Goal: Task Accomplishment & Management: Complete application form

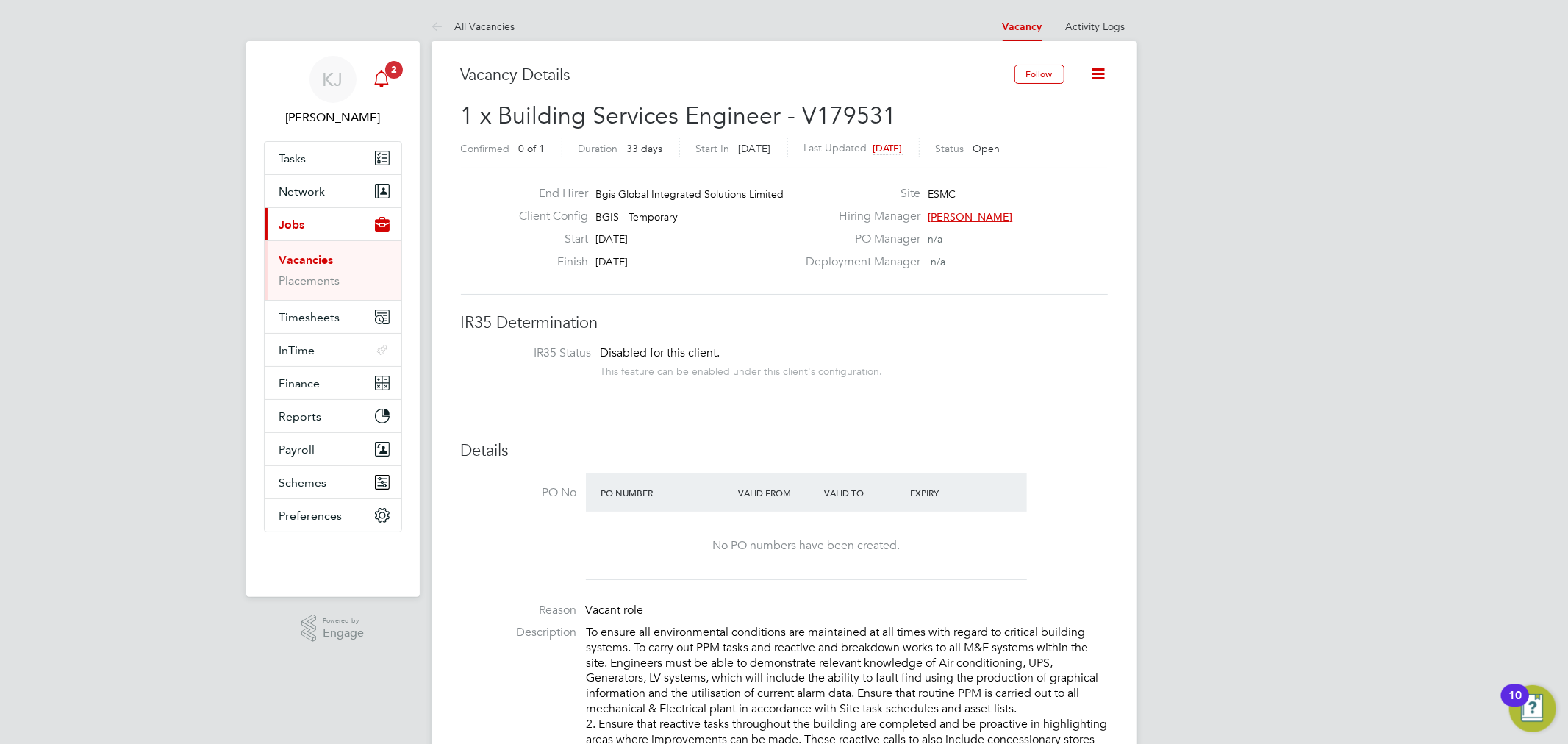
click at [390, 86] on icon "Main navigation" at bounding box center [382, 79] width 18 height 18
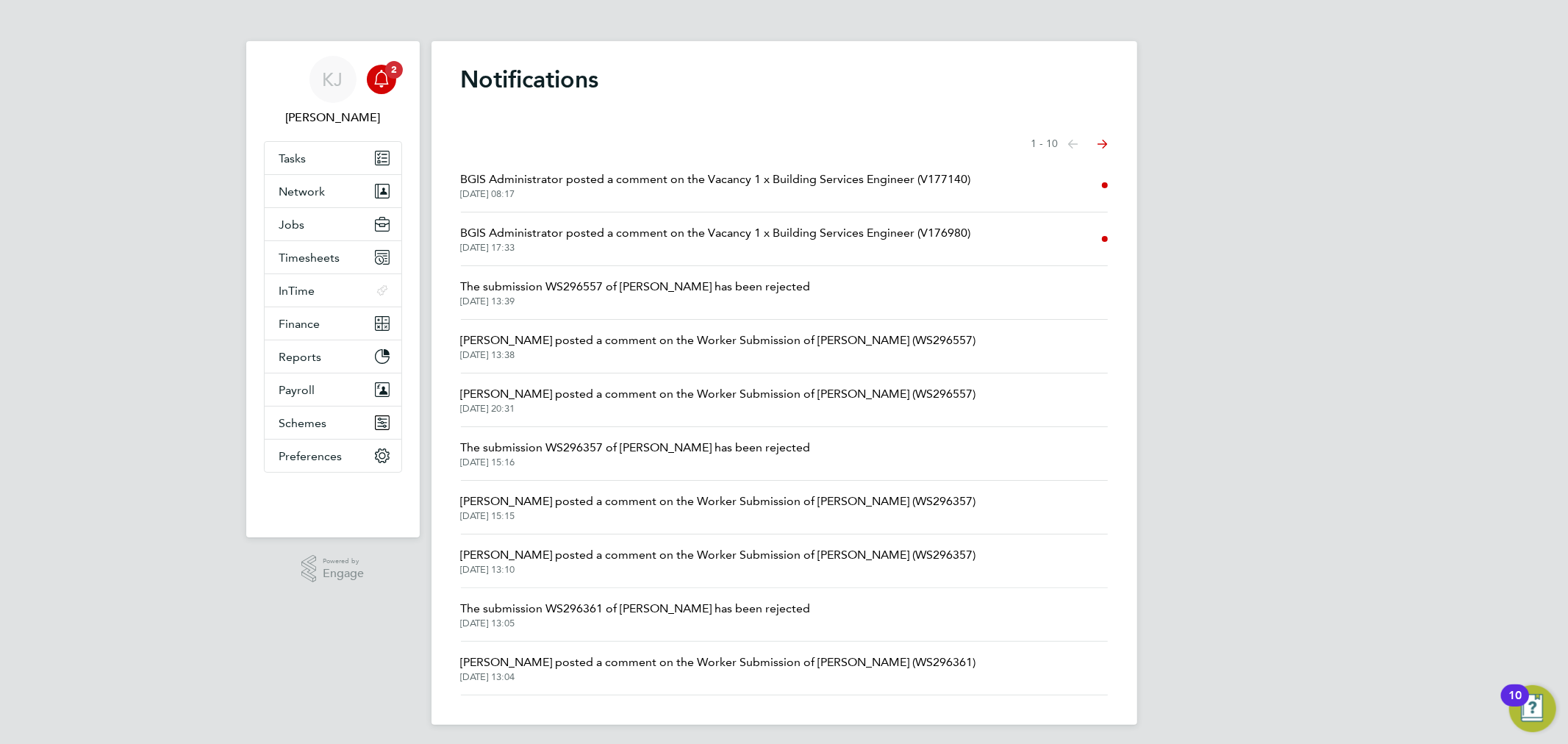
click at [889, 240] on span "BGIS Administrator posted a comment on the Vacancy 1 x Building Services Engine…" at bounding box center [715, 233] width 510 height 18
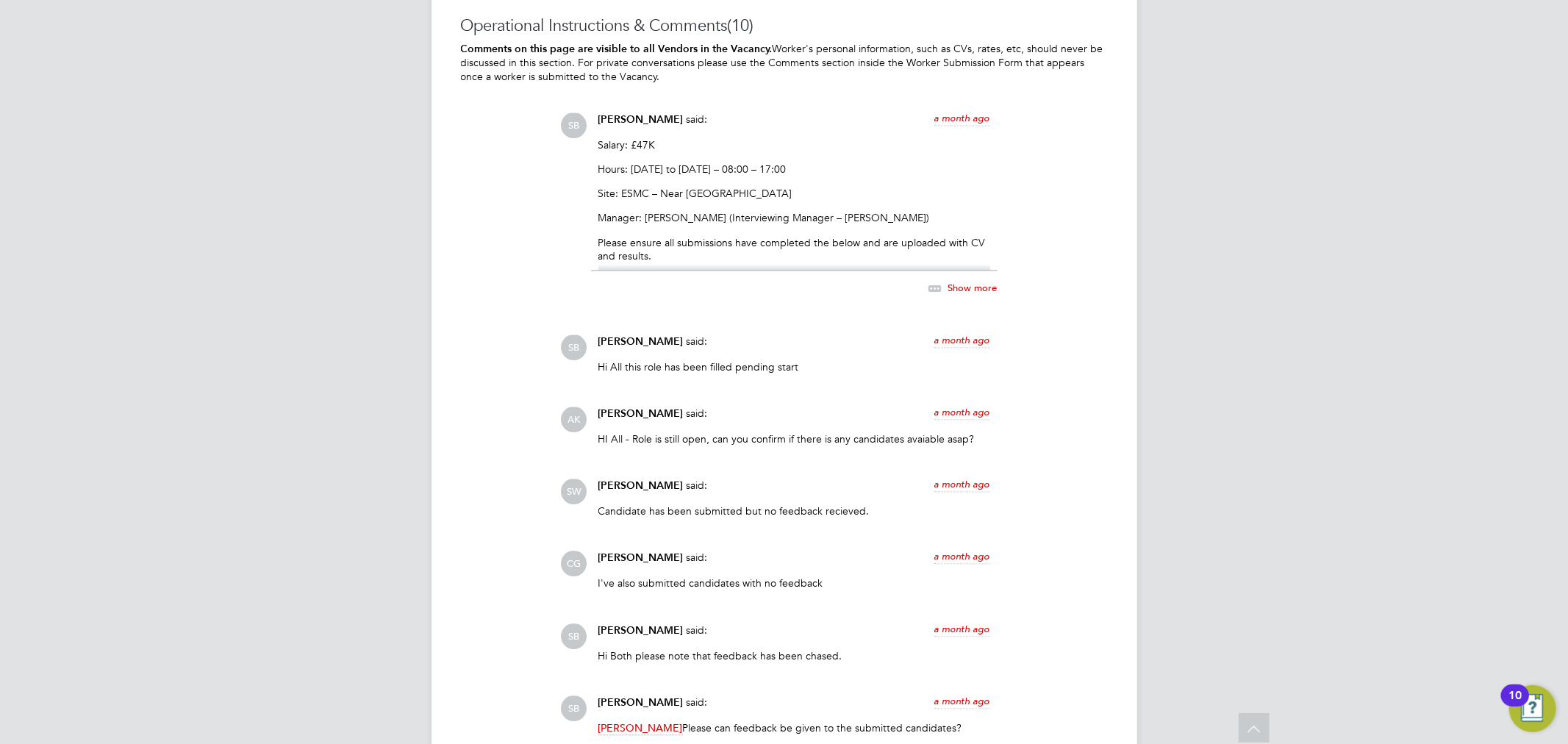
scroll to position [2449, 0]
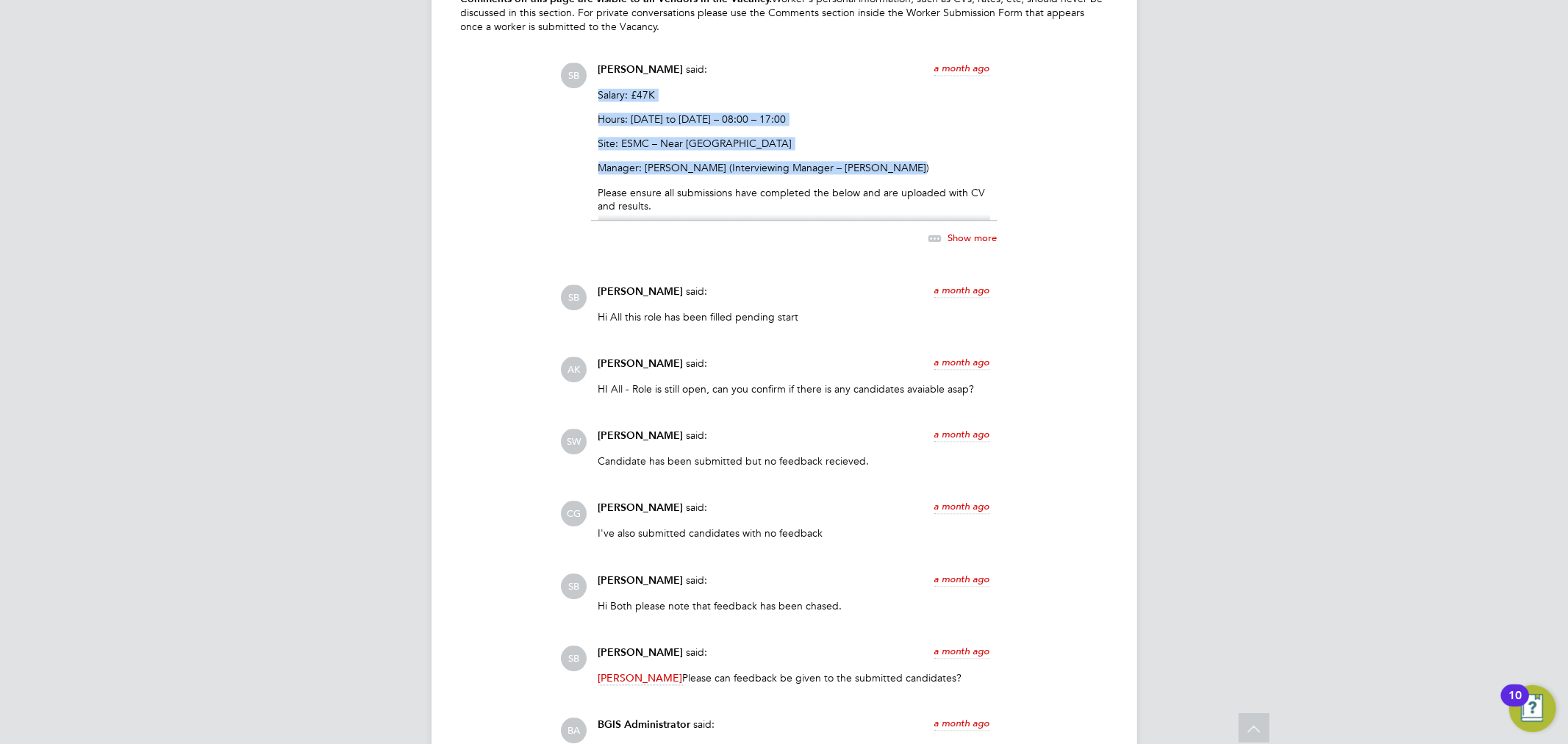
drag, startPoint x: 598, startPoint y: 94, endPoint x: 918, endPoint y: 165, distance: 327.8
click at [918, 165] on div "Salary: £47K Hours: Monday to Friday – 08:00 – 17:00 Site: ESMC – Near Bond Str…" at bounding box center [793, 154] width 391 height 132
copy div "Salary: £47K Hours: Monday to Friday – 08:00 – 17:00 Site: ESMC – Near Bond Str…"
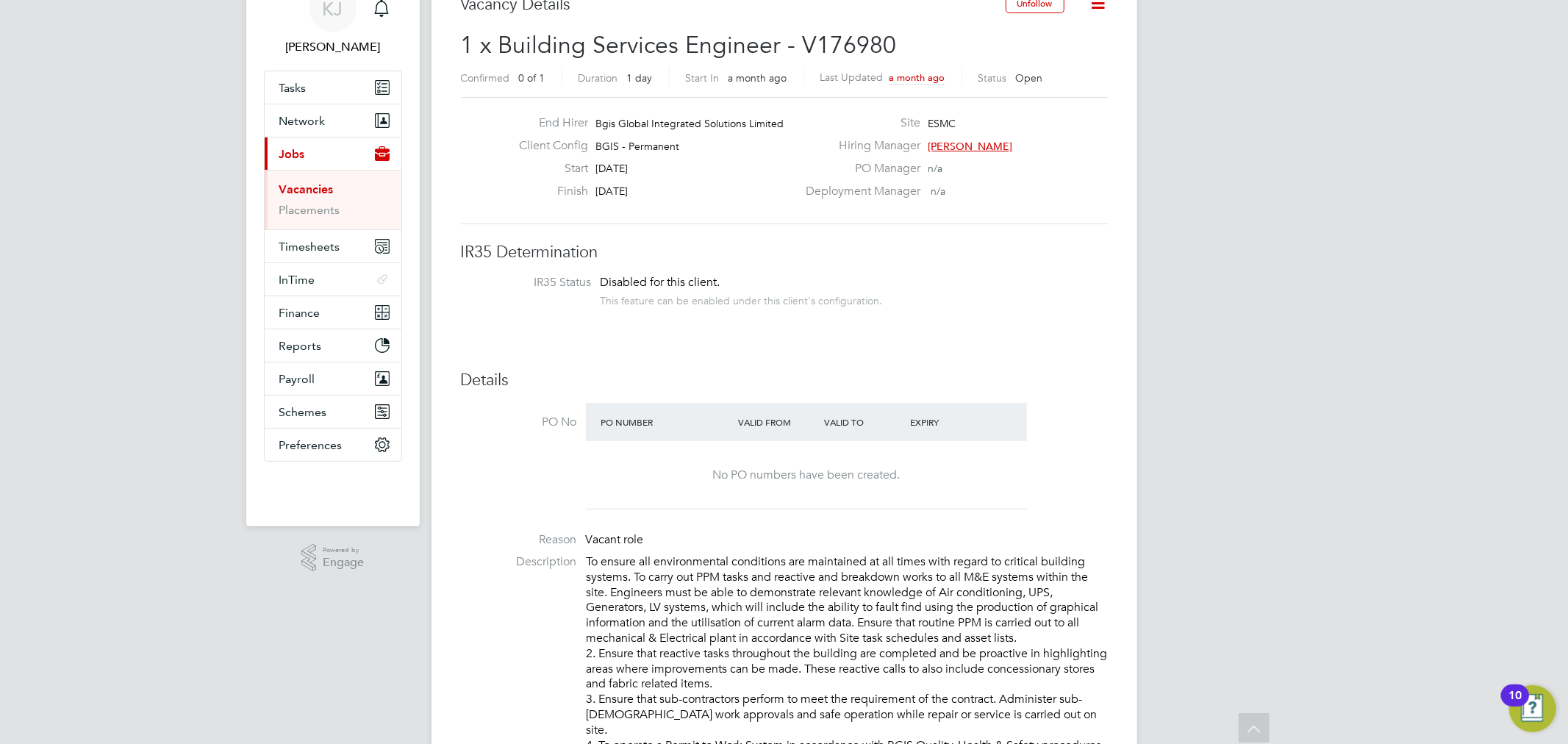
scroll to position [0, 0]
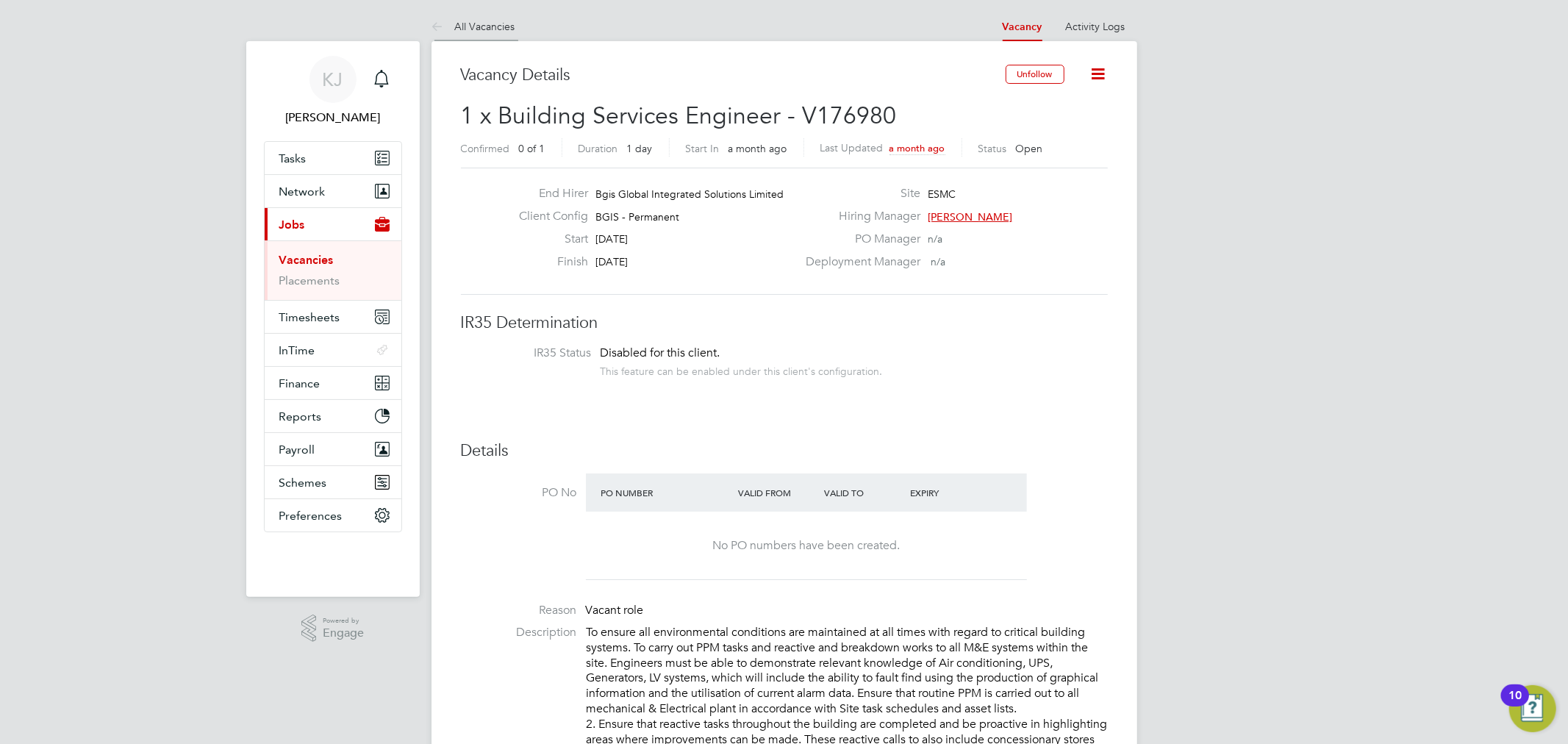
click at [488, 20] on link "All Vacancies" at bounding box center [474, 26] width 84 height 13
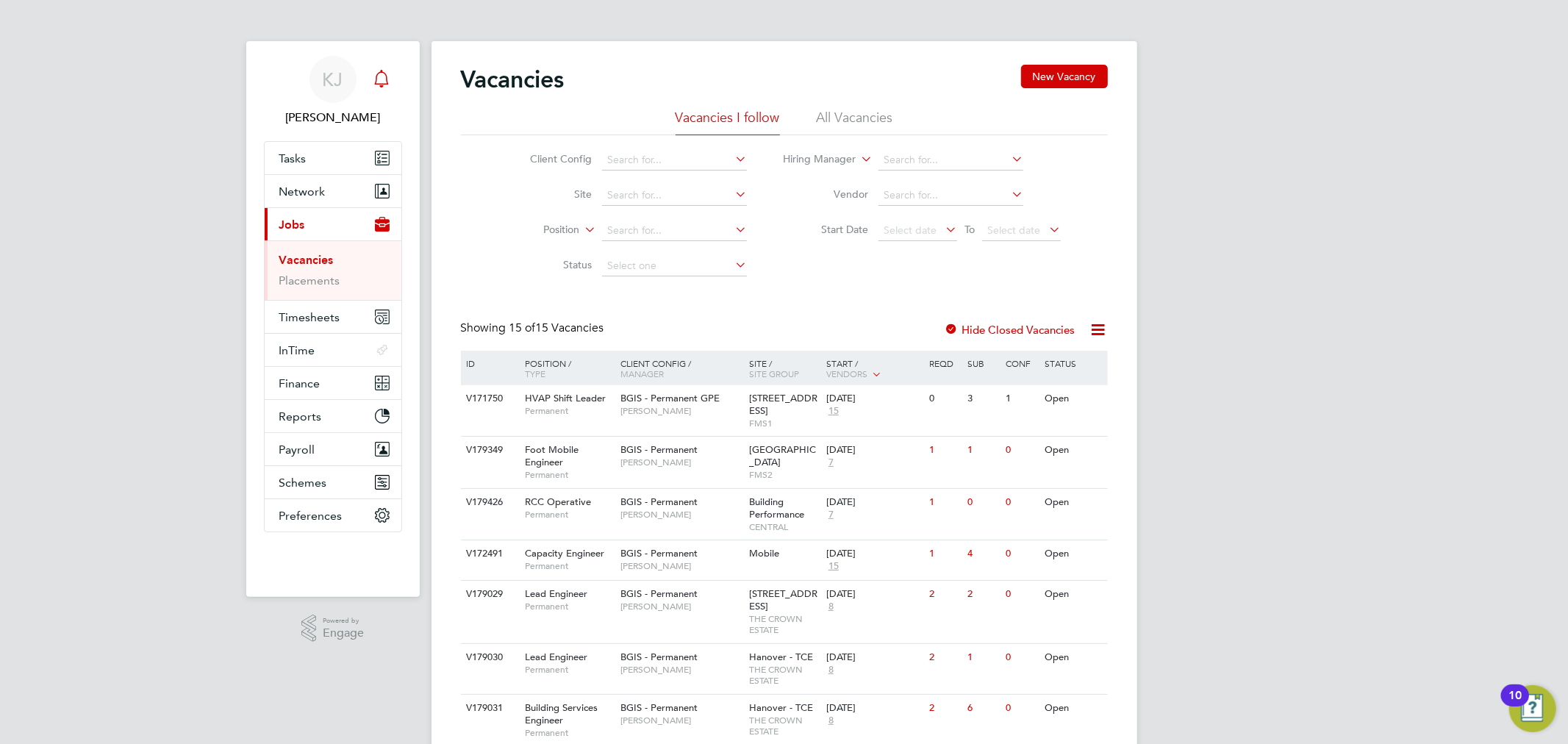
click at [377, 94] on link "Notifications" at bounding box center [382, 80] width 30 height 47
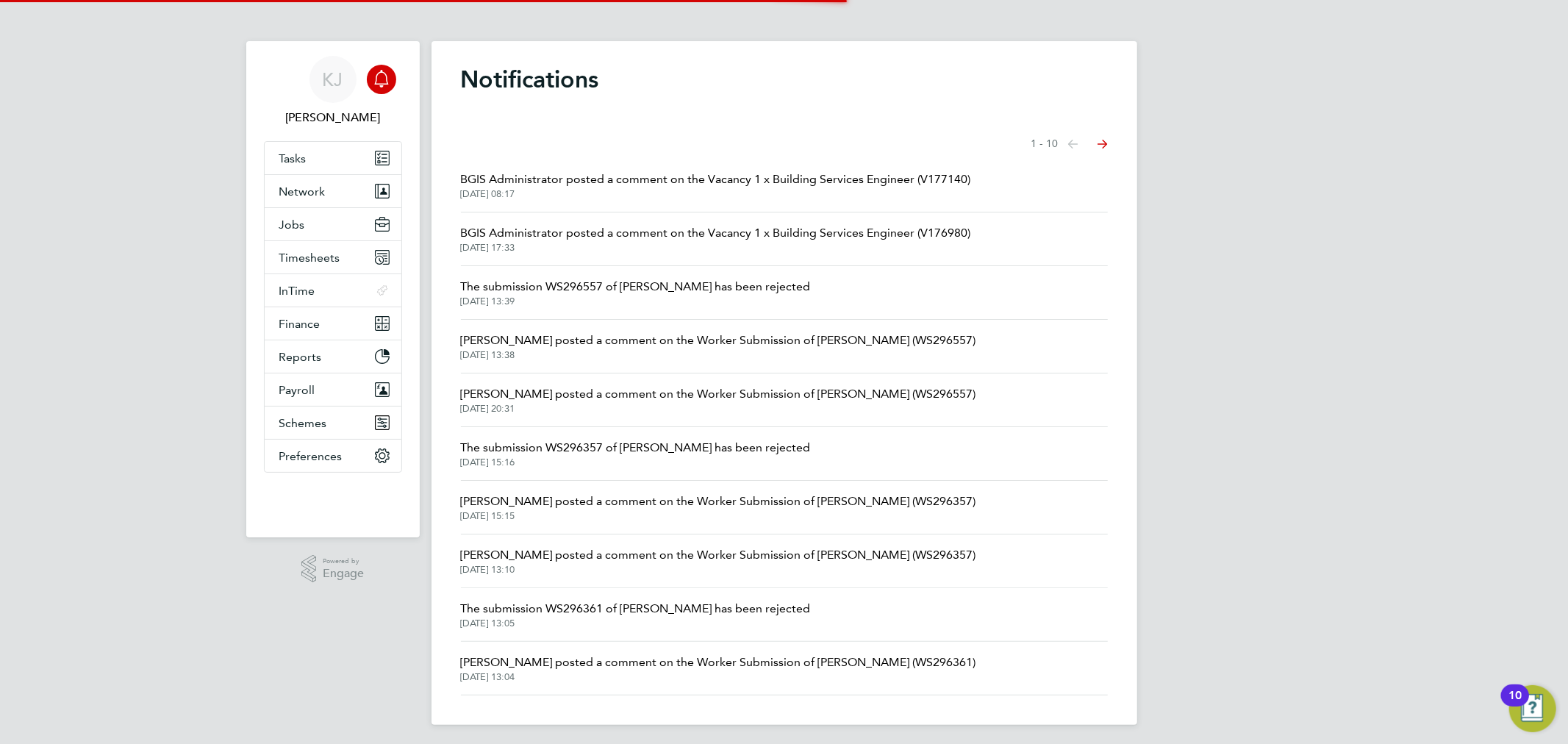
click at [621, 248] on span "29 Aug 2025, 17:33" at bounding box center [715, 247] width 510 height 11
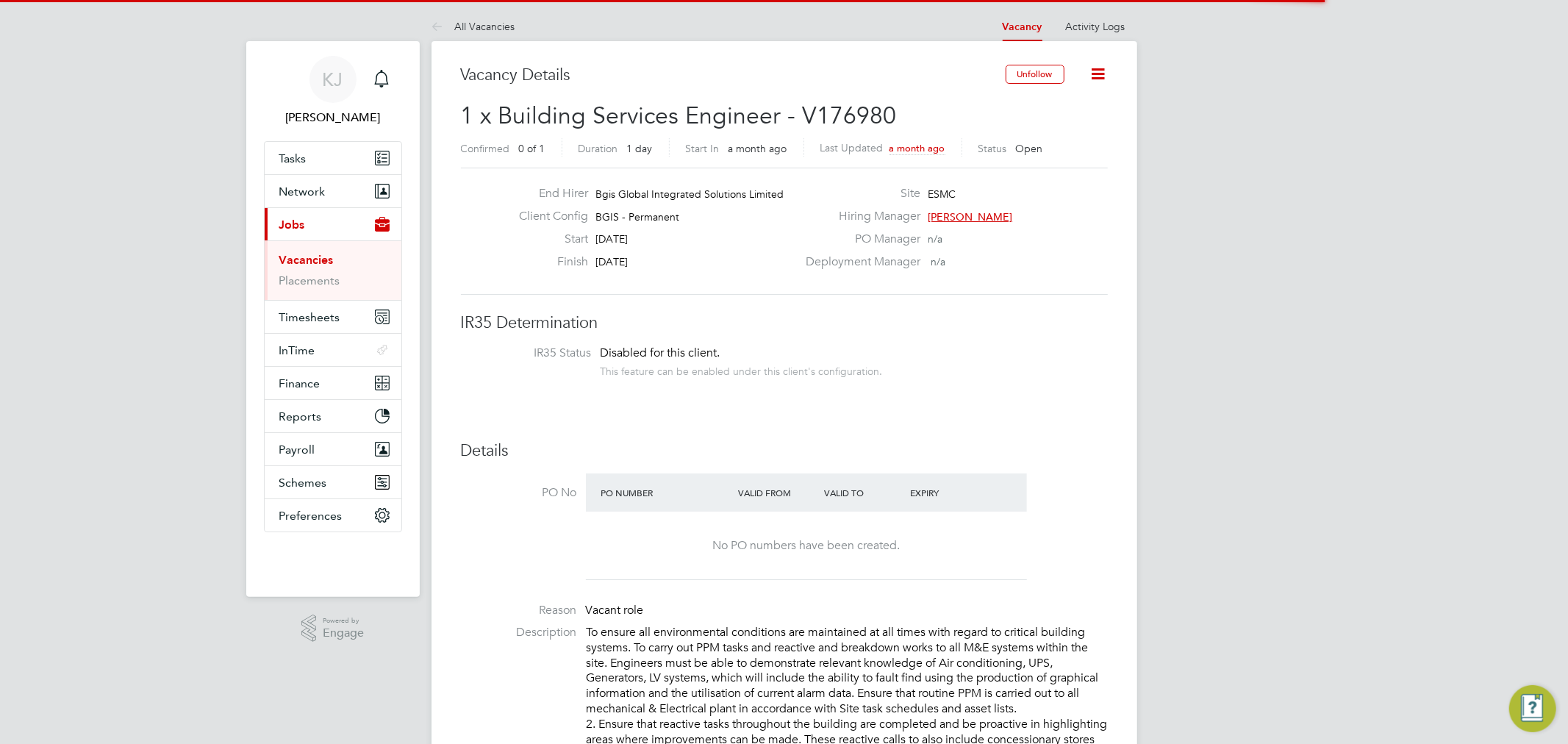
scroll to position [43, 103]
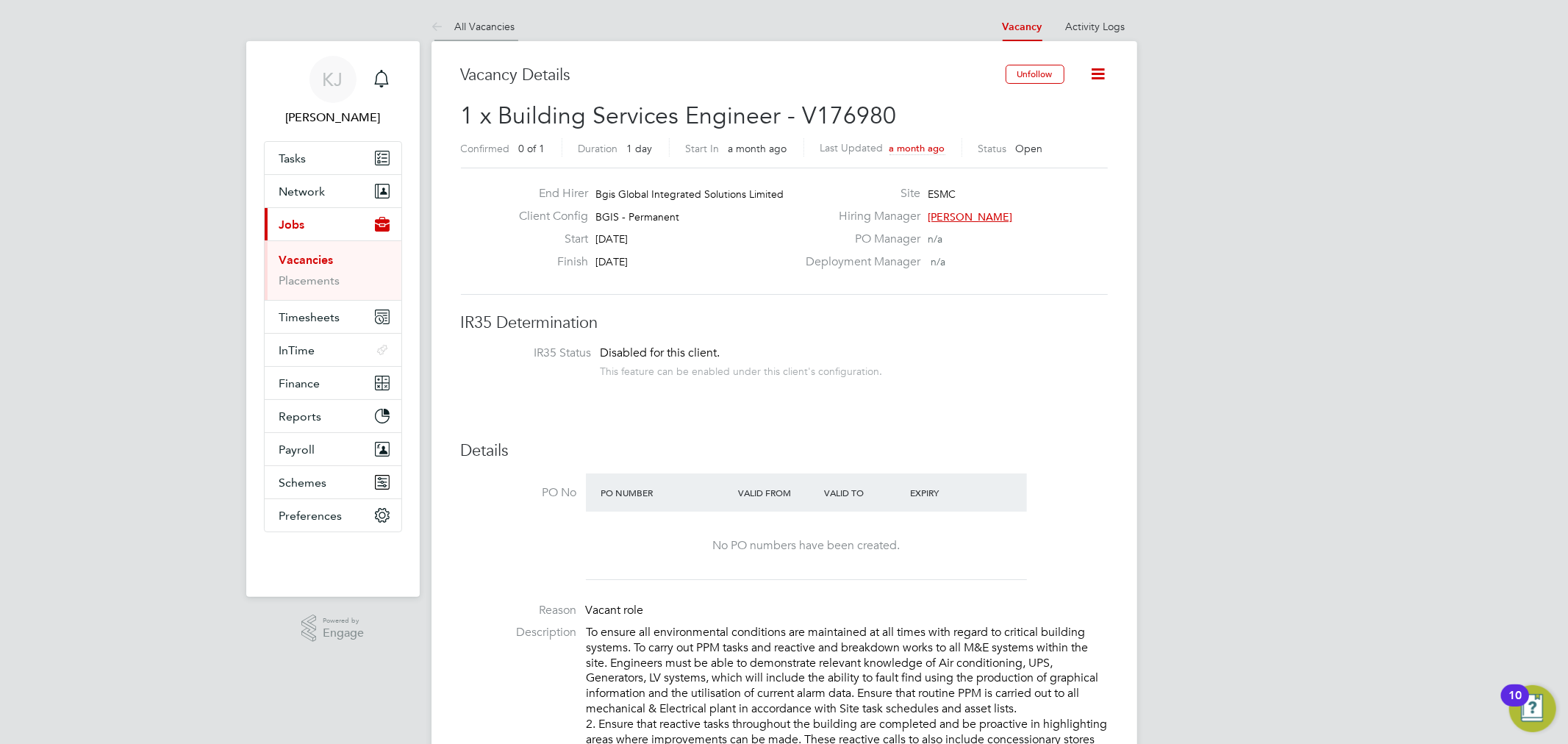
click at [437, 32] on icon at bounding box center [440, 27] width 18 height 18
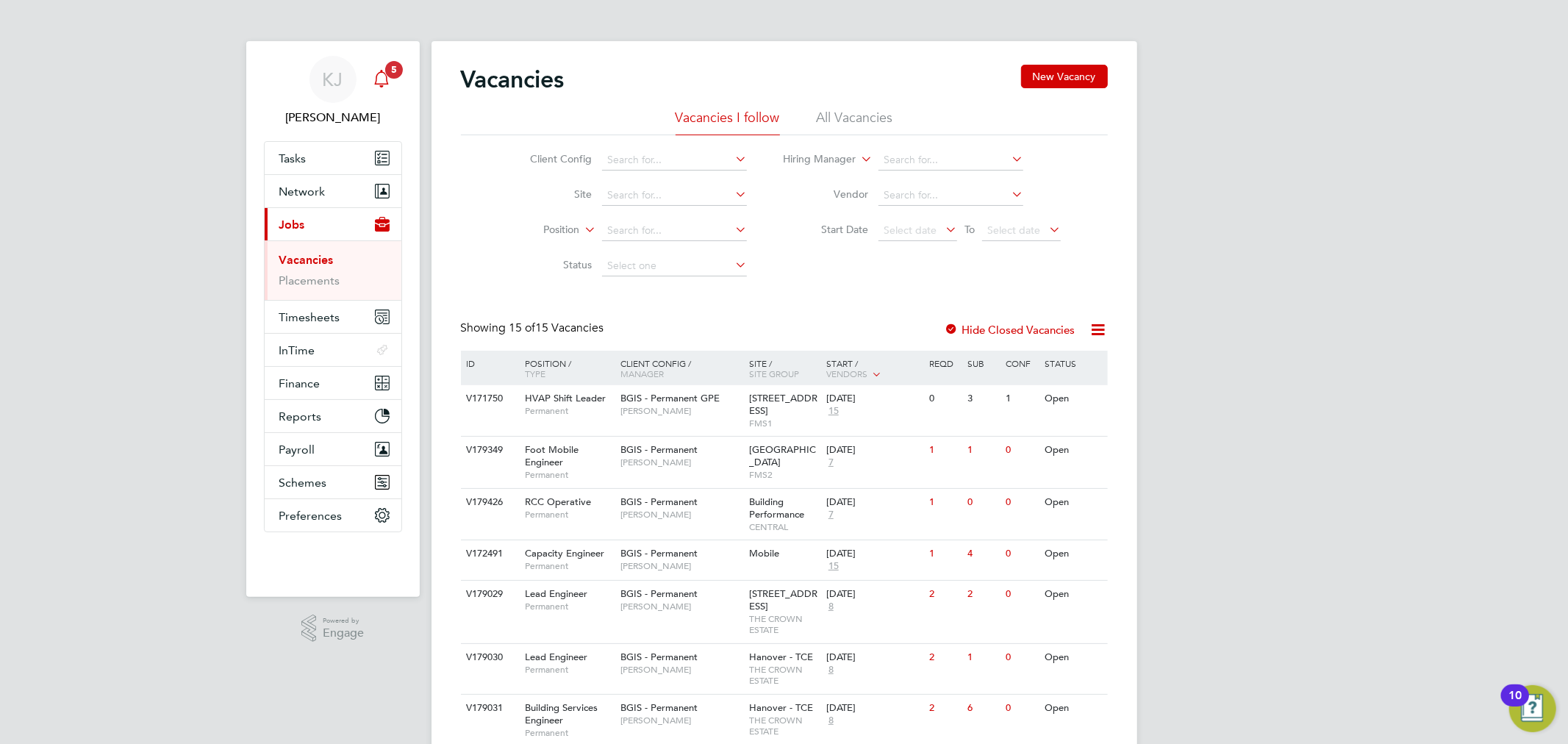
click at [376, 88] on div "Main navigation" at bounding box center [382, 80] width 30 height 30
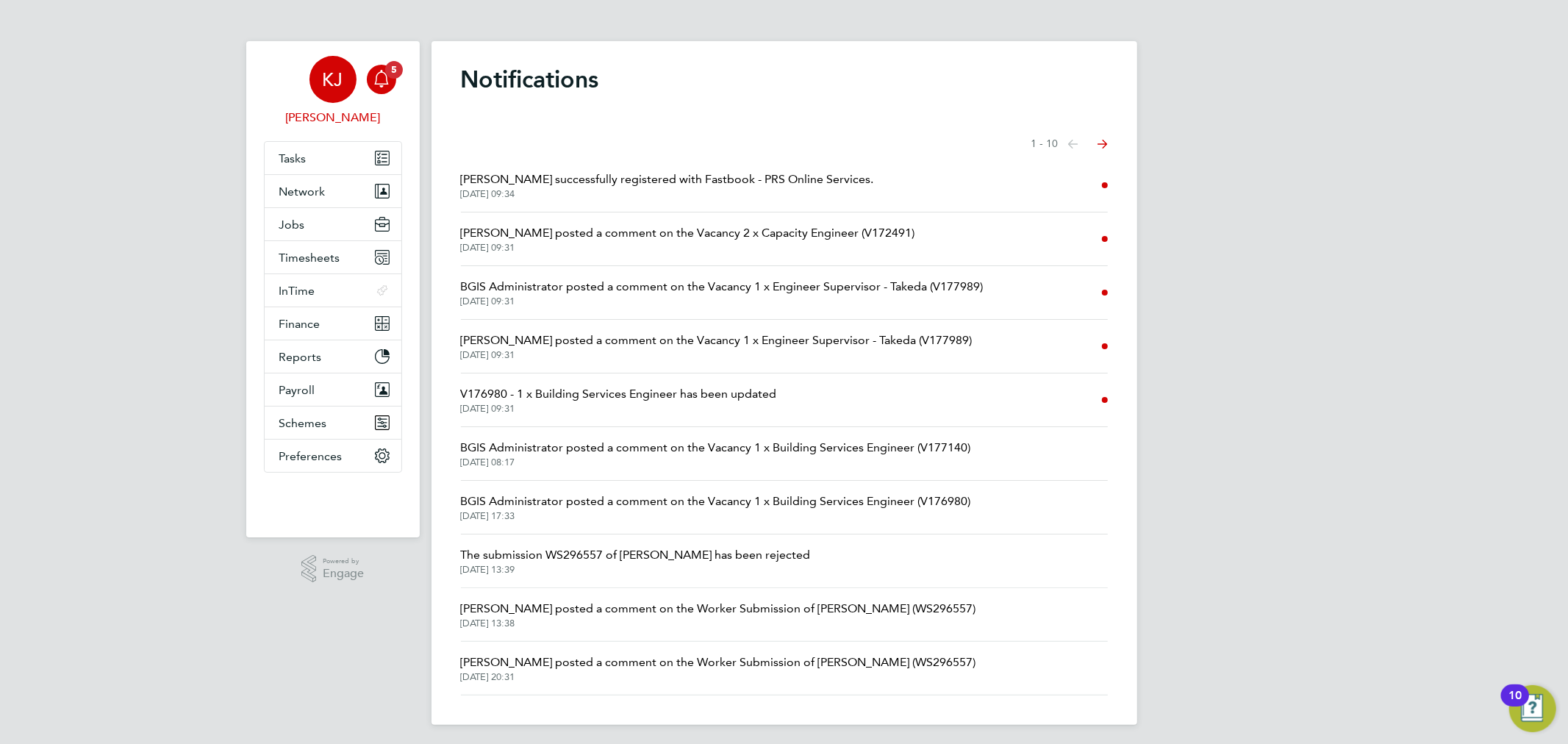
click at [353, 85] on div "KJ" at bounding box center [333, 80] width 47 height 47
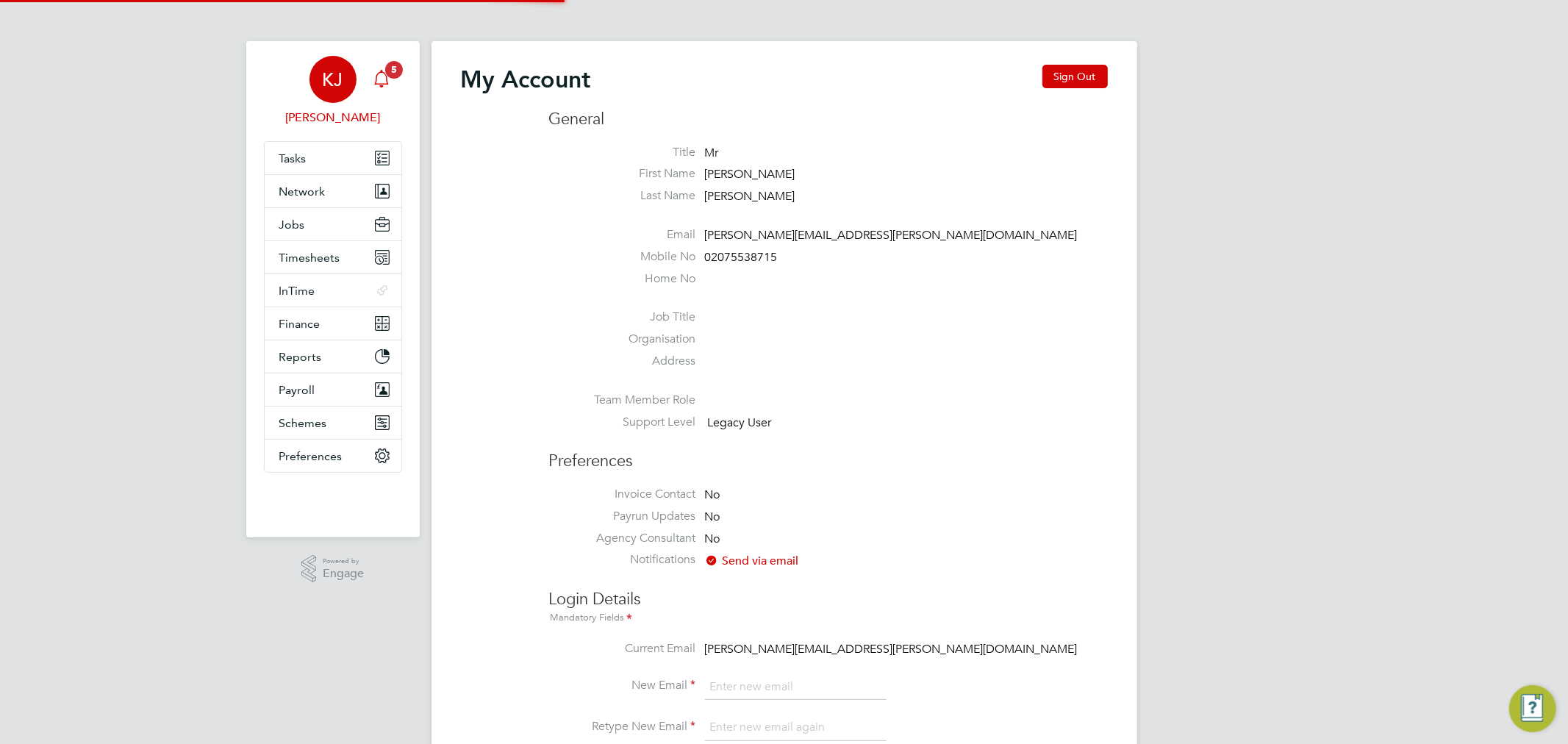
click at [378, 81] on icon "Main navigation" at bounding box center [382, 79] width 18 height 18
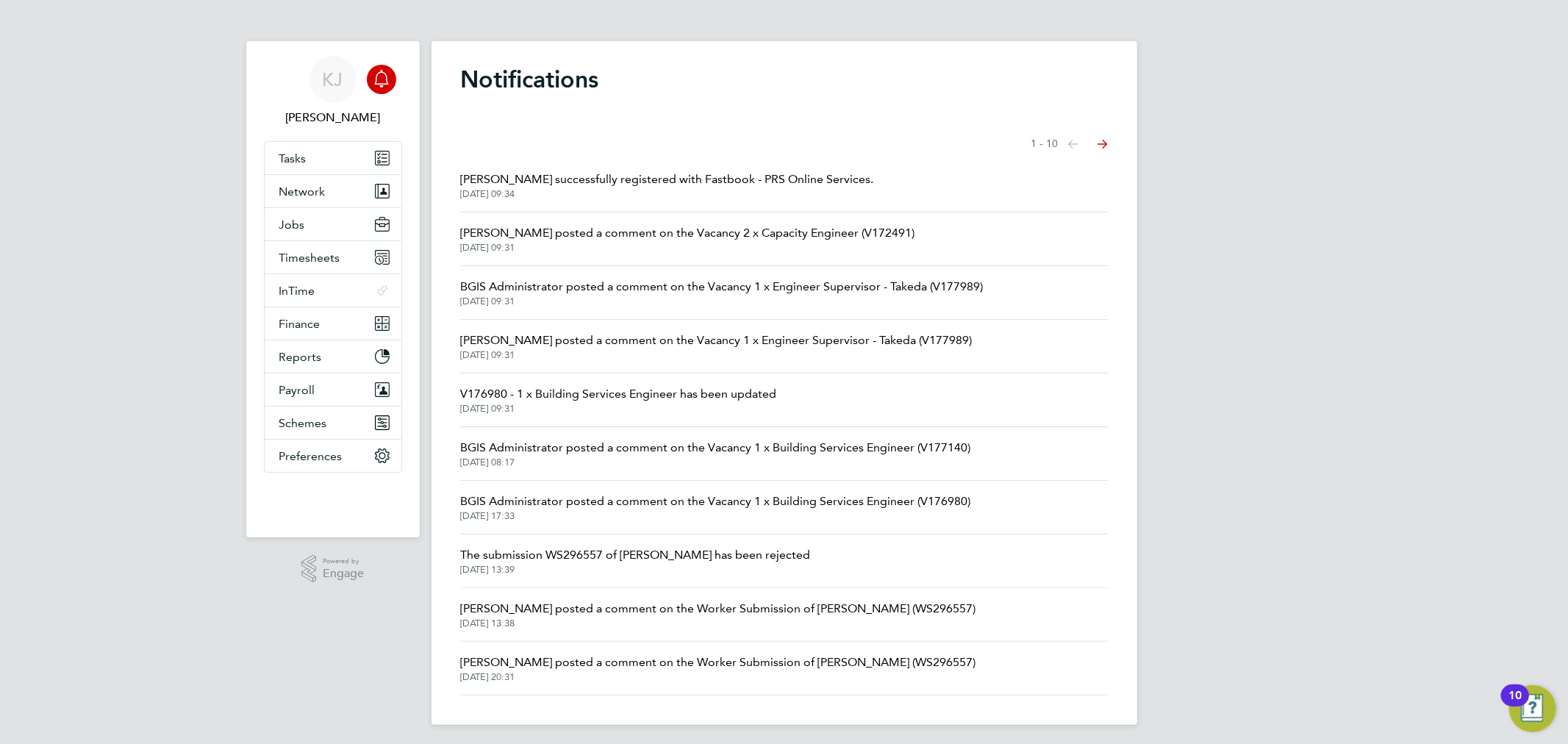
click at [775, 512] on span "29 Aug 2025, 17:33" at bounding box center [715, 516] width 510 height 11
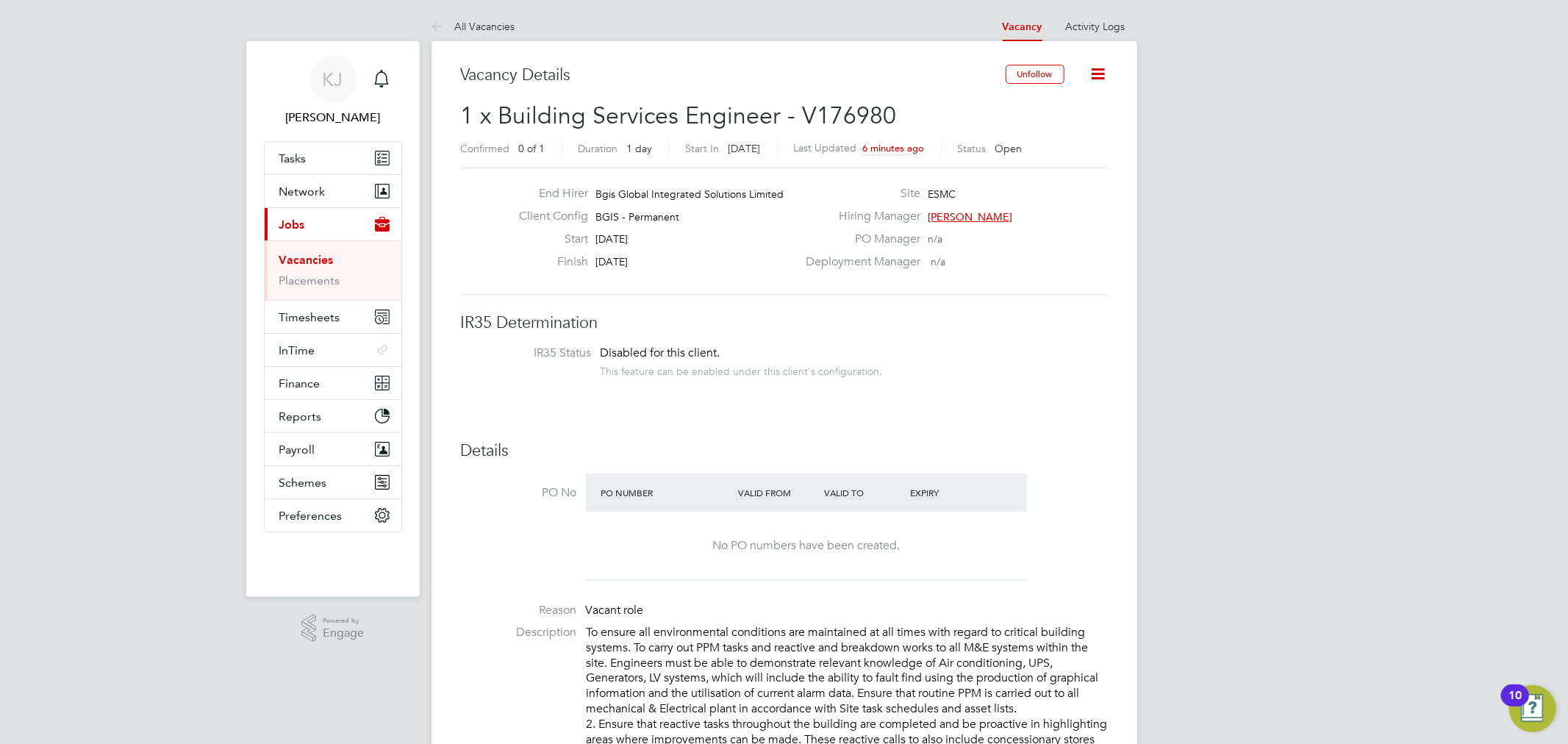
click at [515, 27] on ul "All Vacancies" at bounding box center [488, 26] width 113 height 30
click at [498, 21] on link "All Vacancies" at bounding box center [474, 26] width 84 height 13
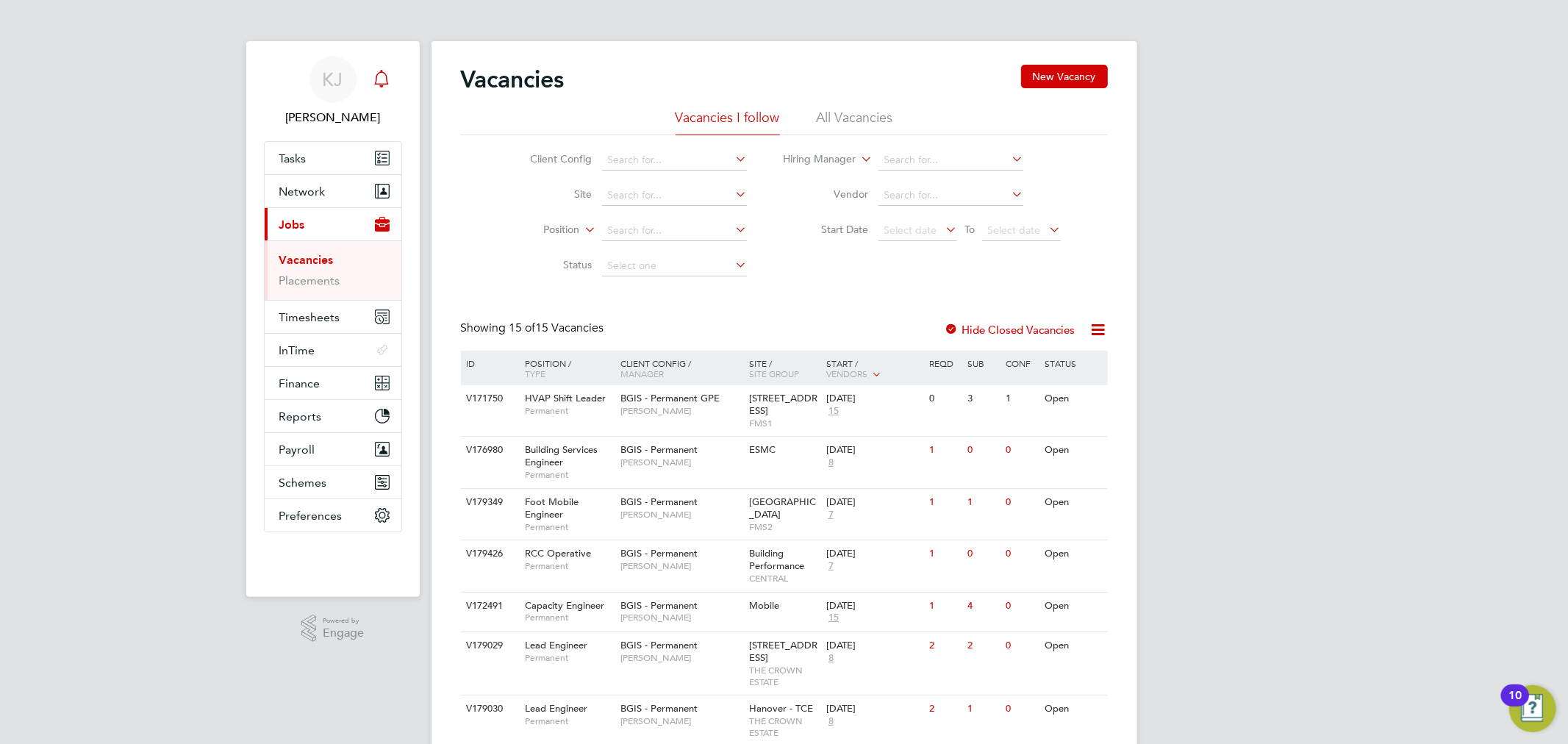
click at [380, 76] on icon "Main navigation" at bounding box center [382, 79] width 18 height 18
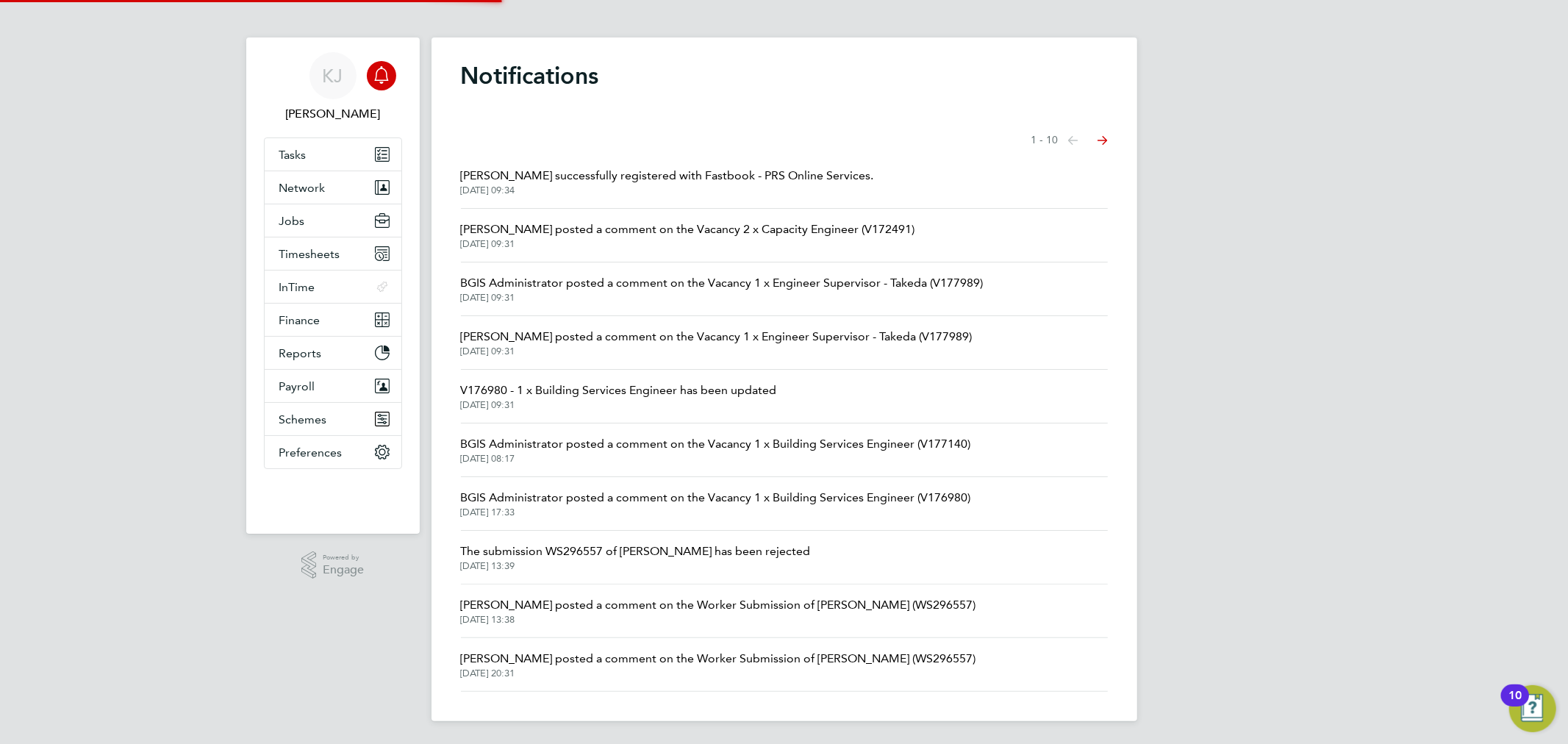
scroll to position [4, 0]
click at [733, 453] on span "01 Sep 2025, 08:17" at bounding box center [715, 457] width 510 height 11
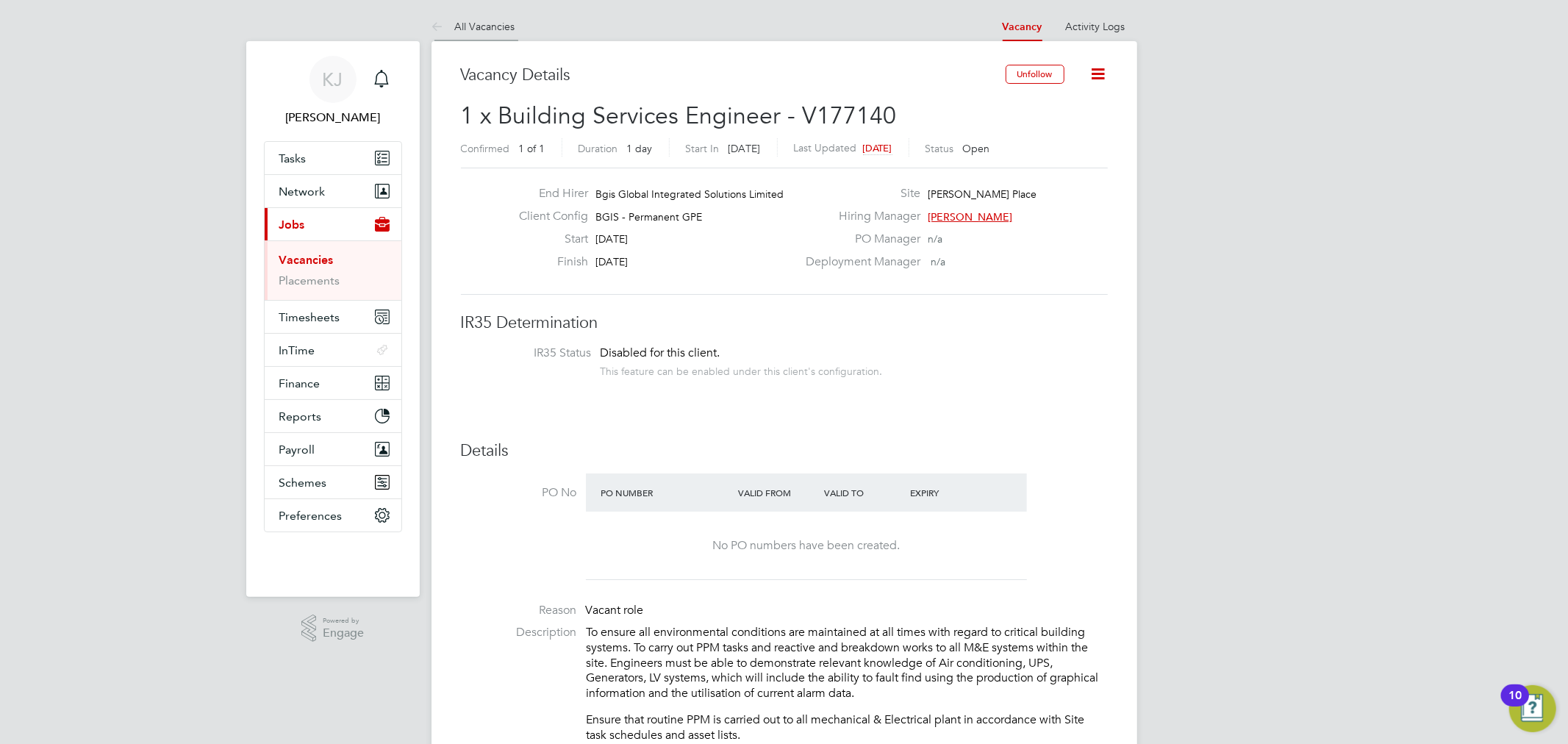
click at [502, 34] on li "All Vacancies" at bounding box center [474, 26] width 84 height 30
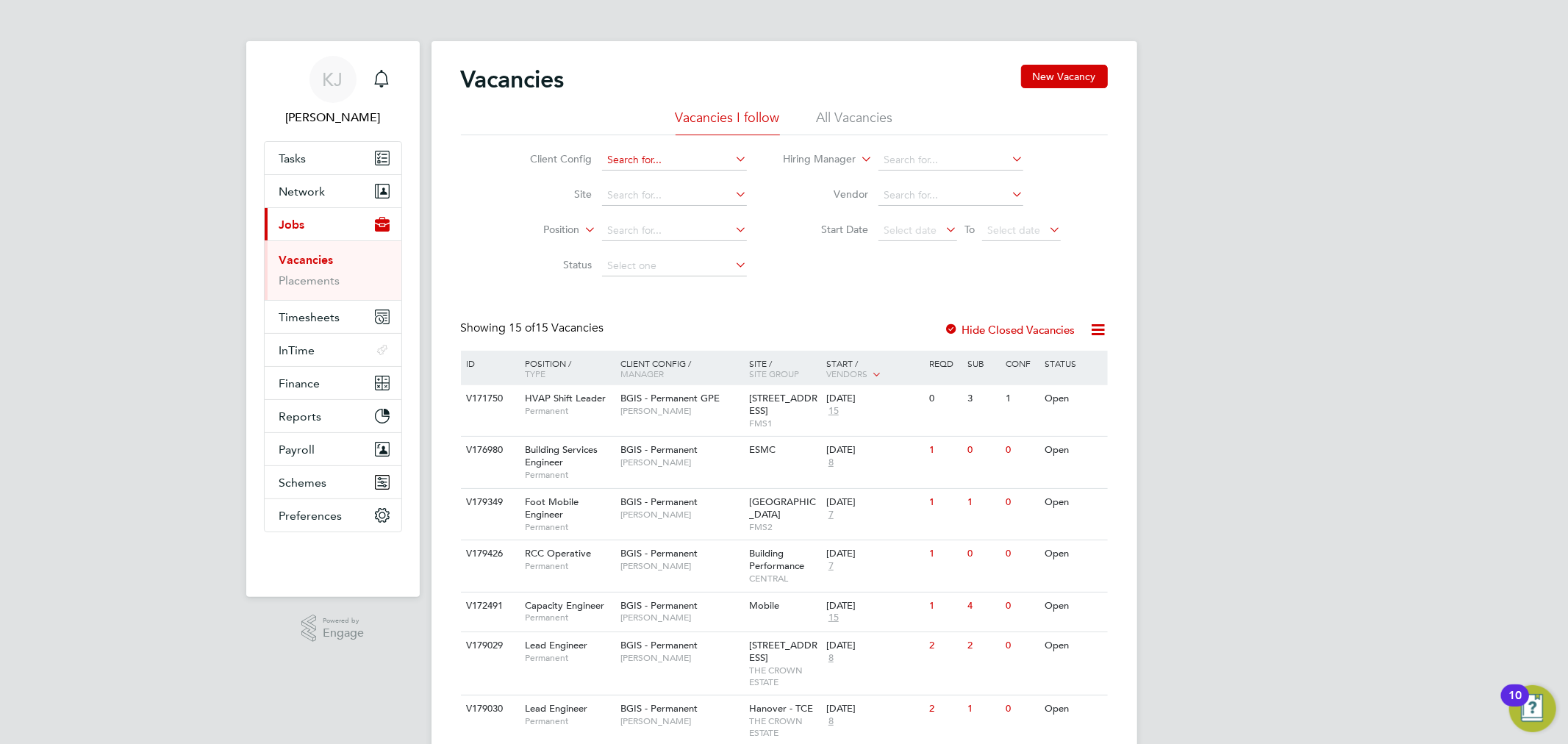
click at [692, 159] on input at bounding box center [674, 160] width 144 height 21
click at [682, 238] on li "BGIS - Temporary" at bounding box center [674, 240] width 146 height 20
type input "BGIS - Temporary"
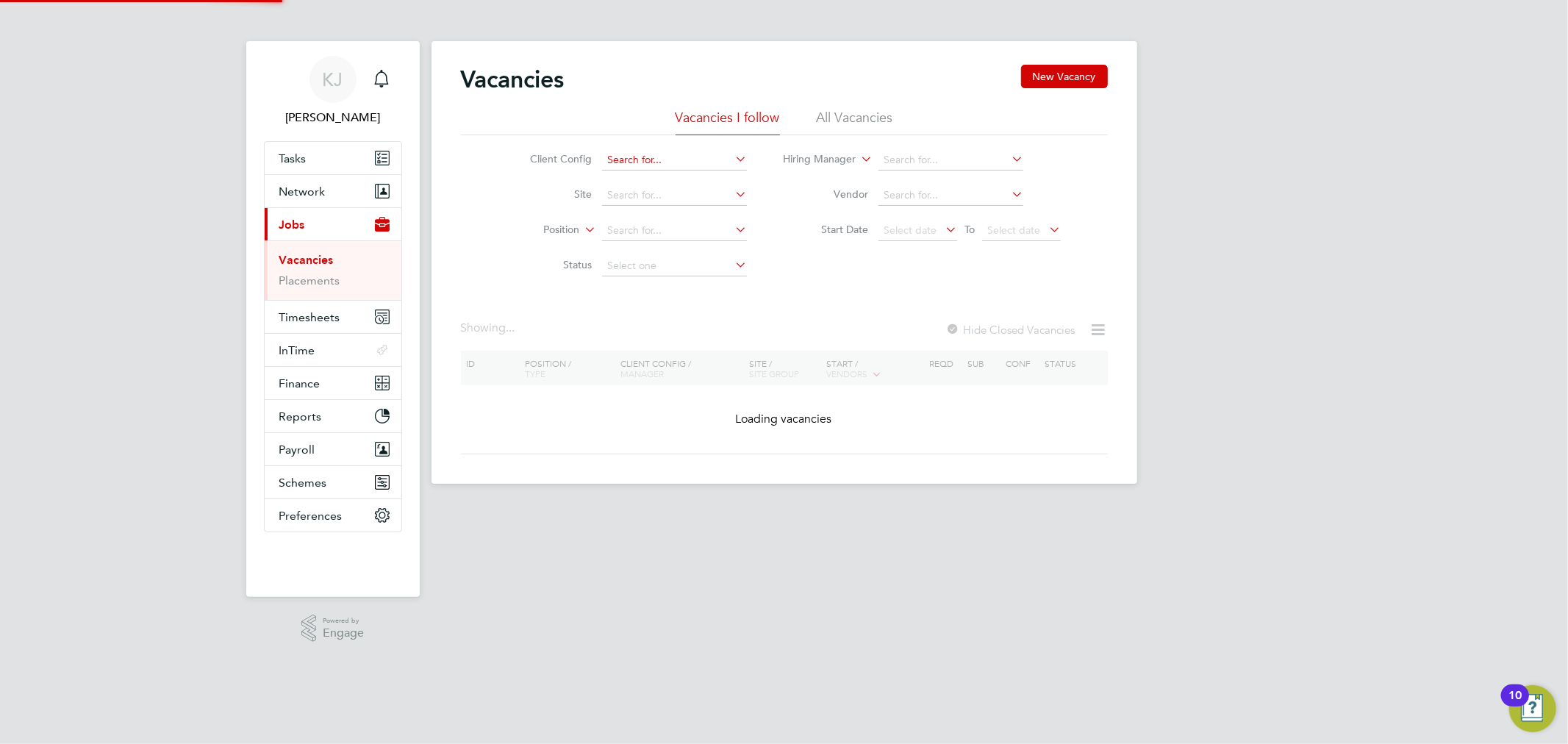
click at [707, 164] on input at bounding box center [674, 160] width 144 height 21
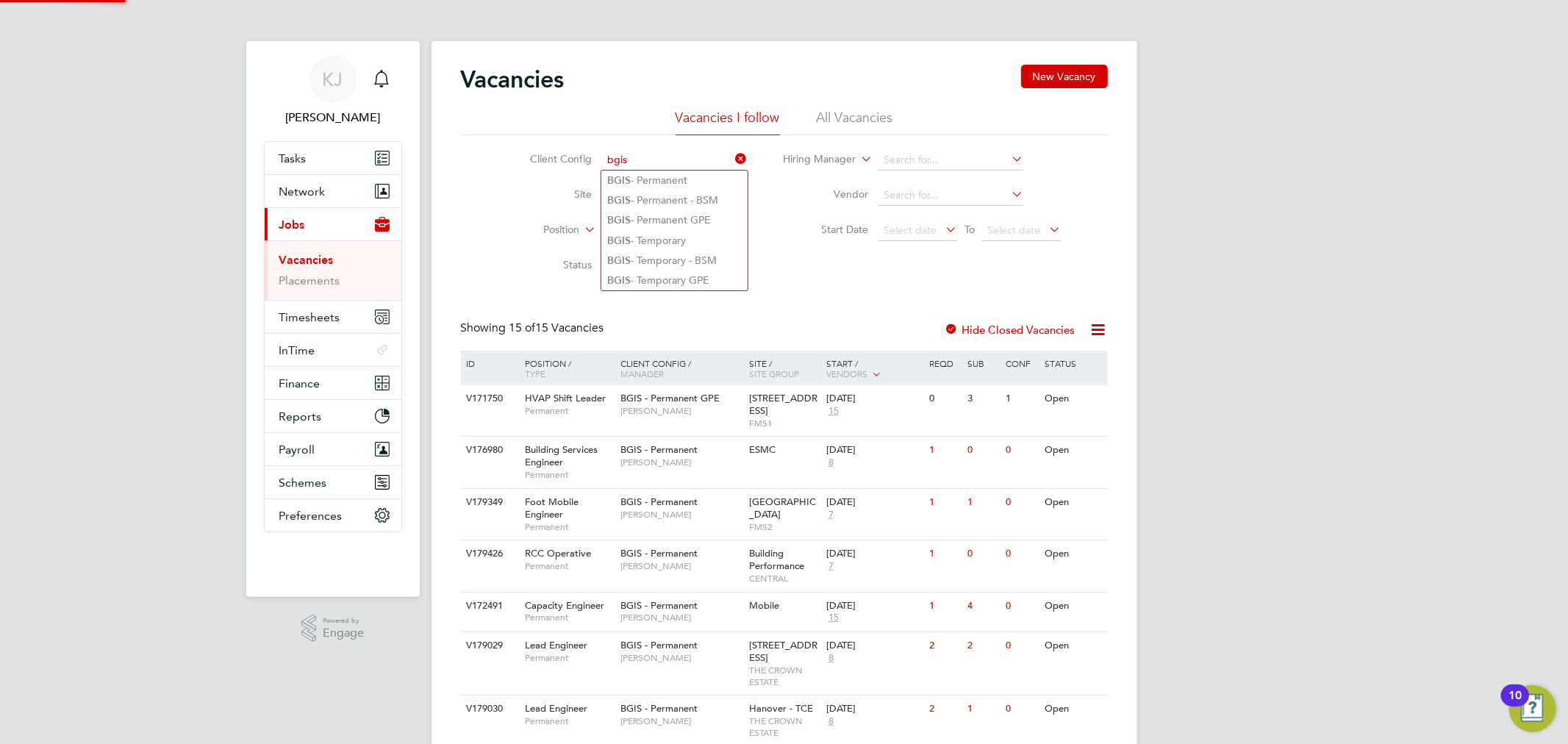
type input "bgis"
click at [887, 117] on li "All Vacancies" at bounding box center [854, 122] width 76 height 26
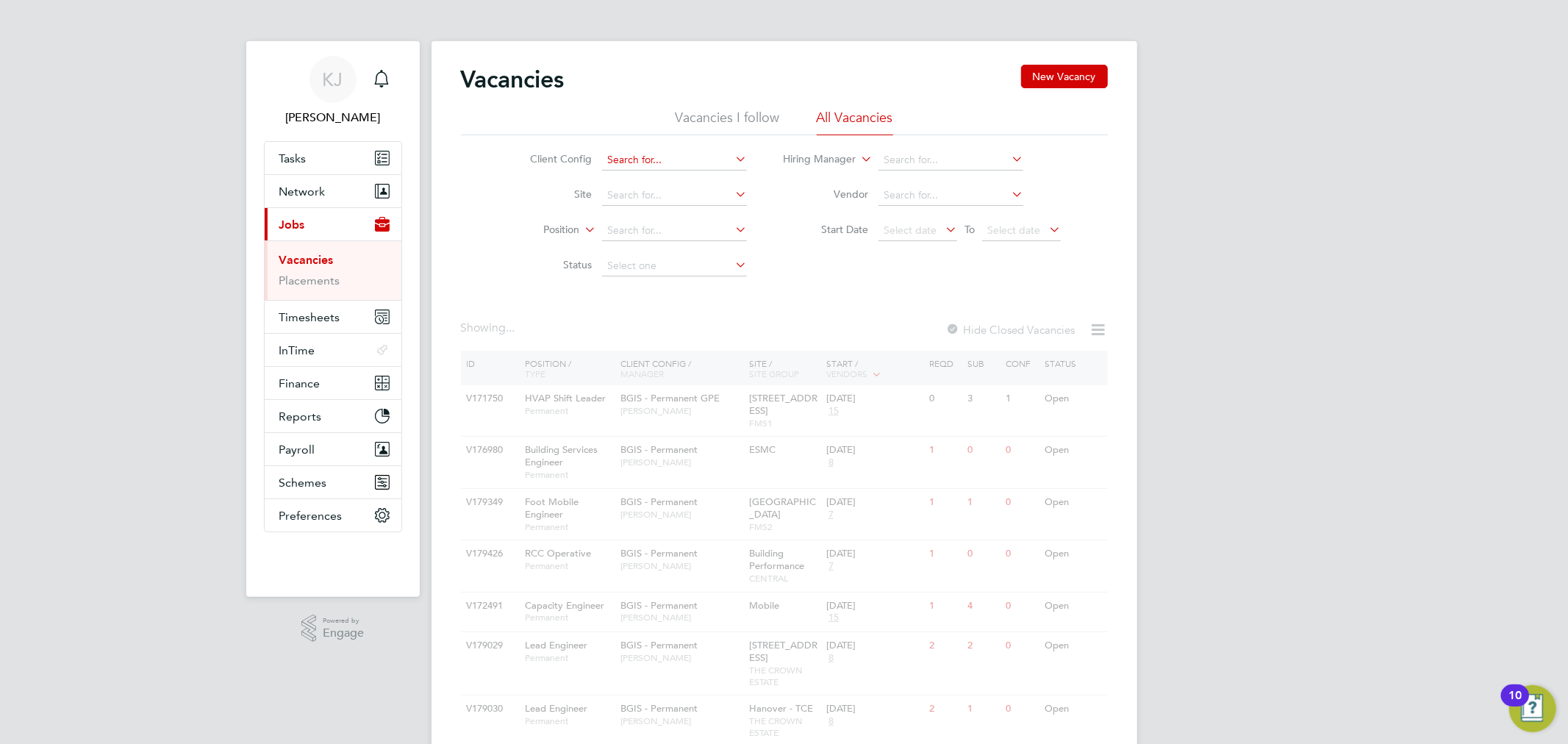
click at [657, 165] on input at bounding box center [674, 160] width 144 height 21
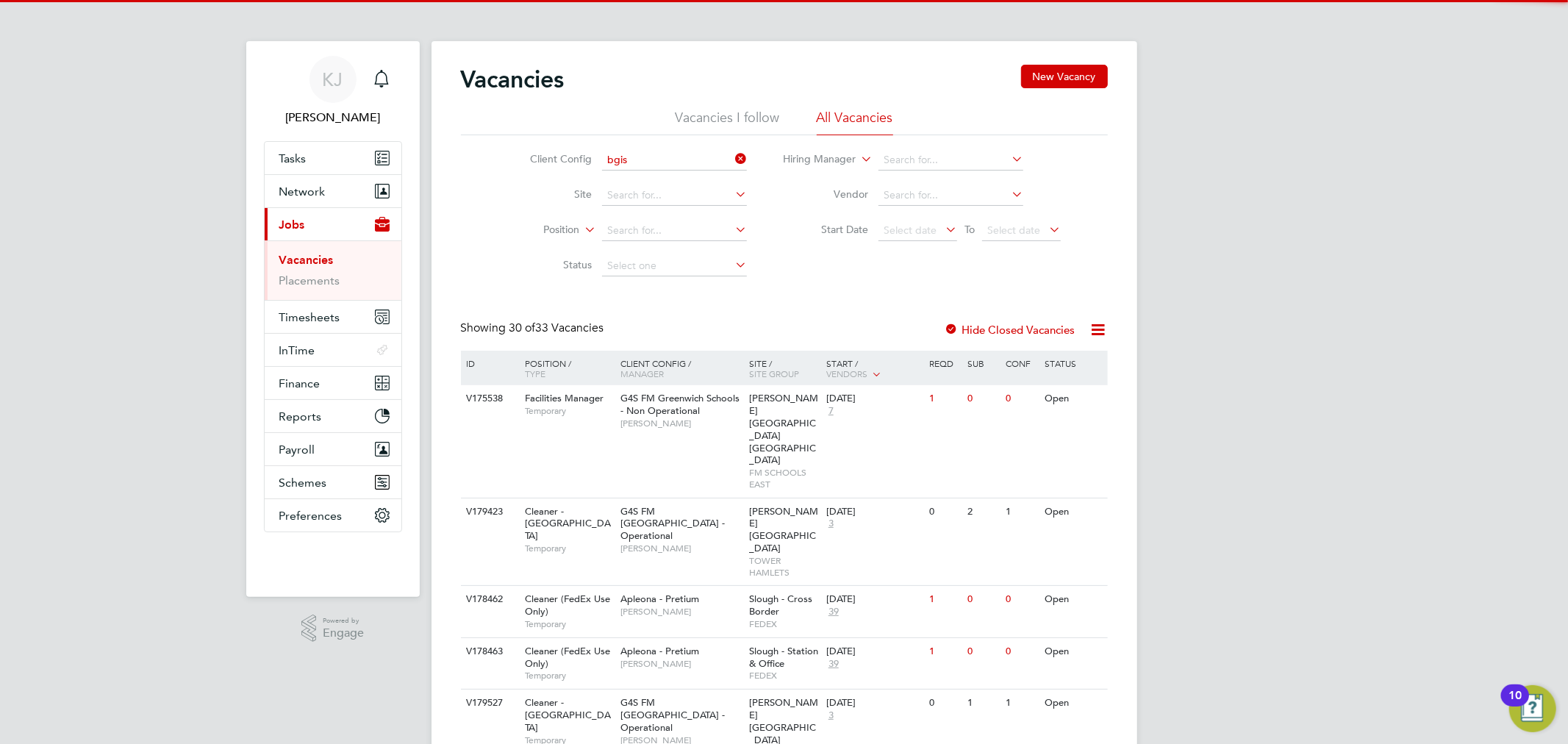
click at [660, 239] on li "BGIS - Temporary" at bounding box center [674, 240] width 146 height 20
type input "BGIS - Temporary"
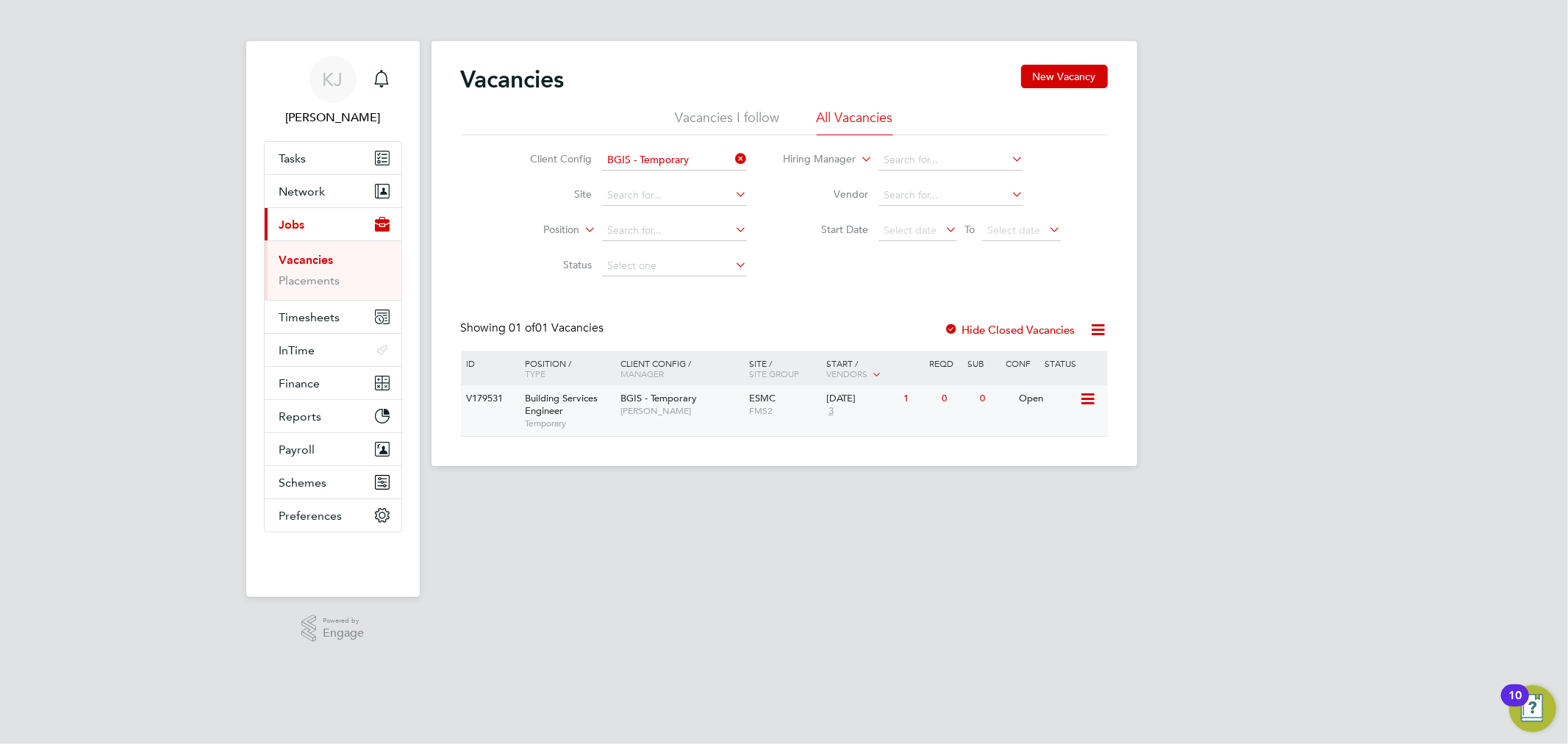
click at [709, 409] on span "[PERSON_NAME]" at bounding box center [681, 411] width 122 height 11
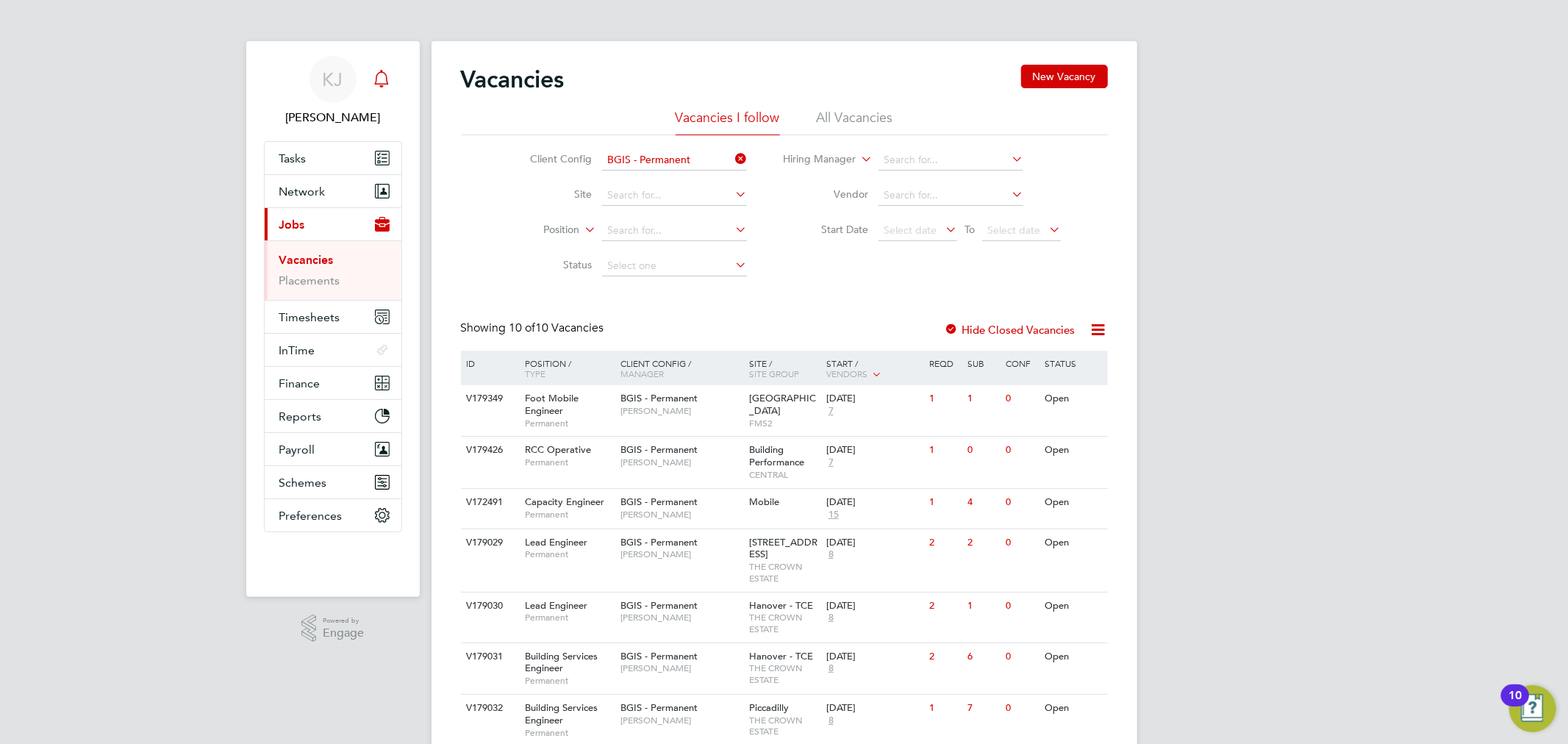
click at [381, 75] on icon "Main navigation" at bounding box center [382, 79] width 18 height 18
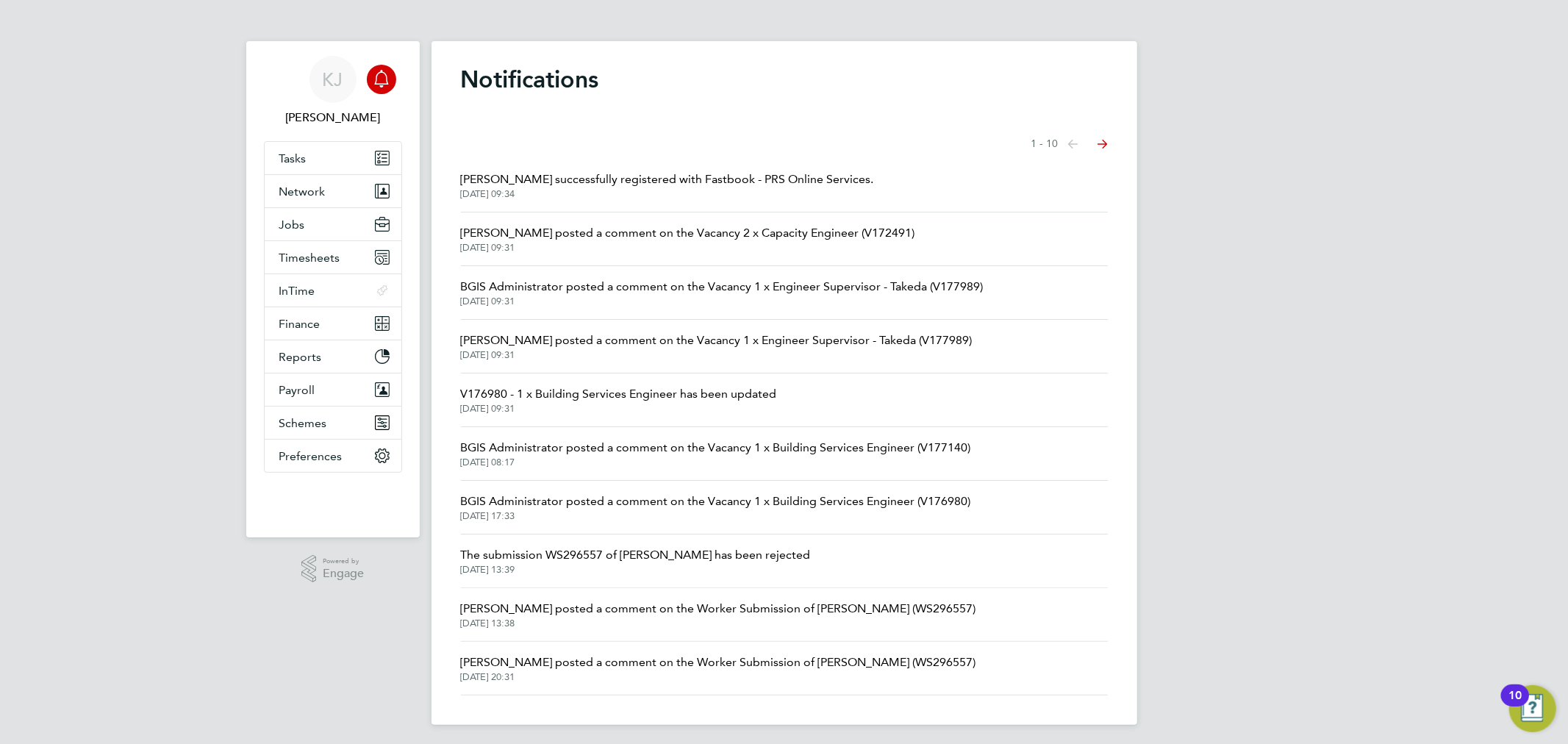
click at [694, 457] on span "01 Sep 2025, 08:17" at bounding box center [715, 461] width 510 height 11
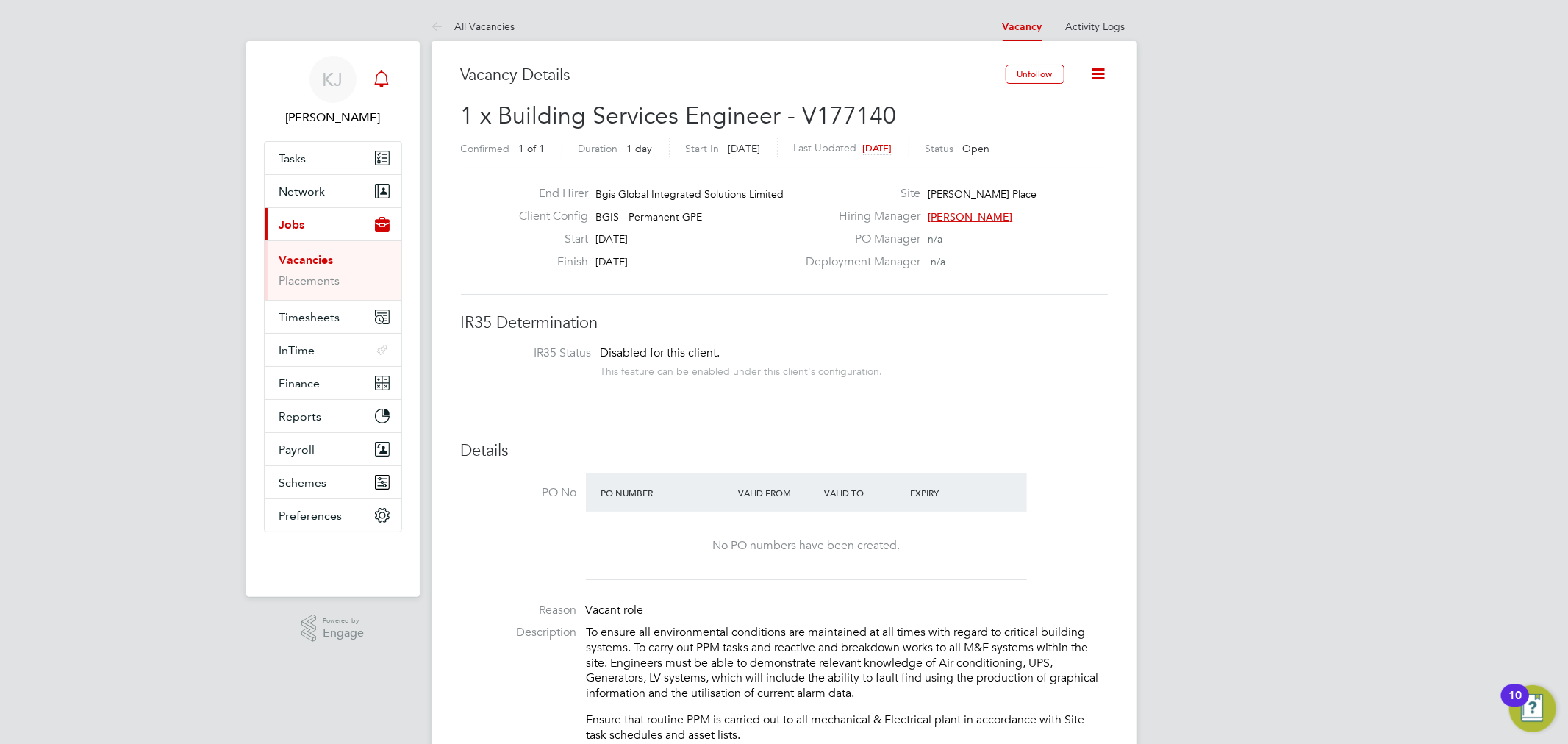
click at [373, 67] on div "Main navigation" at bounding box center [382, 80] width 30 height 30
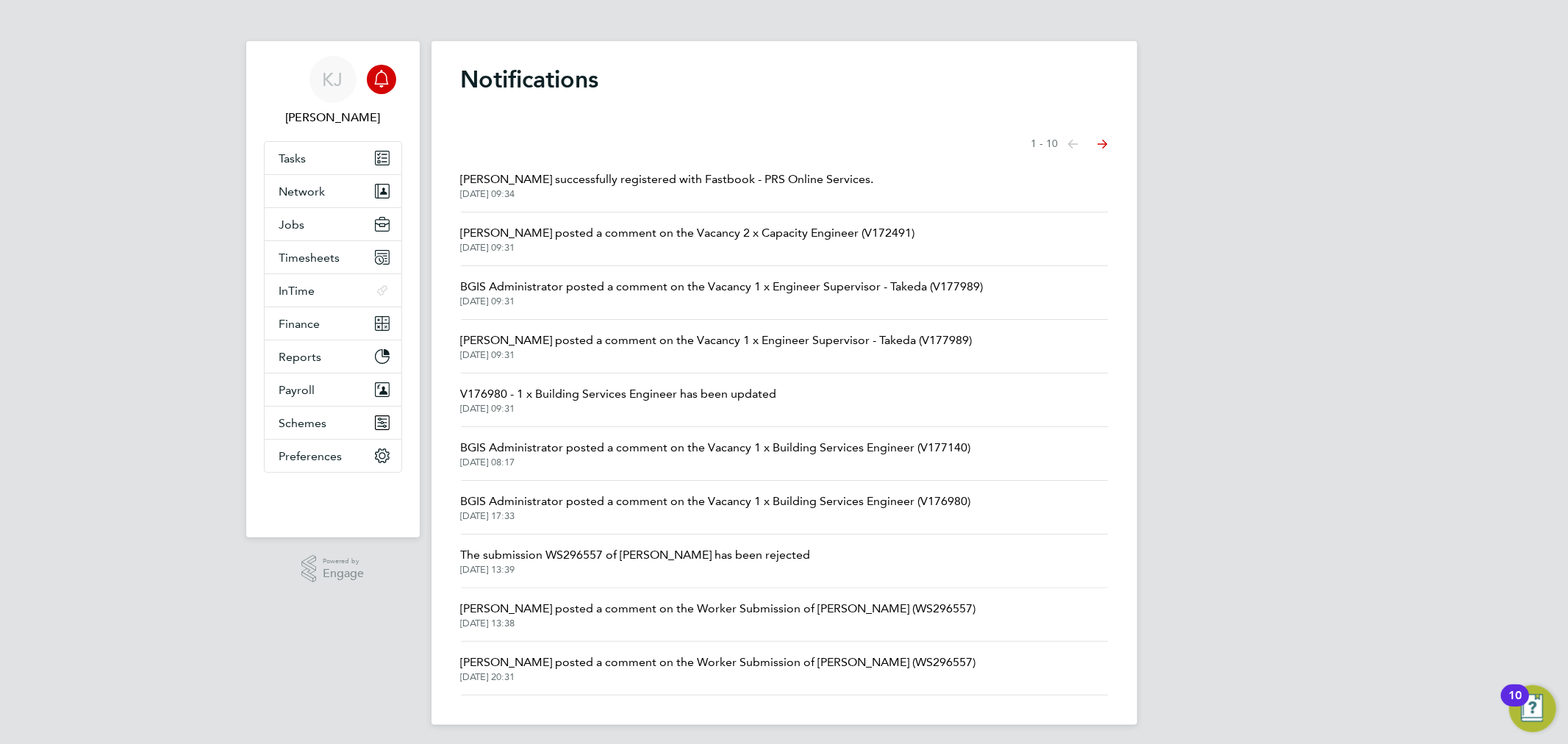
click at [643, 491] on li "BGIS Administrator posted a comment on the Vacancy 1 x Building Services Engine…" at bounding box center [784, 507] width 647 height 53
click at [651, 496] on span "BGIS Administrator posted a comment on the Vacancy 1 x Building Services Engine…" at bounding box center [715, 501] width 510 height 18
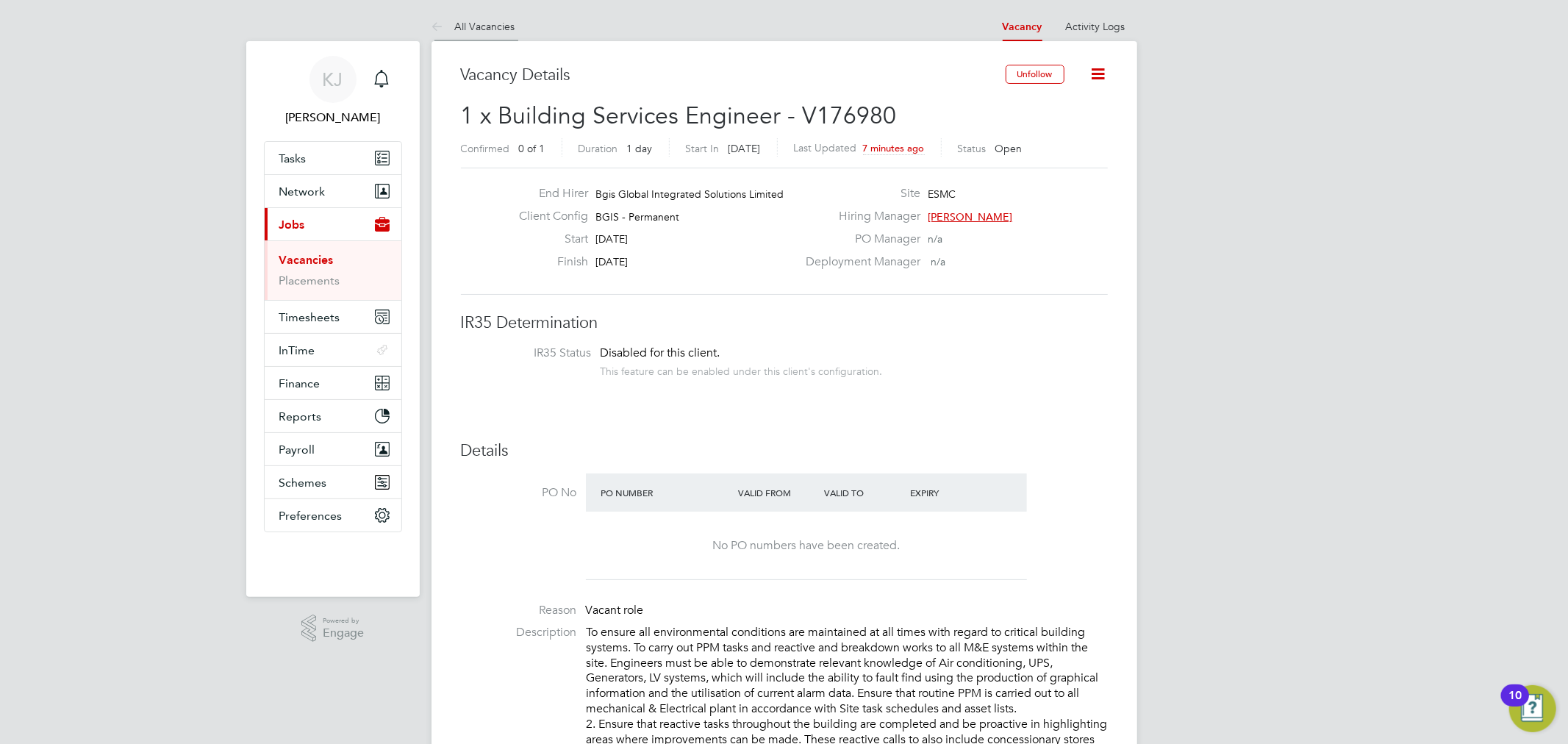
click at [480, 25] on link "All Vacancies" at bounding box center [474, 26] width 84 height 13
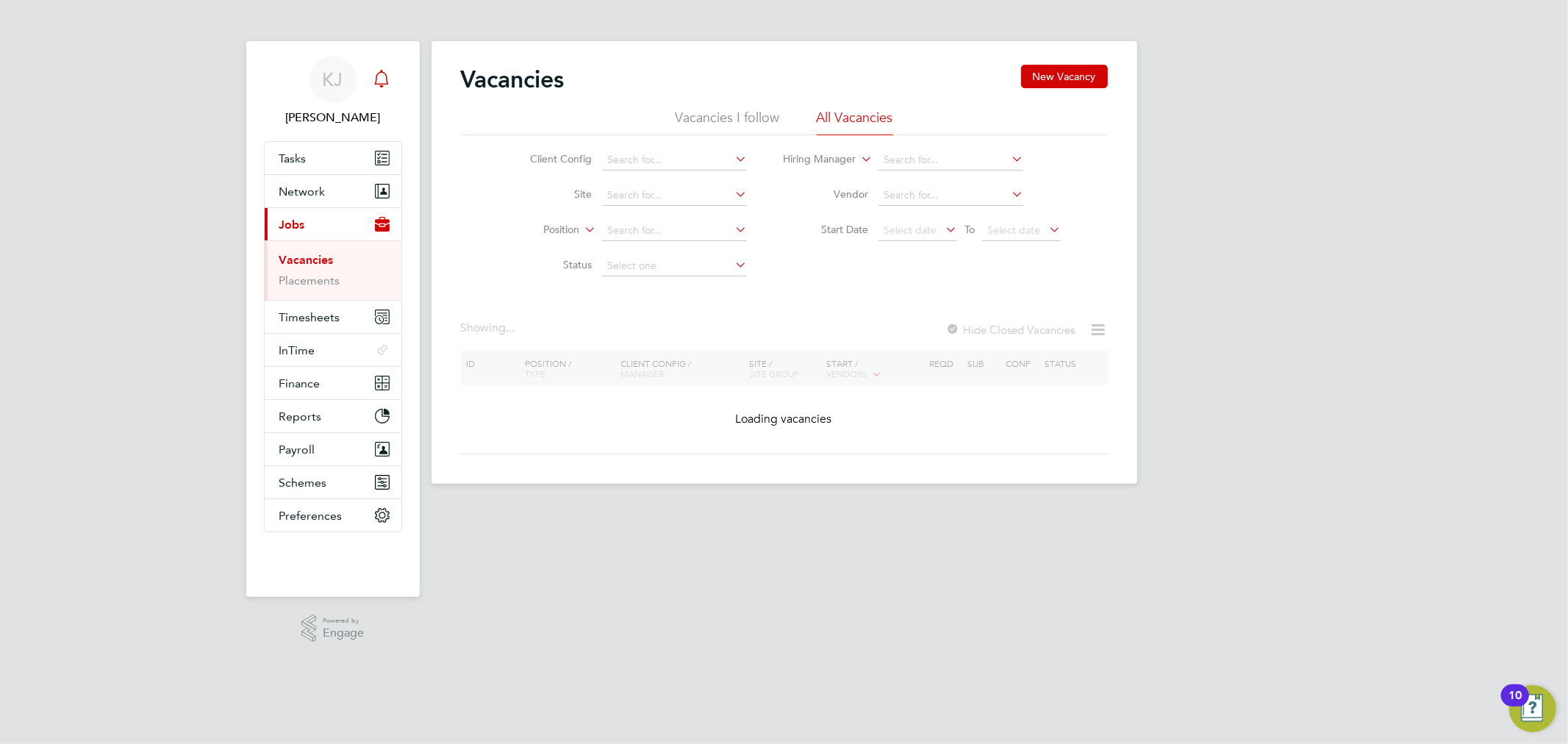
click at [392, 75] on div "Main navigation" at bounding box center [382, 80] width 30 height 30
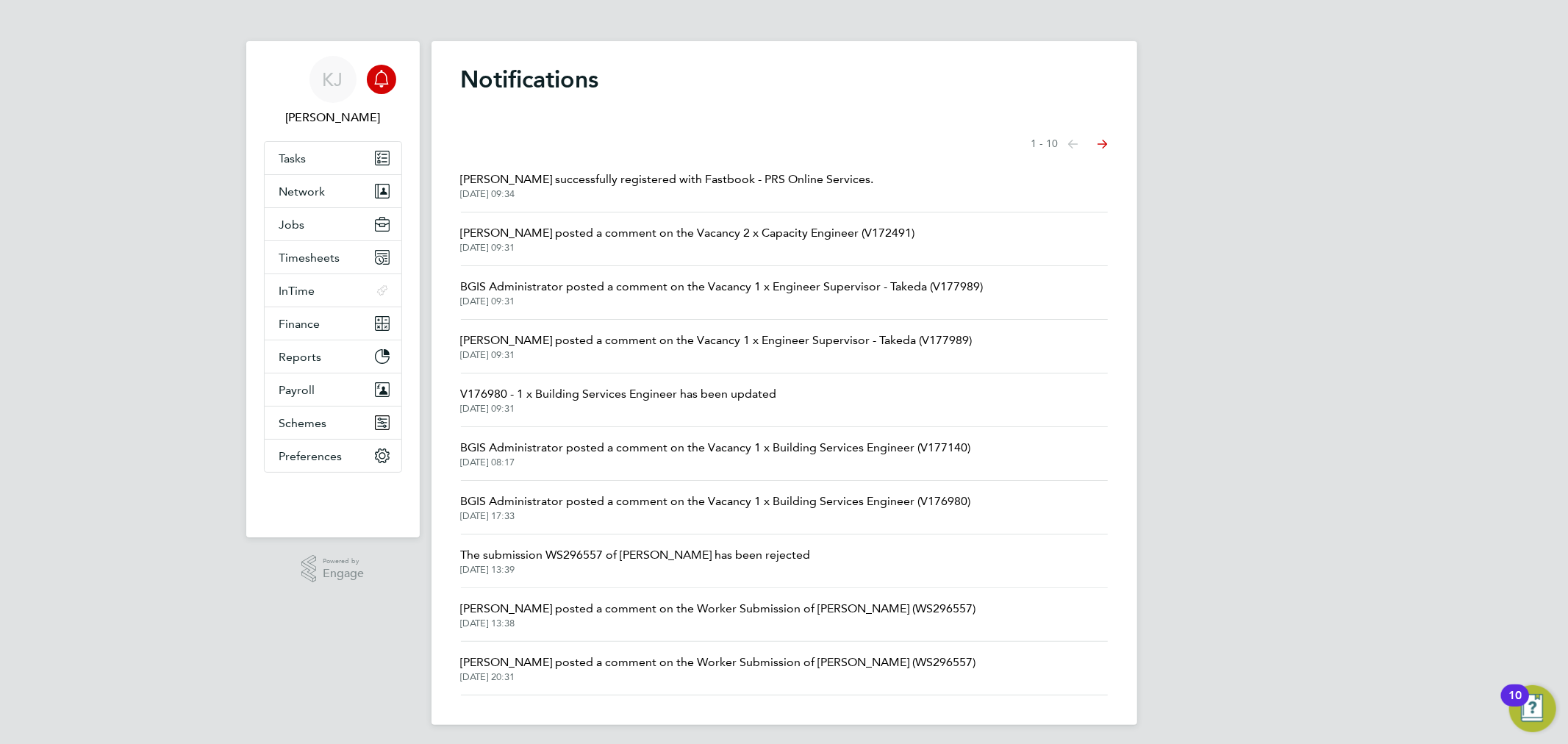
click at [812, 523] on li "BGIS Administrator posted a comment on the Vacancy 1 x Building Services Engine…" at bounding box center [784, 507] width 647 height 53
click at [812, 511] on span "29 Aug 2025, 17:33" at bounding box center [715, 516] width 510 height 11
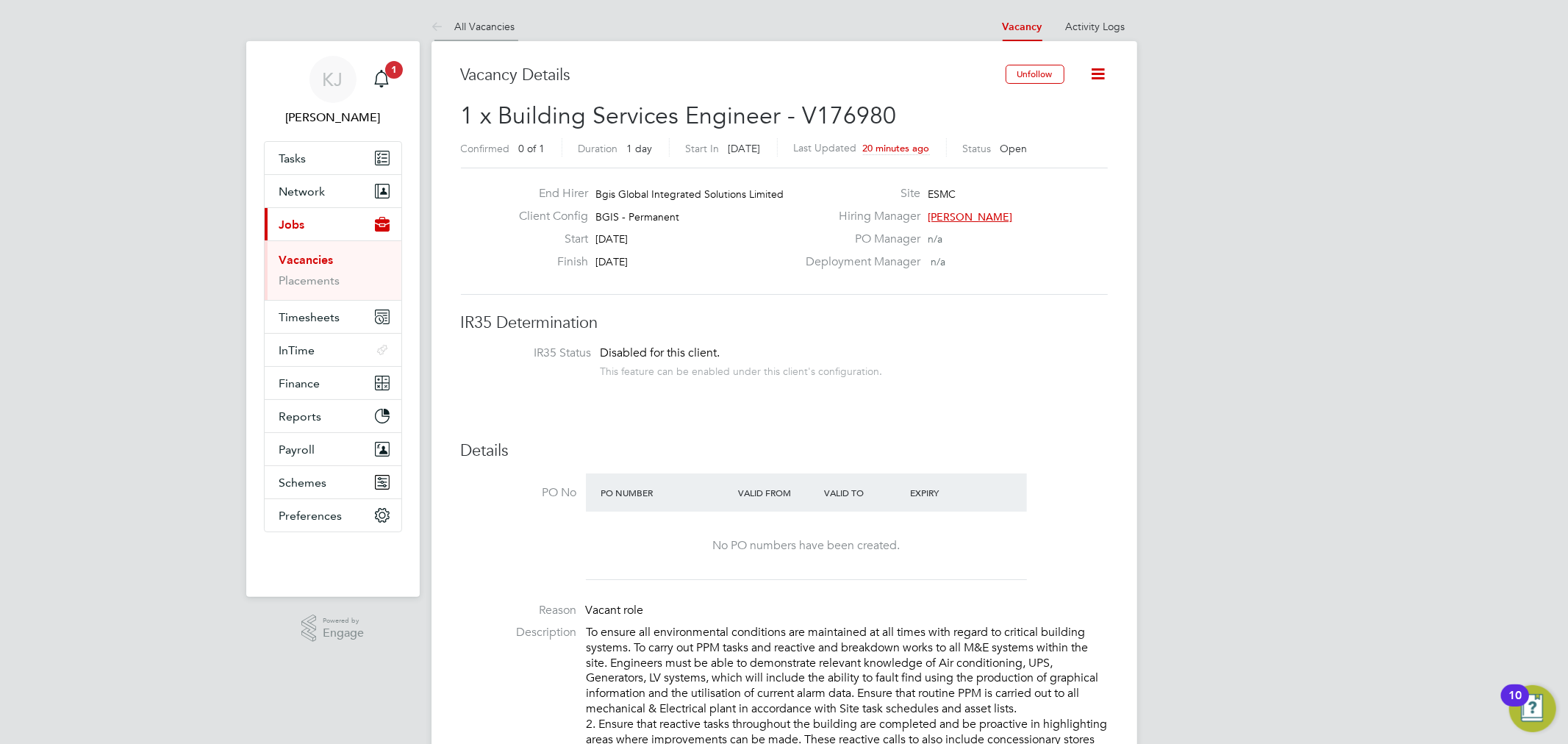
click at [490, 23] on link "All Vacancies" at bounding box center [474, 26] width 84 height 13
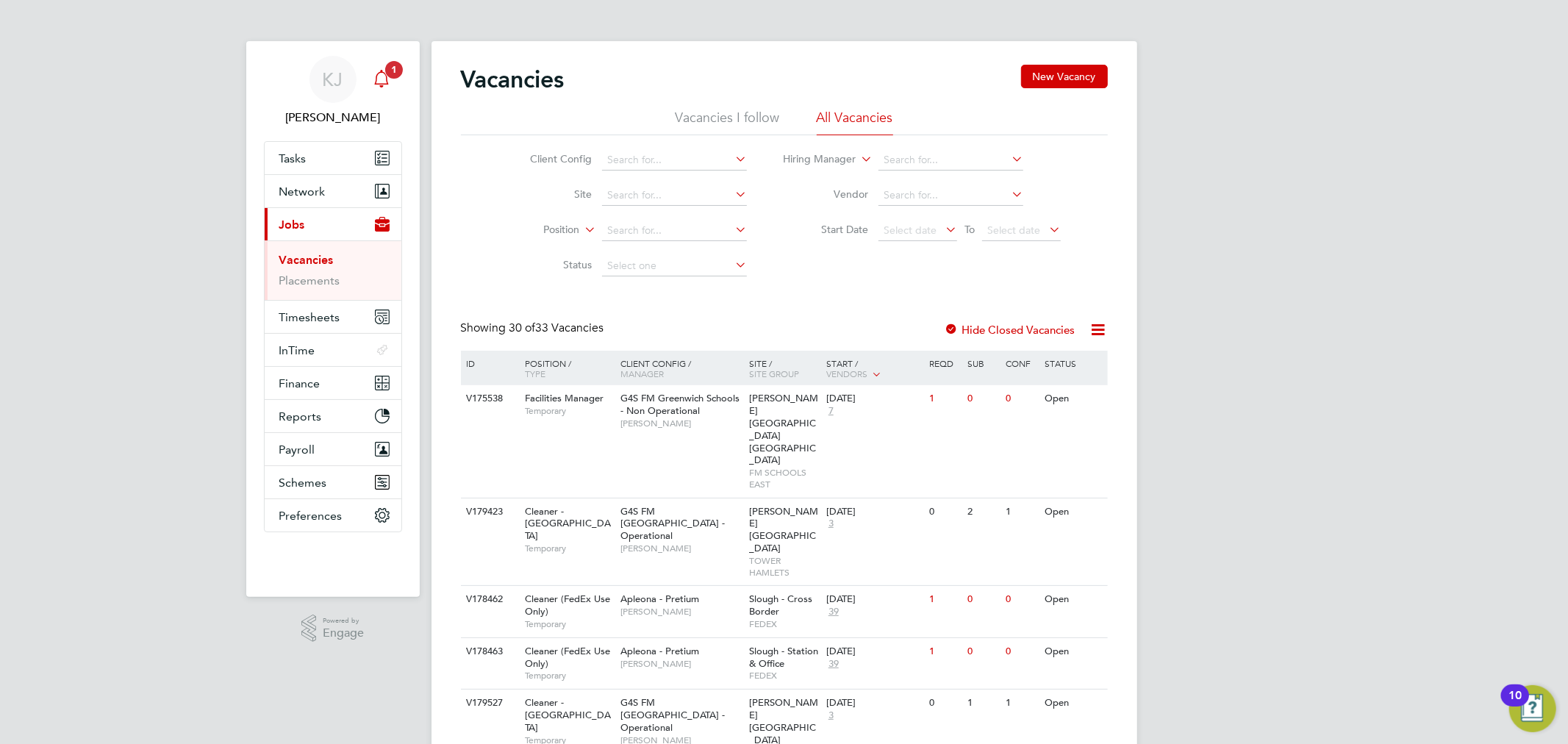
click at [405, 77] on app-nav-sections-wrapper "KJ Kyle Johnson Notifications 1 Applications: Tasks Network Businesses Sites Wo…" at bounding box center [333, 319] width 173 height 556
click at [387, 74] on span "1" at bounding box center [394, 70] width 18 height 18
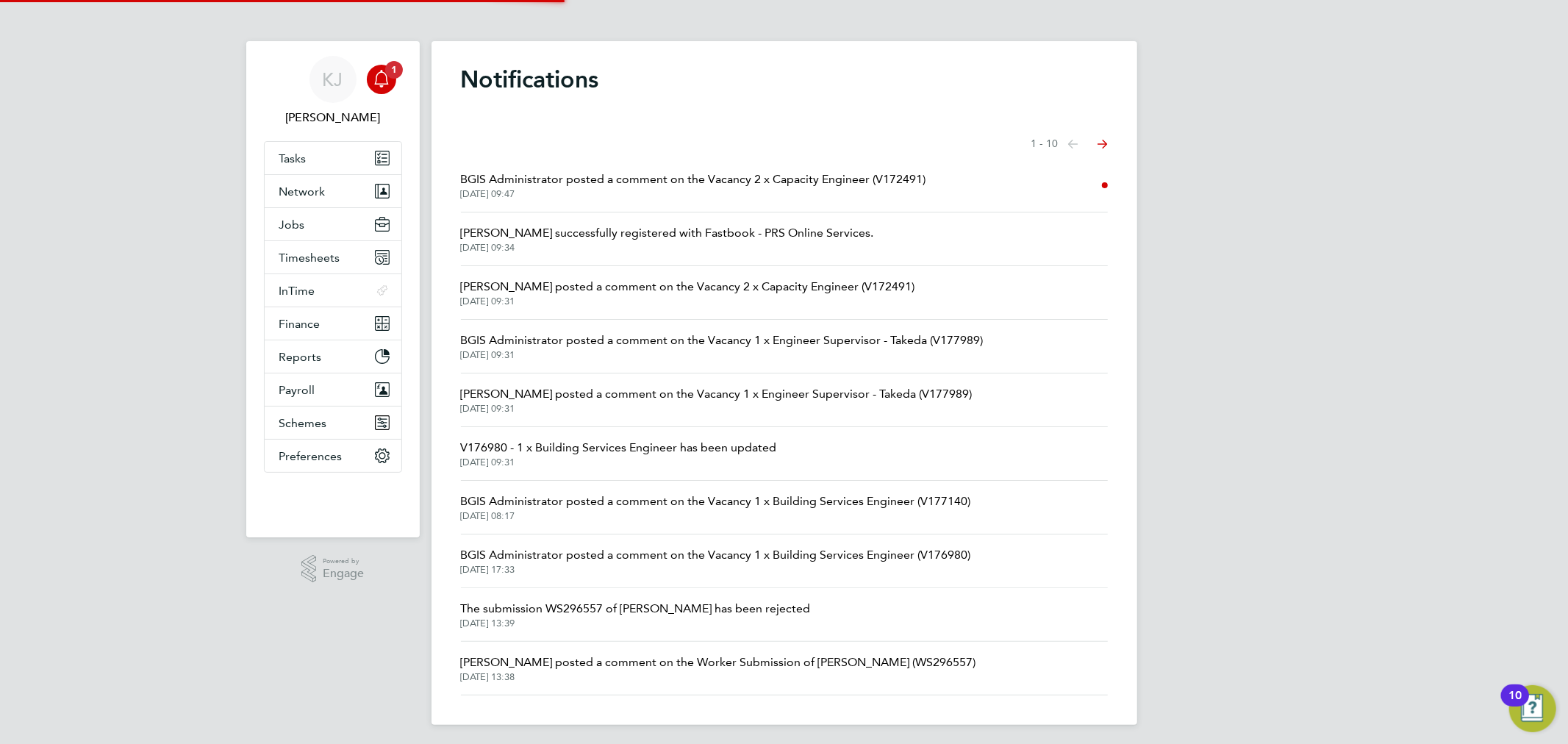
click at [613, 186] on span "BGIS Administrator posted a comment on the Vacancy 2 x Capacity Engineer (V1724…" at bounding box center [693, 179] width 465 height 18
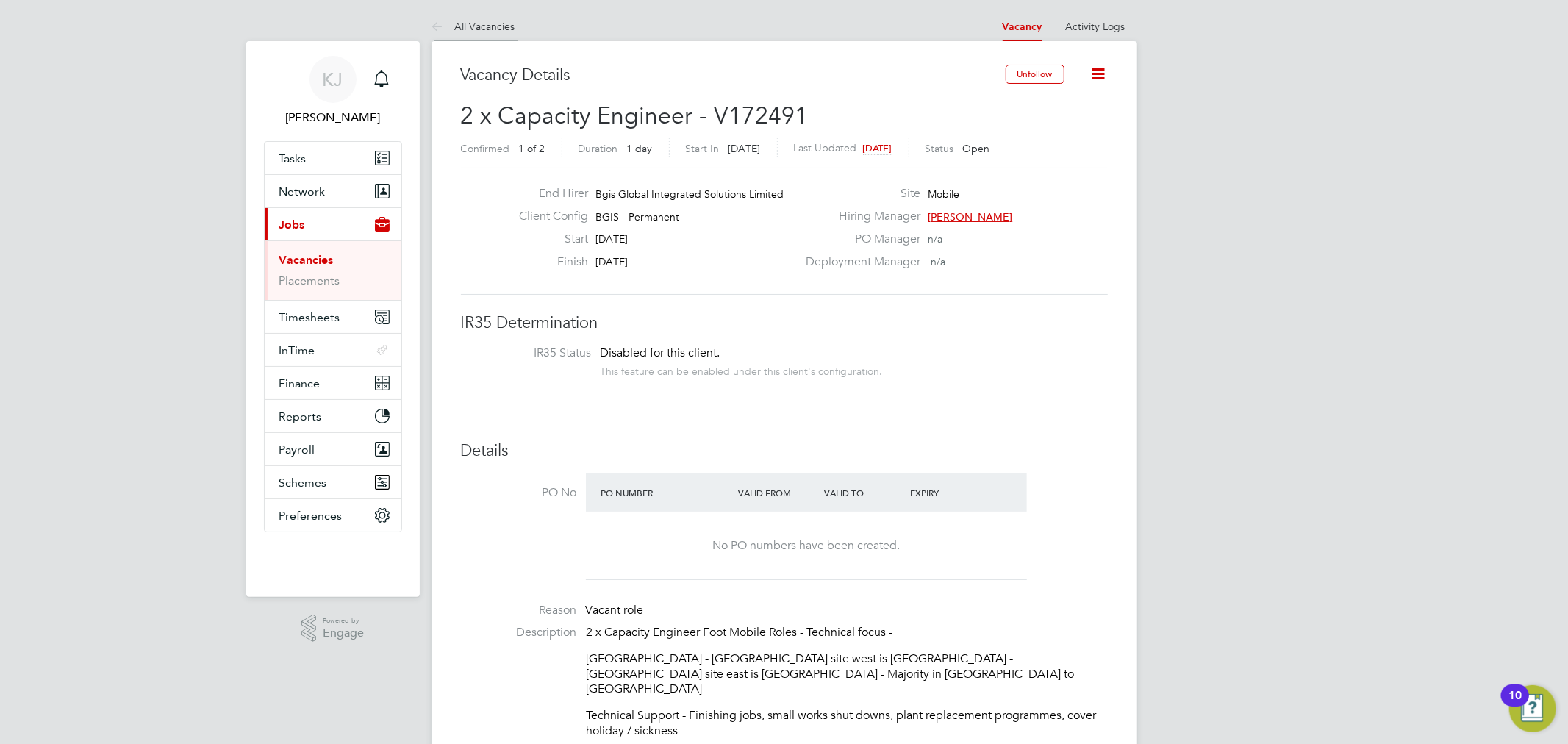
click at [482, 30] on link "All Vacancies" at bounding box center [474, 26] width 84 height 13
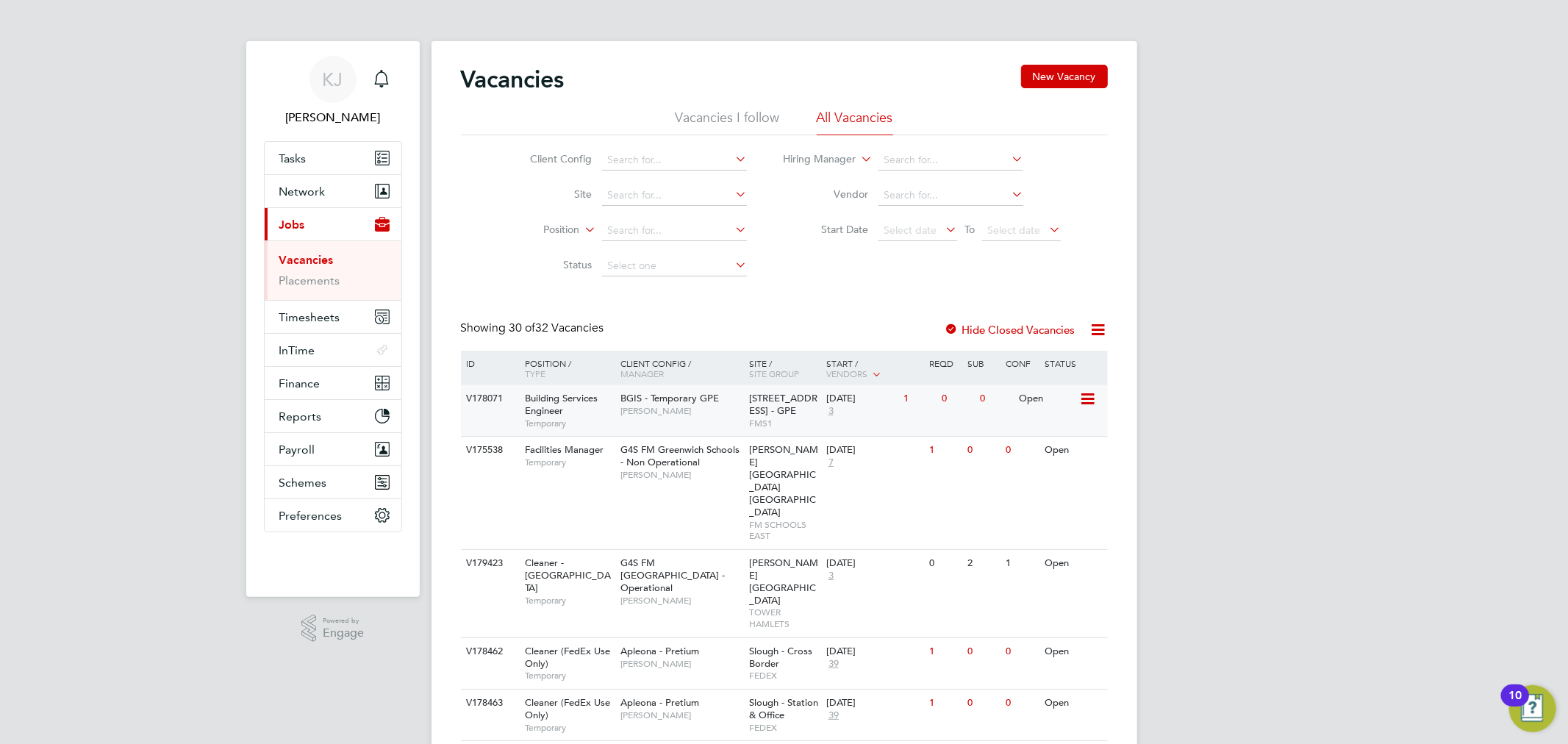
click at [927, 426] on div "V178071 Building Services Engineer Temporary BGIS - Temporary GPE Jasmin Padmor…" at bounding box center [784, 411] width 647 height 51
click at [718, 158] on input at bounding box center [674, 160] width 144 height 21
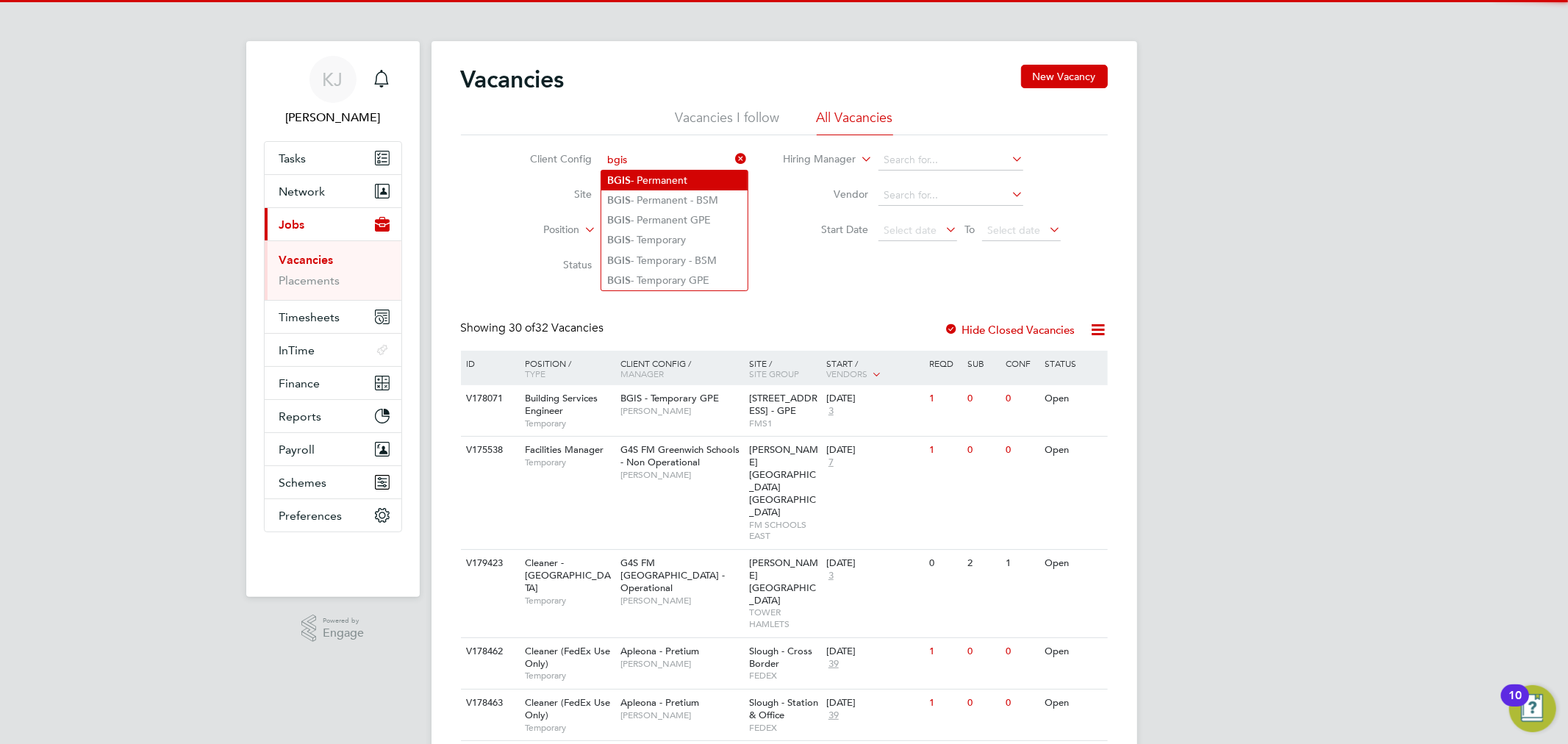
click at [693, 177] on li "BGIS - Permanent" at bounding box center [674, 180] width 146 height 20
type input "BGIS - Permanent"
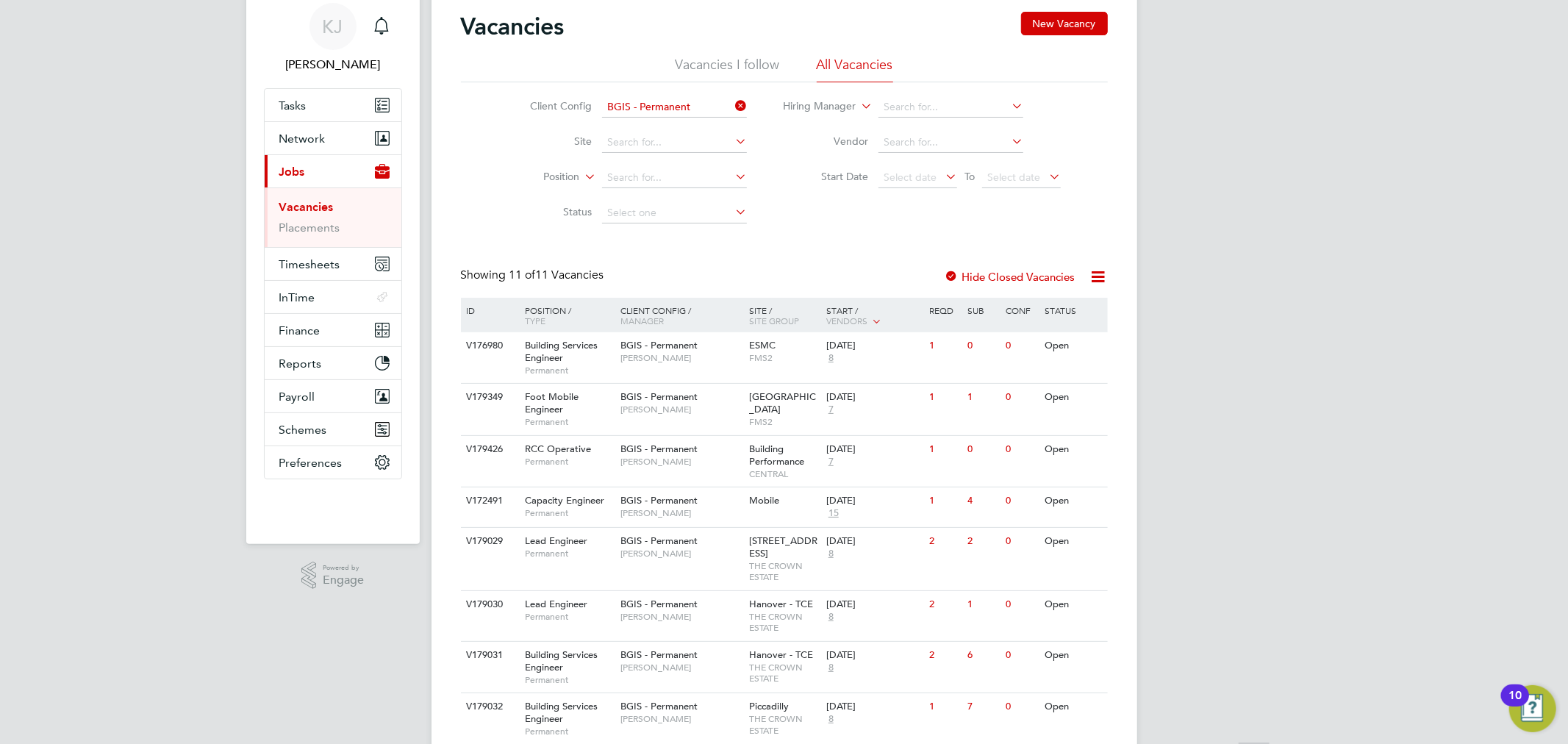
scroll to position [81, 0]
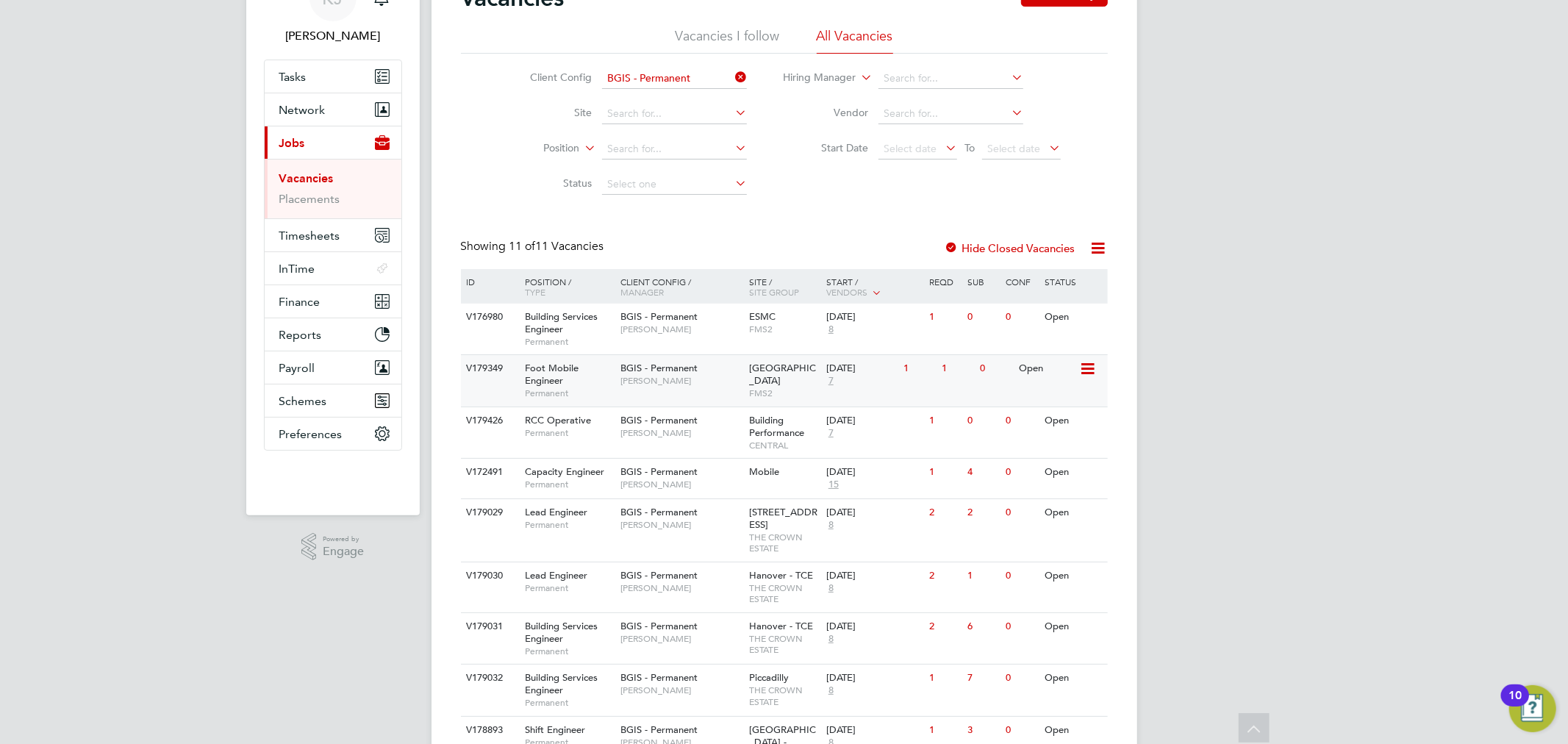
click at [701, 383] on span "Hamza Idris" at bounding box center [681, 380] width 122 height 11
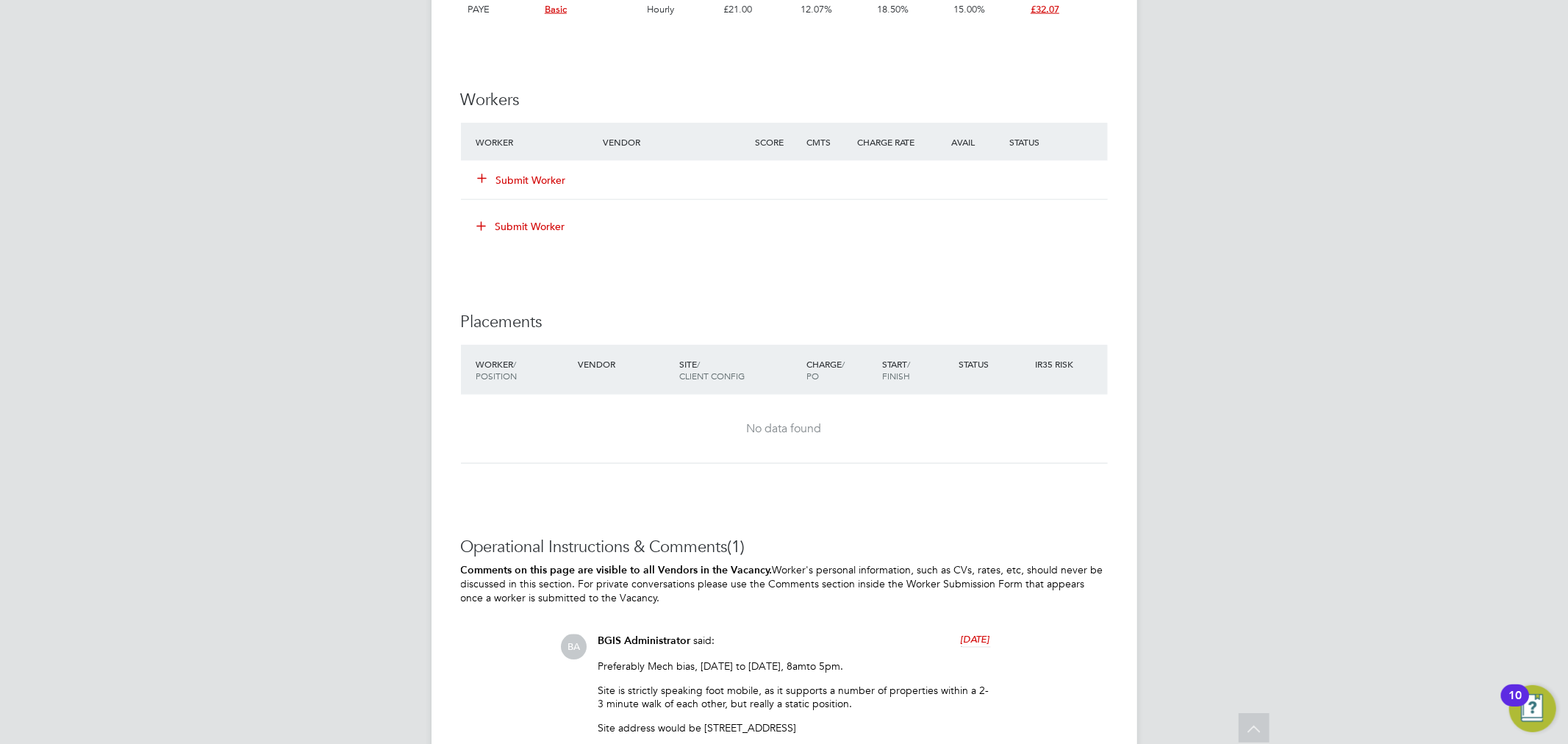
scroll to position [2040, 0]
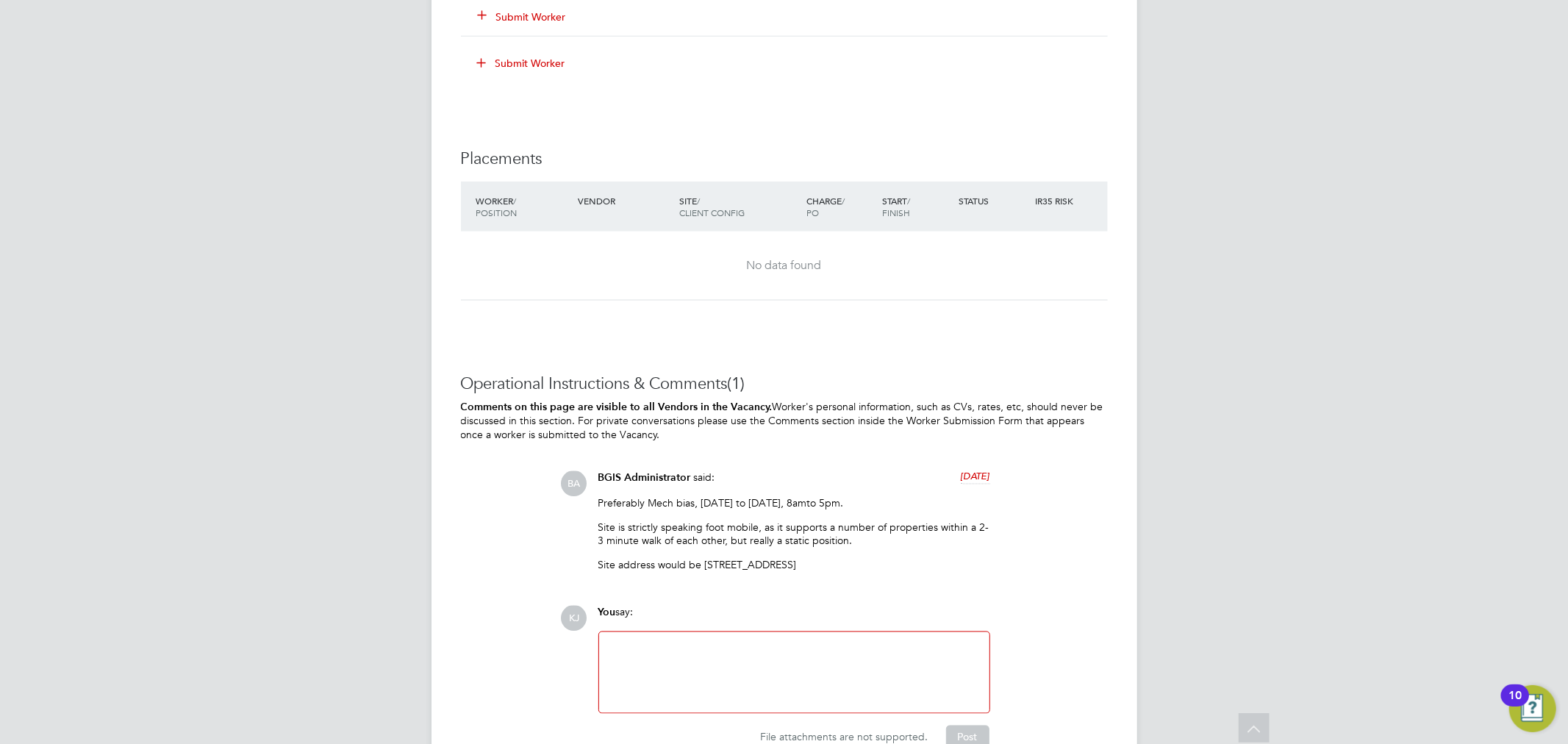
drag, startPoint x: 596, startPoint y: 498, endPoint x: 898, endPoint y: 553, distance: 307.0
click at [898, 553] on div "BGIS Administrator said: 3 days ago Preferably Mech bias, Monday to Friday, 8am…" at bounding box center [794, 527] width 406 height 112
copy div "Preferably Mech bias, Monday to Friday, 8amto 5pm. Site is strictly speaking fo…"
drag, startPoint x: 505, startPoint y: 19, endPoint x: 653, endPoint y: 110, distance: 173.7
click at [505, 19] on button "Submit Worker" at bounding box center [523, 17] width 88 height 15
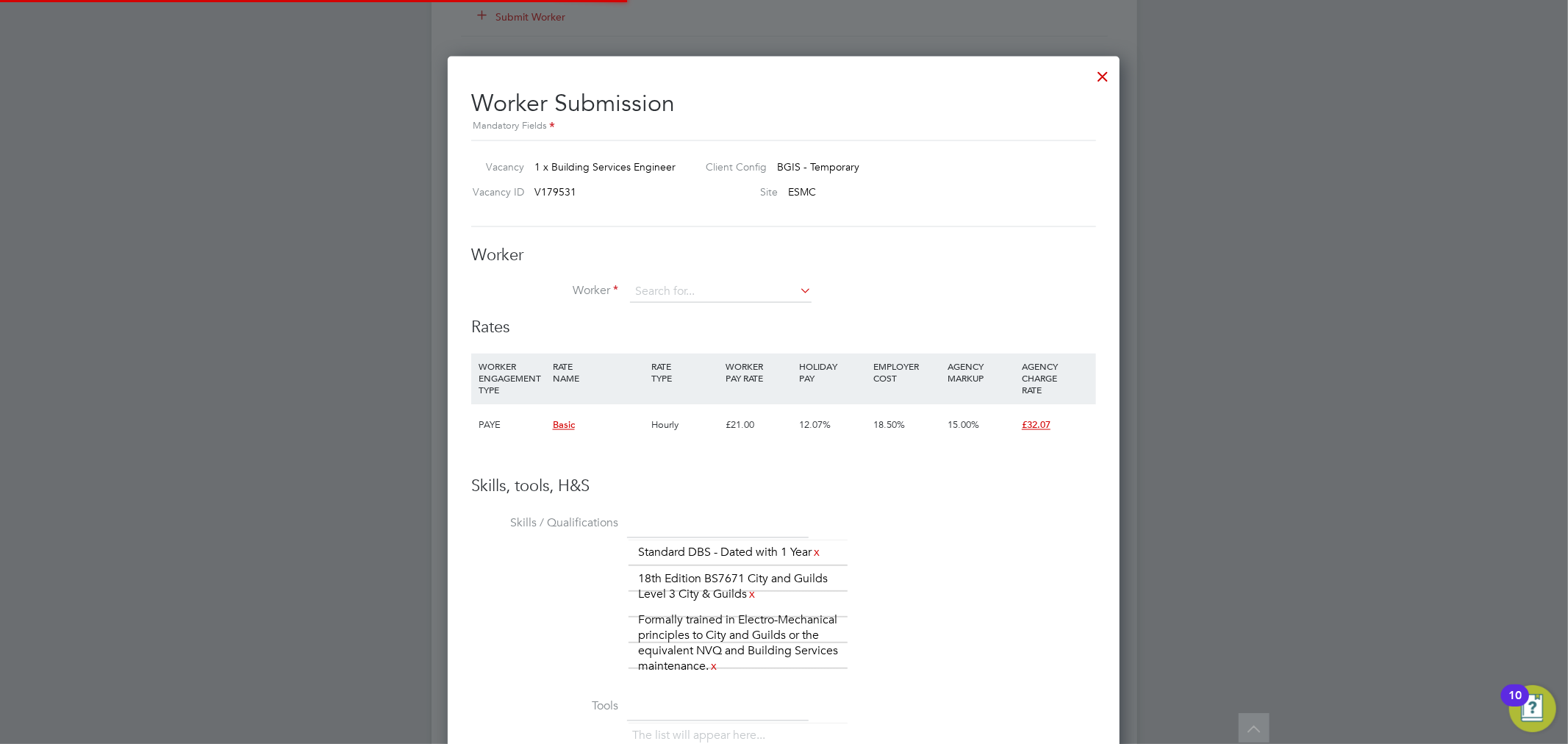
scroll to position [1003, 672]
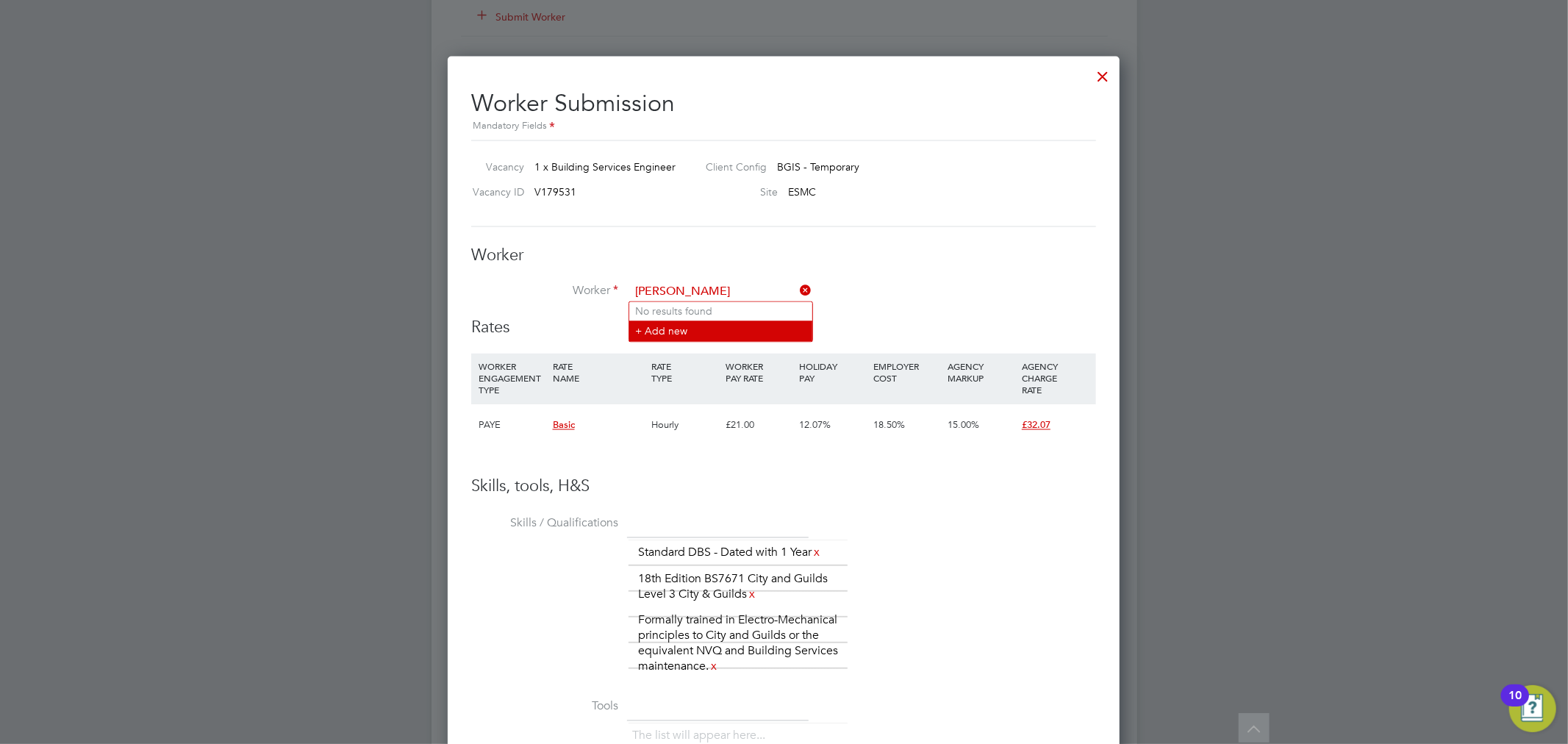
type input "DANIEL AJAY"
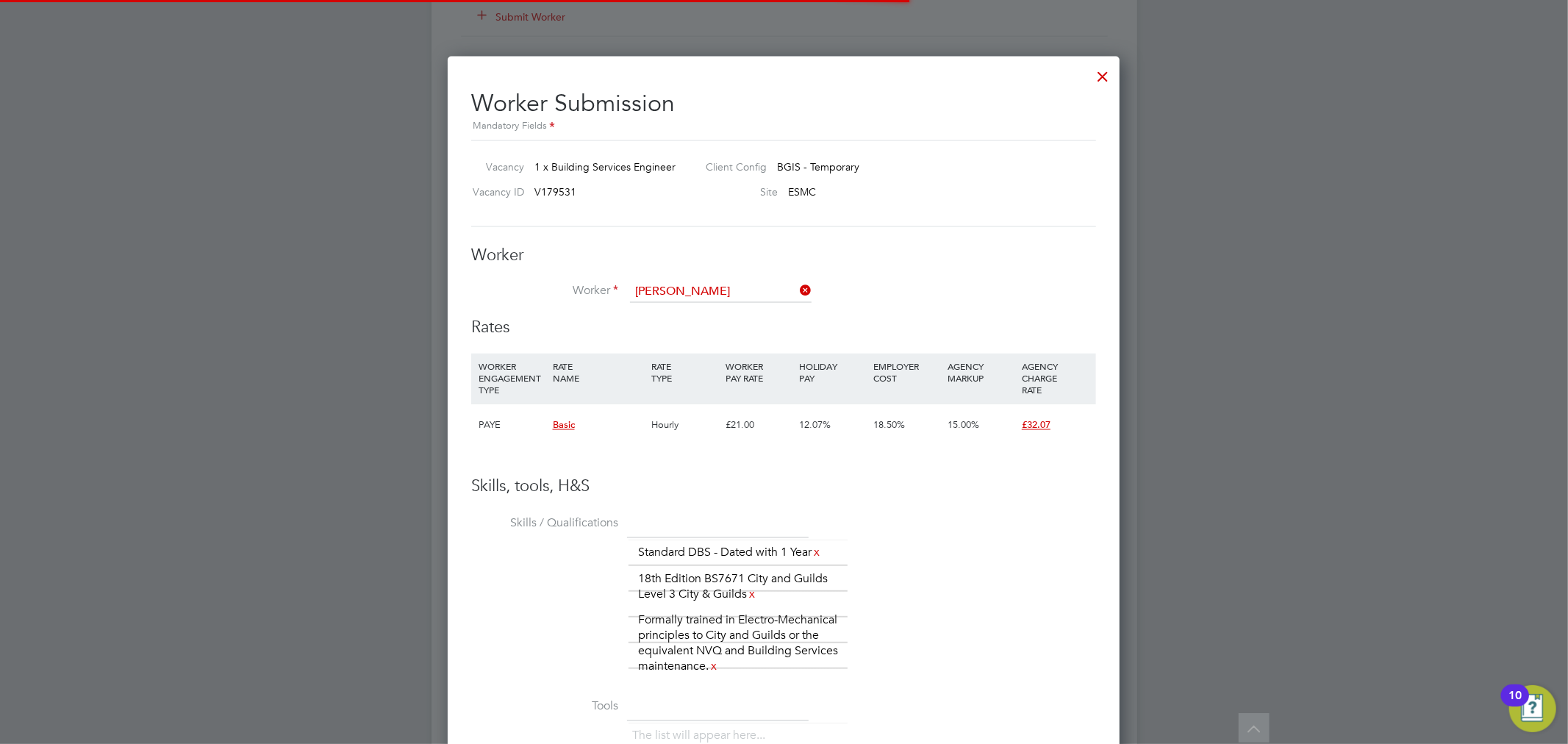
click at [671, 327] on li "+ Add new" at bounding box center [721, 331] width 183 height 20
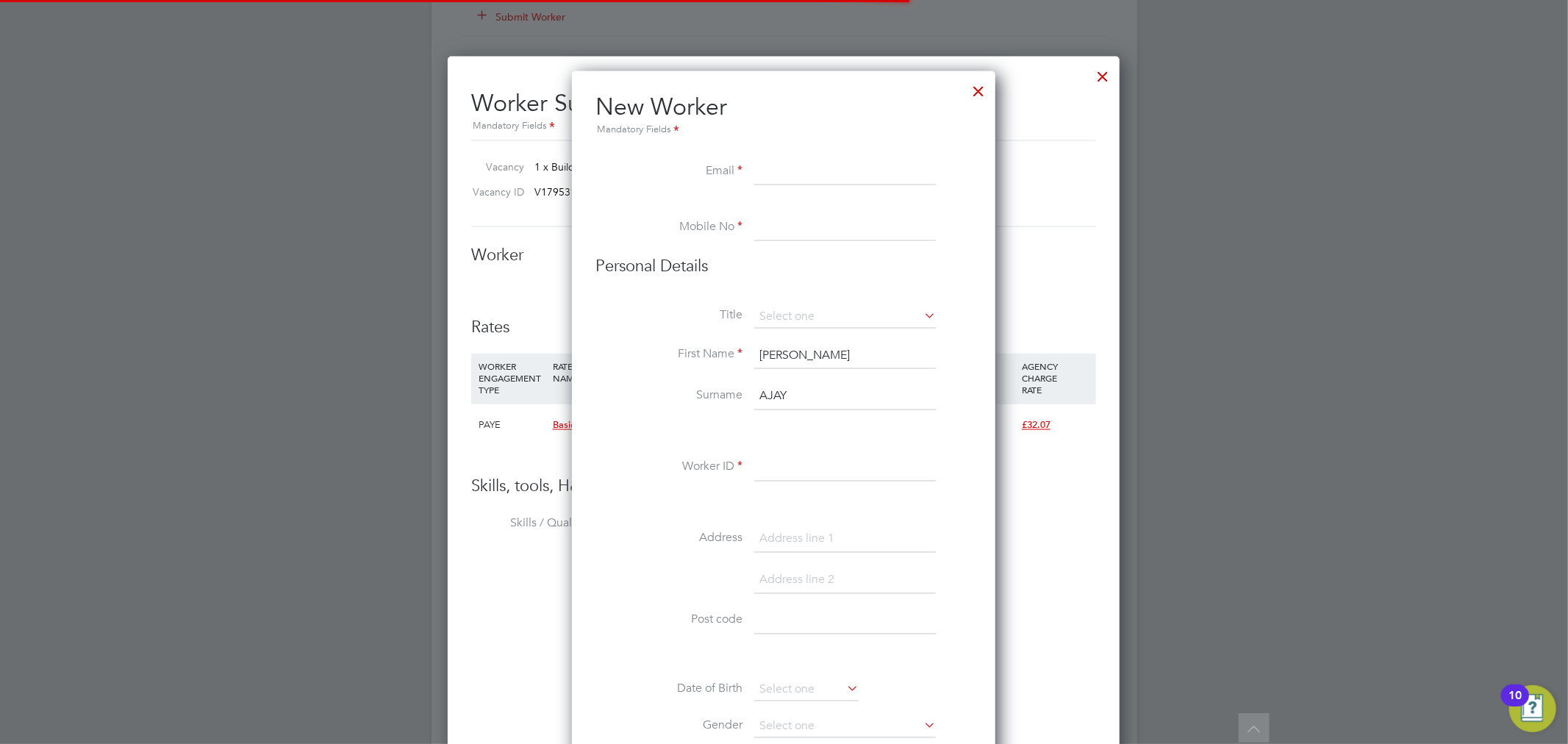
scroll to position [1316, 424]
paste input "dadjei182@gmail.com"
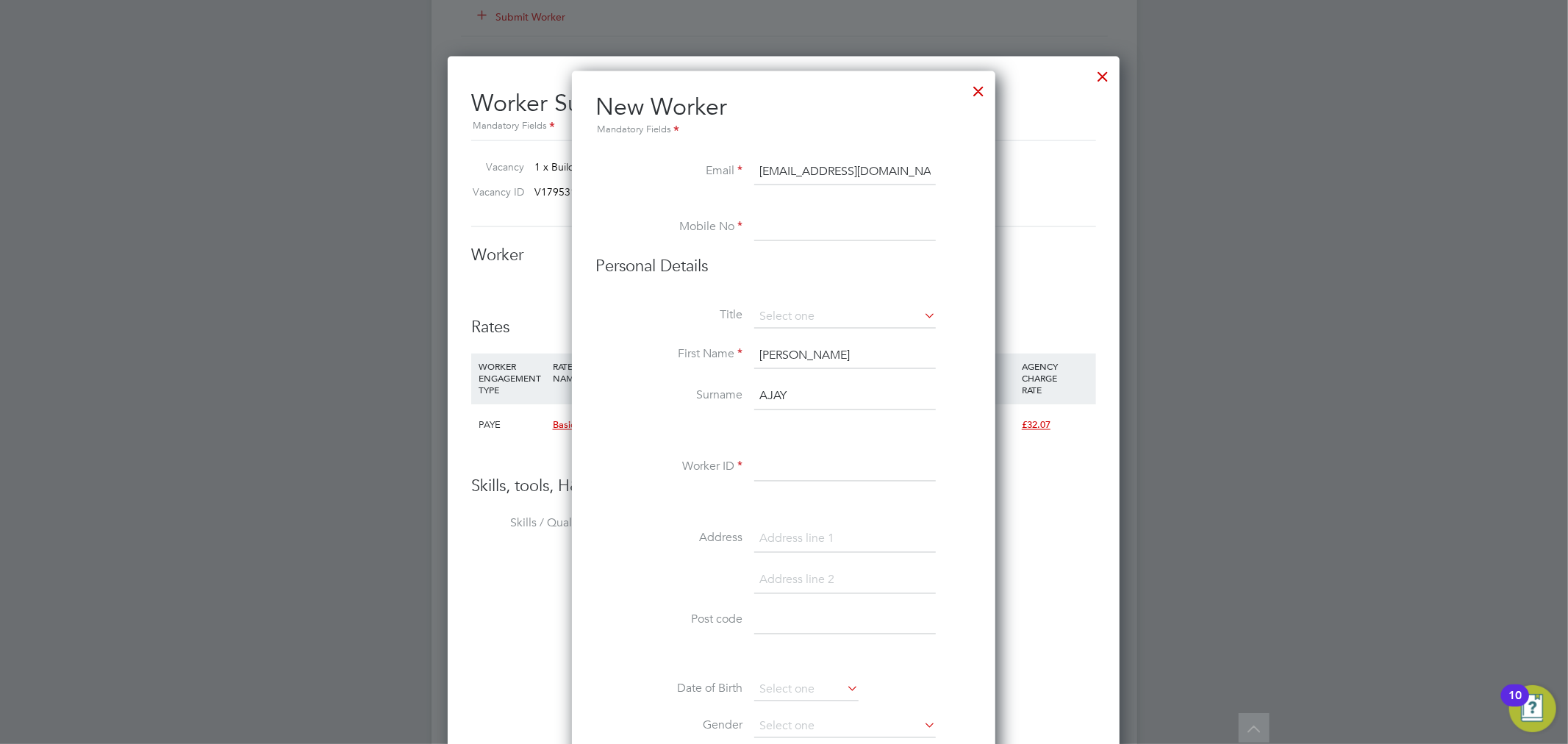
type input "dadjei182@gmail.com"
click at [812, 238] on input at bounding box center [844, 228] width 181 height 26
paste input "7808148384"
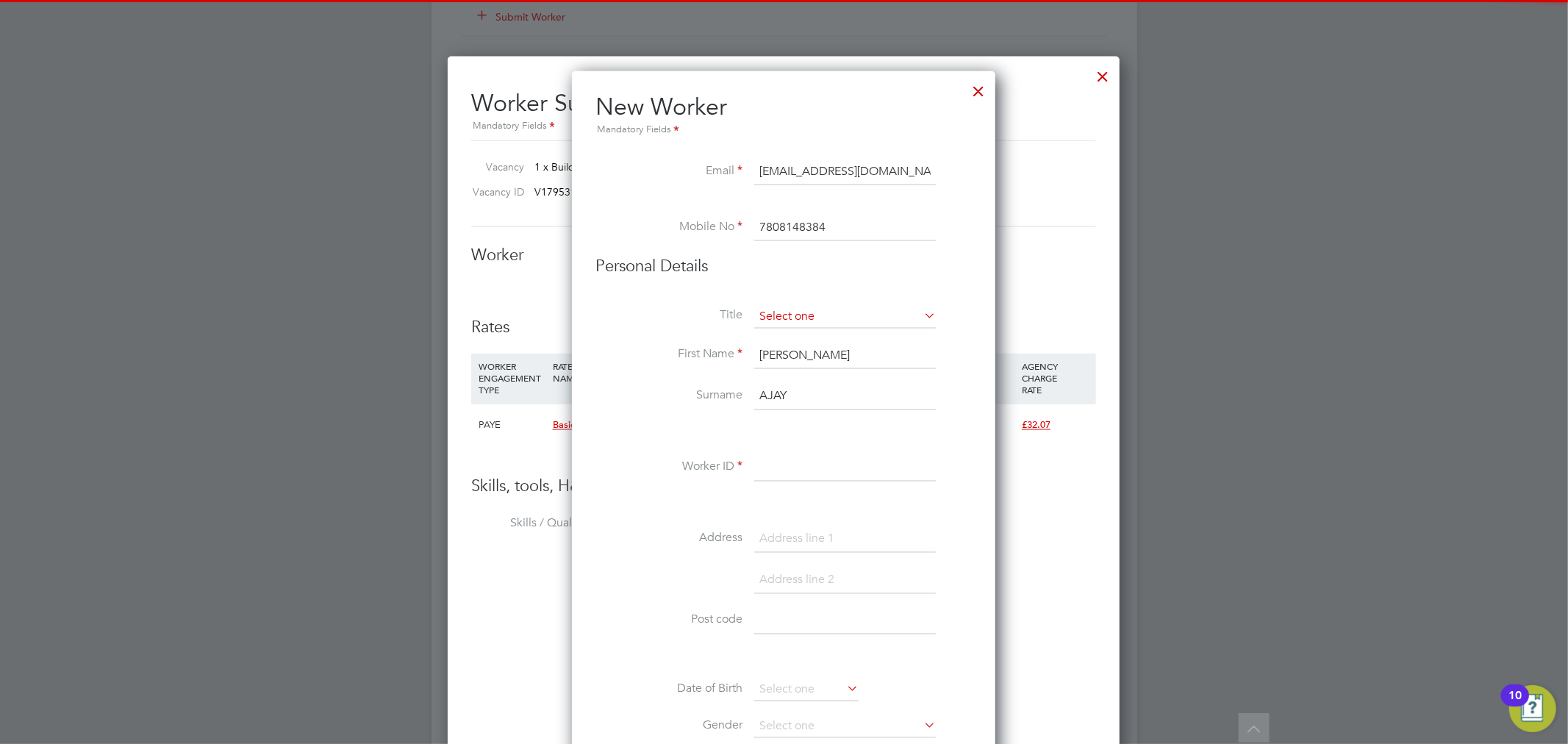
type input "7808148384"
click at [790, 322] on input at bounding box center [844, 317] width 181 height 22
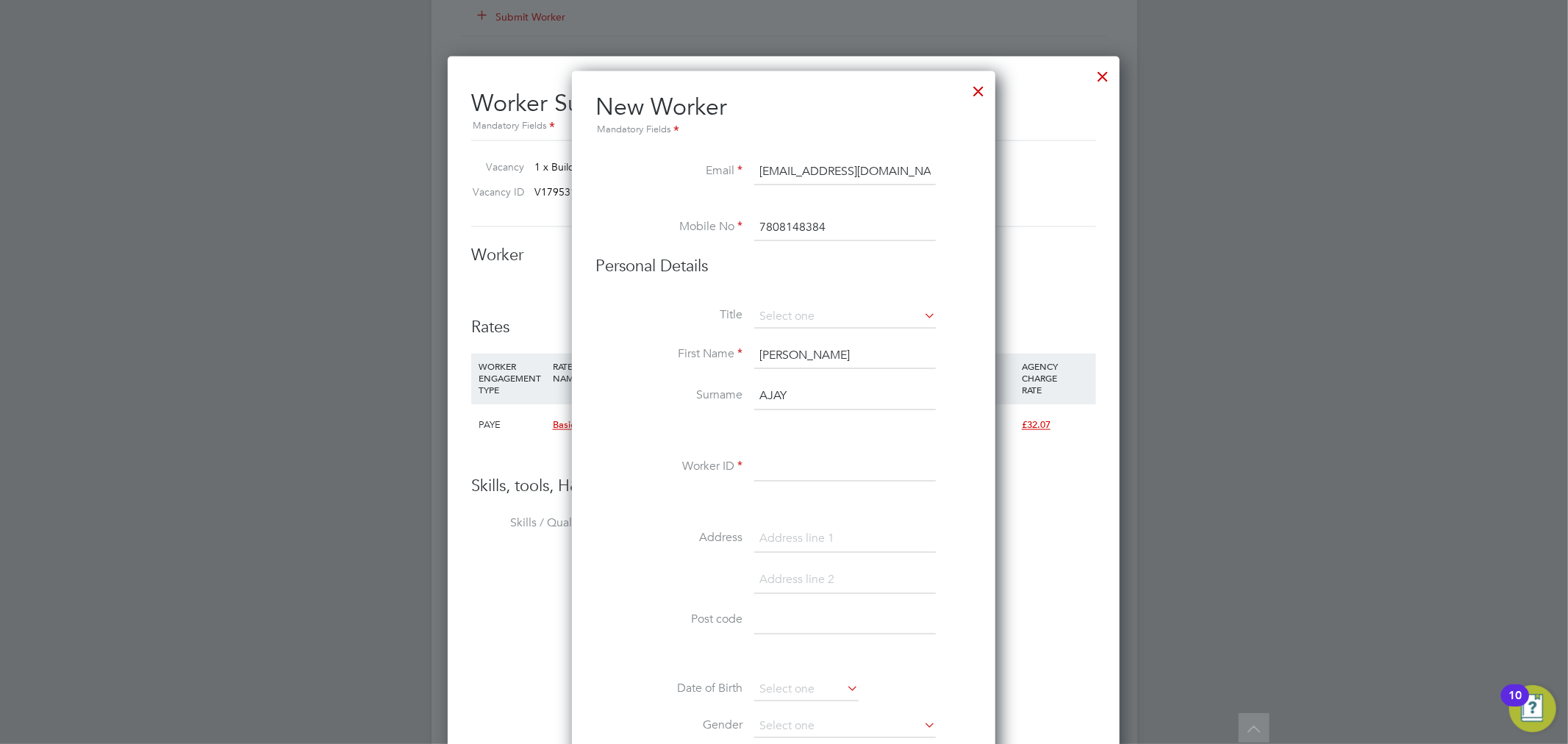
click at [796, 338] on li "Mr" at bounding box center [845, 337] width 183 height 19
type input "Mr"
drag, startPoint x: 804, startPoint y: 354, endPoint x: 726, endPoint y: 354, distance: 78.0
click at [726, 354] on li "First Name DANIEL" at bounding box center [784, 363] width 376 height 41
type input "[PERSON_NAME]"
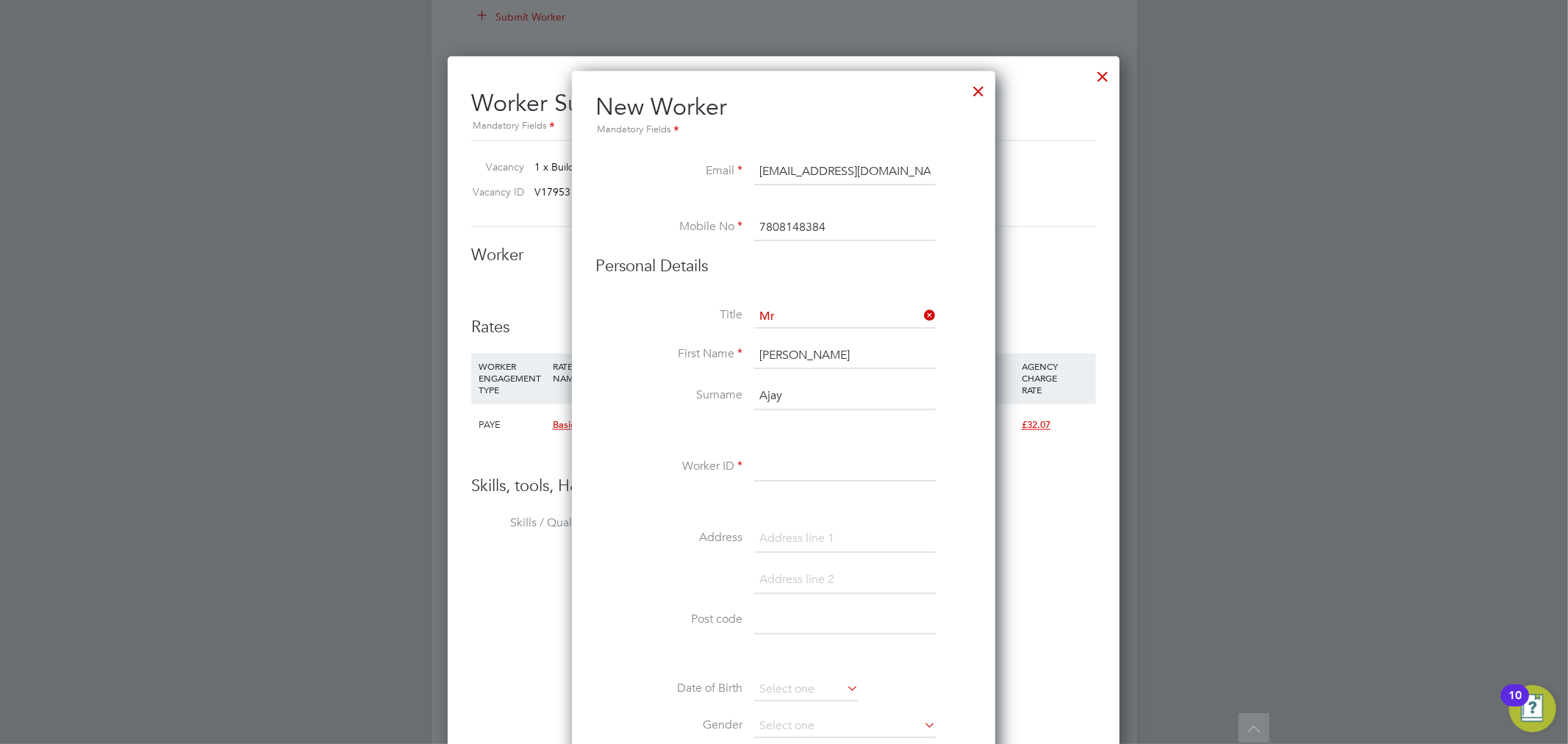
type input "Ajay"
click at [786, 469] on input at bounding box center [844, 468] width 181 height 26
paste input "W-01783380"
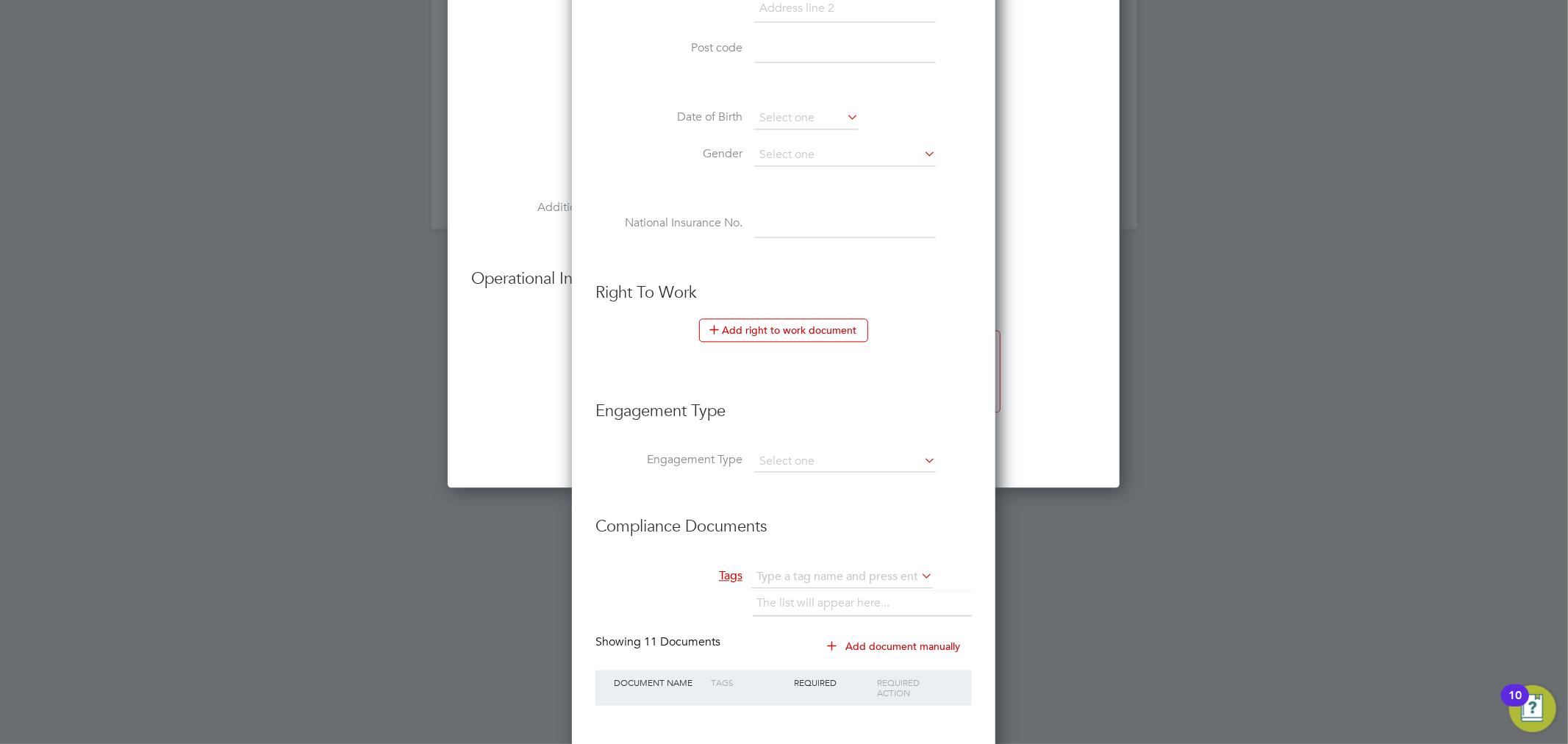
scroll to position [2684, 0]
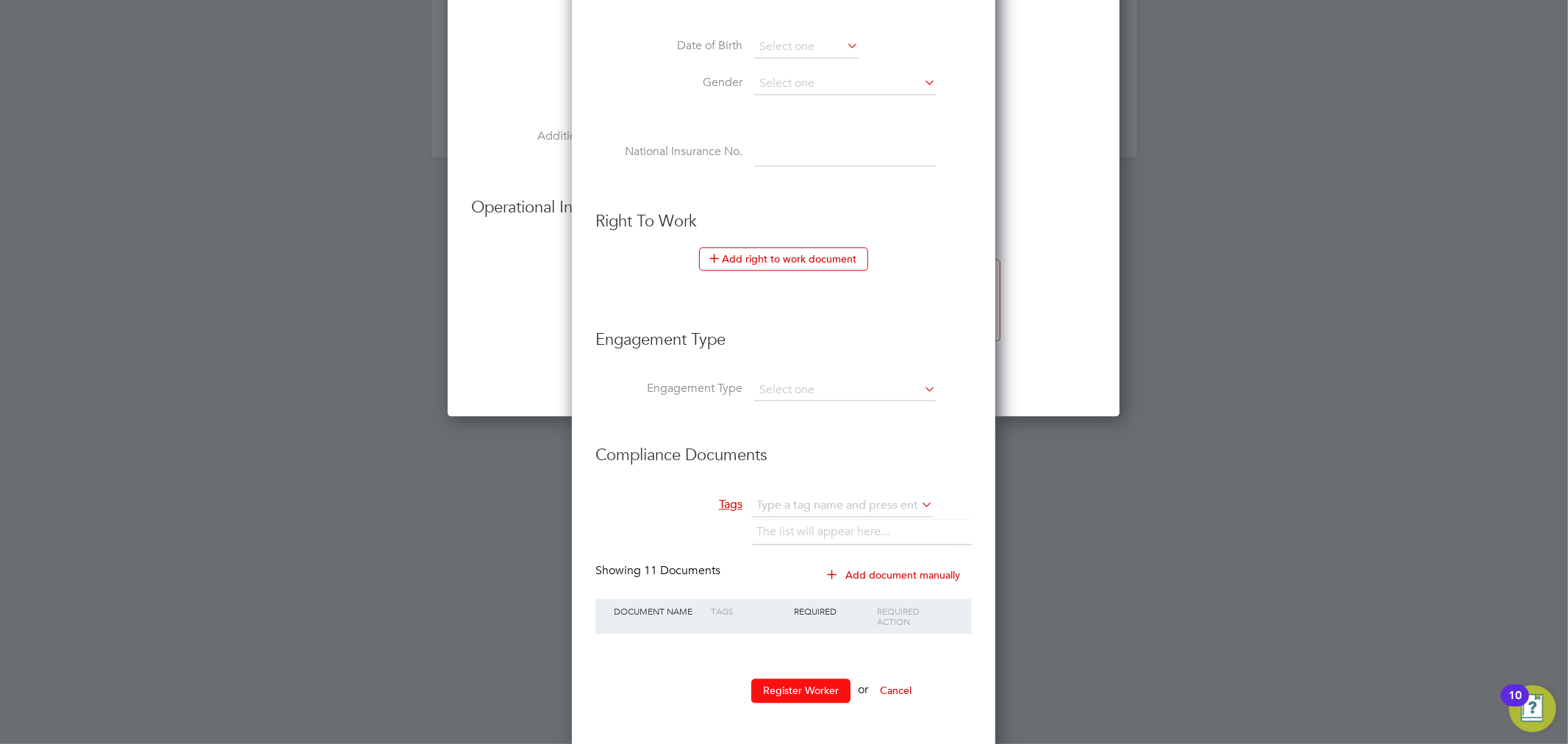
type input "W-01783380"
click at [801, 689] on button "Register Worker" at bounding box center [800, 690] width 99 height 24
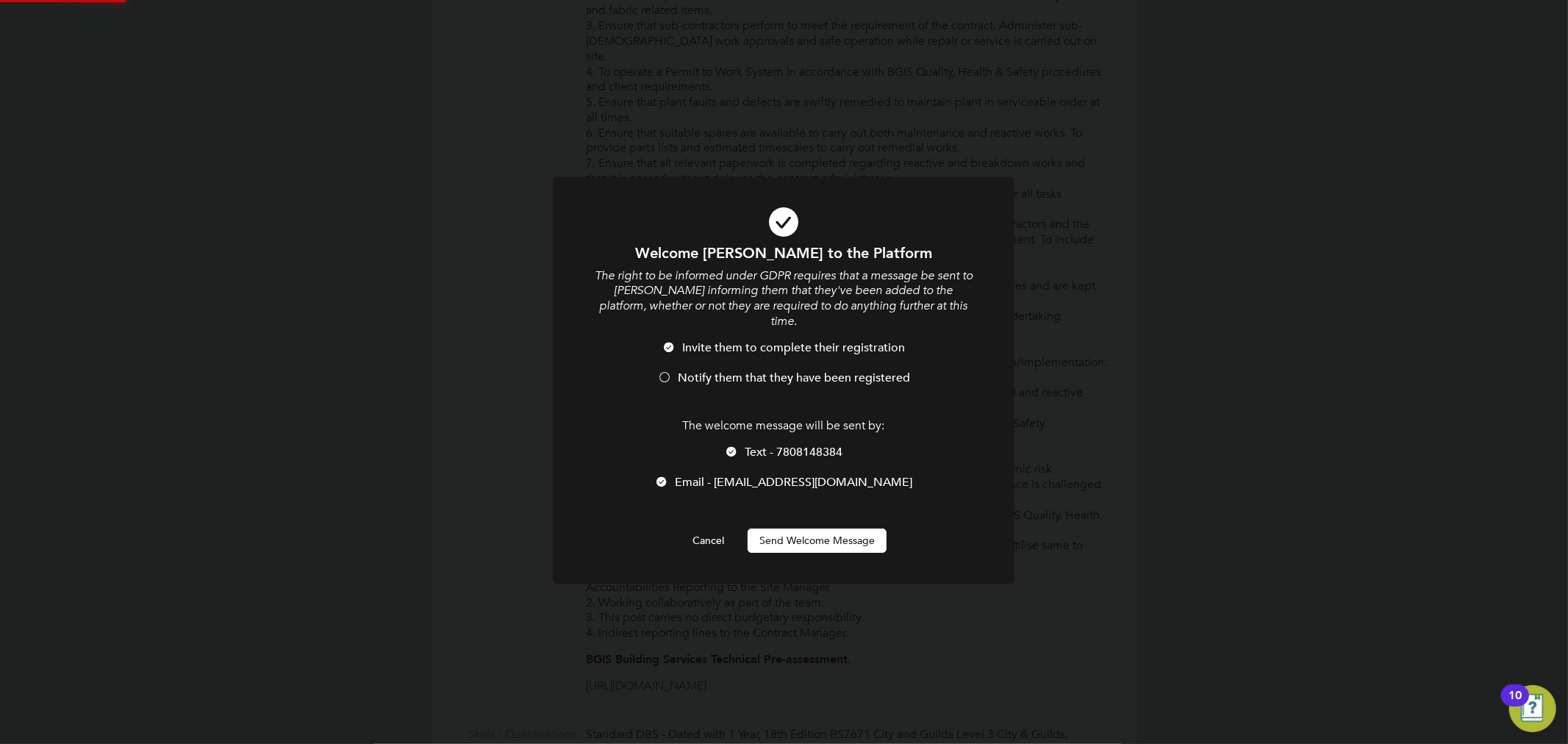
scroll to position [0, 0]
click at [766, 370] on span "Notify them that they have been registered" at bounding box center [793, 377] width 232 height 15
click at [803, 529] on button "Send Welcome Message" at bounding box center [817, 540] width 139 height 24
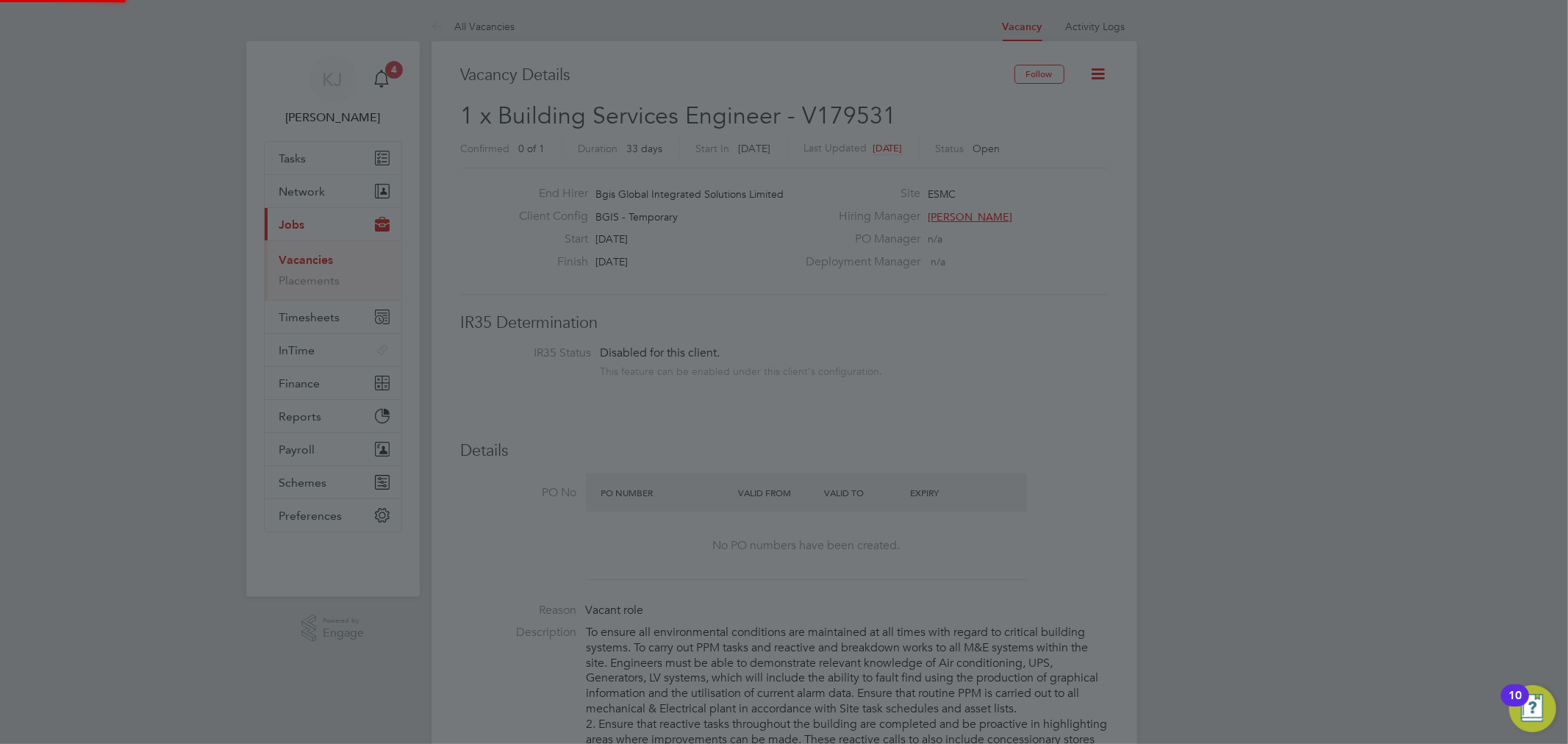
scroll to position [744, 0]
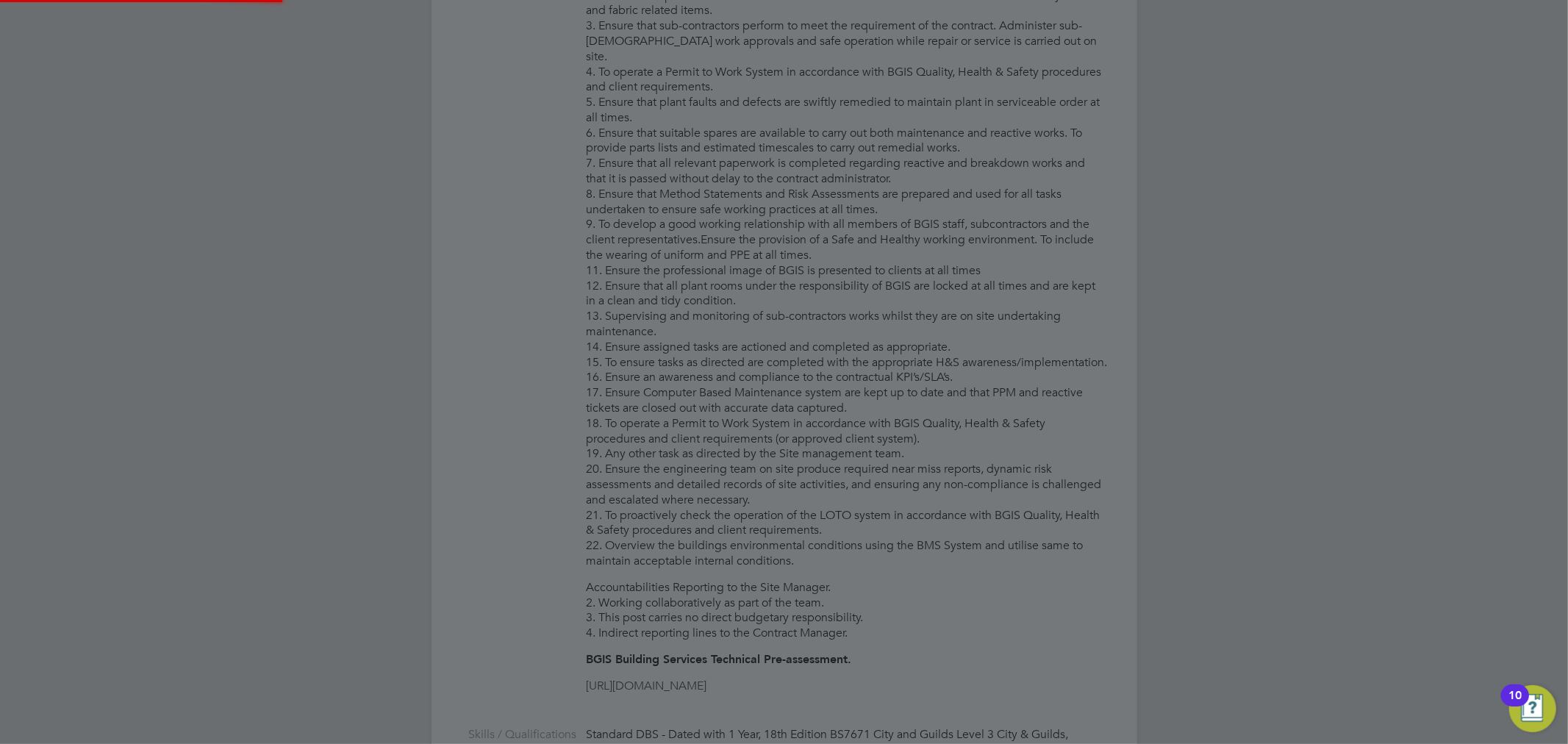
type input "[PERSON_NAME] (W-01783380)"
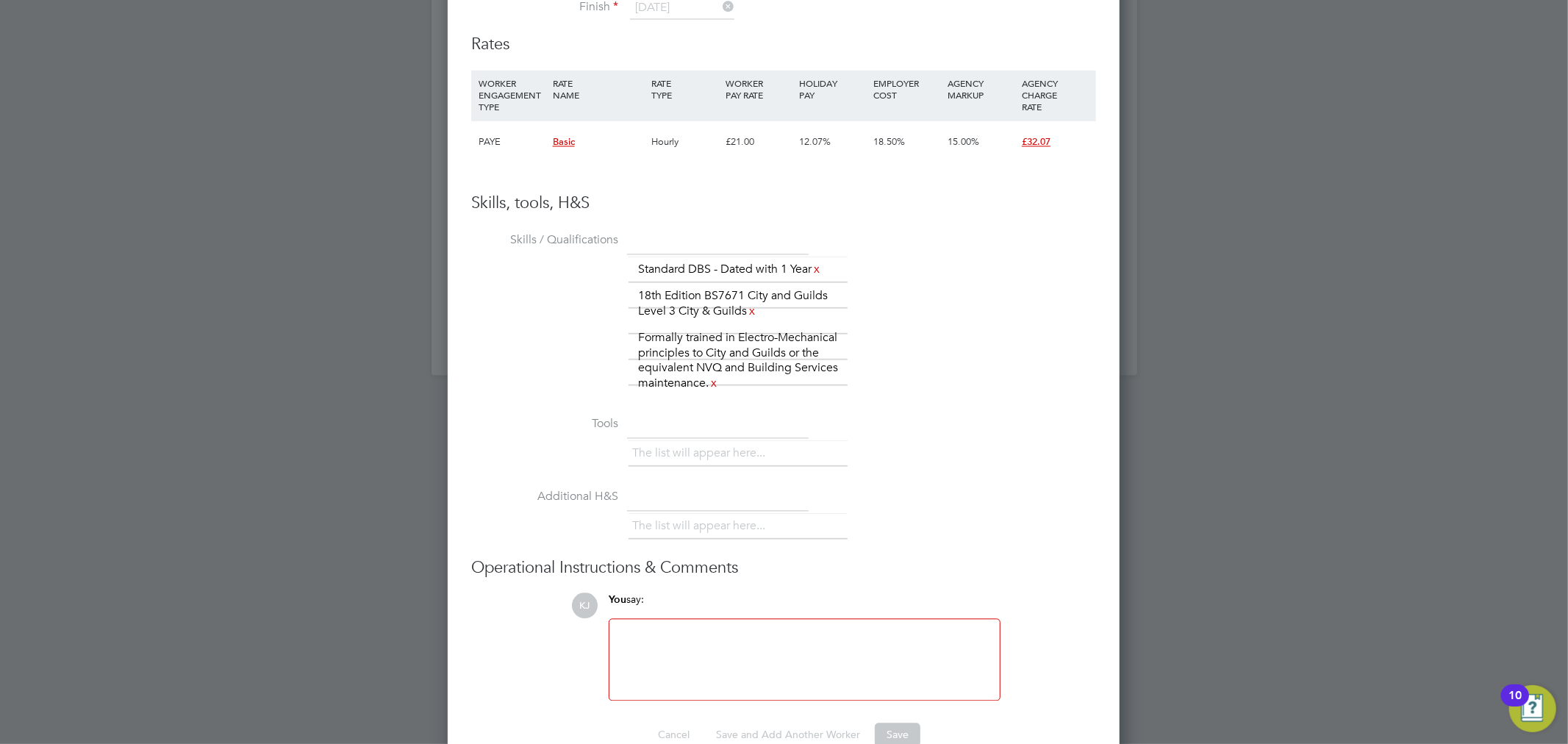
scroll to position [2495, 0]
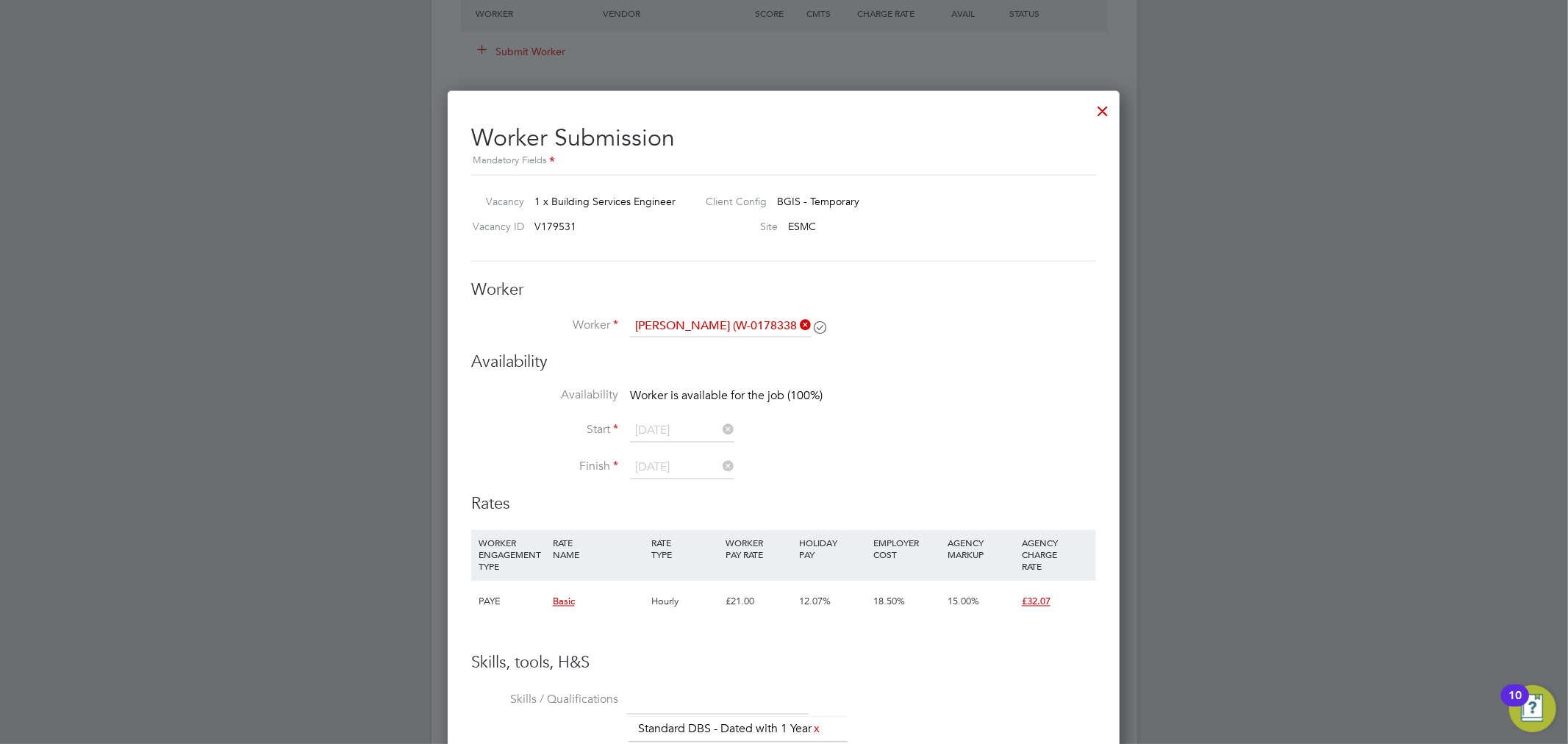
click at [1095, 106] on div at bounding box center [1102, 107] width 26 height 26
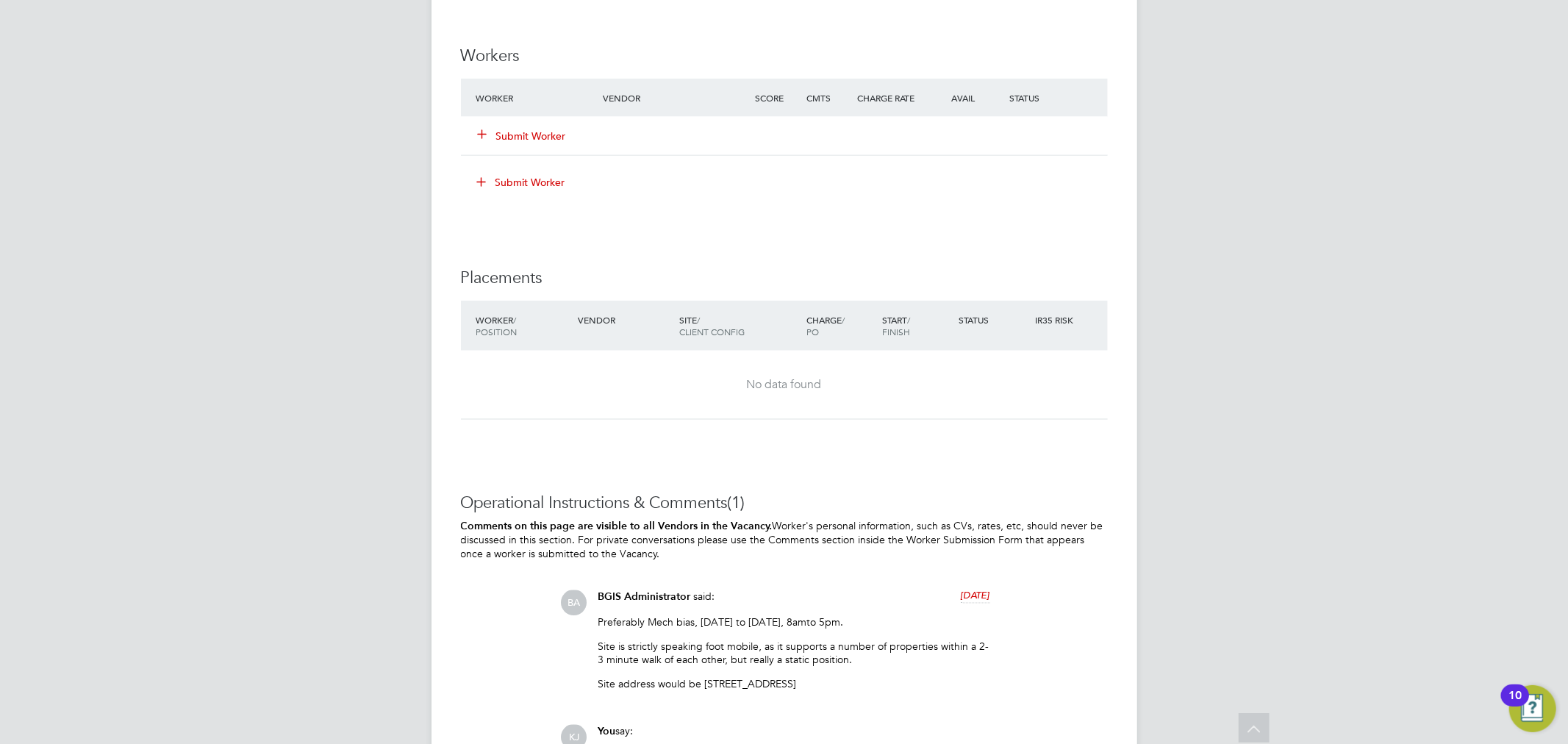
scroll to position [1796, 0]
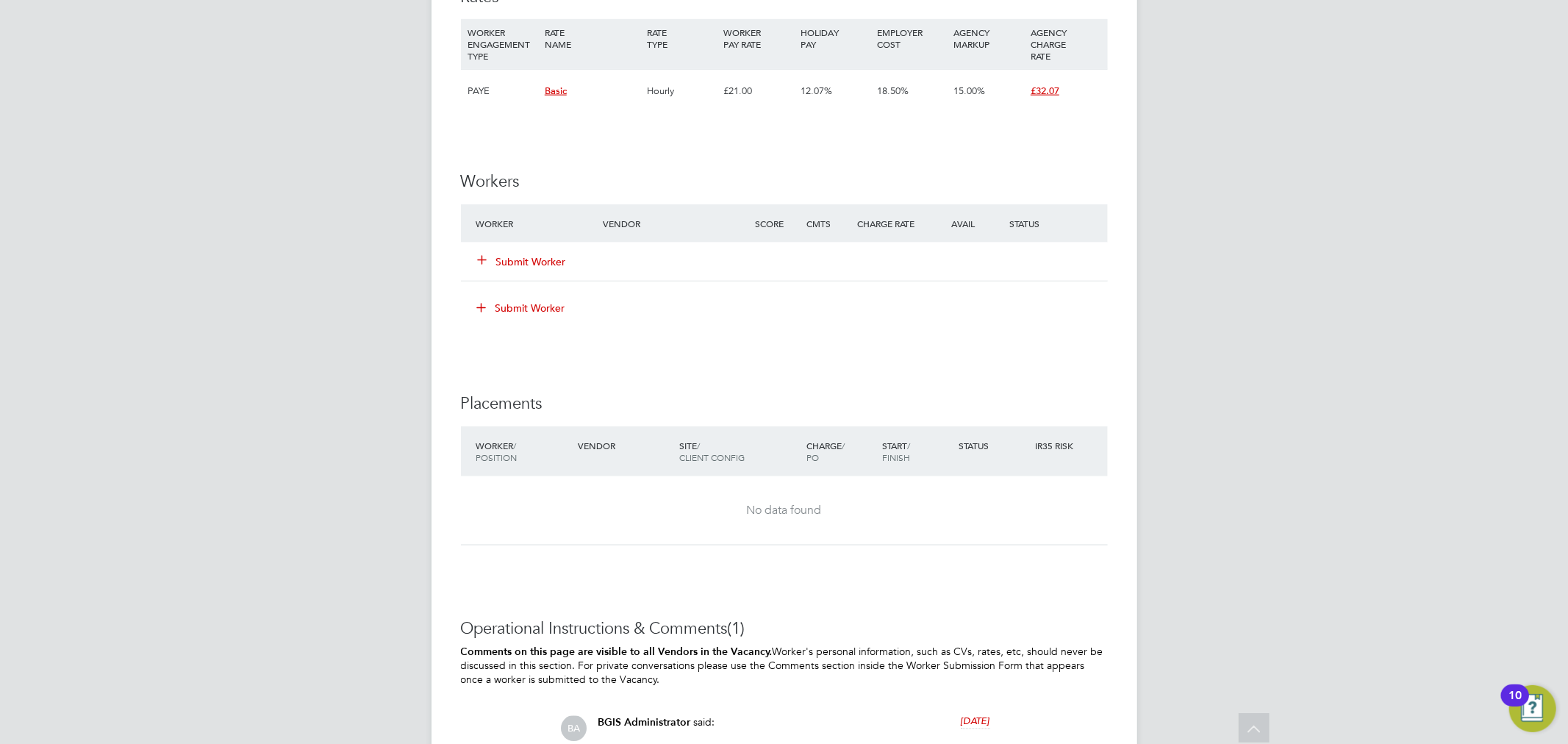
click at [534, 257] on button "Submit Worker" at bounding box center [523, 261] width 88 height 15
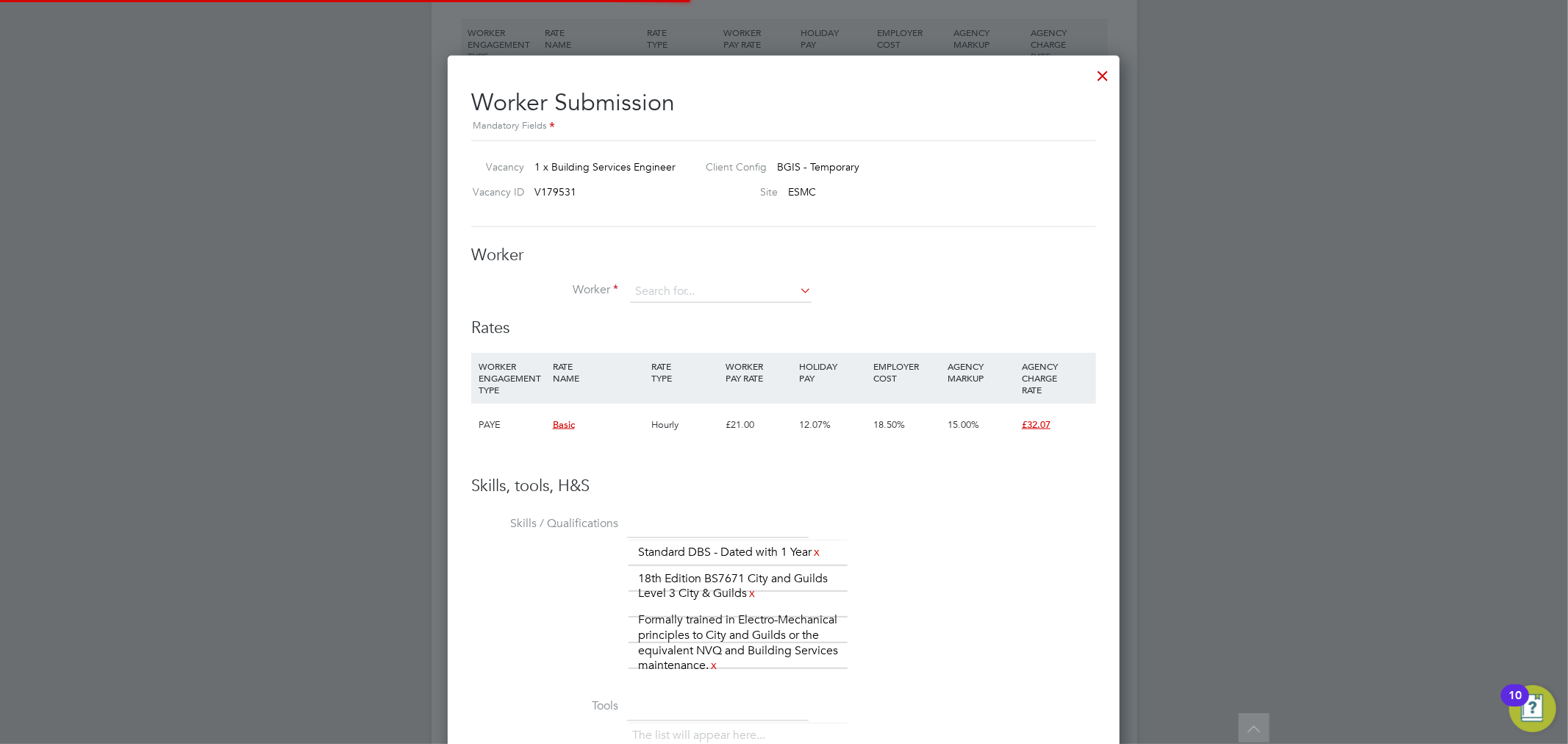
scroll to position [0, 0]
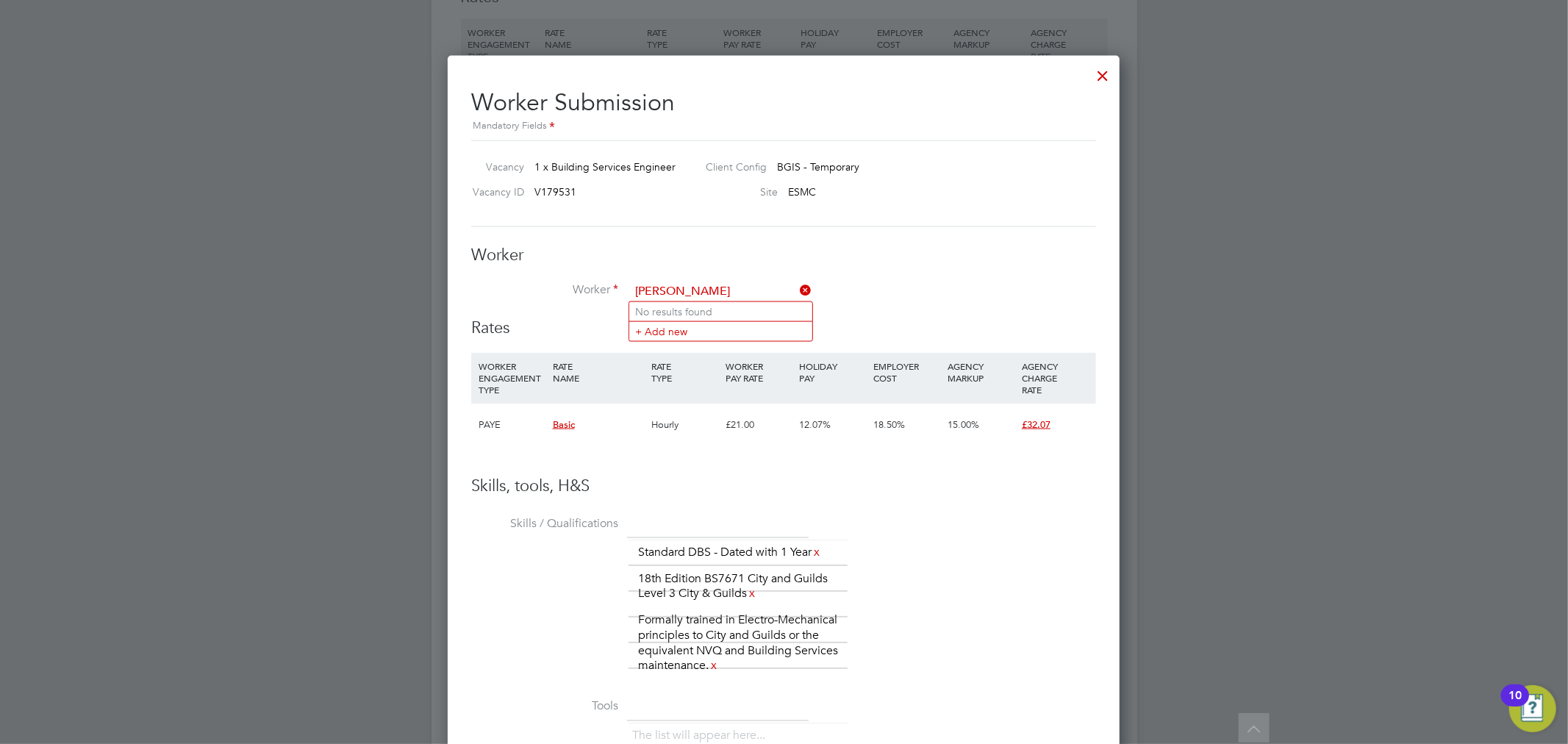
type input "daniel adj"
click at [797, 285] on icon at bounding box center [797, 291] width 0 height 21
click at [747, 291] on input at bounding box center [720, 291] width 181 height 22
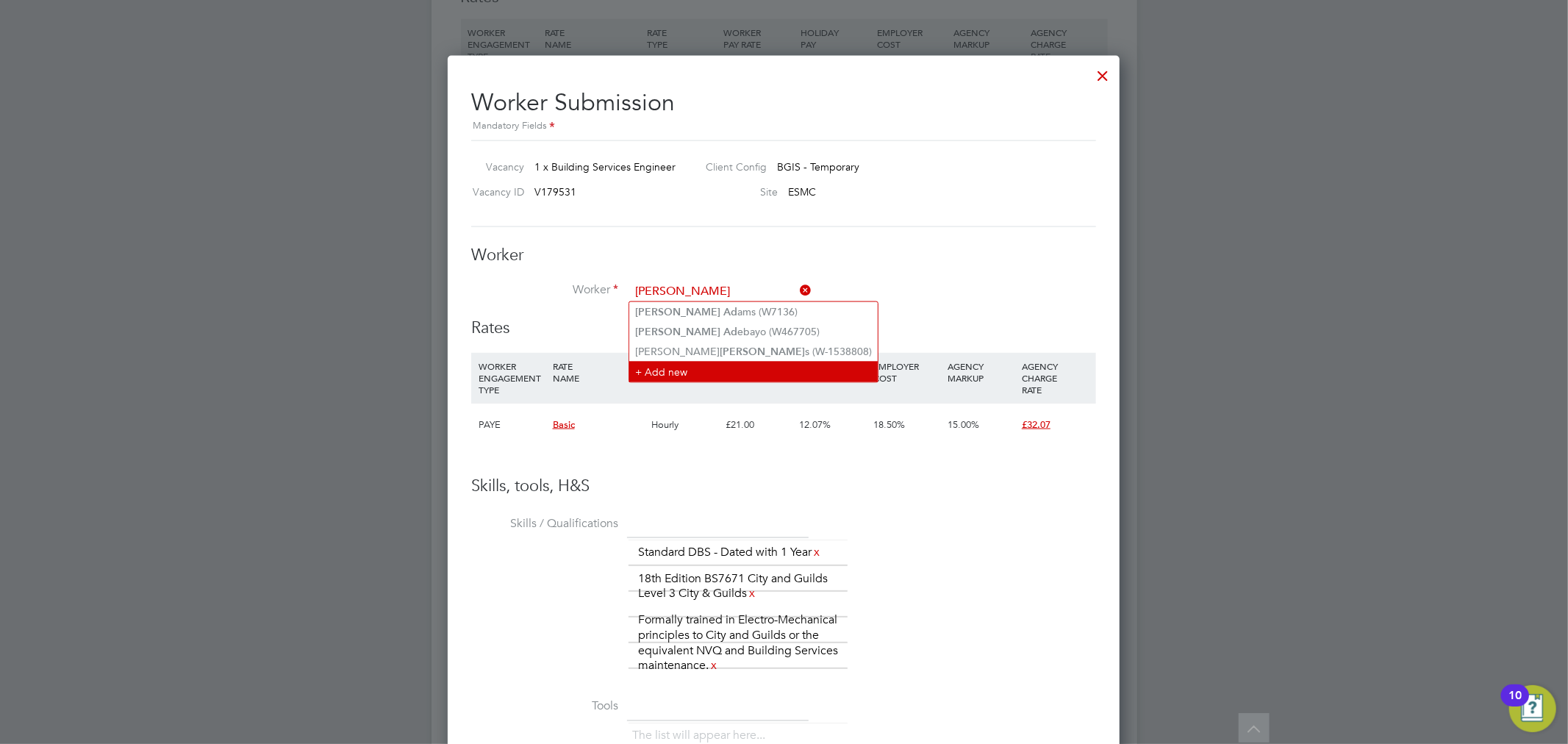
type input "daniel ad"
click at [699, 368] on li "+ Add new" at bounding box center [754, 371] width 249 height 20
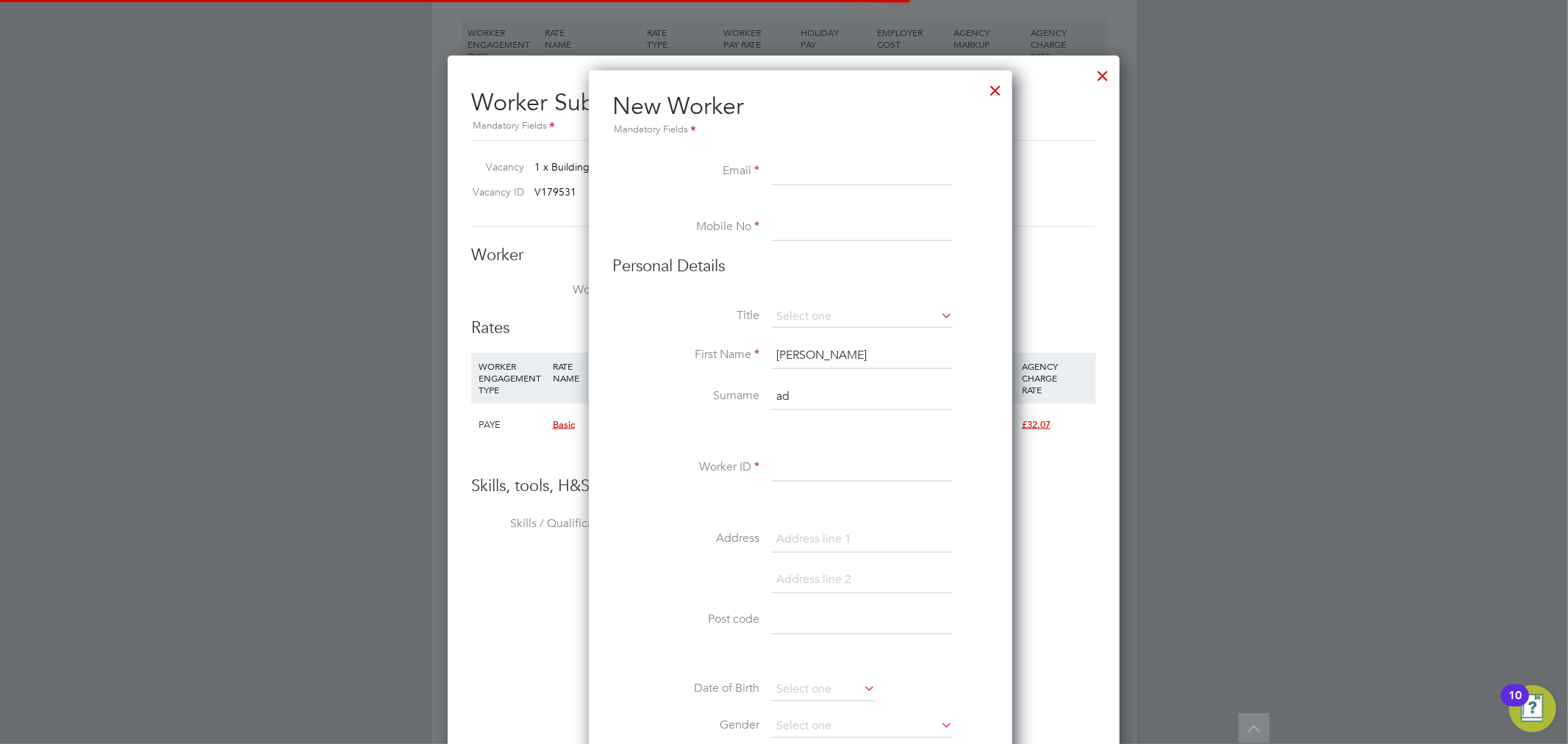
scroll to position [1316, 424]
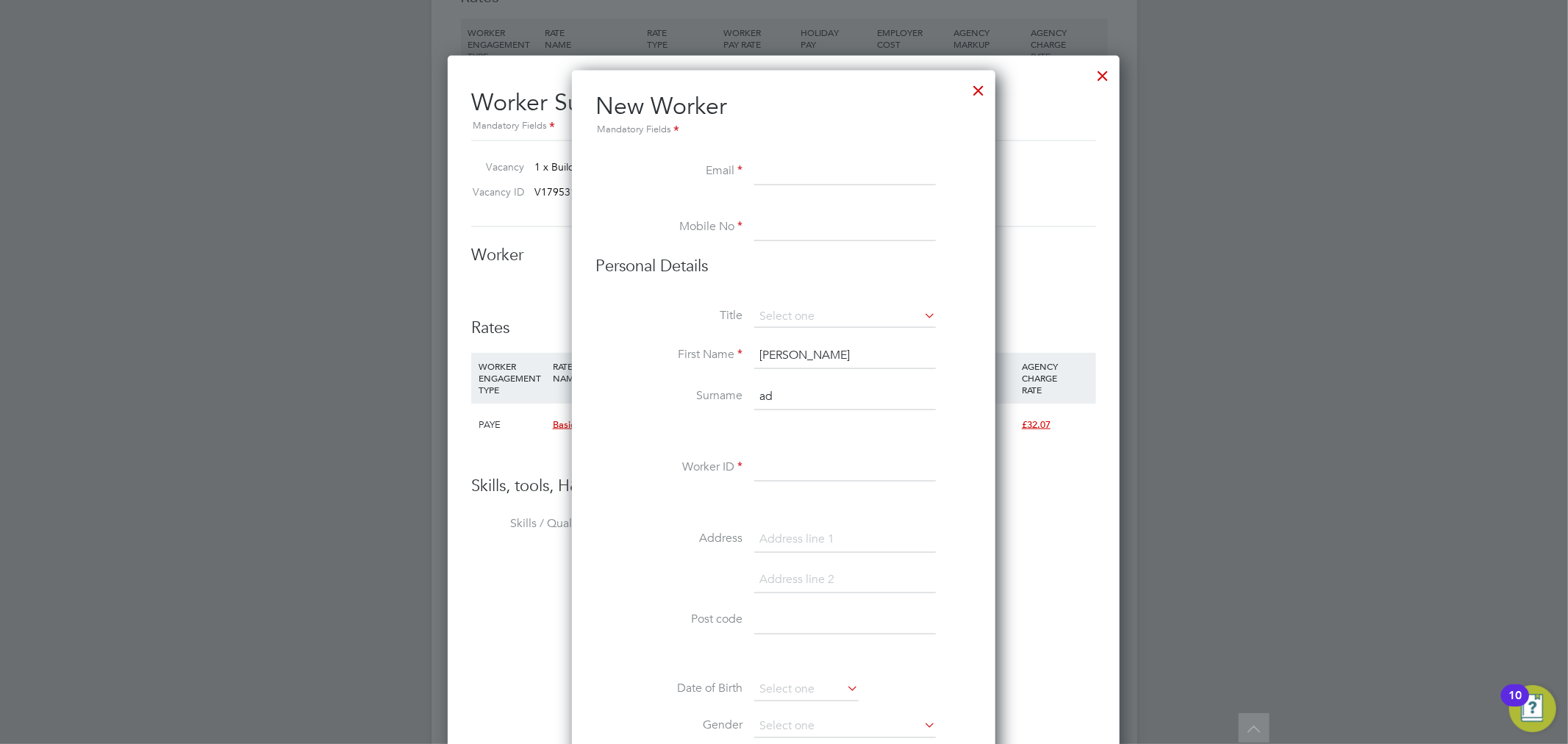
paste input "dadjei182@gmail.com"
type input "dadjei182@gmail.com"
click at [757, 216] on div "Worker Already Exists You have already added a worker with that email. Cancel O…" at bounding box center [784, 372] width 1568 height 744
click at [777, 232] on div "Worker Already Exists You have already added a worker with that email. Cancel O…" at bounding box center [784, 372] width 1568 height 744
click at [797, 231] on div "Worker Already Exists You have already added a worker with that email. Cancel O…" at bounding box center [784, 372] width 1568 height 744
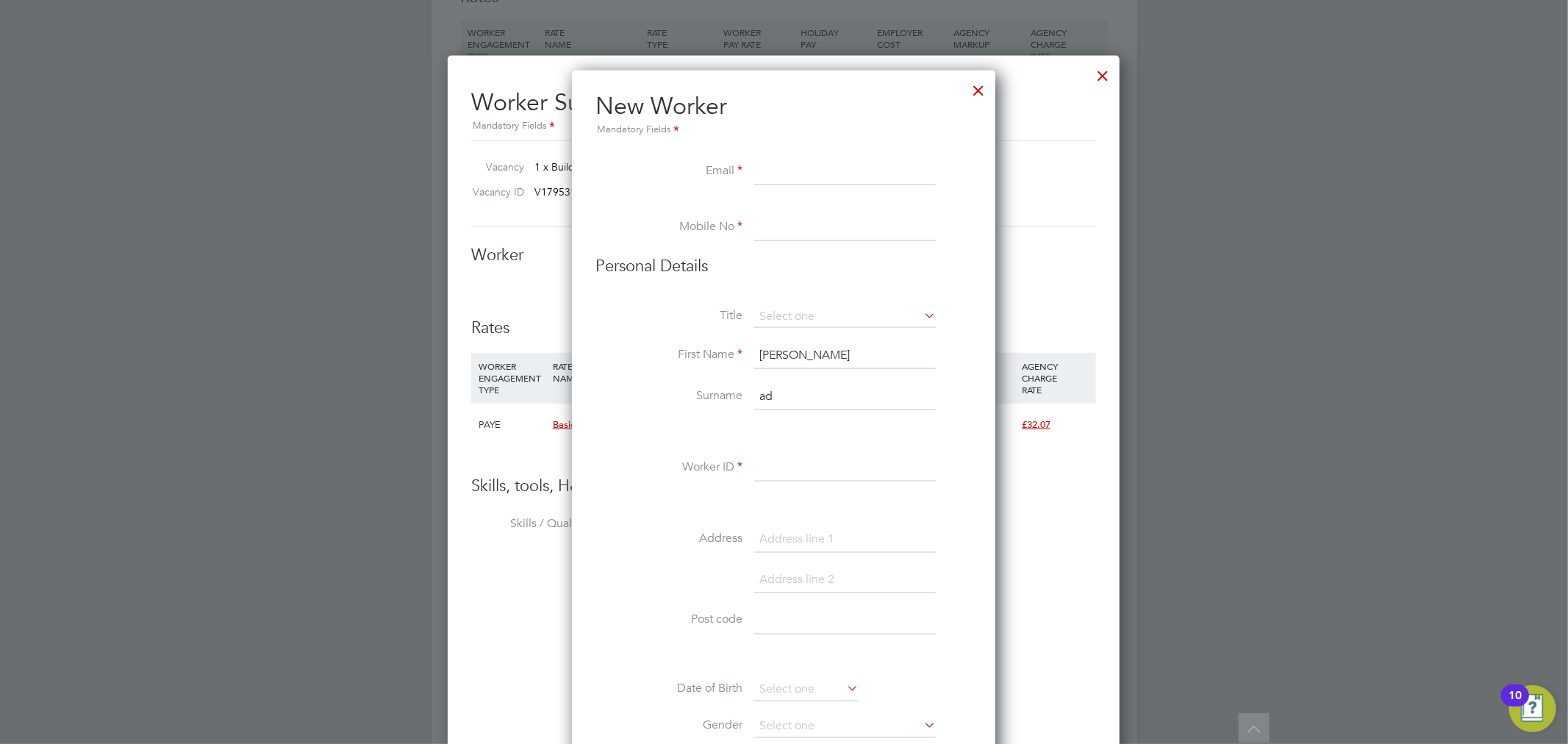
click at [794, 231] on div "Worker Already Exists You have already added a worker with that email. Cancel O…" at bounding box center [784, 372] width 1568 height 744
click at [828, 326] on div "Worker Already Exists You have already added a worker with that email. Cancel O…" at bounding box center [783, 381] width 461 height 155
click at [975, 94] on div "Worker Already Exists You have already added a worker with that email. Cancel O…" at bounding box center [784, 372] width 1568 height 744
click at [973, 92] on div "Worker Already Exists You have already added a worker with that email. Cancel O…" at bounding box center [784, 372] width 1568 height 744
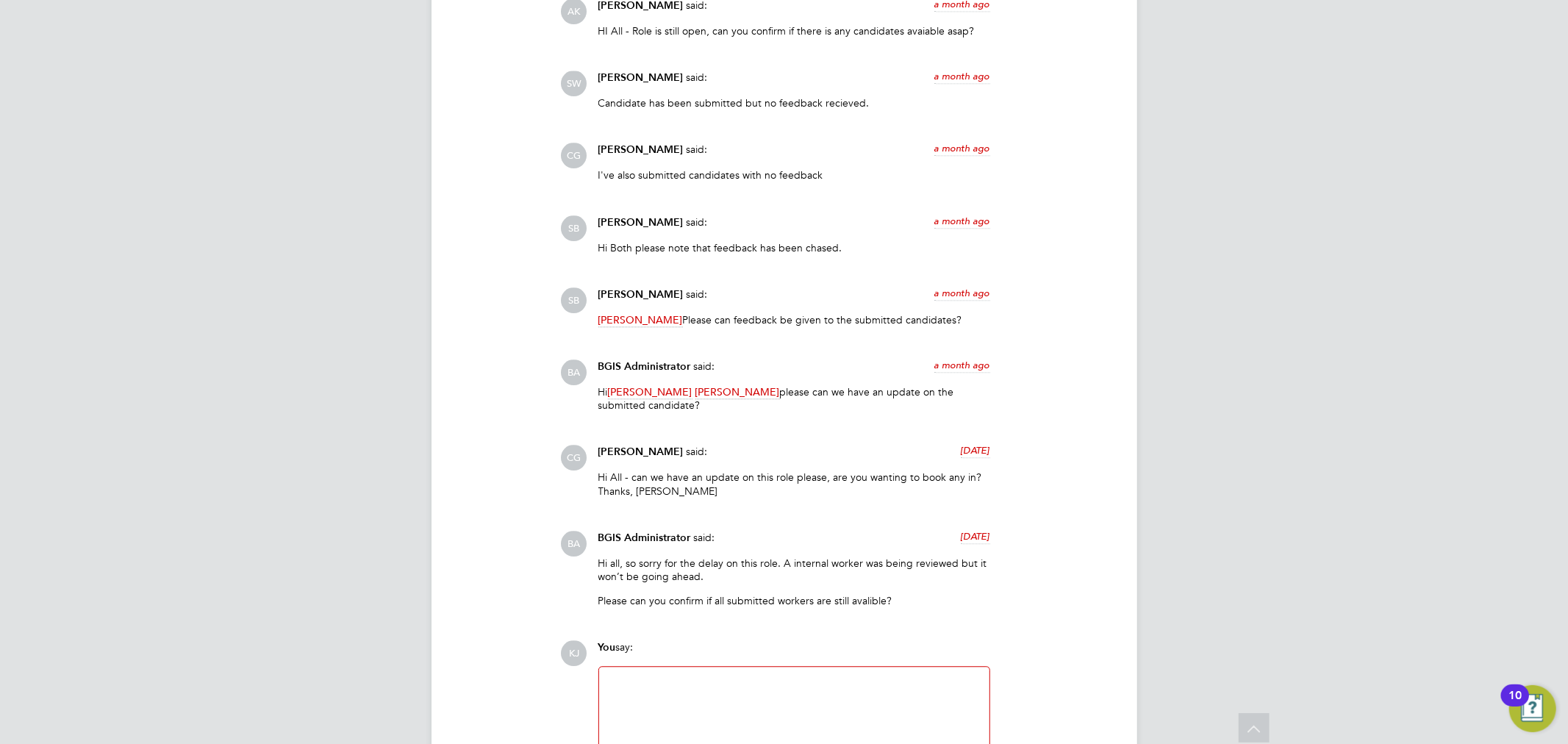
scroll to position [2922, 0]
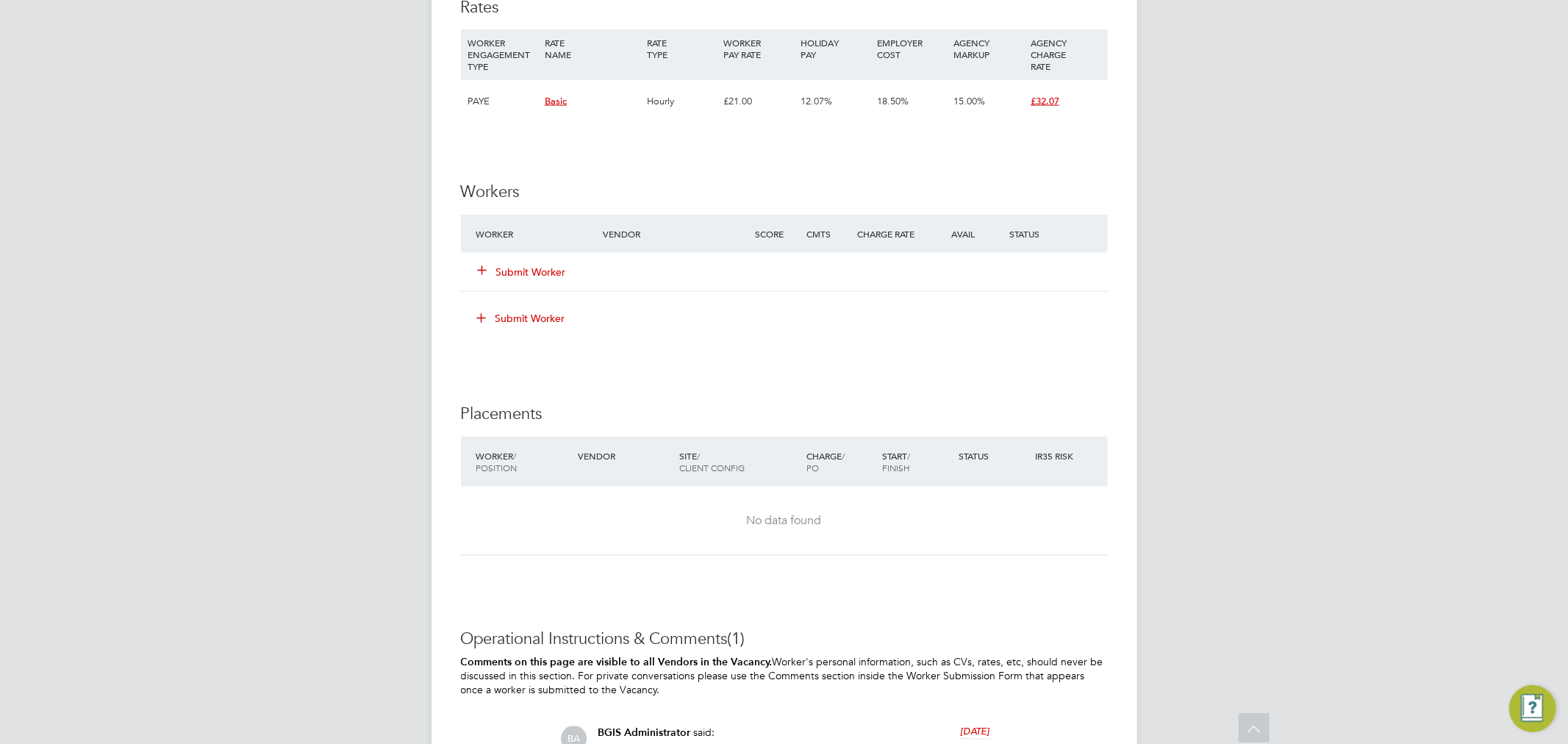
scroll to position [1878, 0]
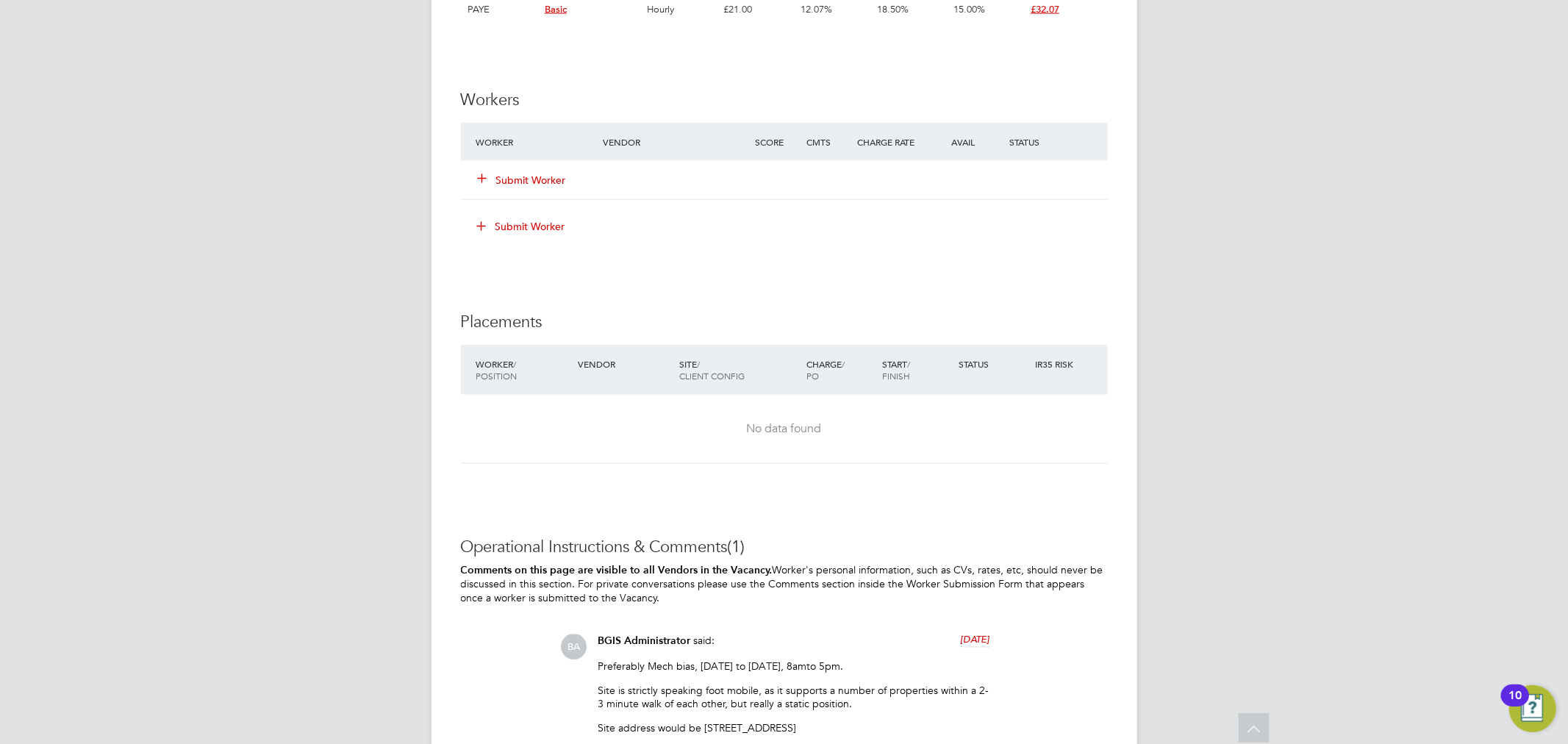
click at [544, 186] on button "Submit Worker" at bounding box center [523, 179] width 88 height 15
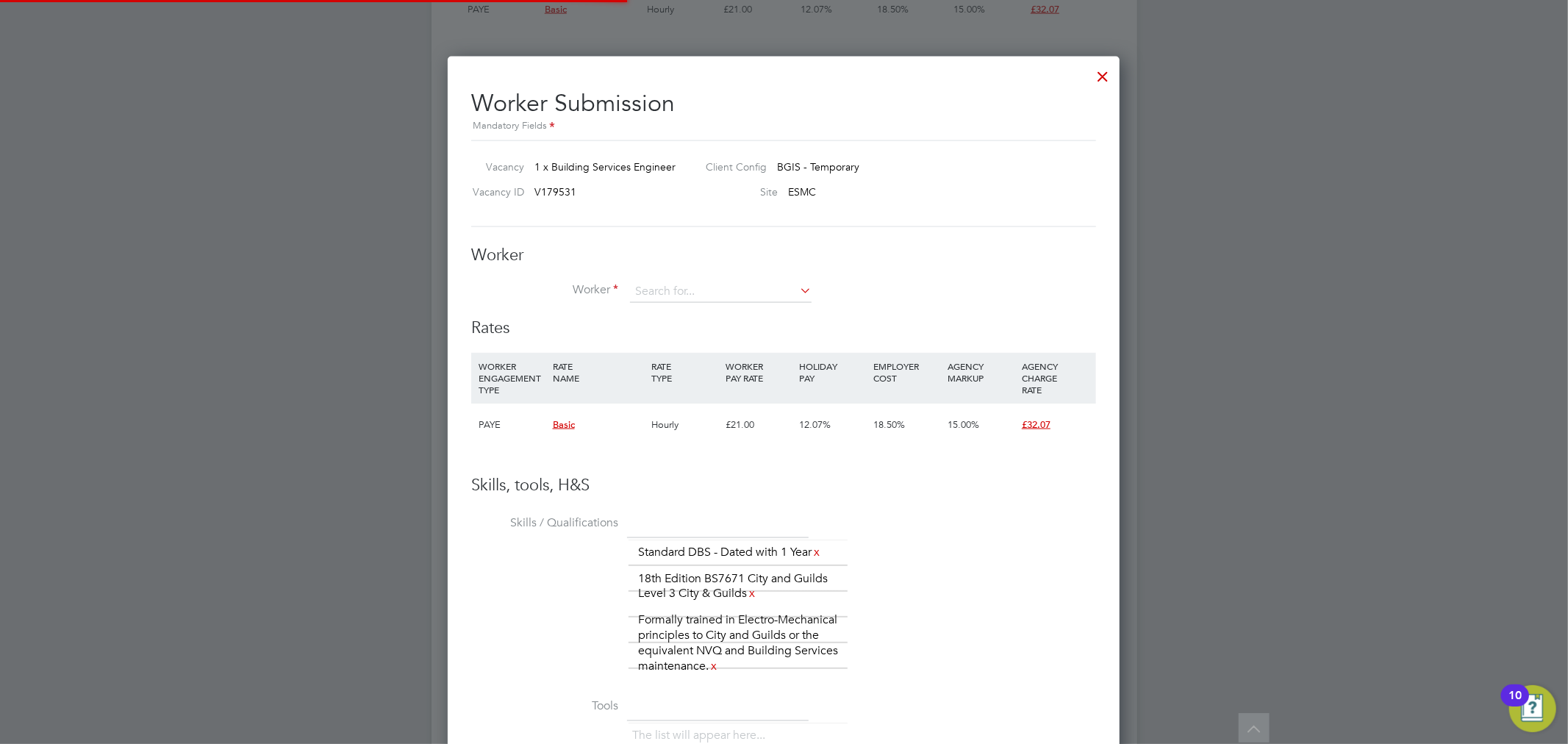
scroll to position [1003, 672]
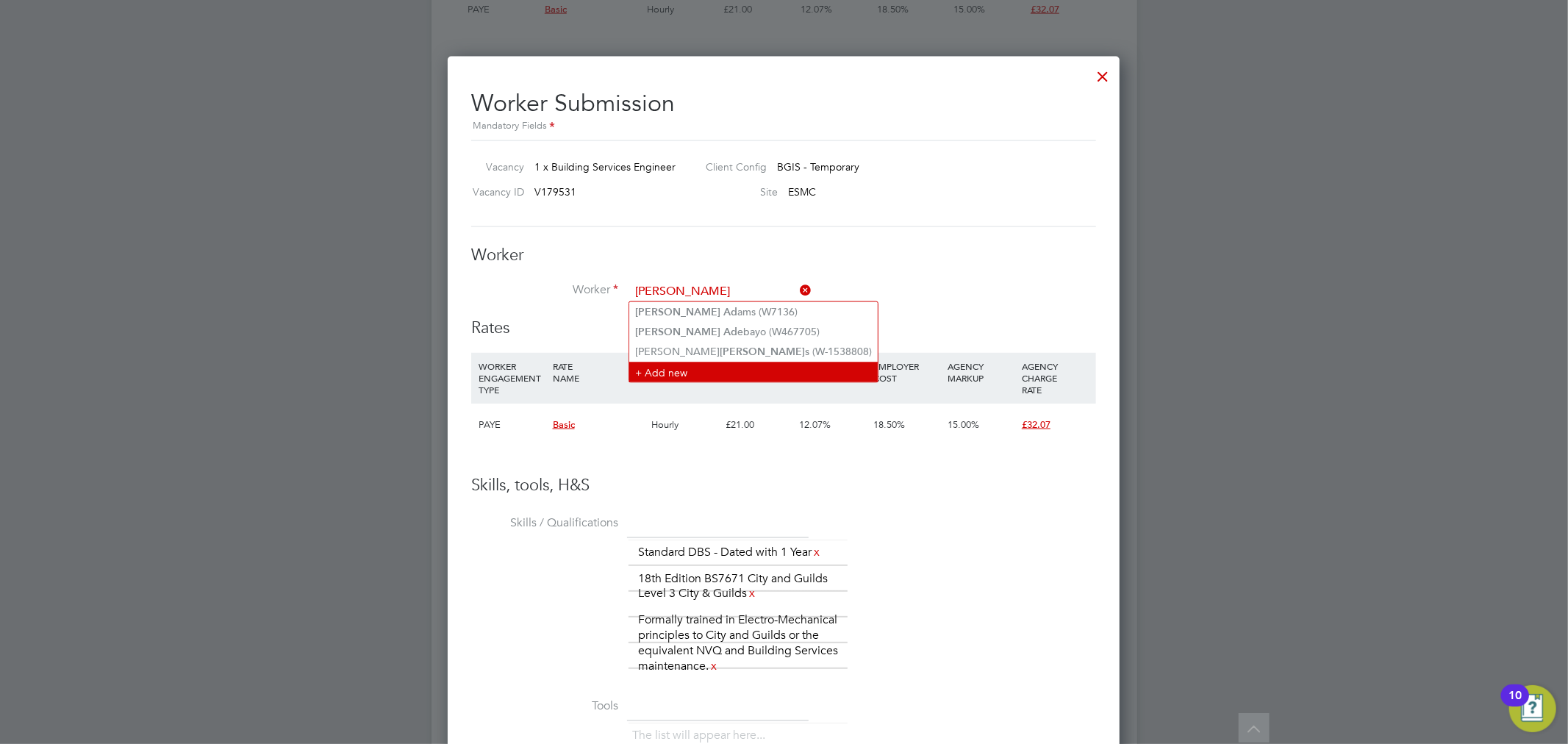
type input "[PERSON_NAME]"
click at [703, 368] on li "+ Add new" at bounding box center [754, 372] width 249 height 20
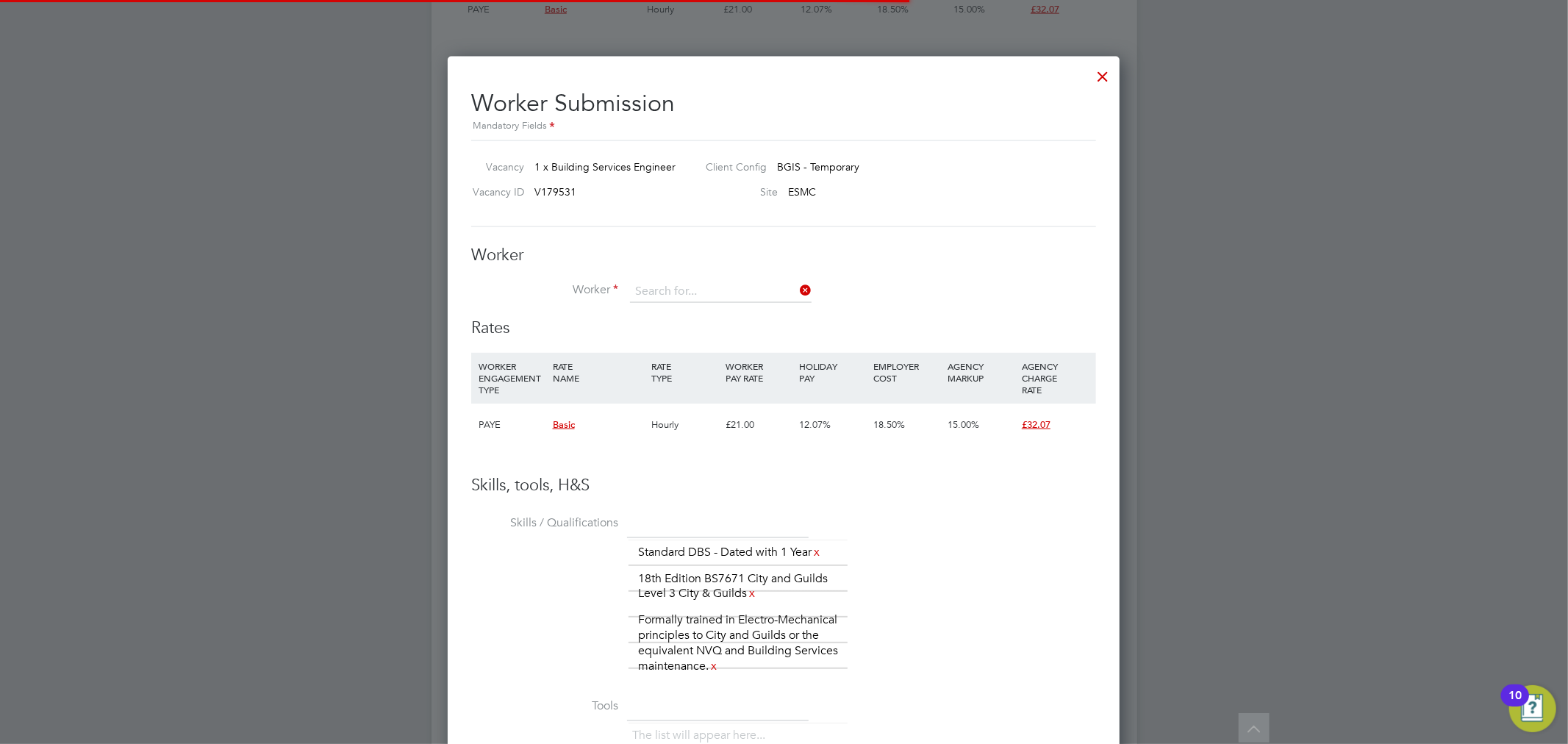
scroll to position [1316, 424]
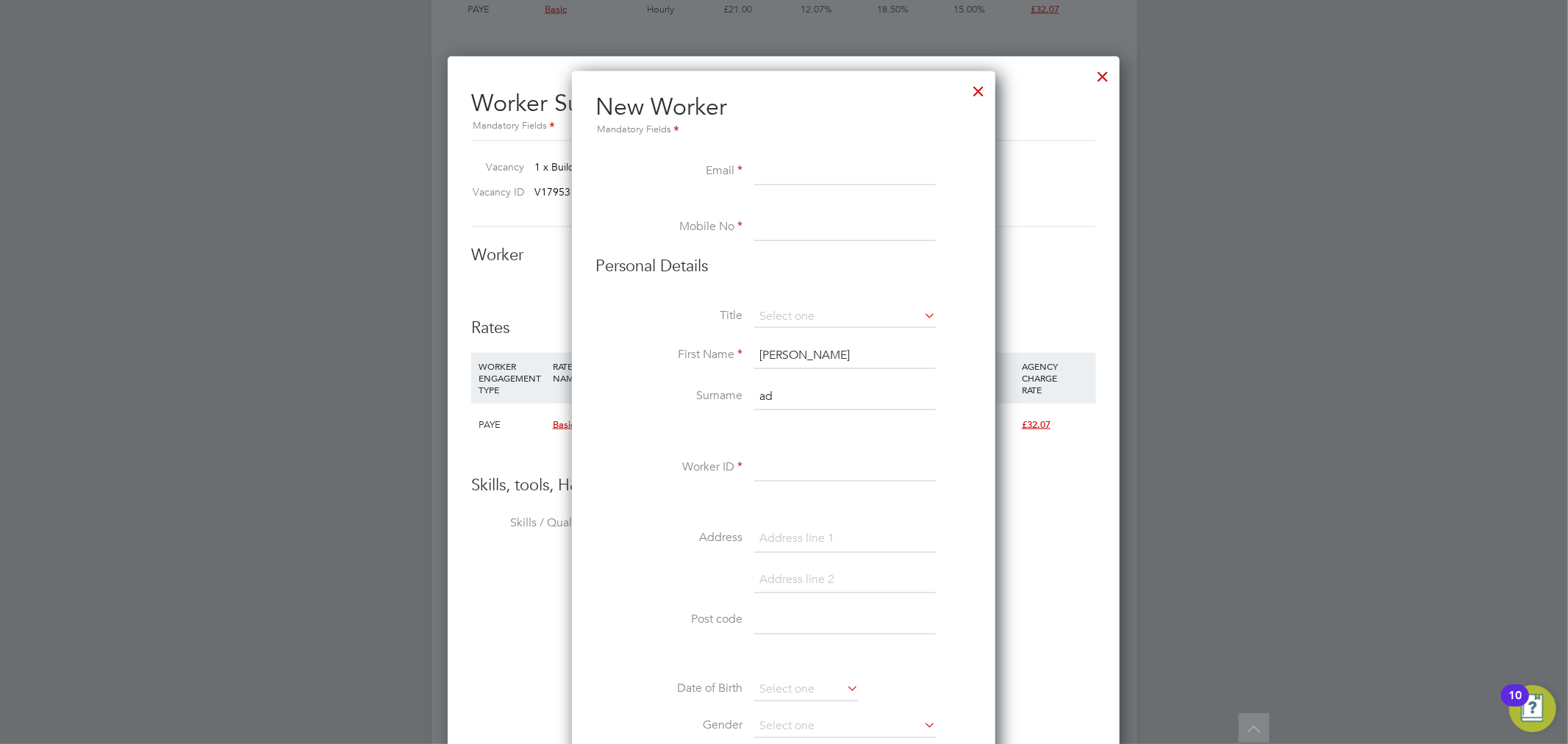
paste input "[EMAIL_ADDRESS][DOMAIN_NAME]"
type input "[EMAIL_ADDRESS][DOMAIN_NAME]"
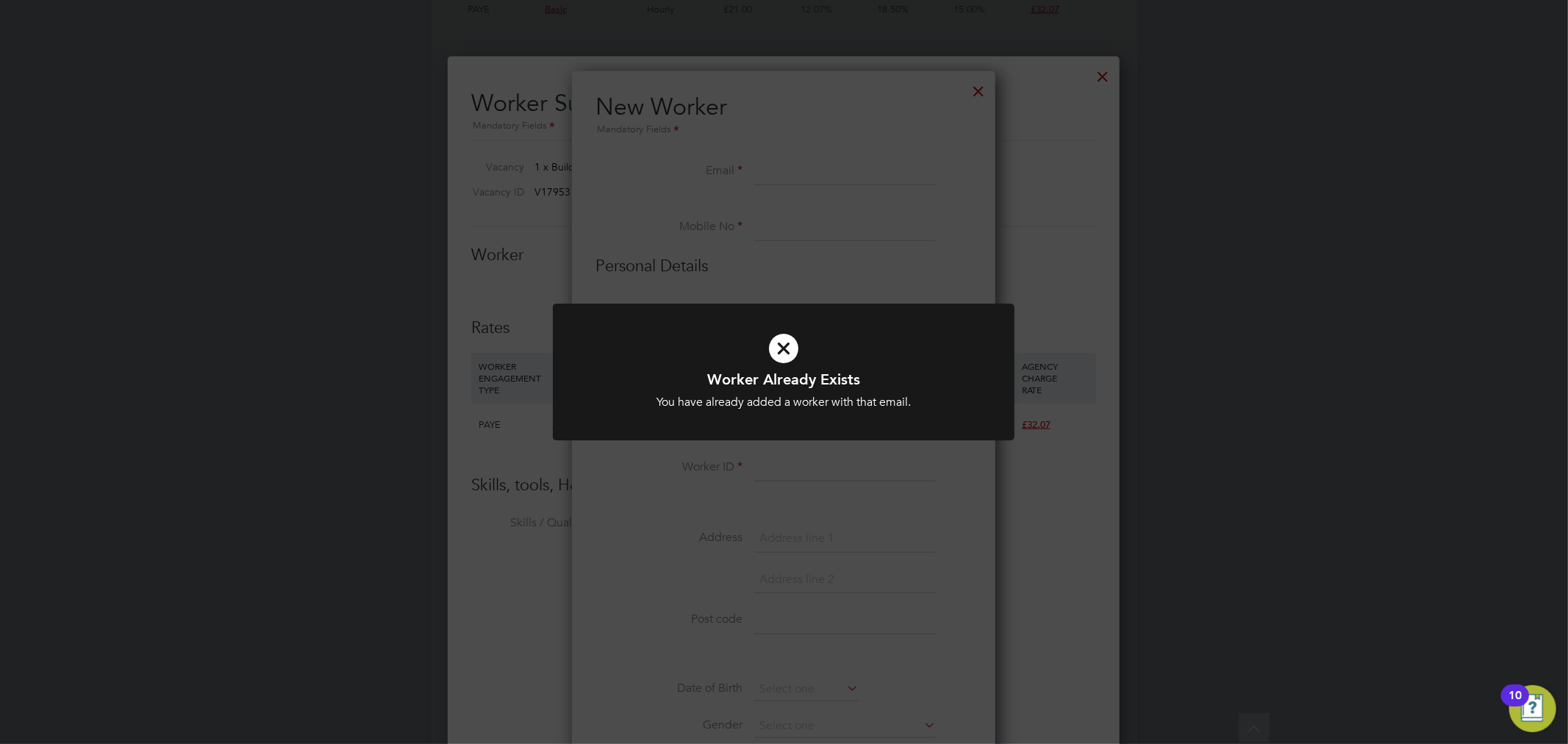
click at [832, 449] on div "Worker Already Exists You have already added a worker with that email. Cancel O…" at bounding box center [783, 381] width 461 height 155
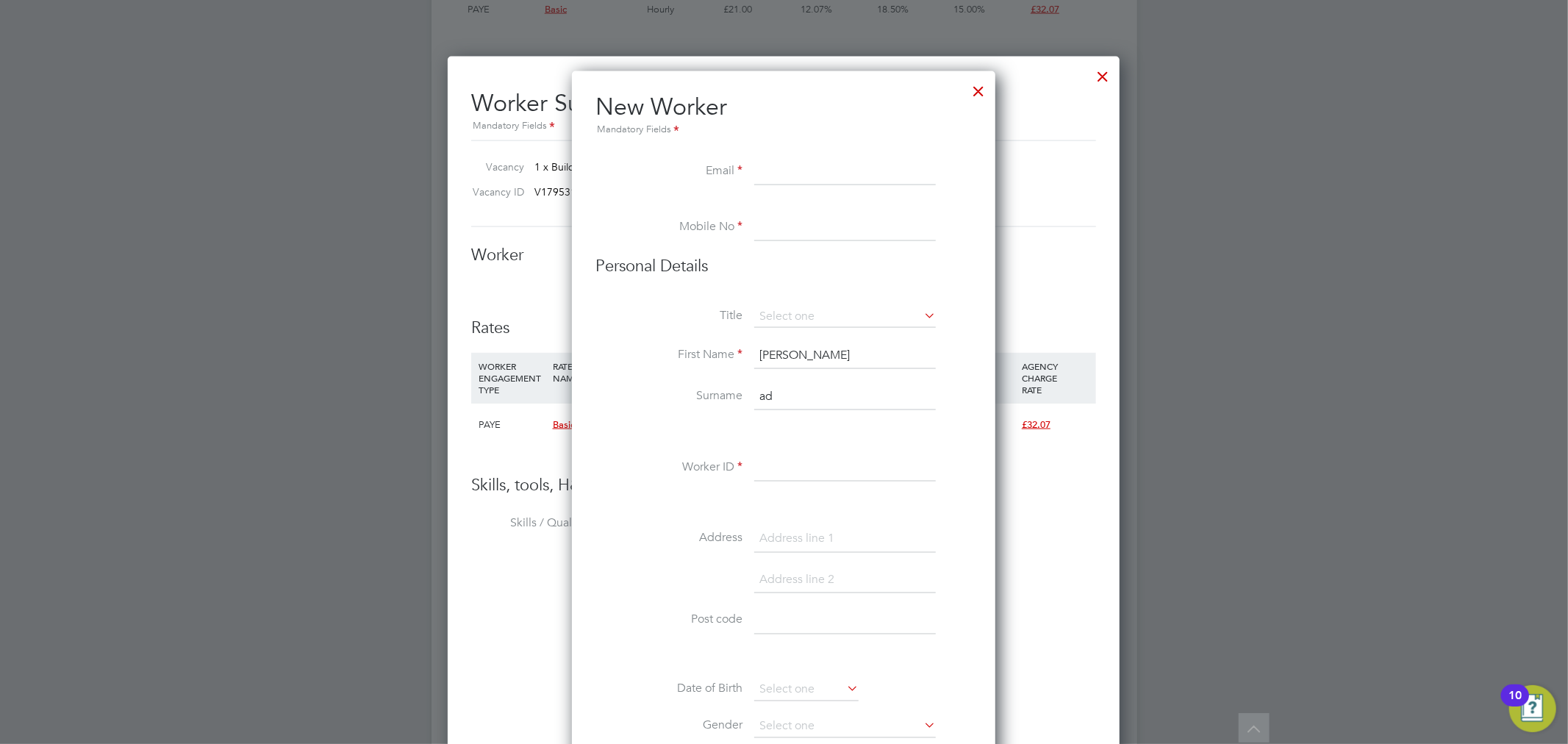
click at [981, 81] on div at bounding box center [978, 88] width 26 height 26
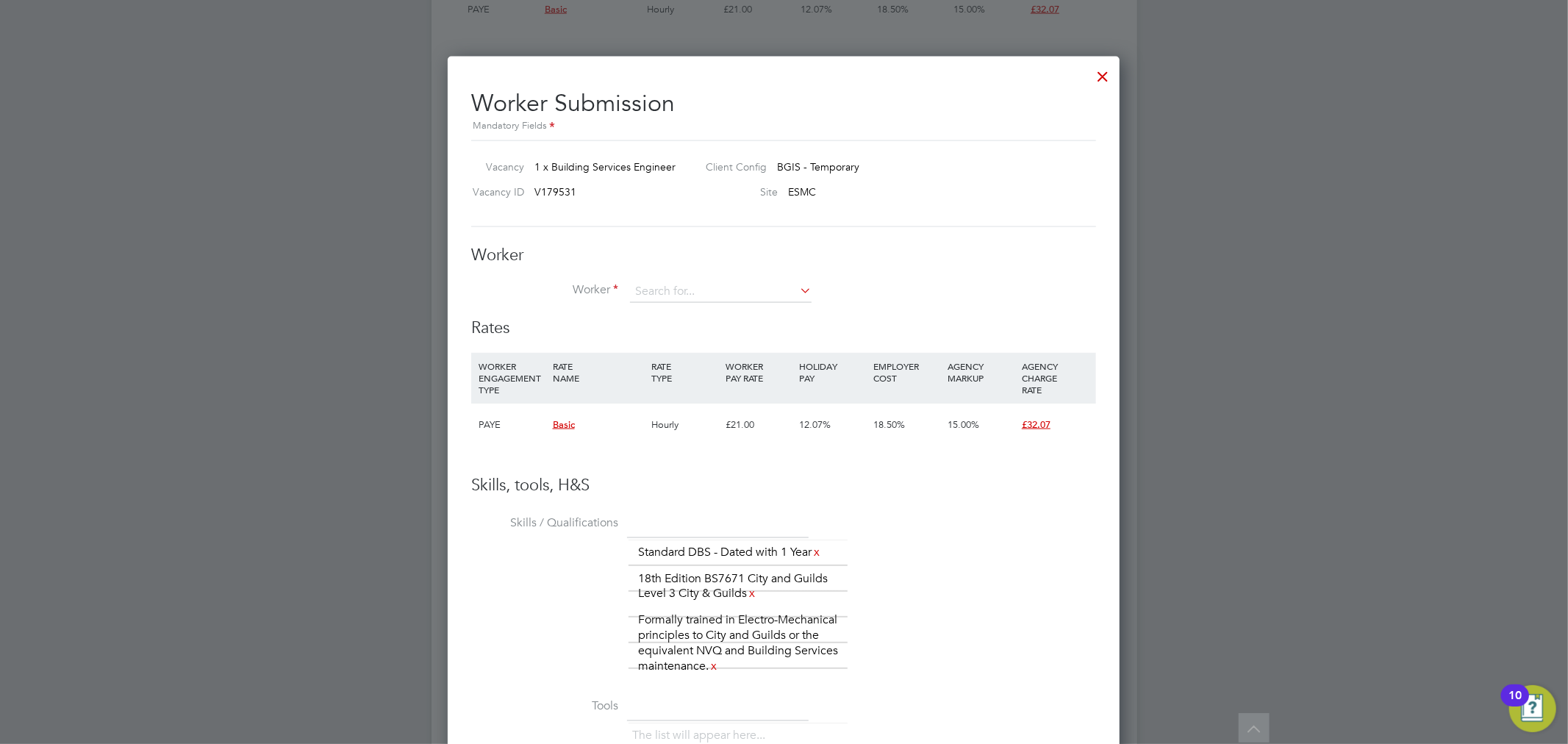
click at [1106, 83] on div at bounding box center [1102, 73] width 26 height 26
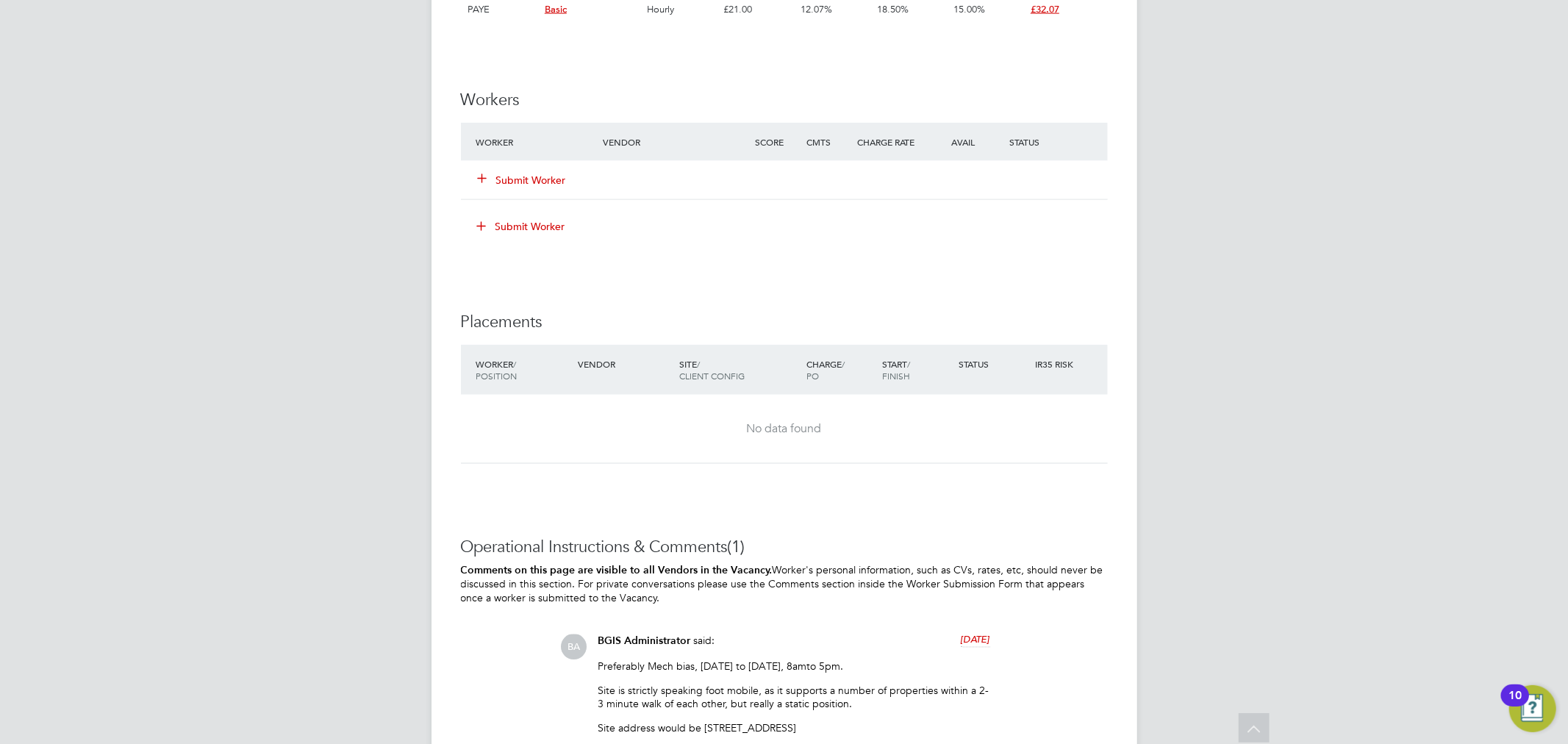
click at [530, 187] on button "Submit Worker" at bounding box center [523, 179] width 88 height 15
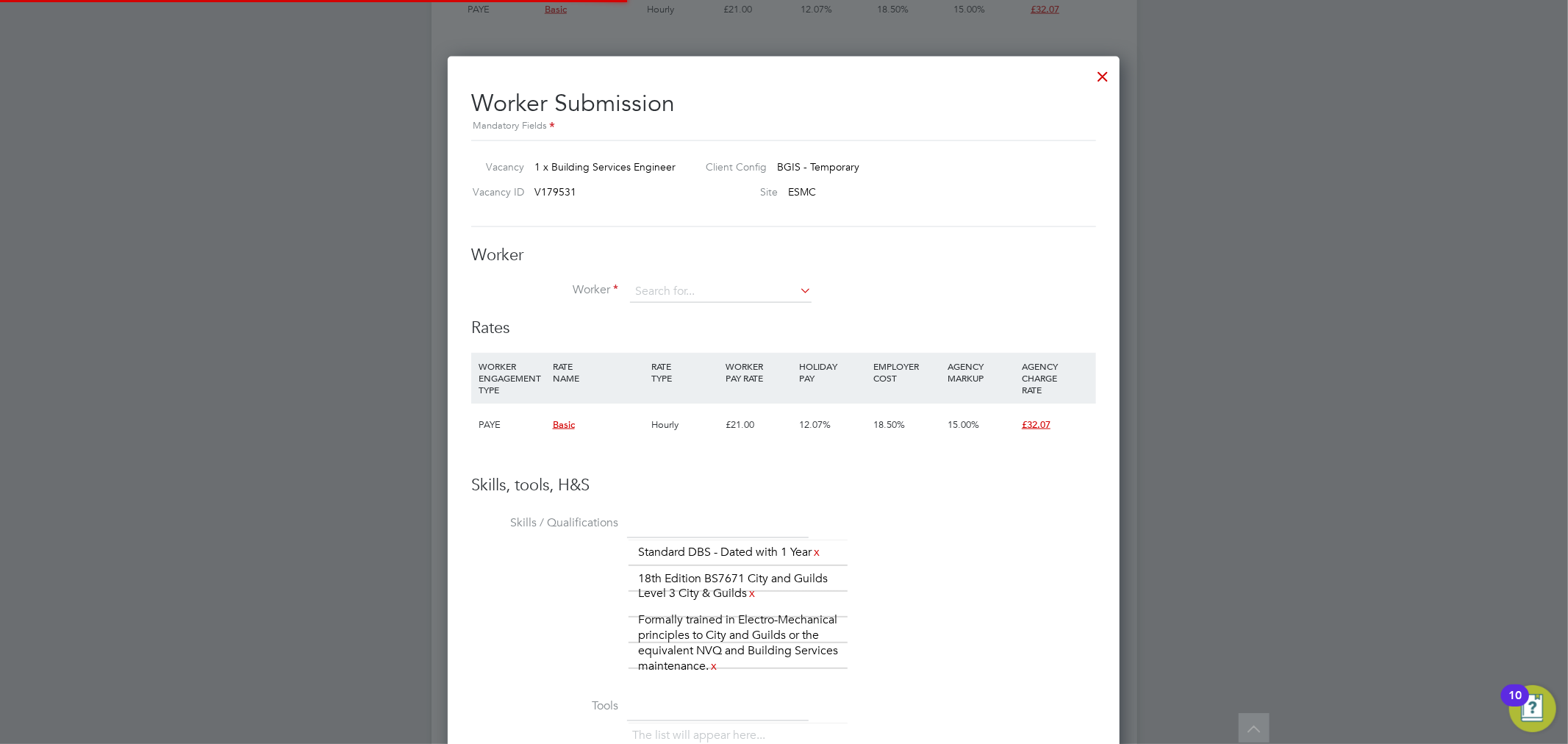
scroll to position [0, 0]
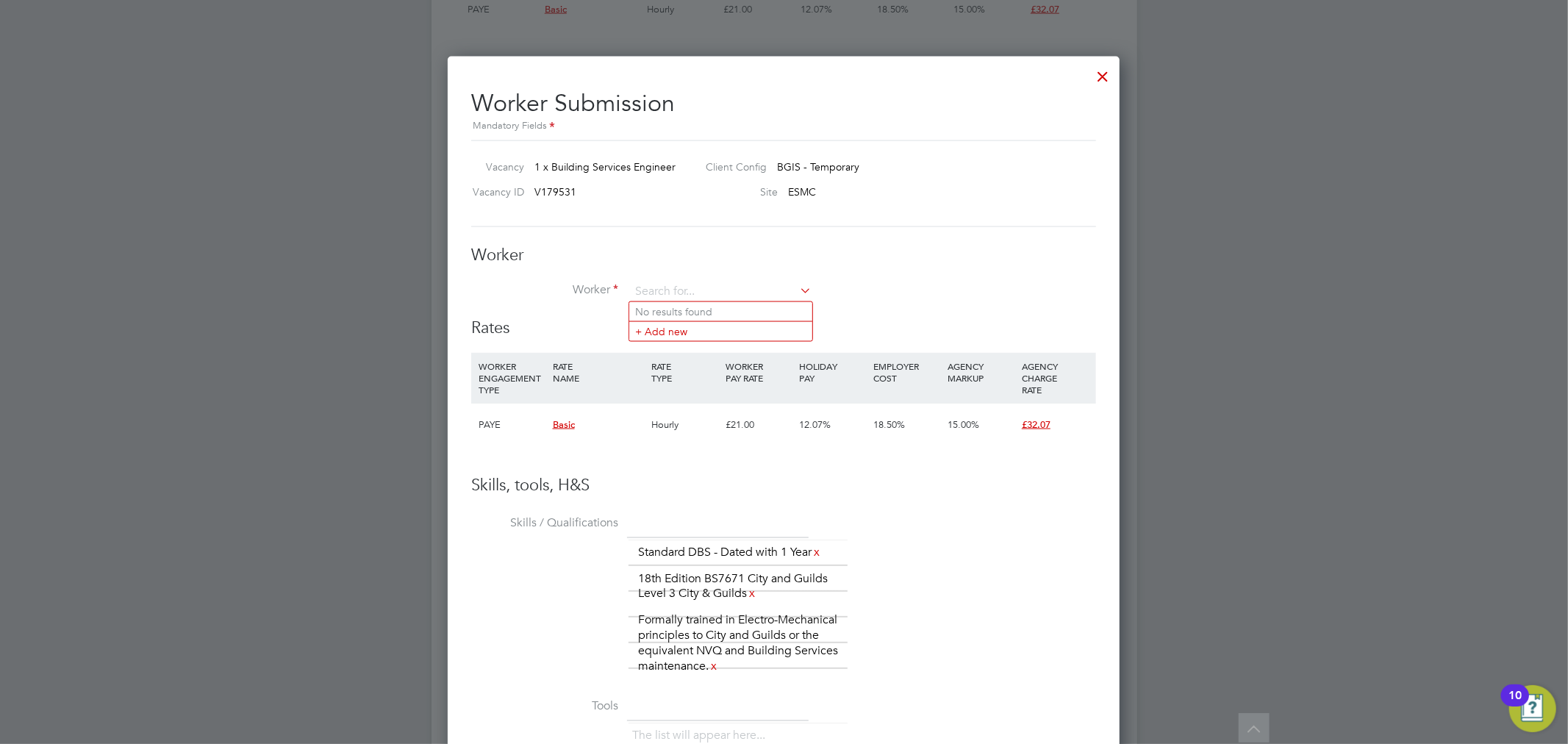
paste input "W-01783380"
click at [726, 305] on b "W-01783380" at bounding box center [756, 312] width 60 height 12
type input "Daniel Ajay (W-01783380)"
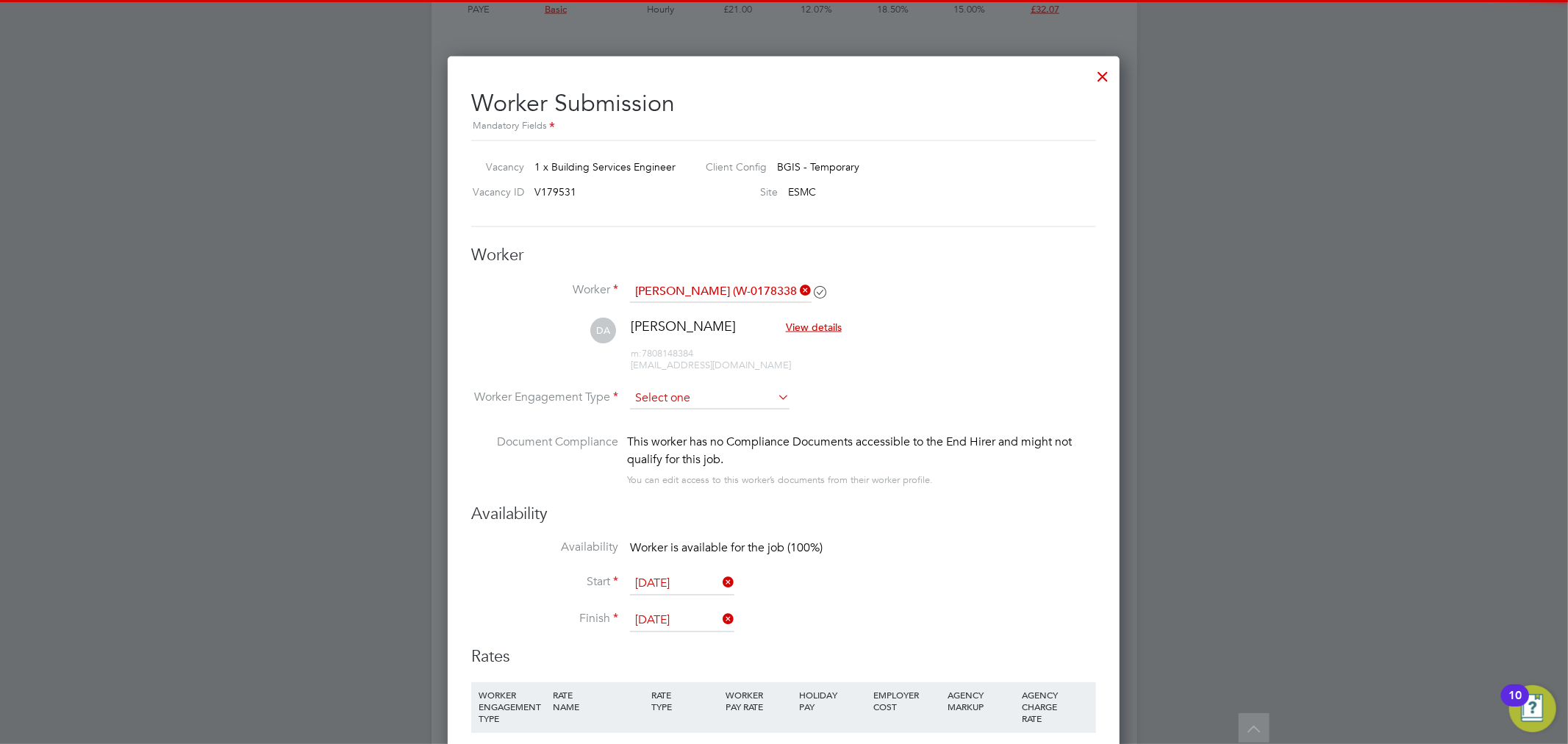
click at [717, 401] on input at bounding box center [709, 397] width 159 height 22
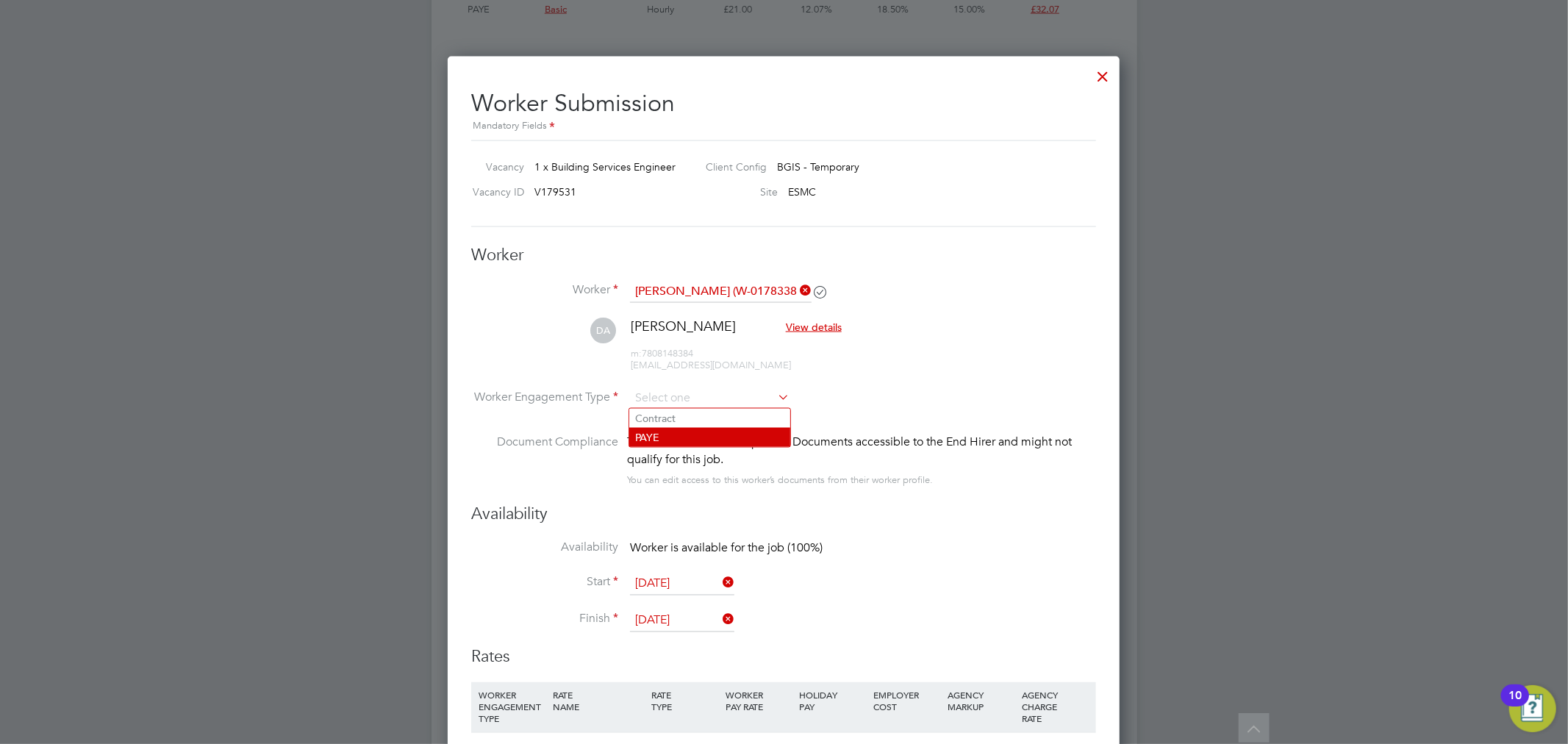
click at [711, 432] on li "PAYE" at bounding box center [710, 438] width 161 height 19
type input "PAYE"
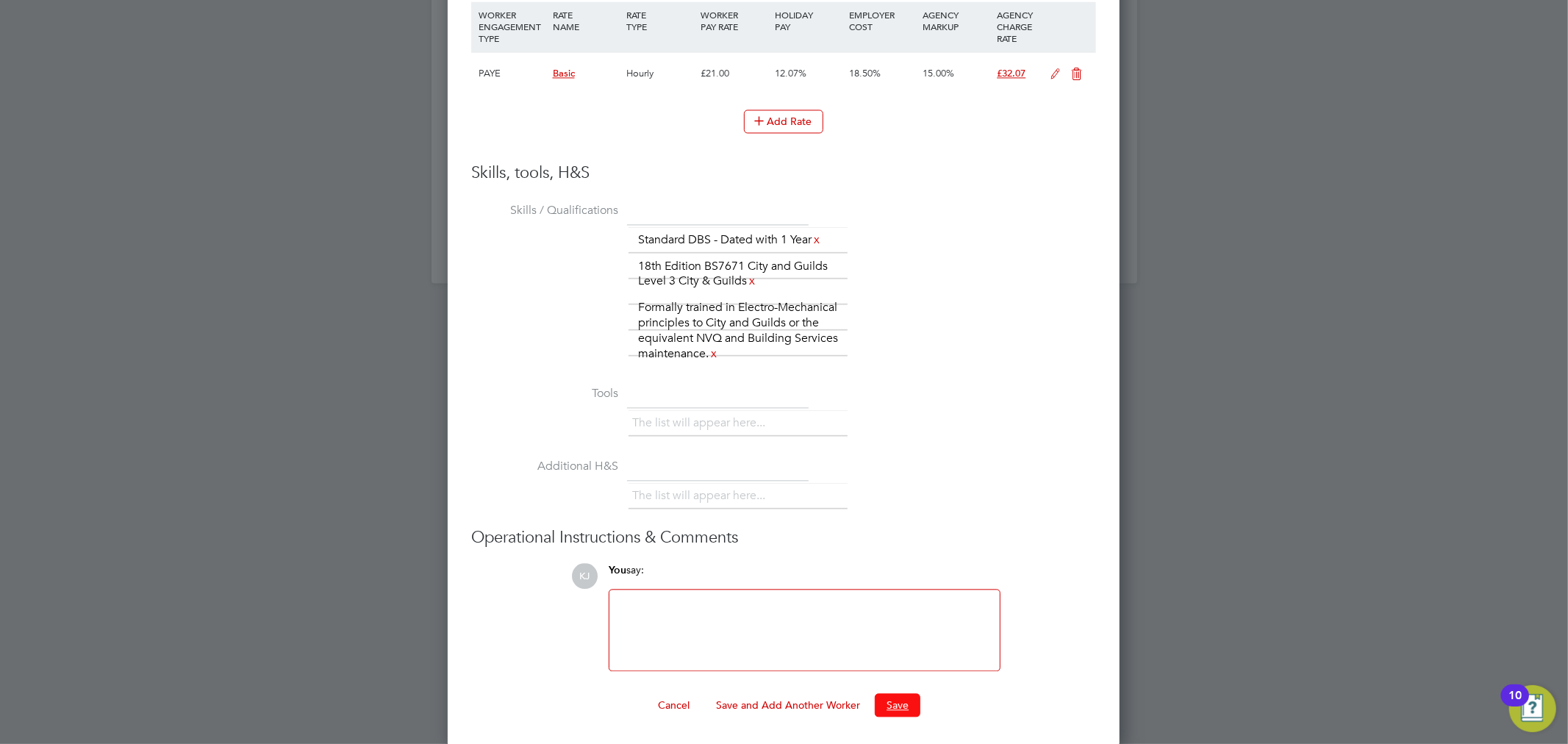
click at [901, 702] on button "Save" at bounding box center [897, 705] width 46 height 24
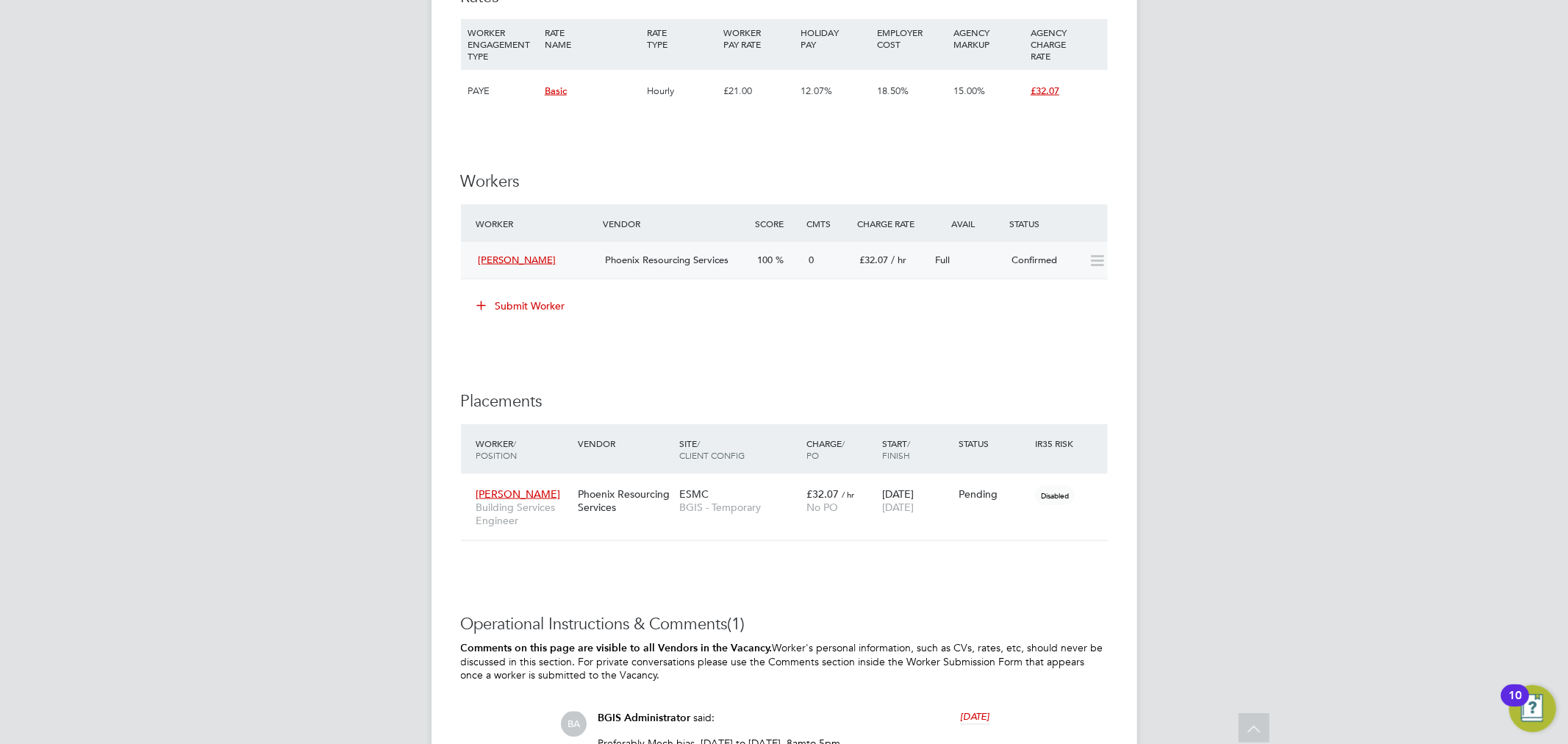
click at [936, 268] on div "Full" at bounding box center [967, 261] width 76 height 25
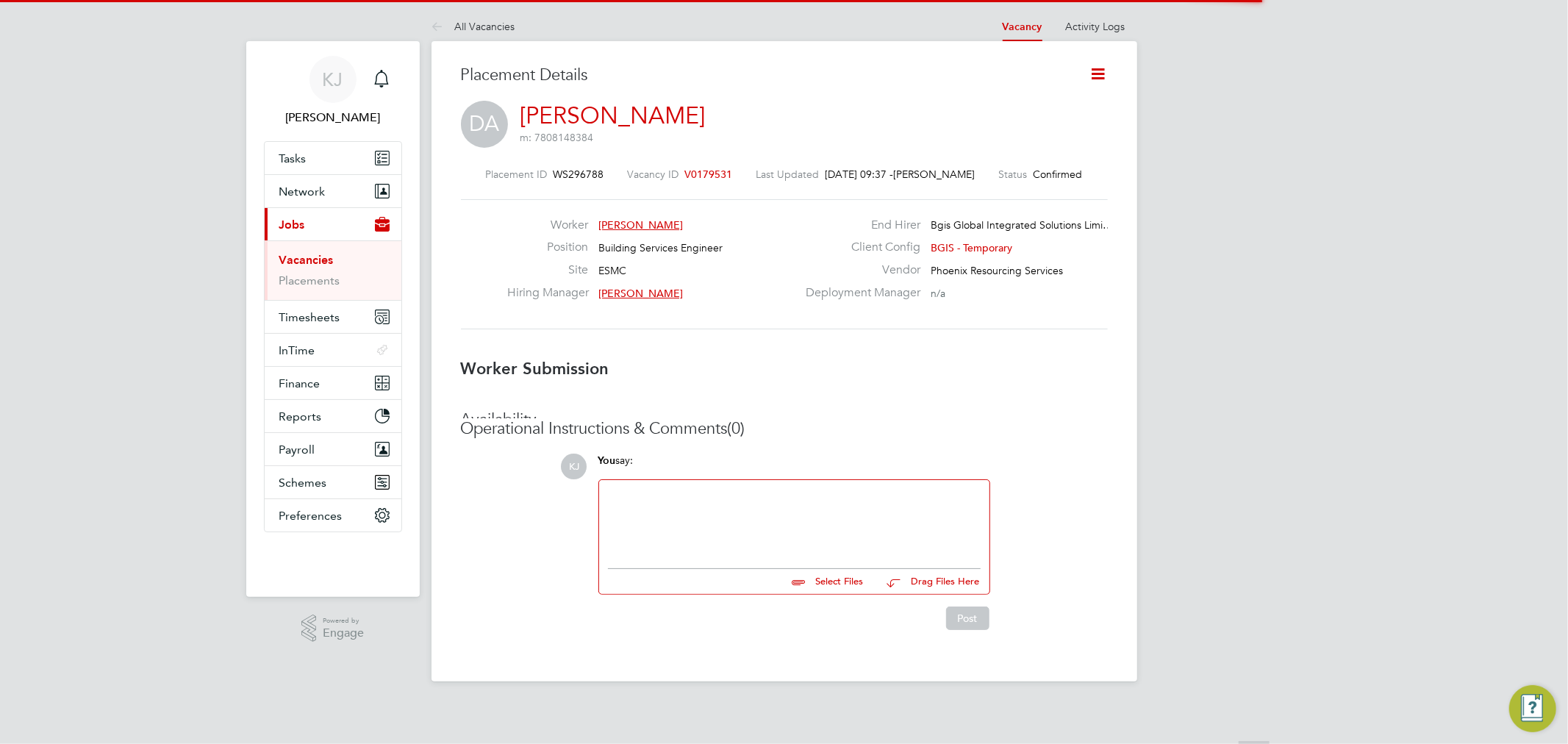
scroll to position [7, 7]
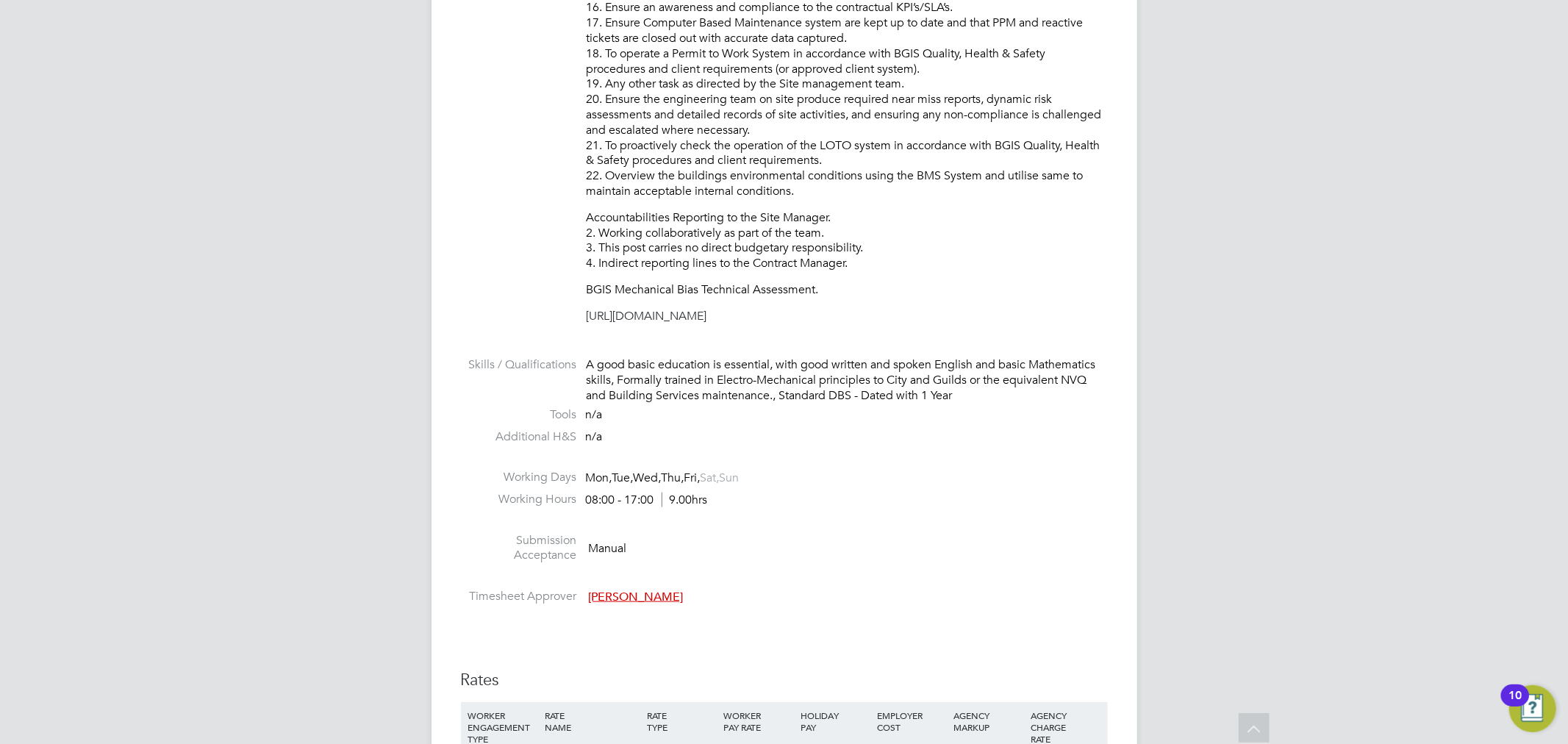
scroll to position [1470, 0]
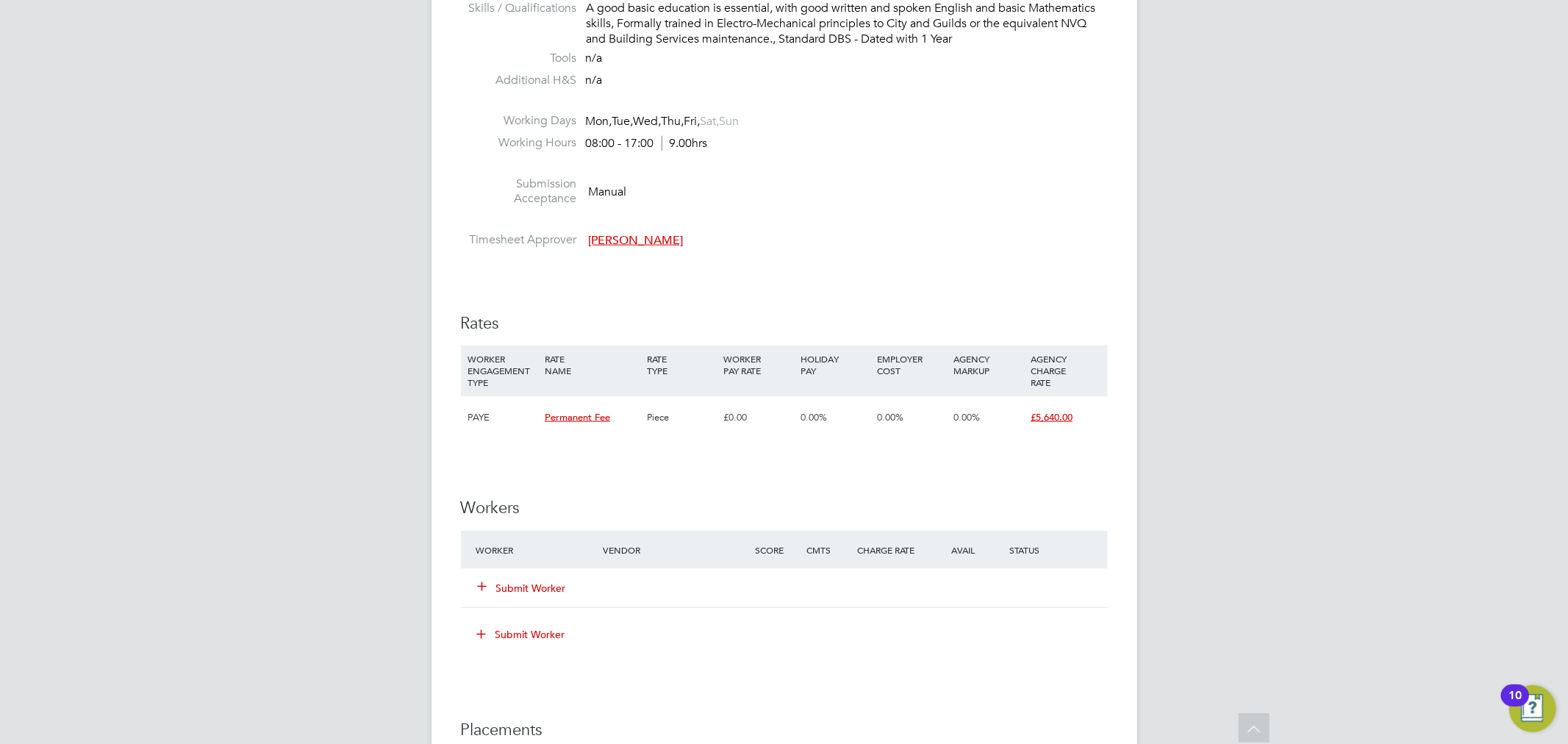
click at [524, 588] on button "Submit Worker" at bounding box center [523, 587] width 88 height 15
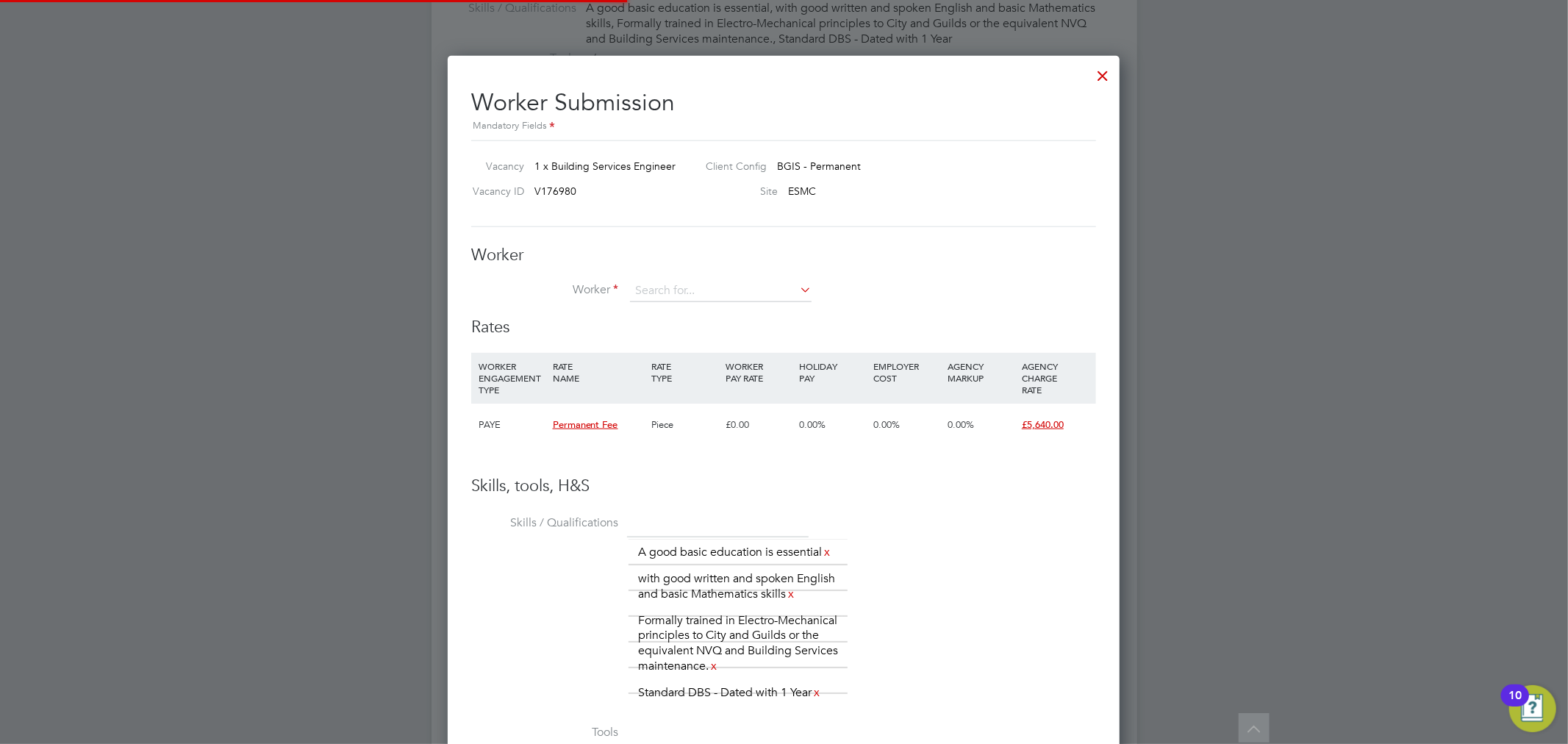
scroll to position [1028, 672]
type input "james"
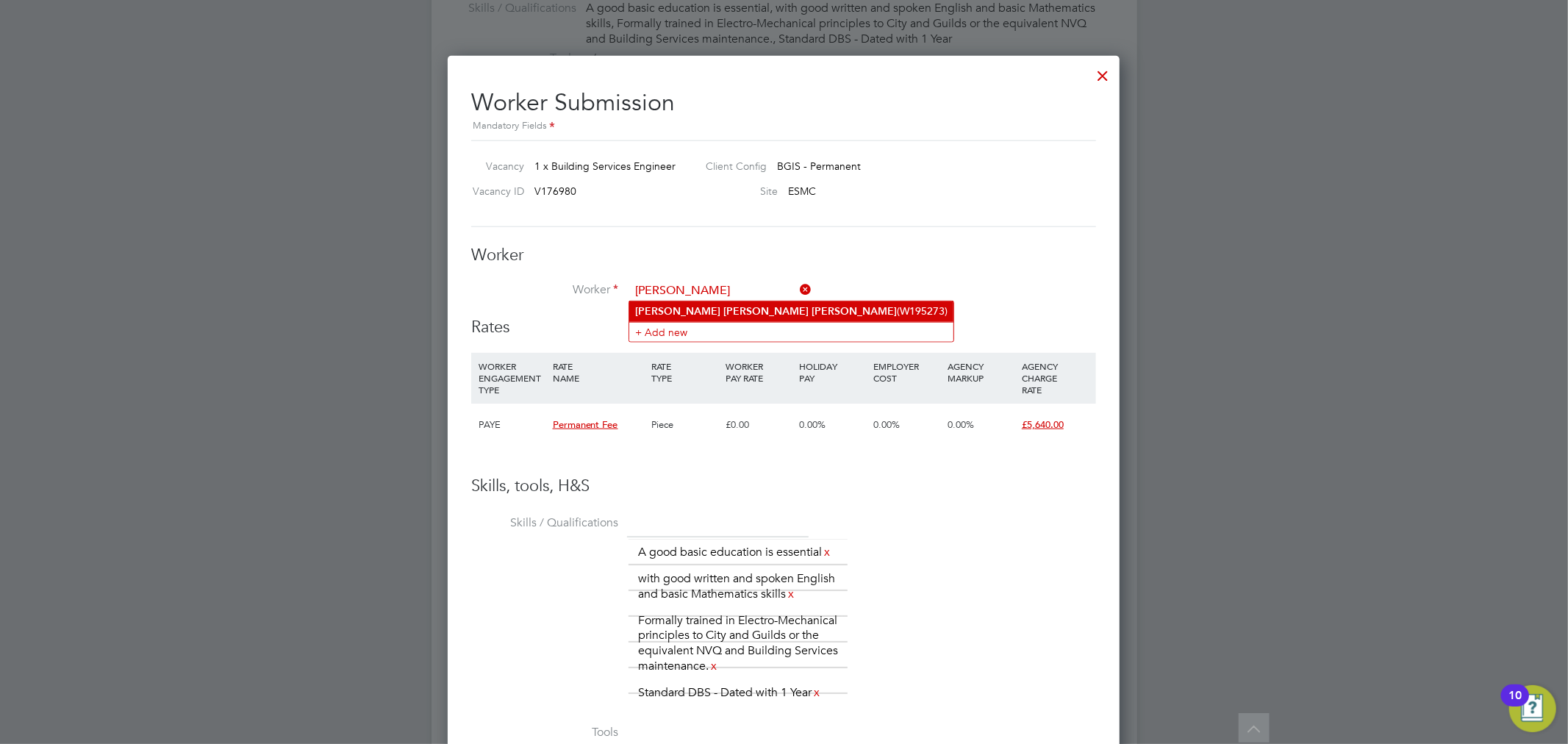
click at [812, 313] on b "Johnson" at bounding box center [854, 311] width 85 height 12
type input "James Henry Johnson (W195273)"
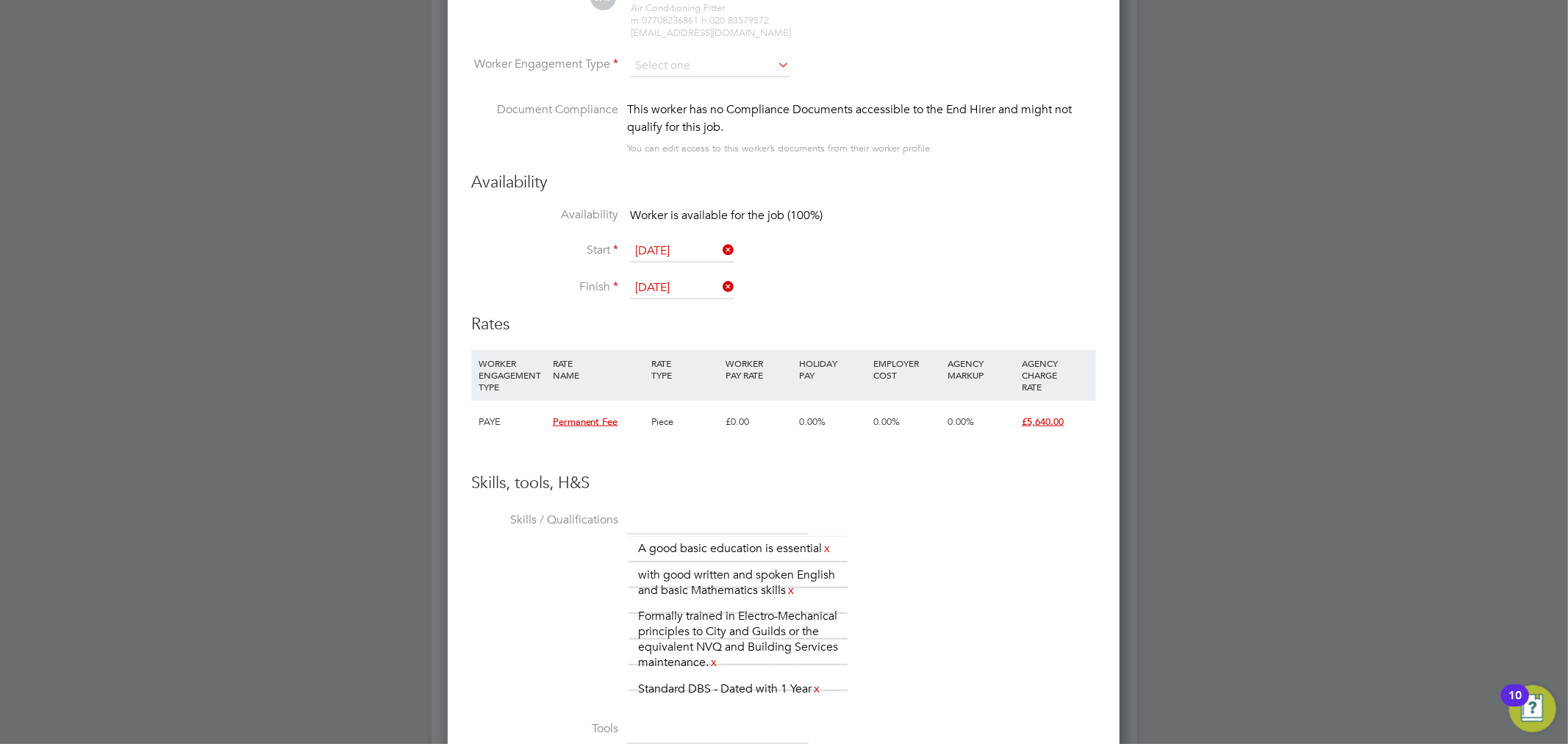
scroll to position [1697, 0]
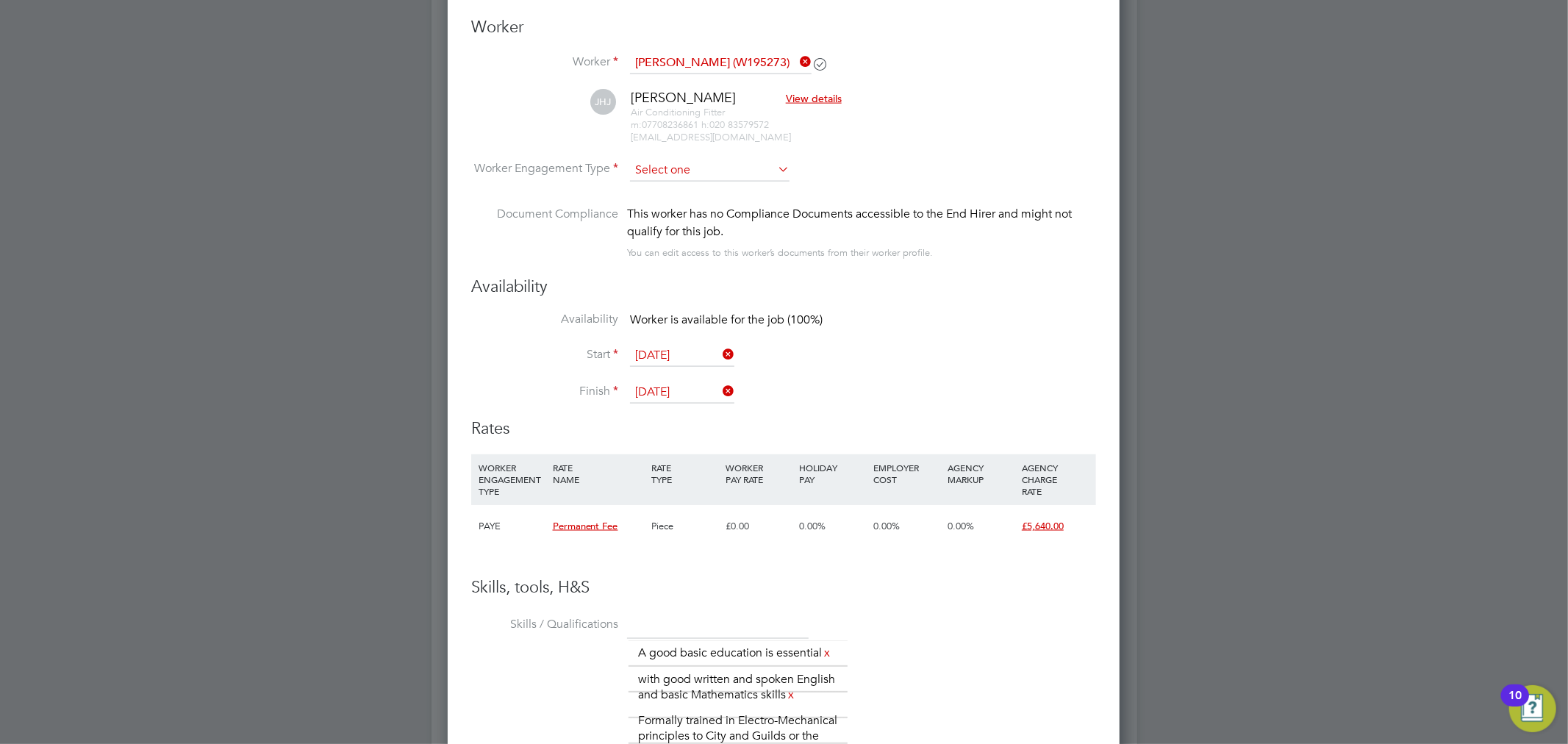
click at [726, 175] on input at bounding box center [709, 170] width 159 height 22
click at [702, 207] on li "PAYE" at bounding box center [710, 209] width 161 height 19
type input "PAYE"
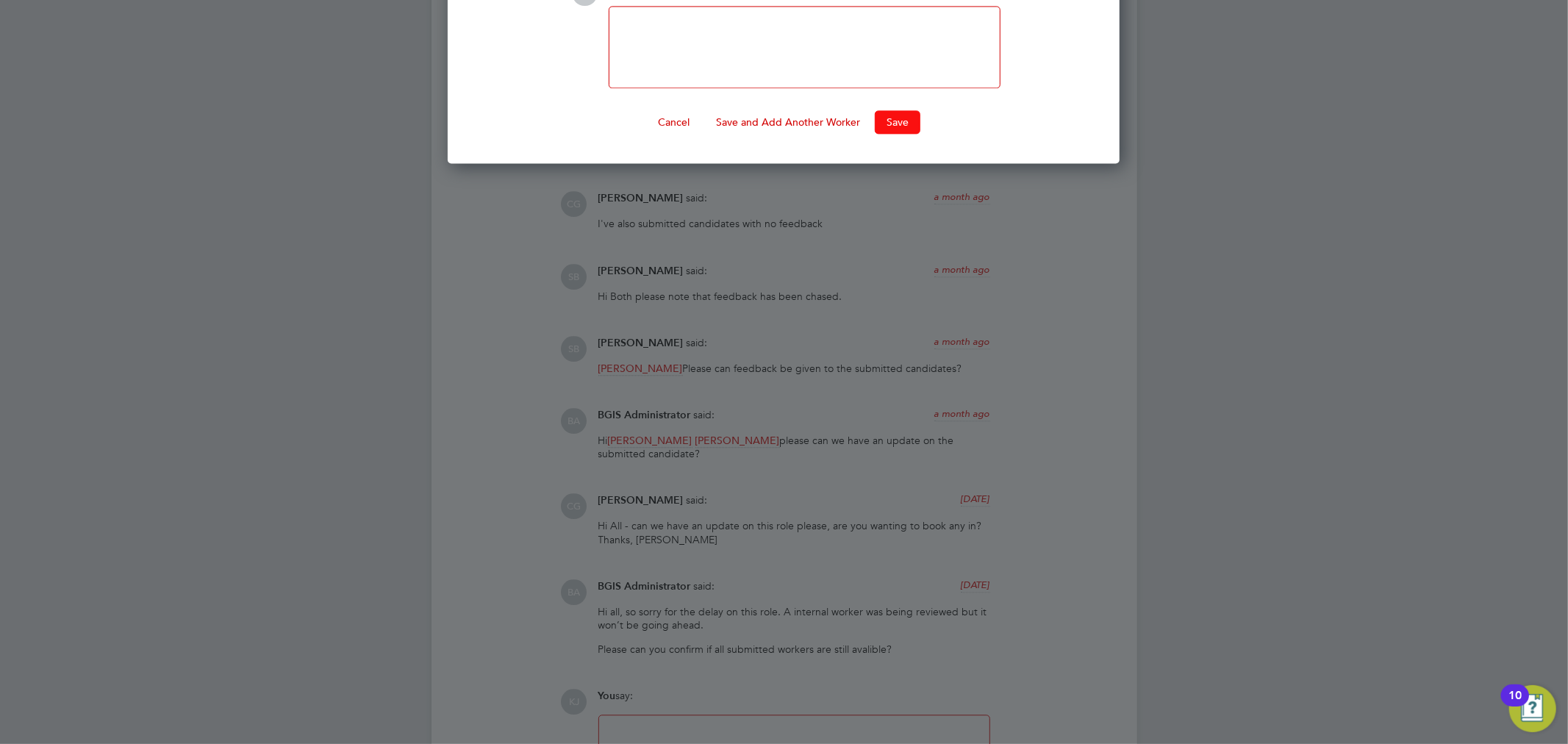
click at [885, 119] on button "Save" at bounding box center [897, 122] width 46 height 24
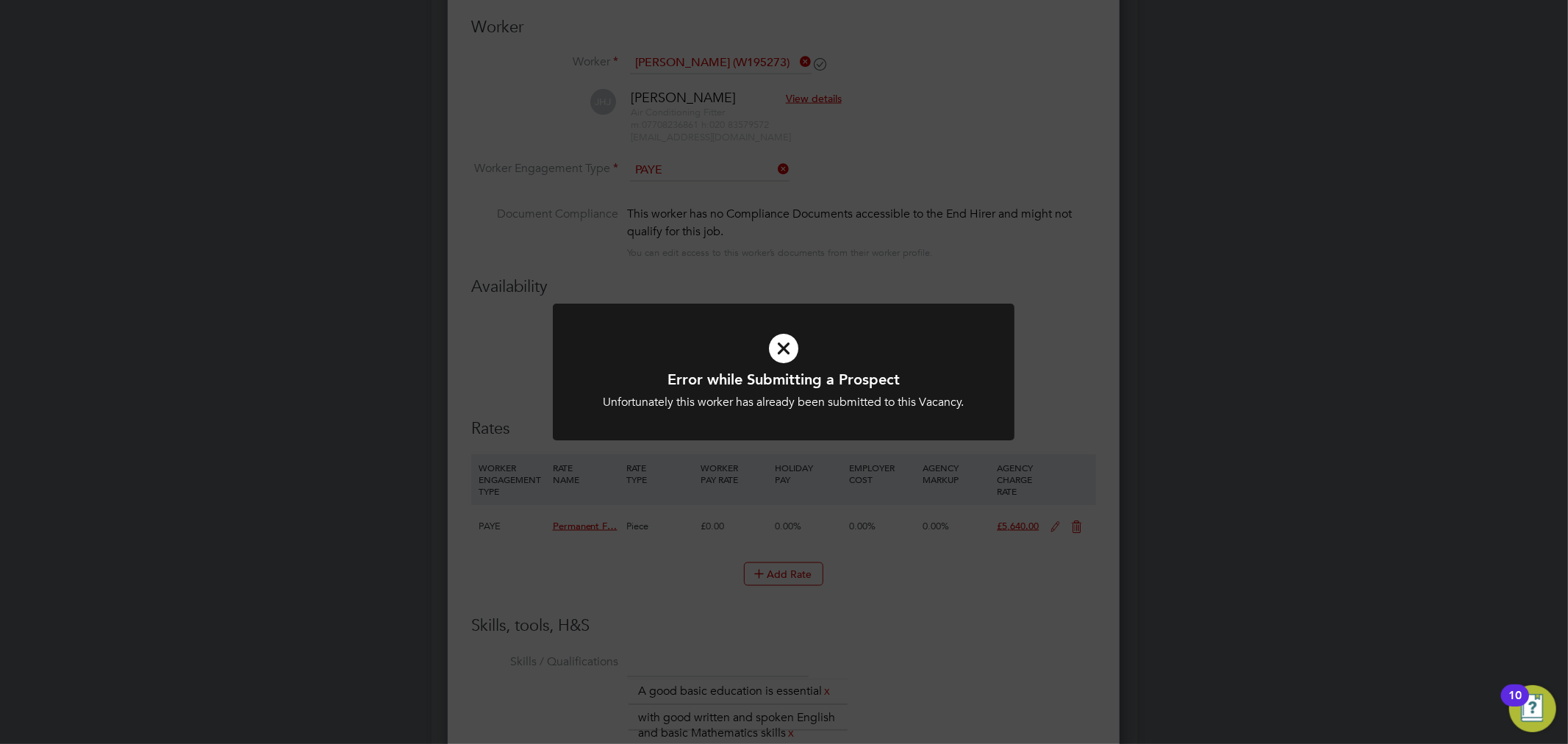
click at [1162, 304] on div "Error while Submitting a Prospect Unfortunately this worker has already been su…" at bounding box center [784, 372] width 1568 height 744
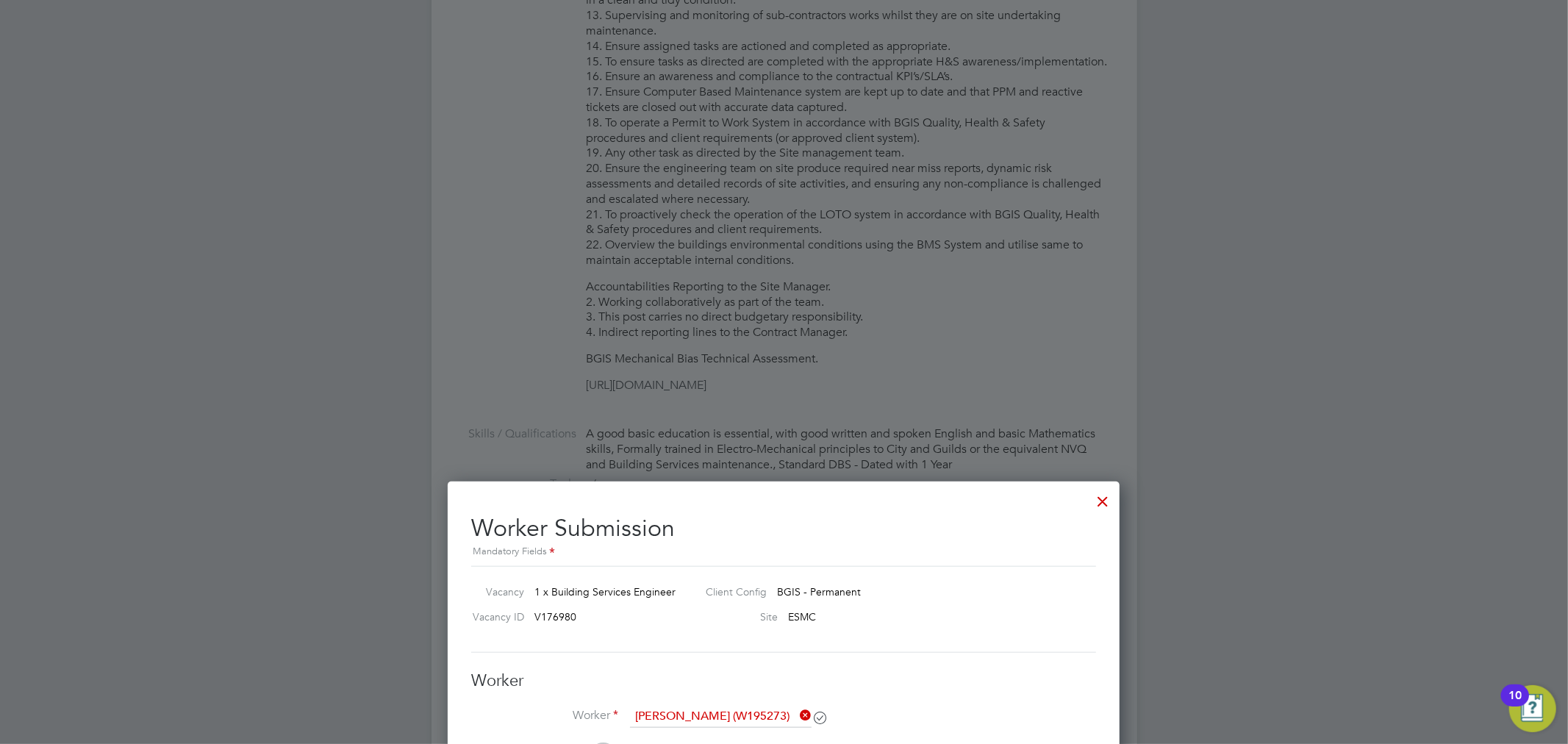
click at [1097, 500] on div at bounding box center [1102, 497] width 26 height 26
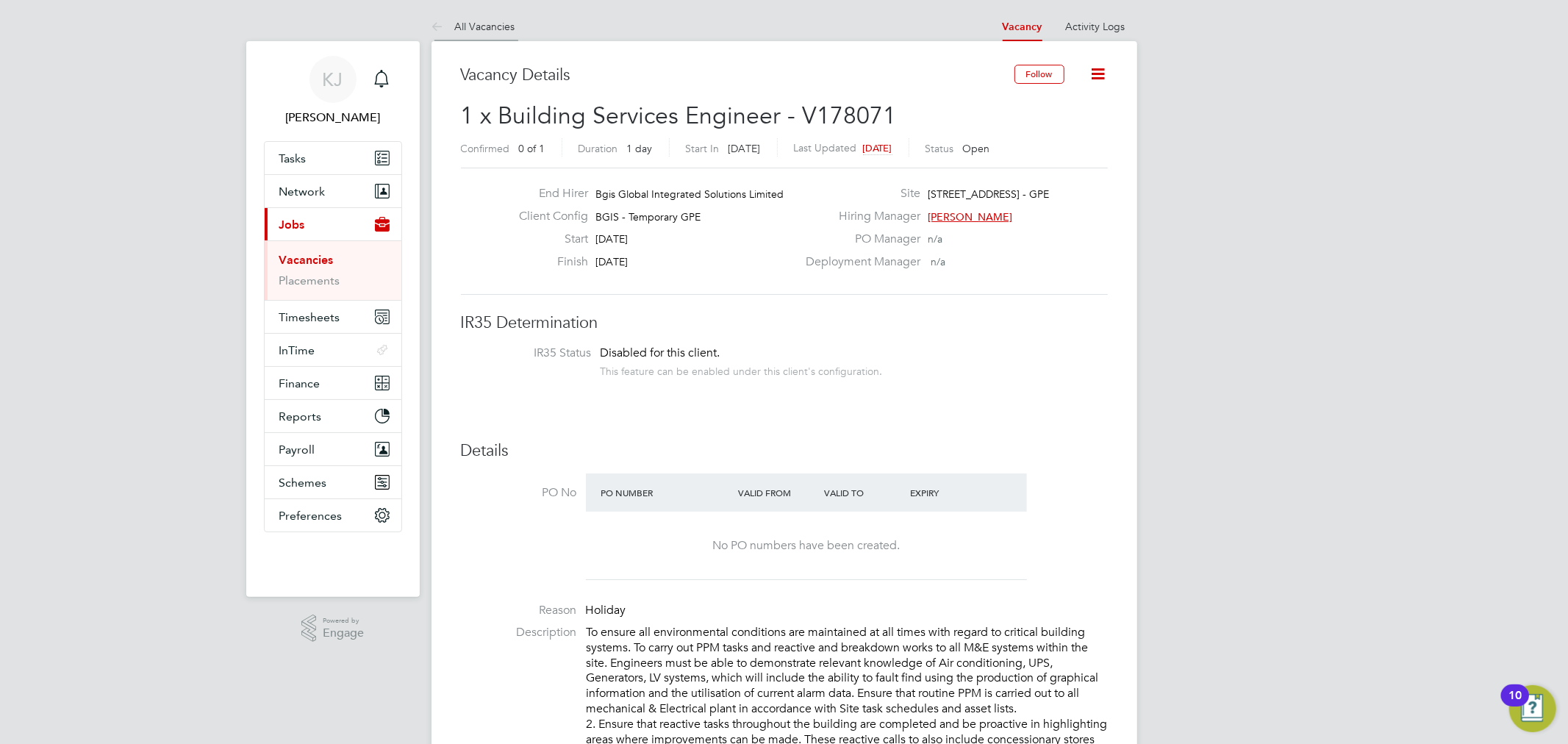
click at [483, 37] on li "All Vacancies" at bounding box center [474, 26] width 84 height 30
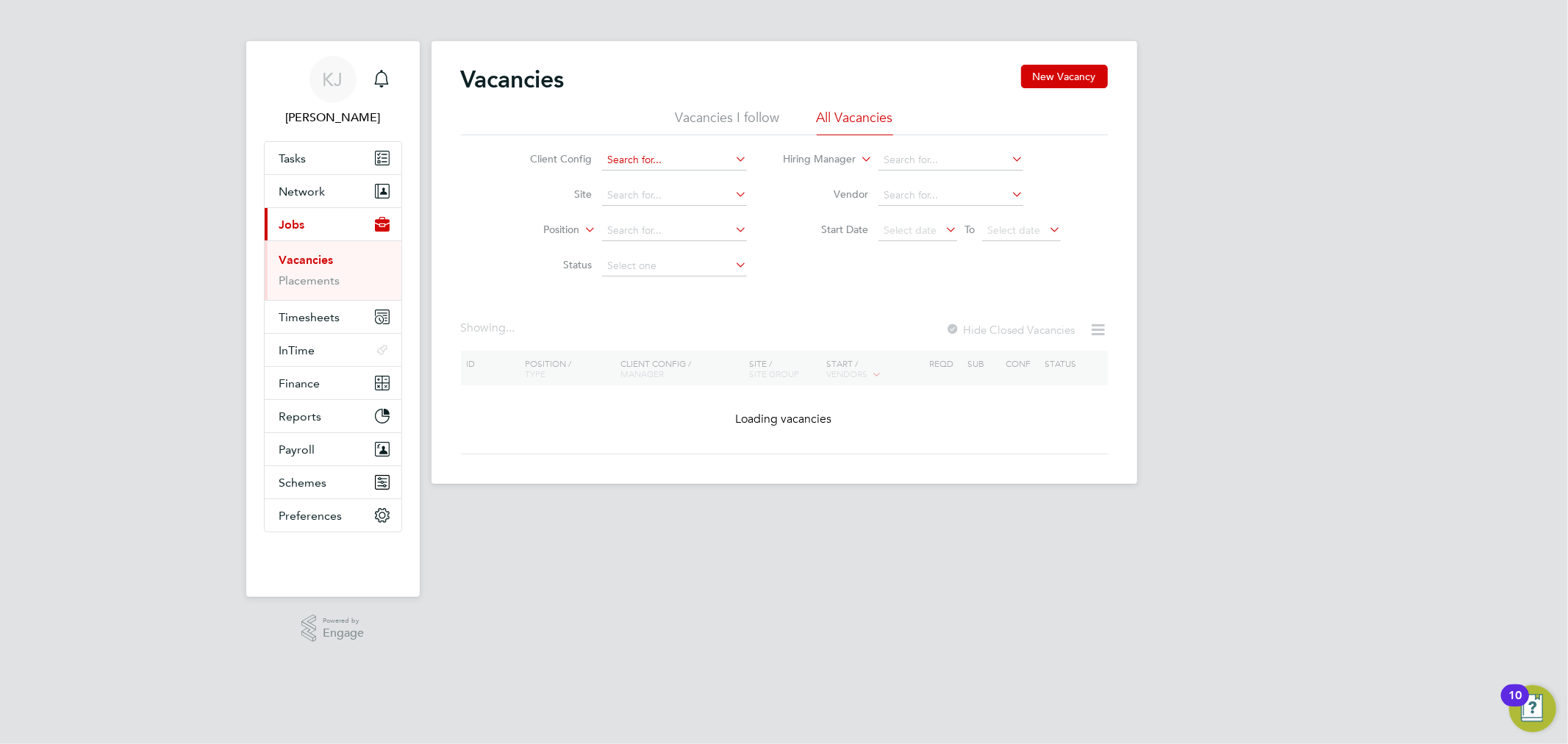
click at [724, 163] on input at bounding box center [674, 160] width 144 height 21
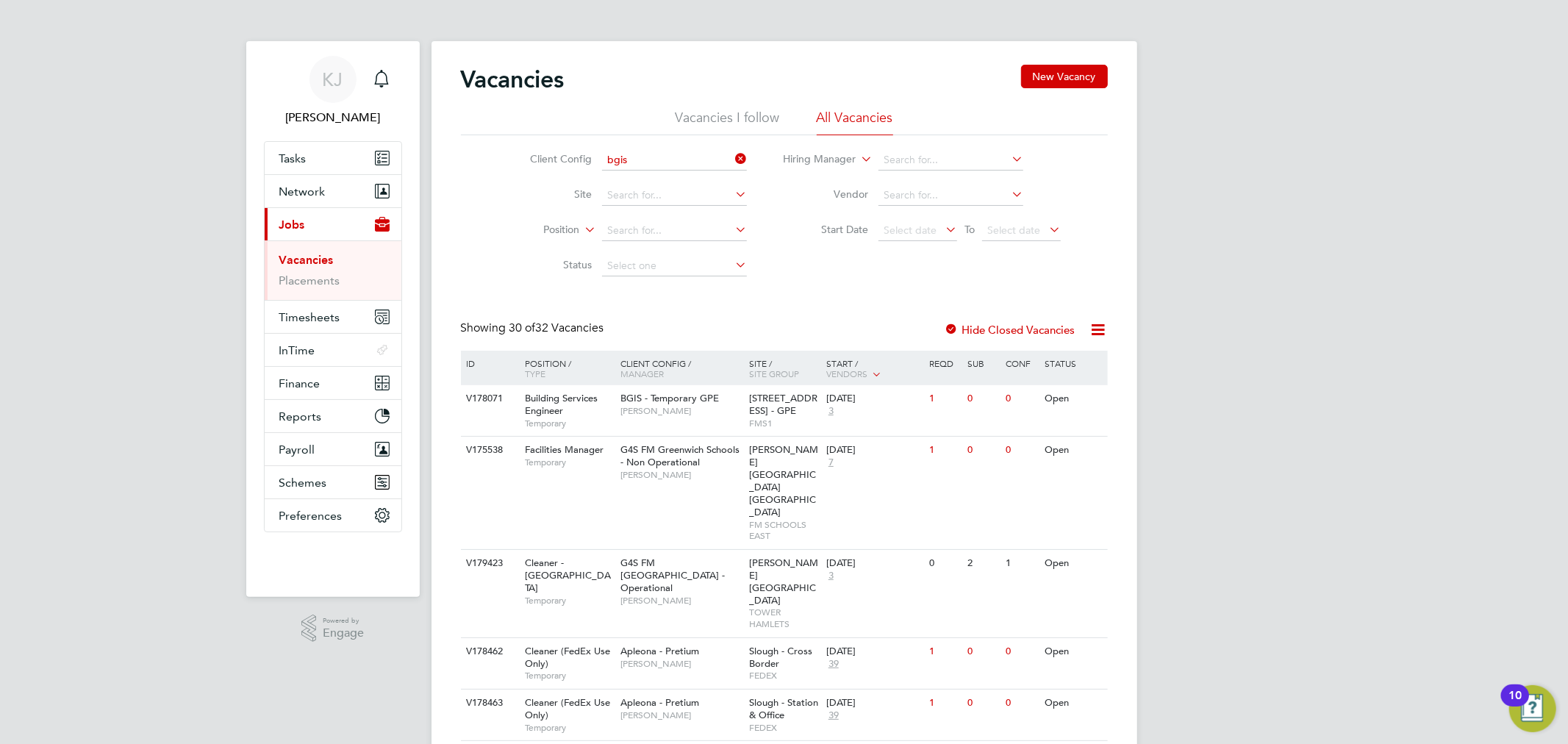
click at [663, 194] on li "BGIS - Permanent - BSM" at bounding box center [674, 200] width 146 height 20
type input "BGIS - Permanent - BSM"
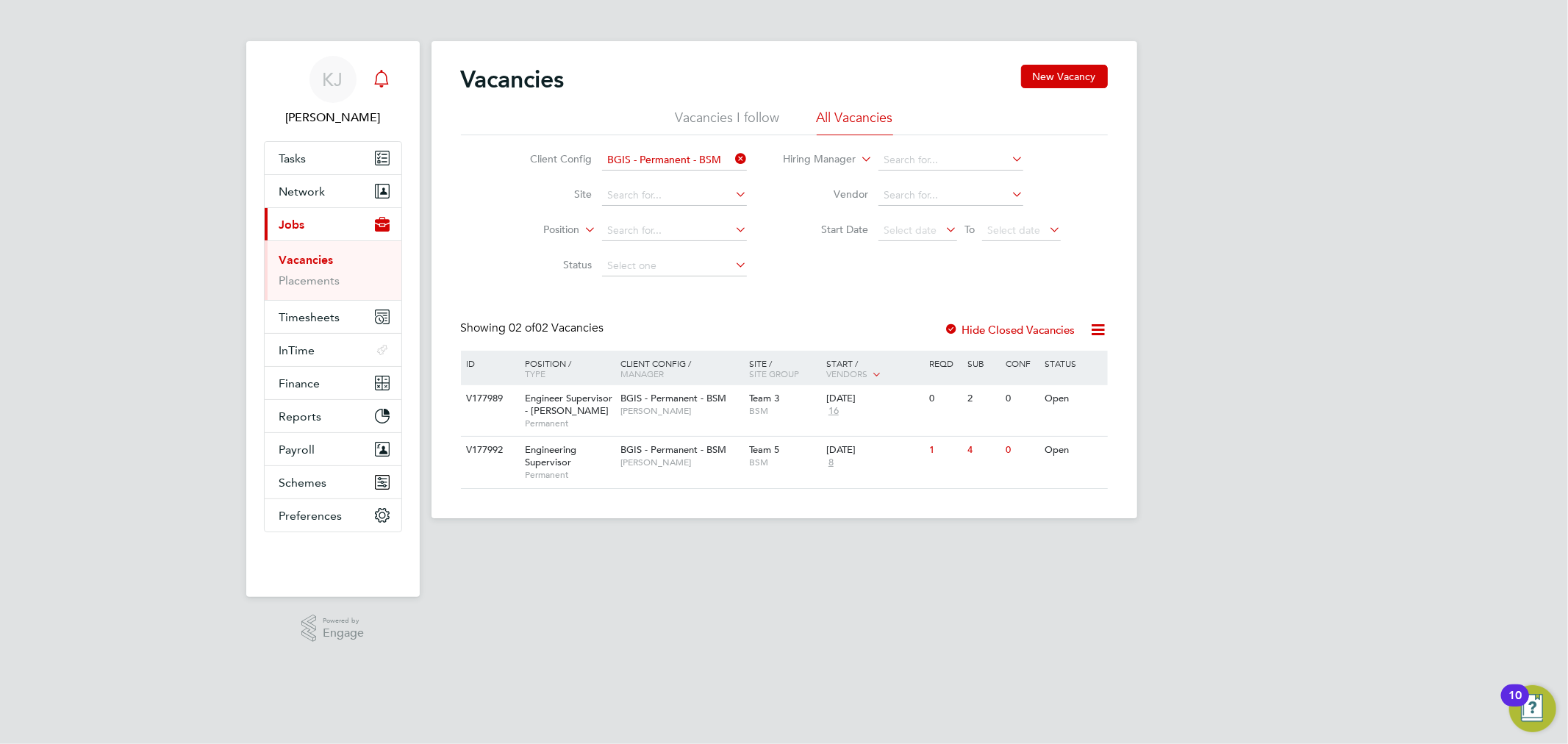
click at [383, 71] on icon "Main navigation" at bounding box center [382, 79] width 18 height 18
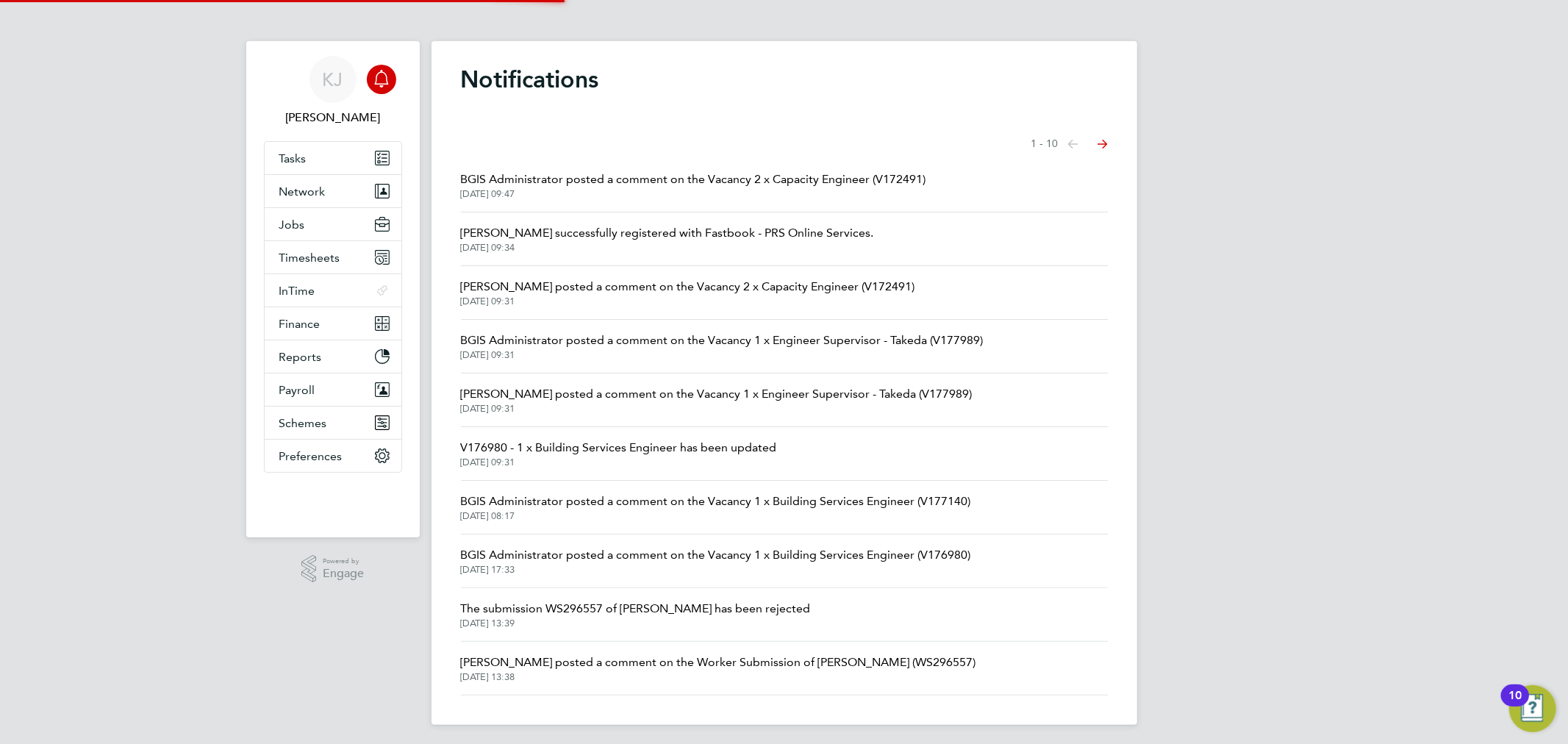
click at [383, 71] on icon "Main navigation" at bounding box center [382, 79] width 18 height 18
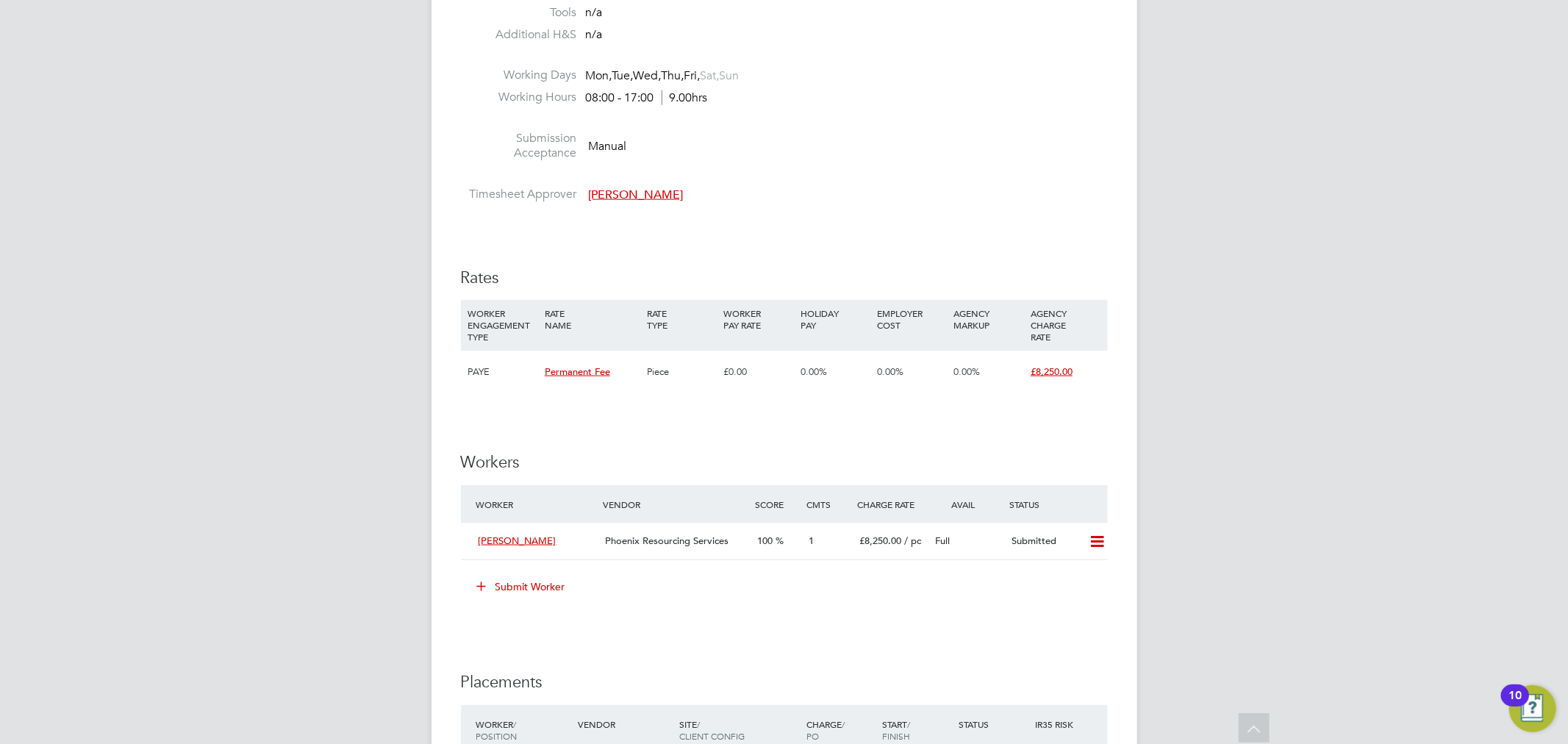
click at [560, 591] on button "Submit Worker" at bounding box center [522, 586] width 110 height 24
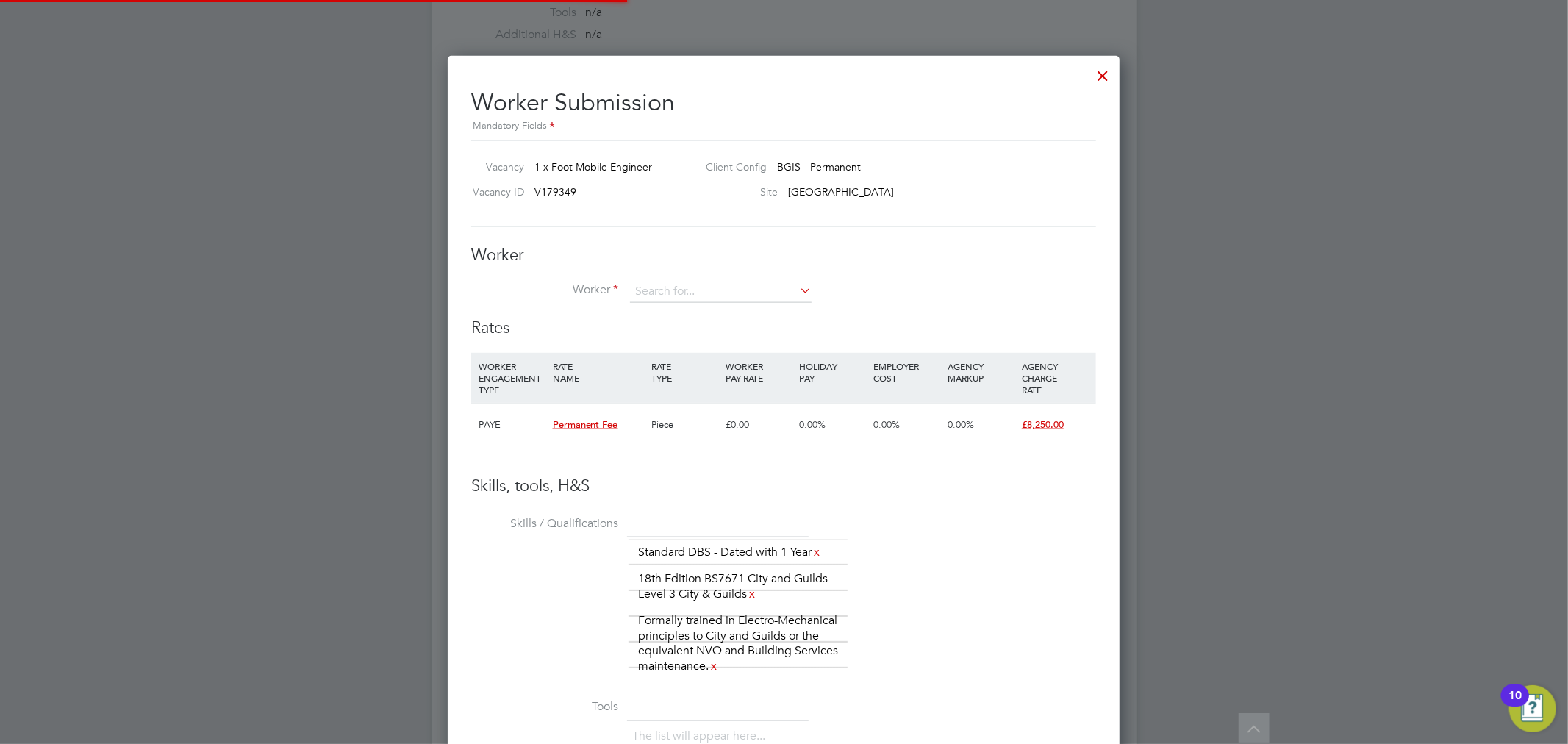
scroll to position [1003, 672]
click at [1097, 75] on div at bounding box center [1102, 72] width 26 height 26
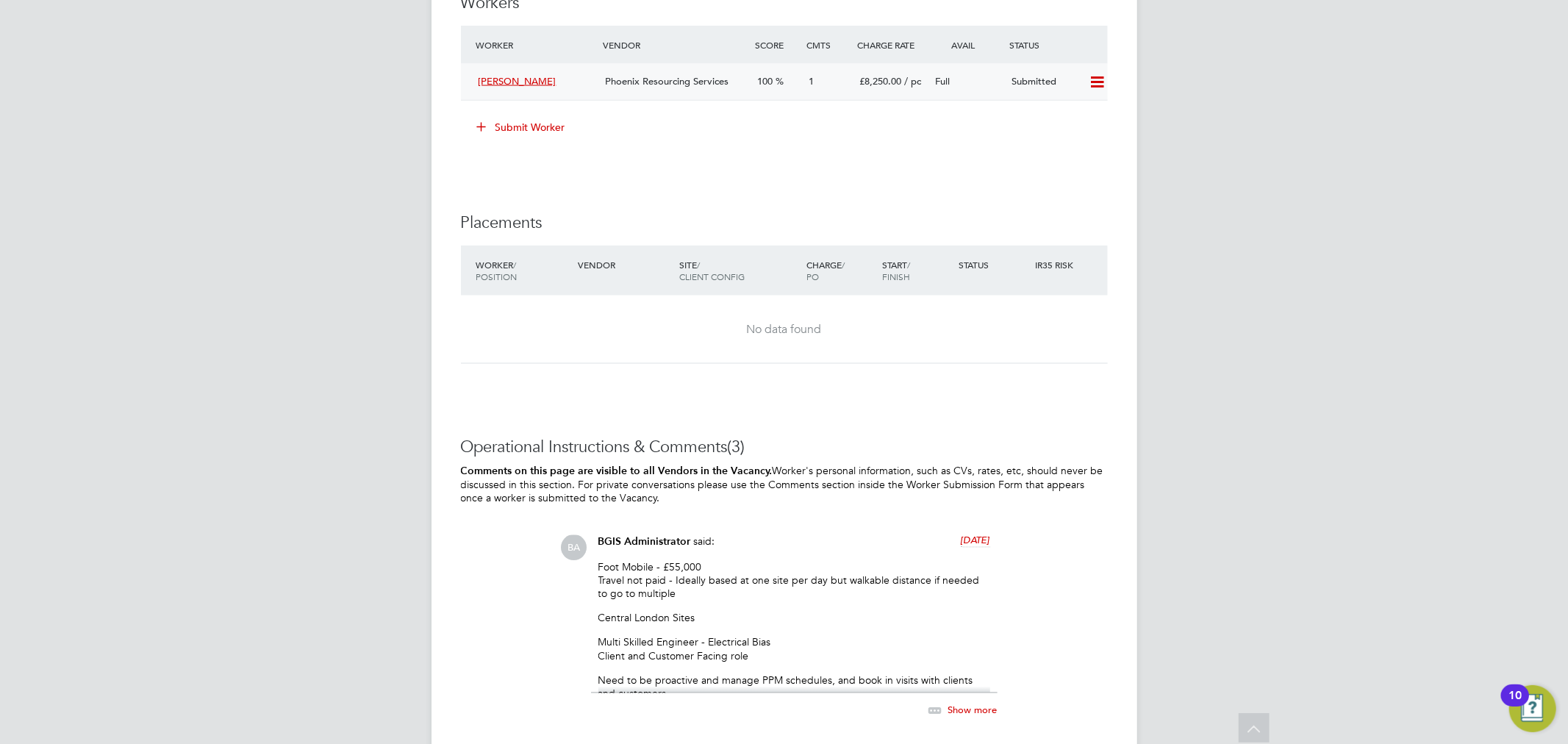
scroll to position [2004, 0]
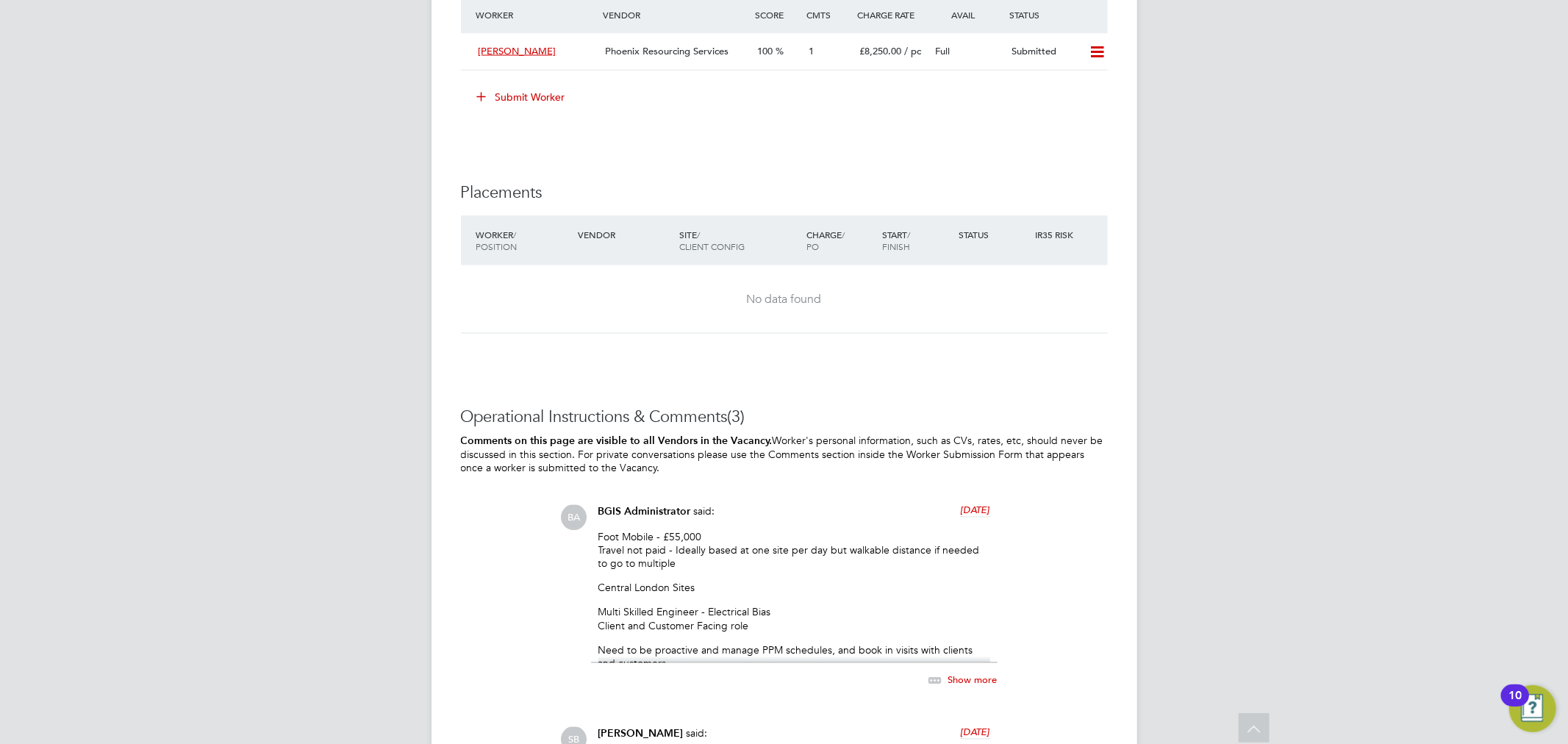
click at [964, 673] on span "Show more" at bounding box center [973, 679] width 49 height 12
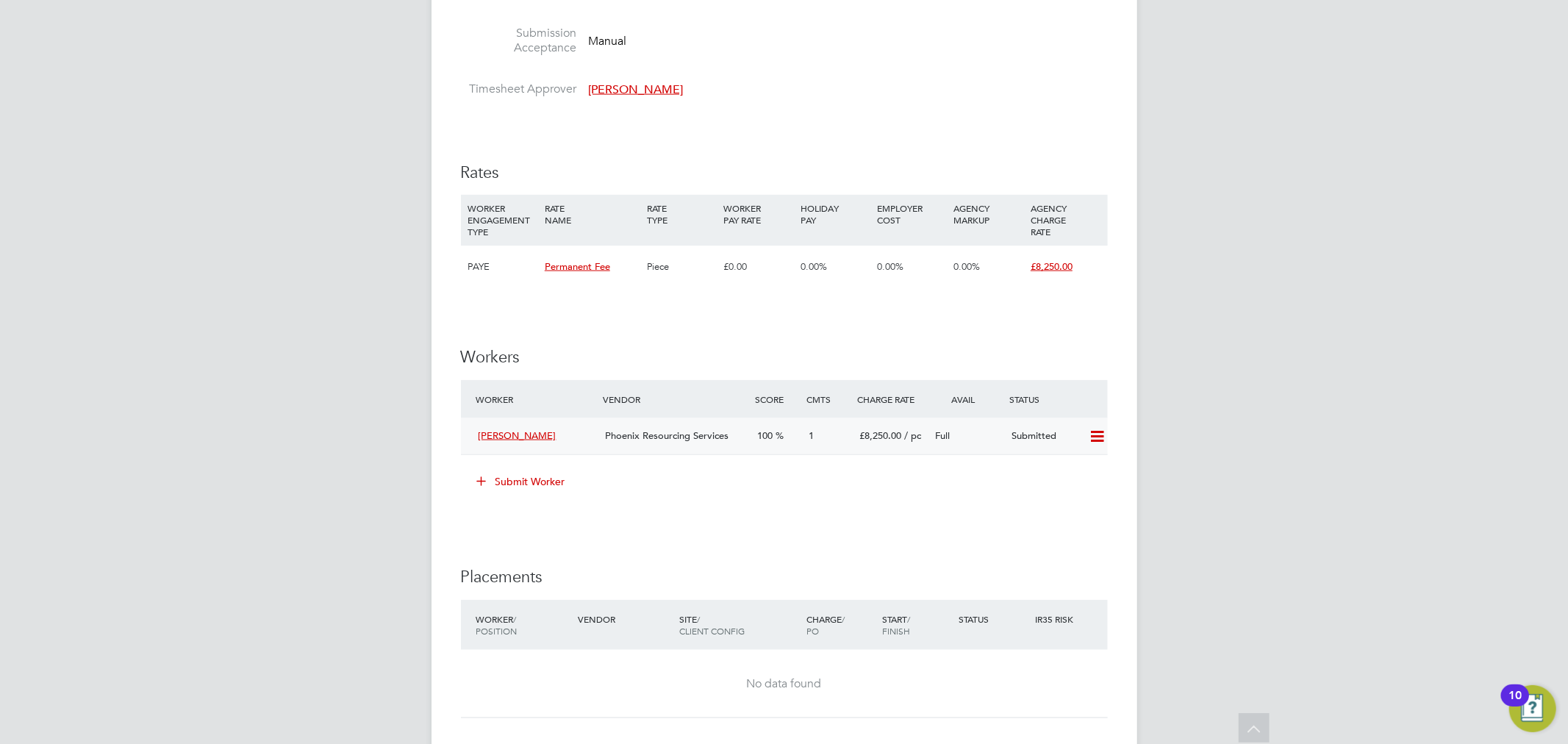
scroll to position [1515, 0]
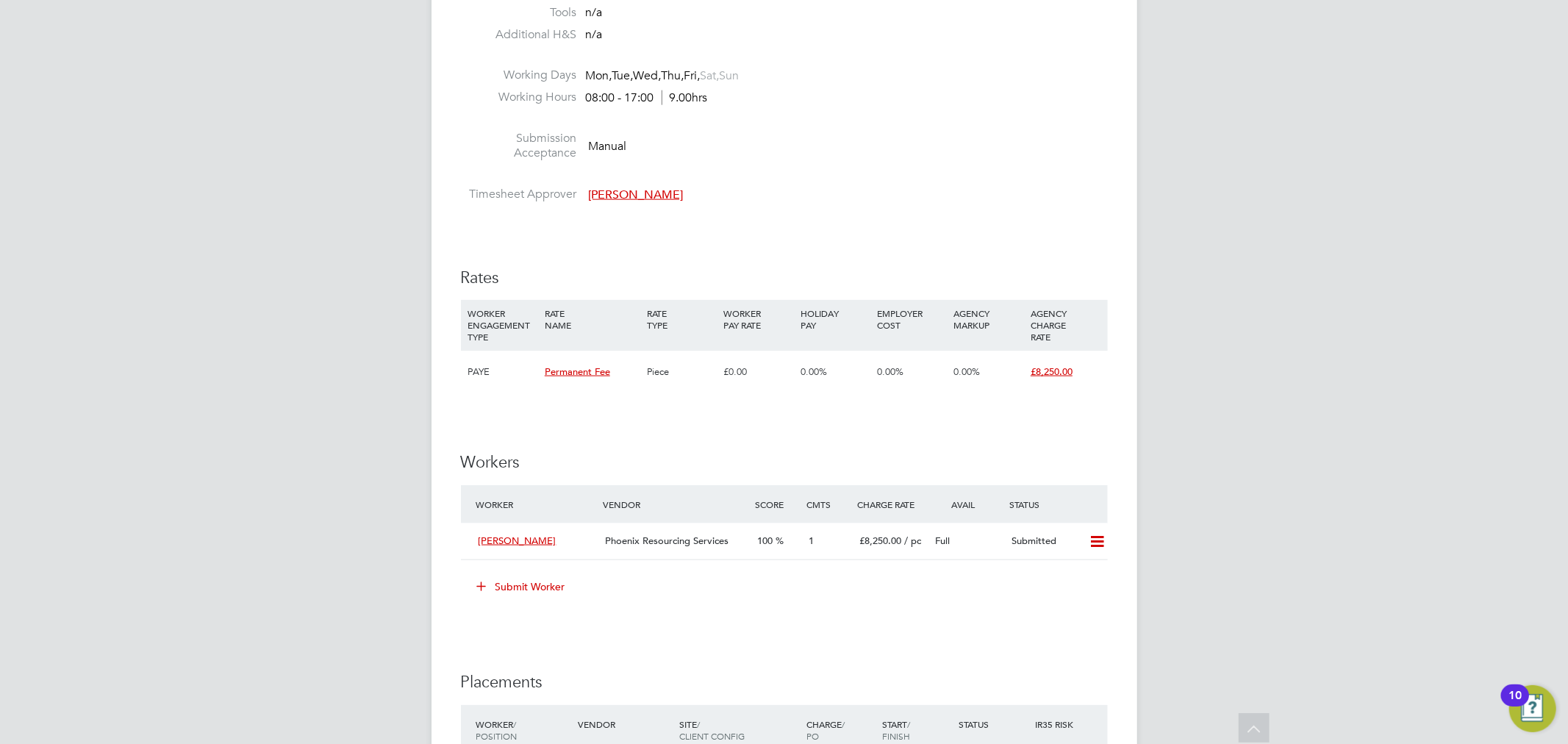
click at [530, 590] on button "Submit Worker" at bounding box center [522, 586] width 110 height 24
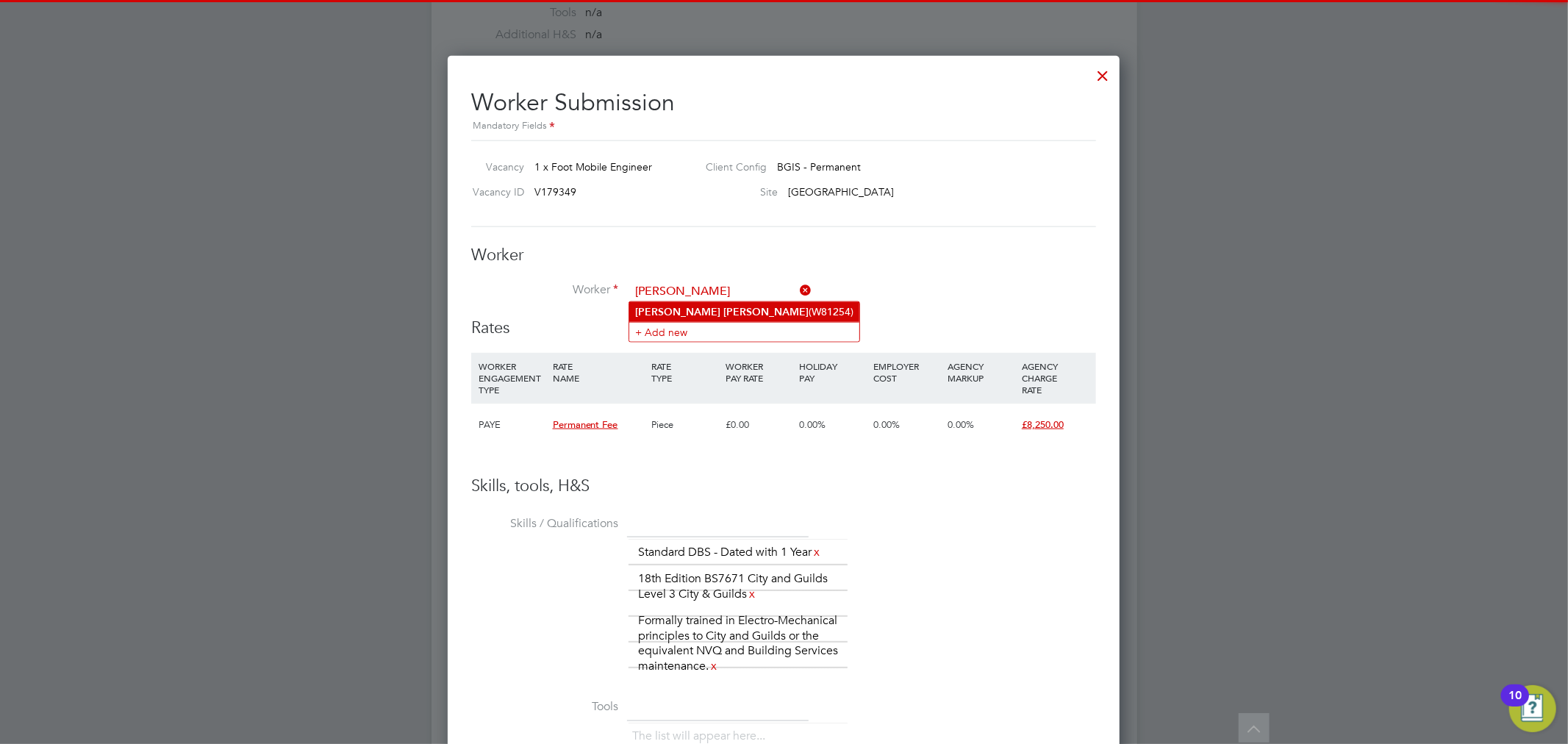
click at [711, 313] on li "[PERSON_NAME] (W81254)" at bounding box center [744, 312] width 230 height 20
type input "[PERSON_NAME] (W81254)"
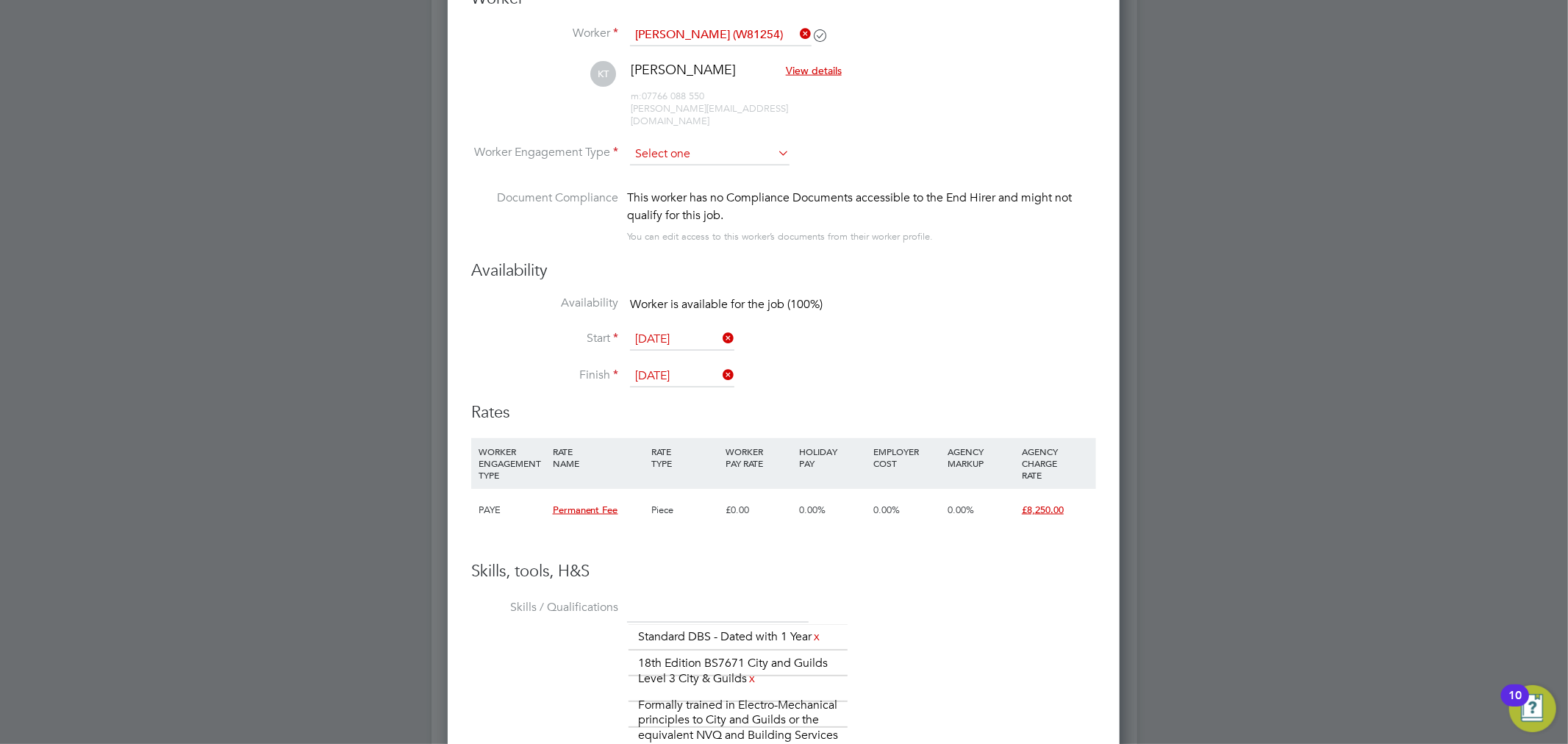
click at [722, 144] on input at bounding box center [709, 154] width 159 height 22
click at [719, 185] on li "PAYE" at bounding box center [710, 181] width 161 height 19
type input "PAYE"
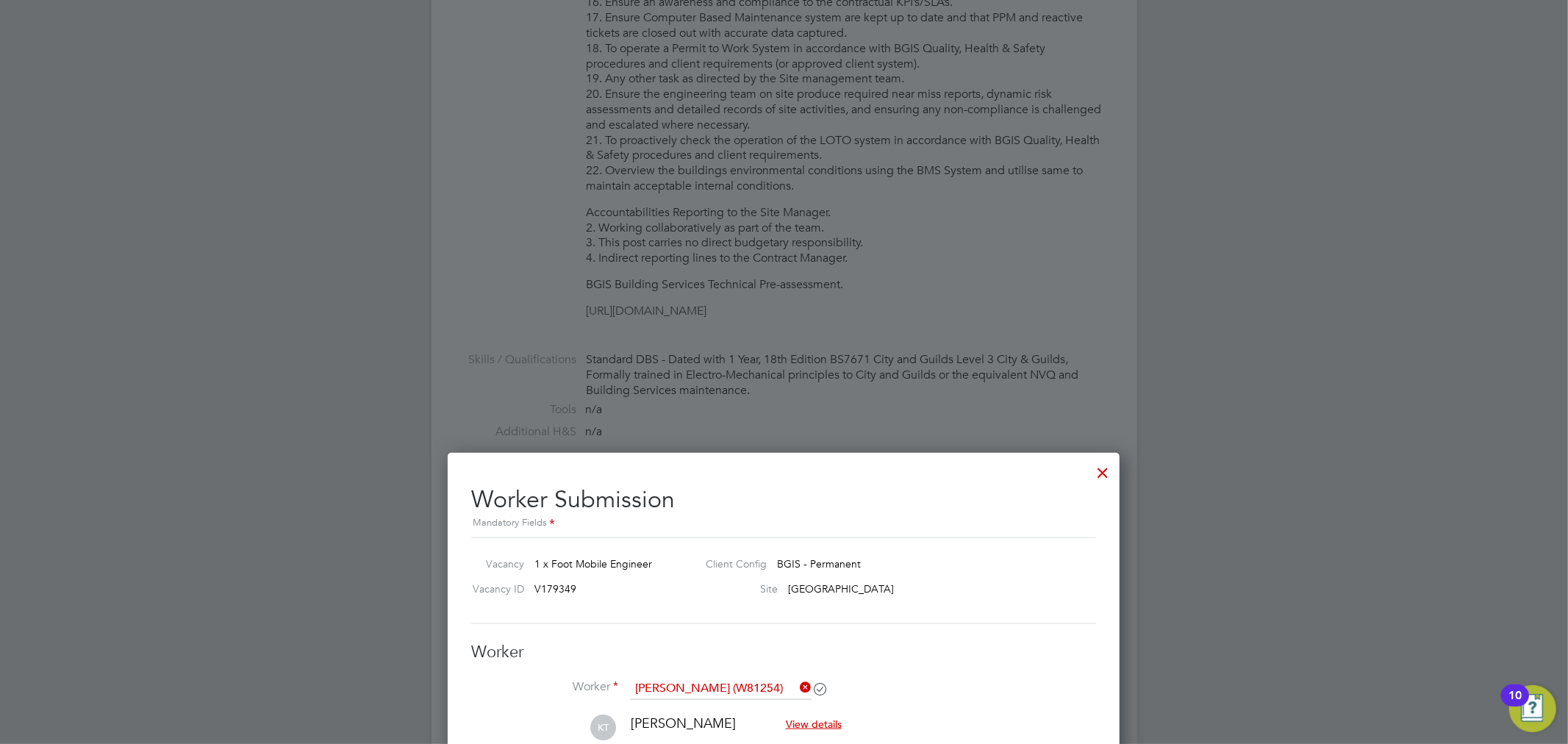
click at [1081, 475] on h2 "Worker Submission Mandatory Fields" at bounding box center [784, 502] width 625 height 58
click at [1093, 471] on div at bounding box center [1102, 469] width 26 height 26
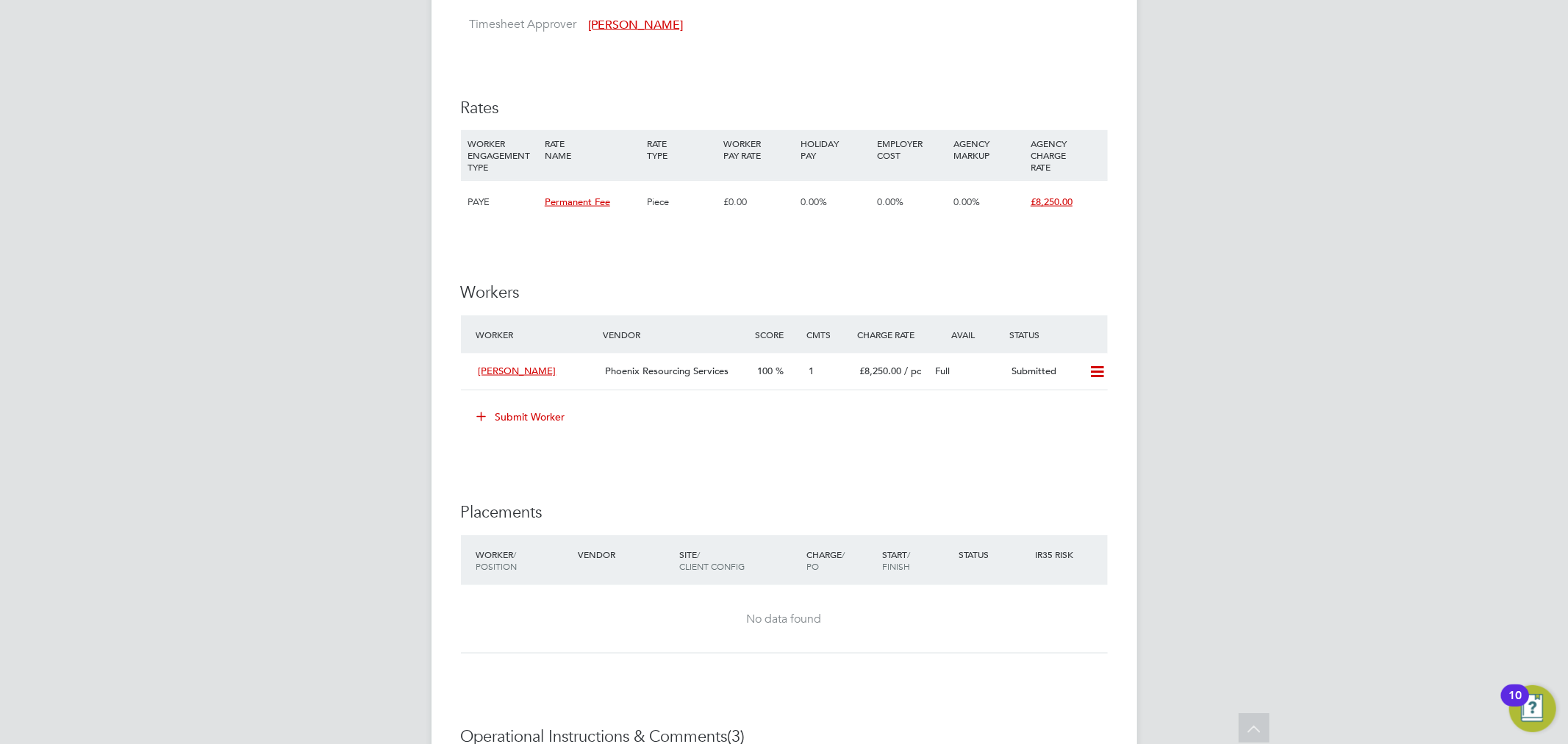
scroll to position [1772, 0]
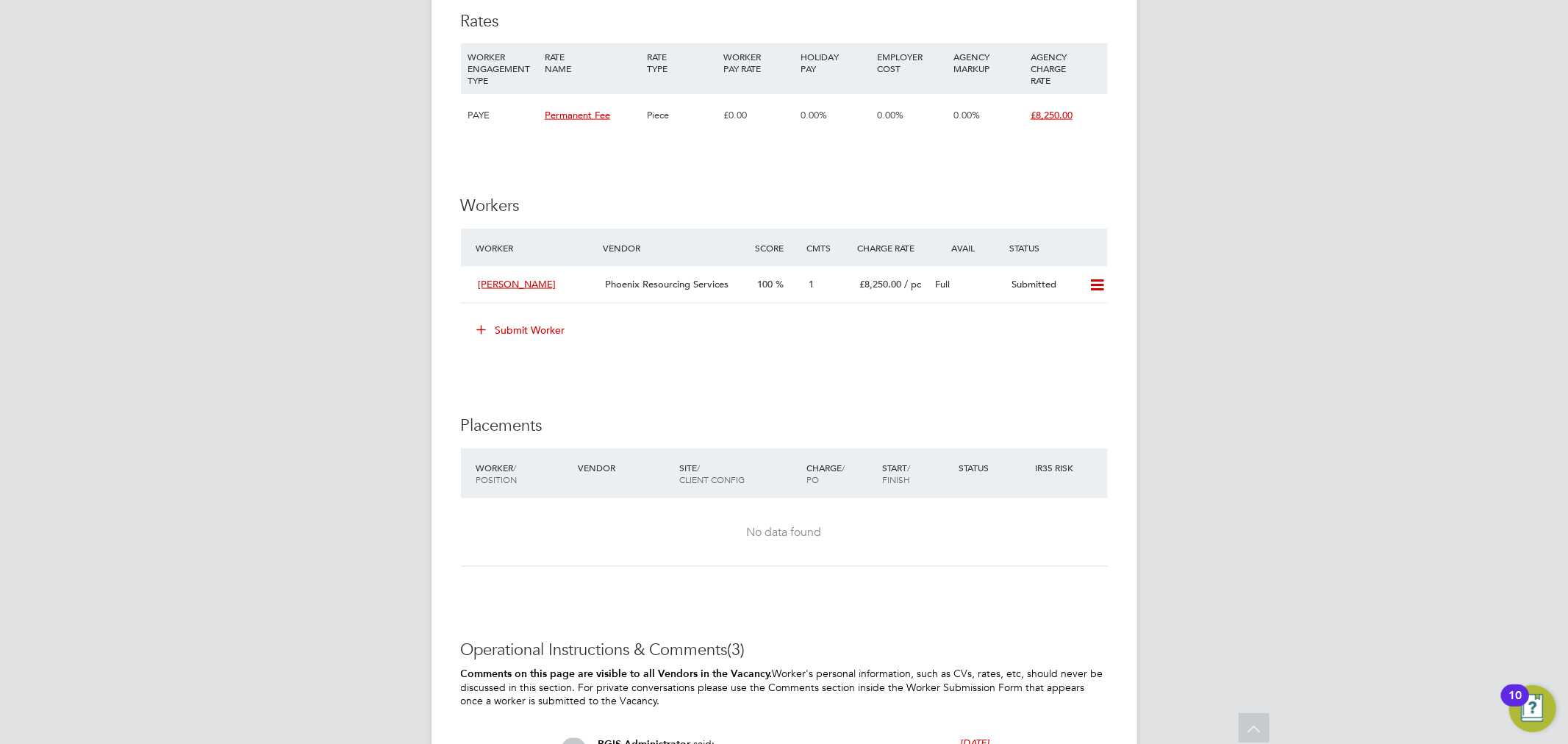
click at [535, 332] on button "Submit Worker" at bounding box center [522, 330] width 110 height 24
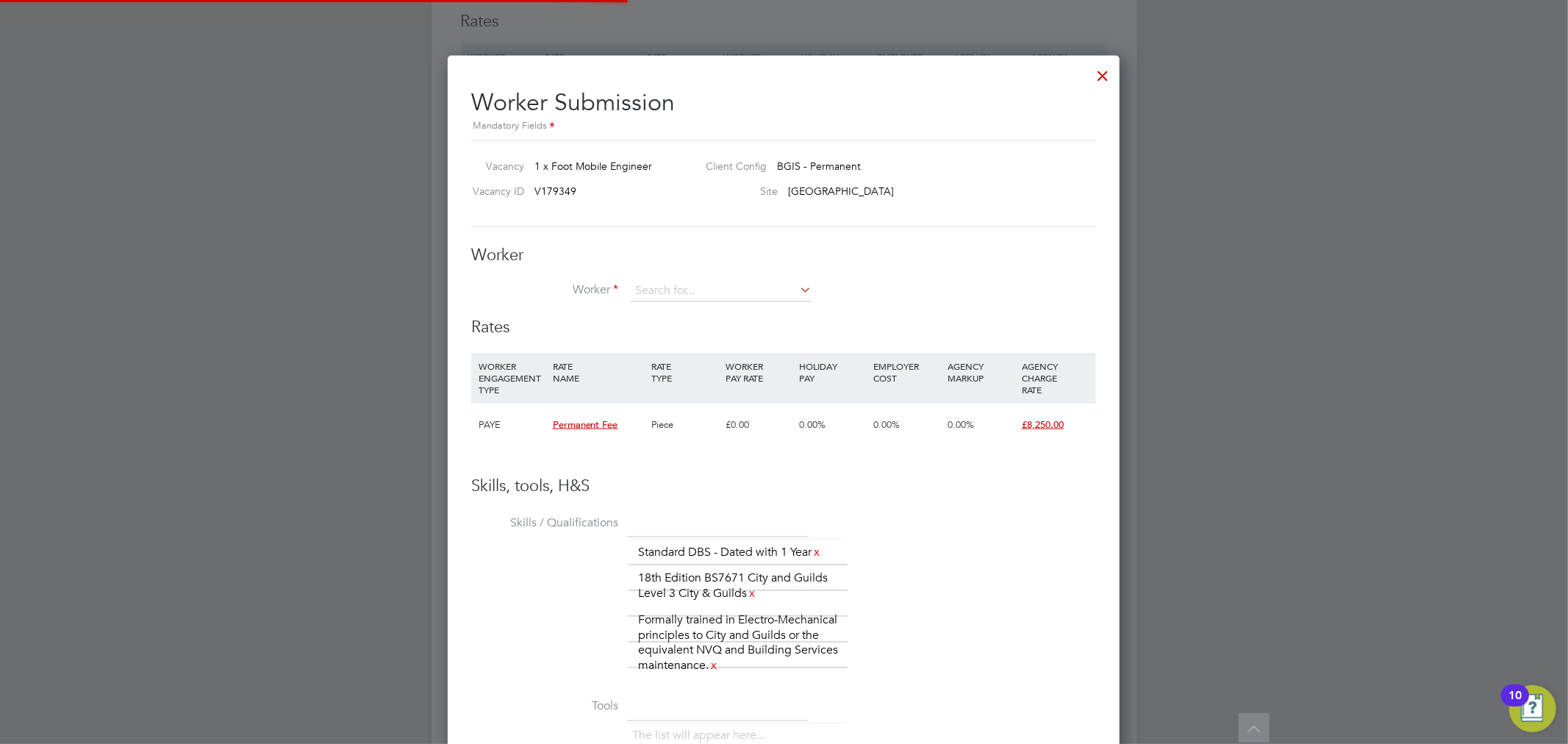
scroll to position [43, 99]
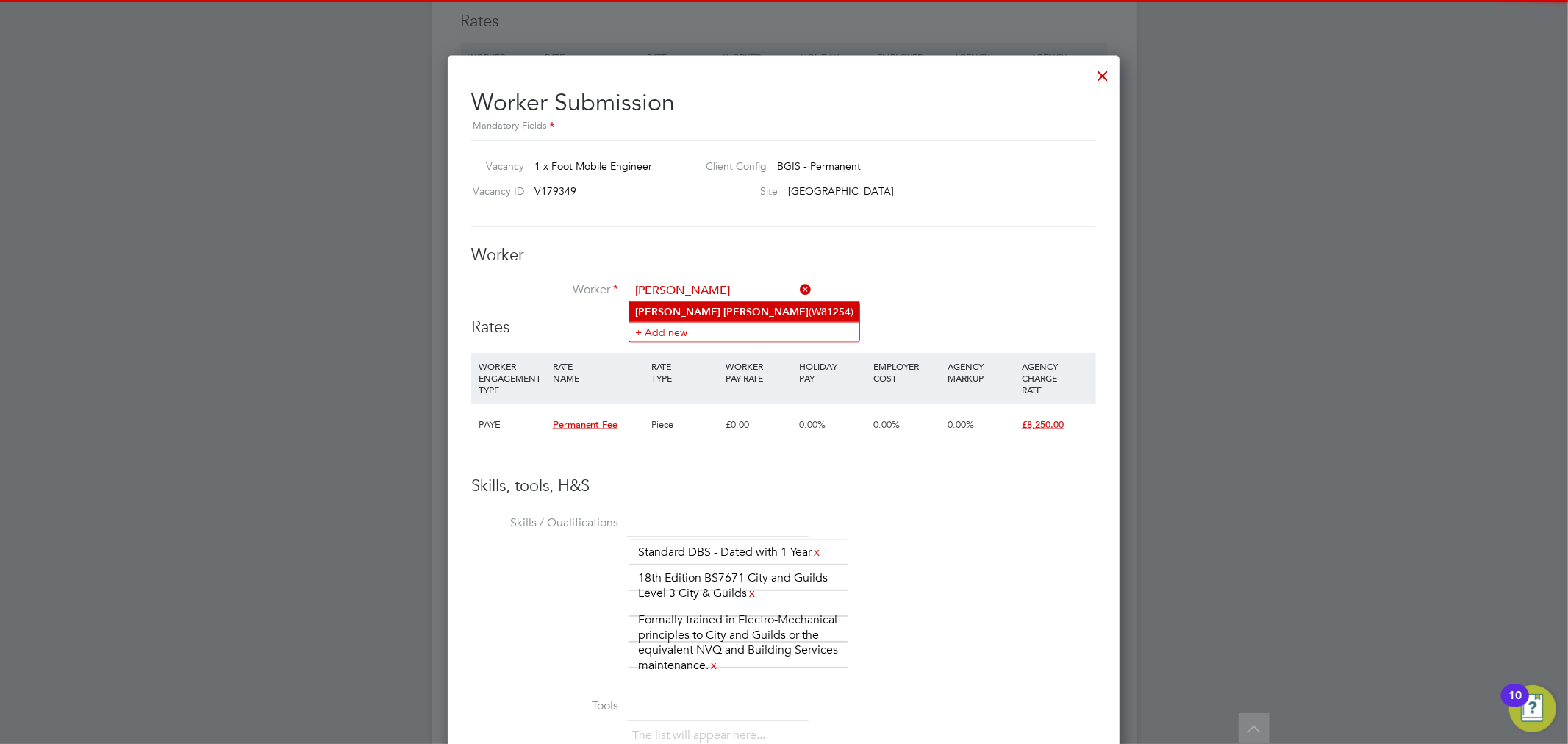
click at [729, 309] on li "Kevin Tighe (W81254)" at bounding box center [744, 312] width 230 height 20
type input "[PERSON_NAME] (W81254)"
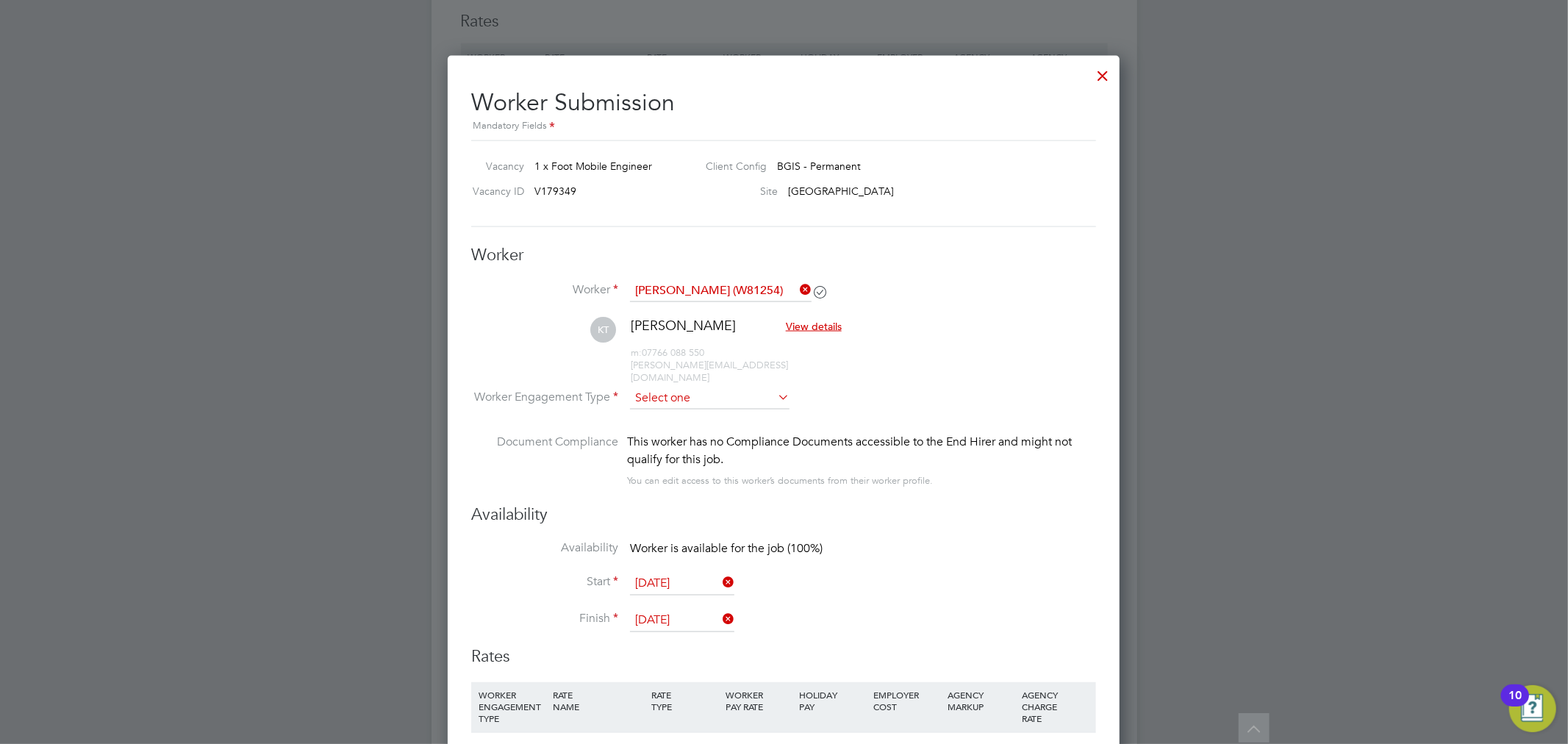
scroll to position [1330, 672]
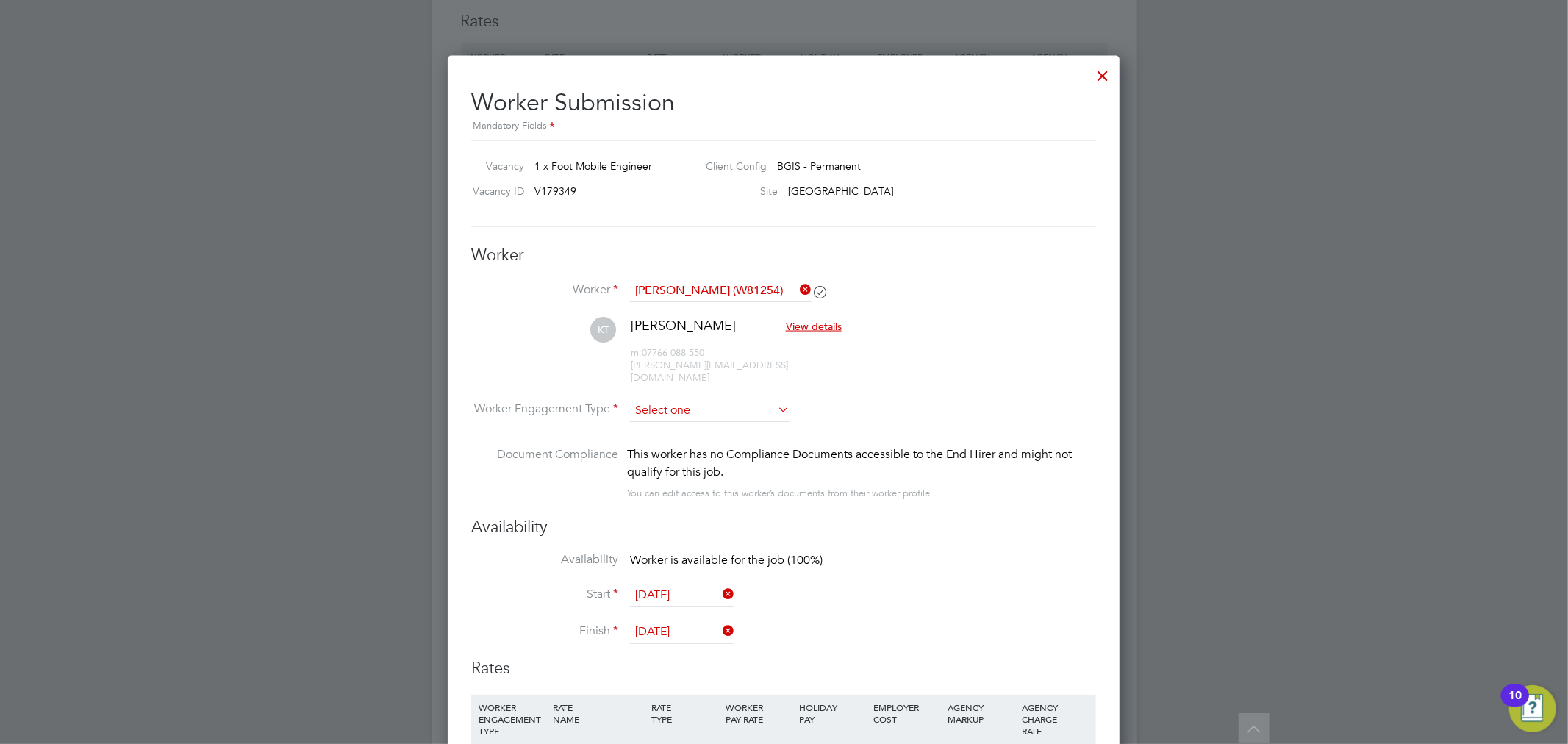
click at [721, 400] on input at bounding box center [709, 411] width 159 height 22
click at [699, 432] on li "PAYE" at bounding box center [710, 437] width 161 height 19
type input "PAYE"
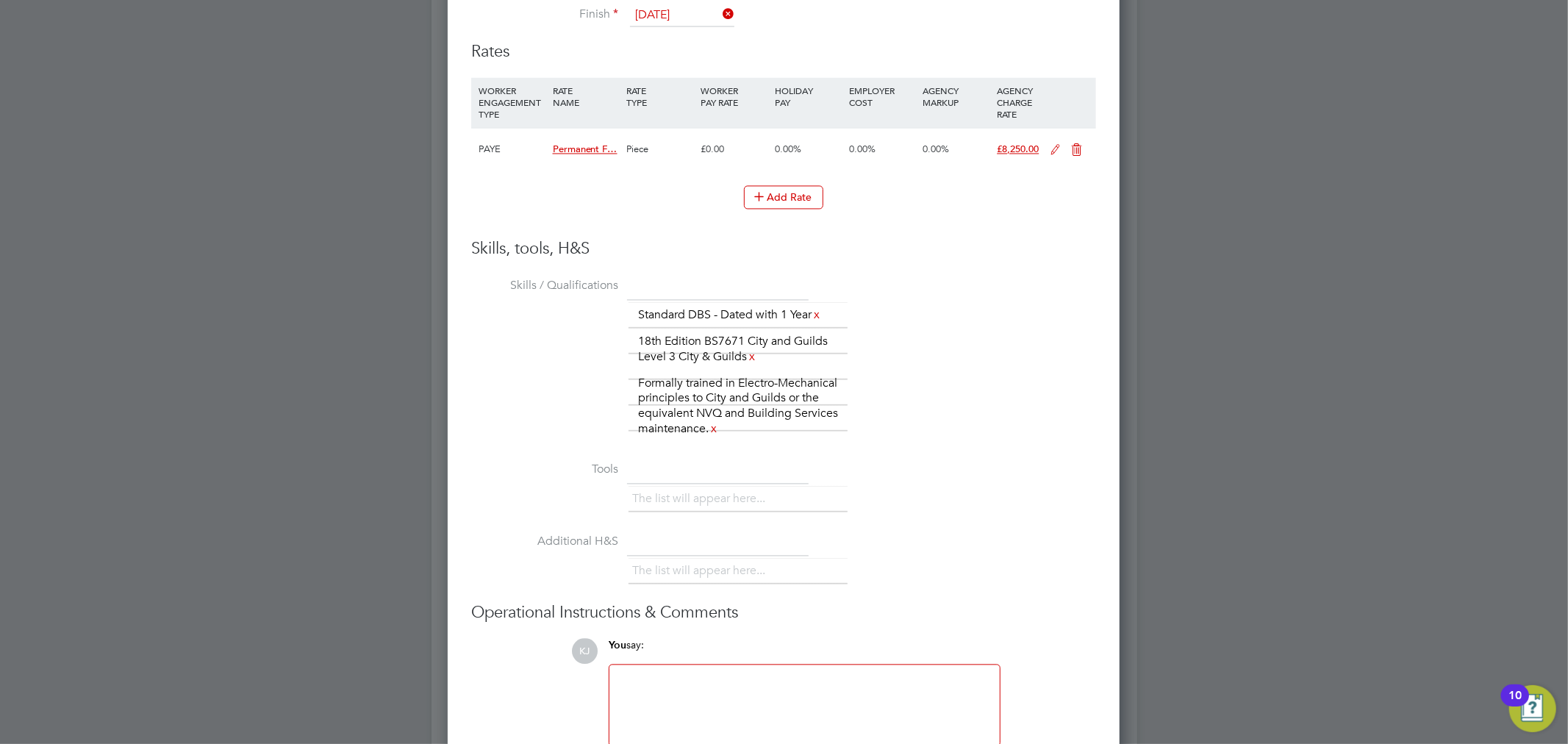
scroll to position [2452, 0]
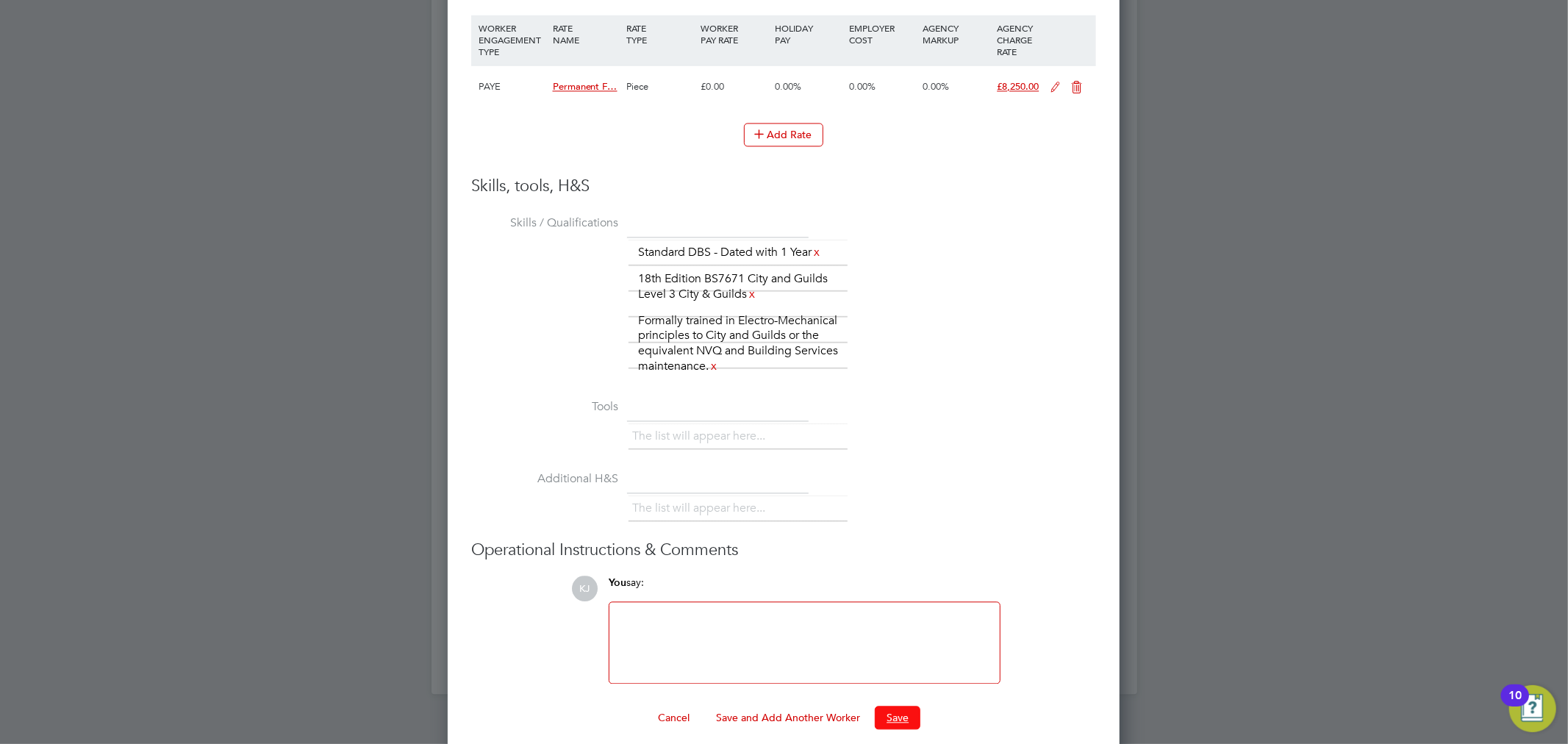
click at [898, 706] on button "Save" at bounding box center [897, 717] width 46 height 24
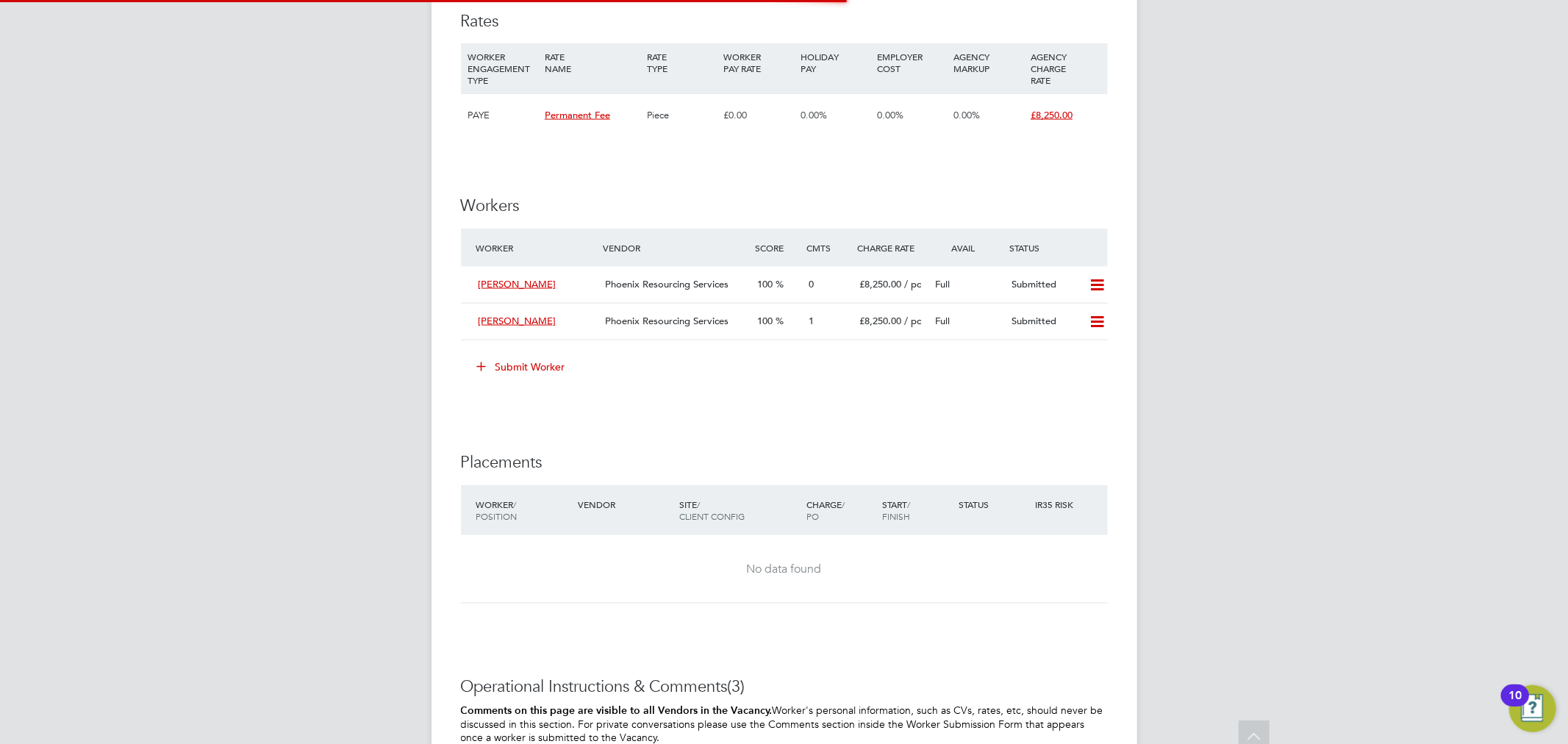
scroll to position [43, 103]
click at [925, 296] on div "£8,250.00 / pc" at bounding box center [891, 284] width 76 height 25
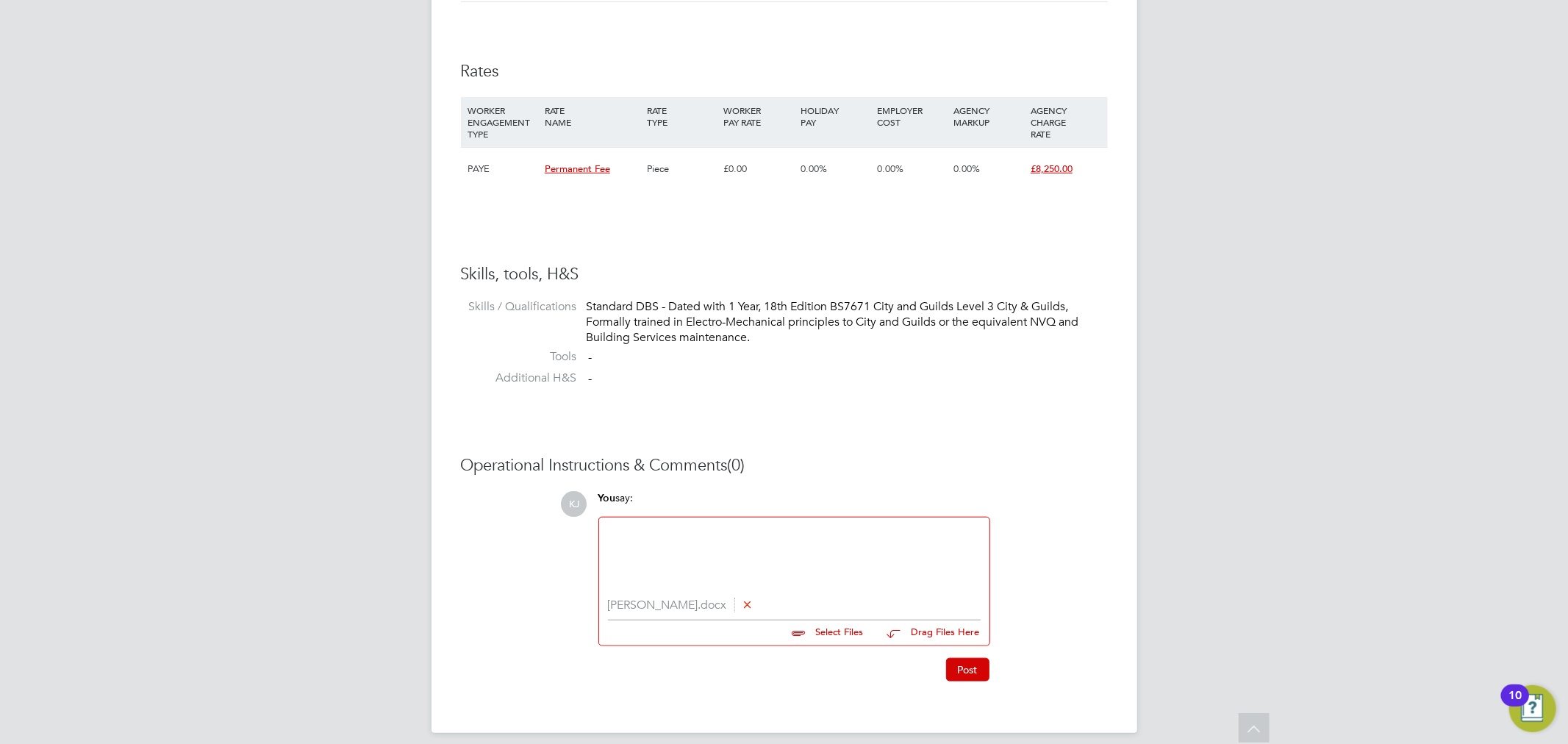
click at [758, 558] on div at bounding box center [794, 558] width 373 height 63
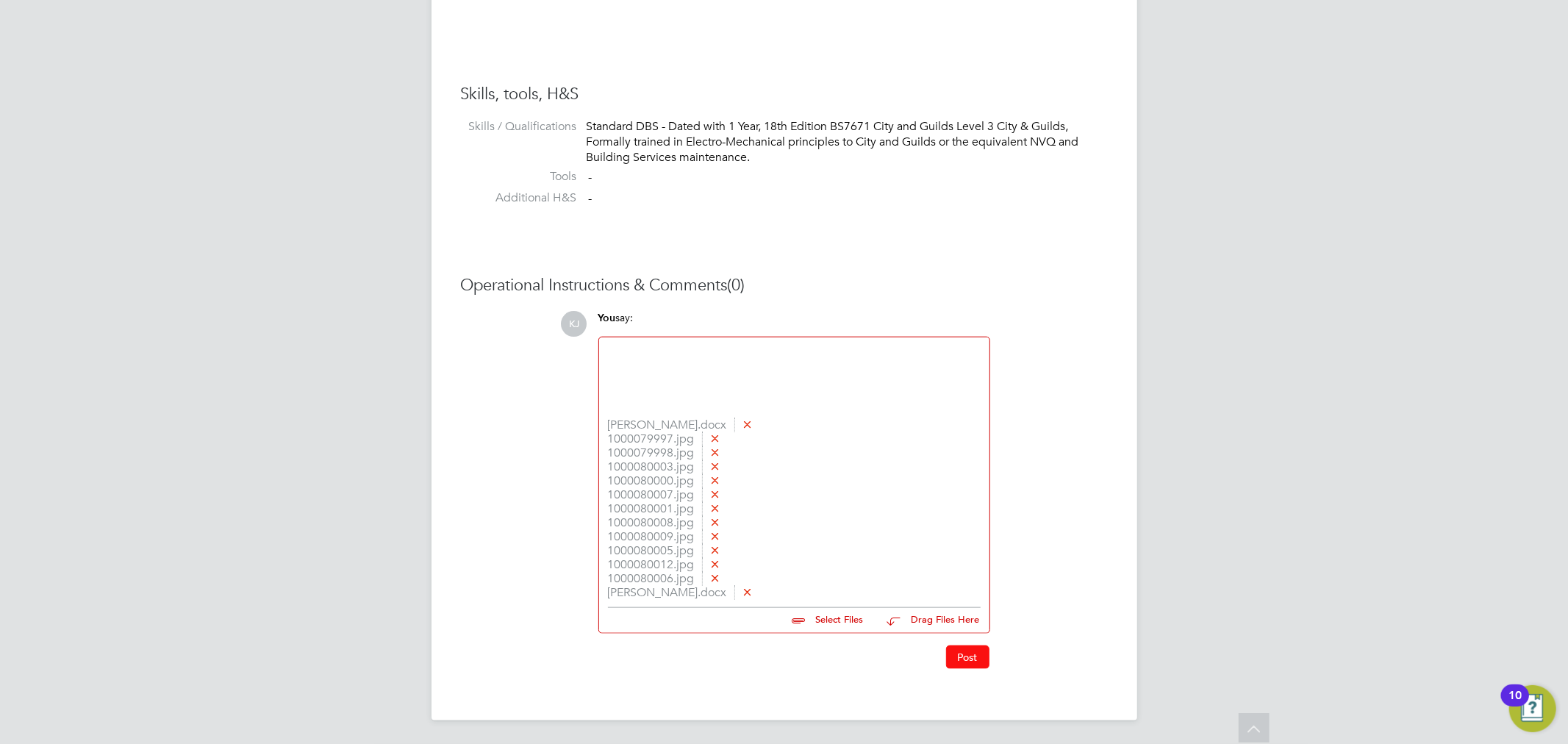
click at [963, 663] on button "Post" at bounding box center [967, 656] width 44 height 24
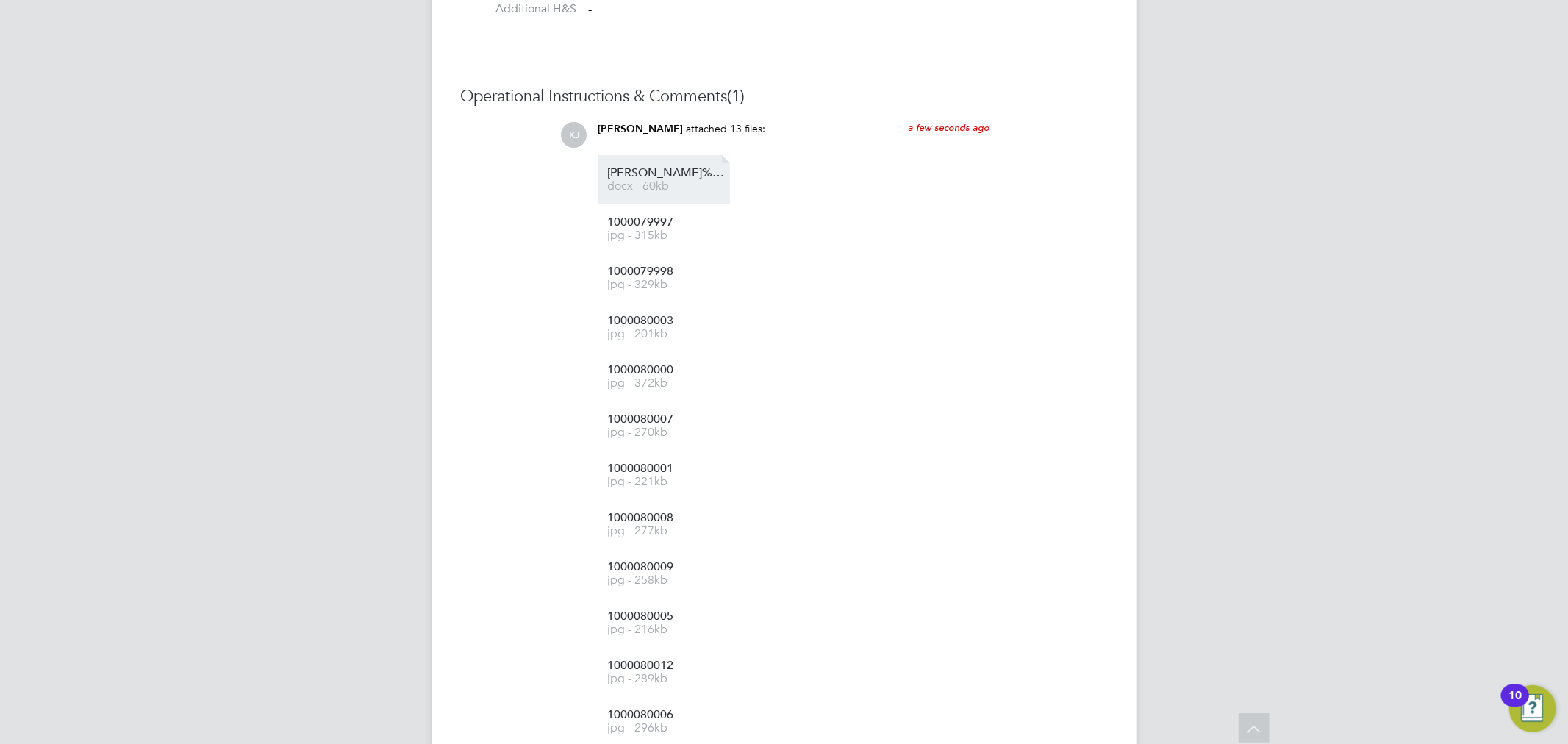
click at [653, 170] on span "Kevin%20Tighe" at bounding box center [666, 172] width 117 height 11
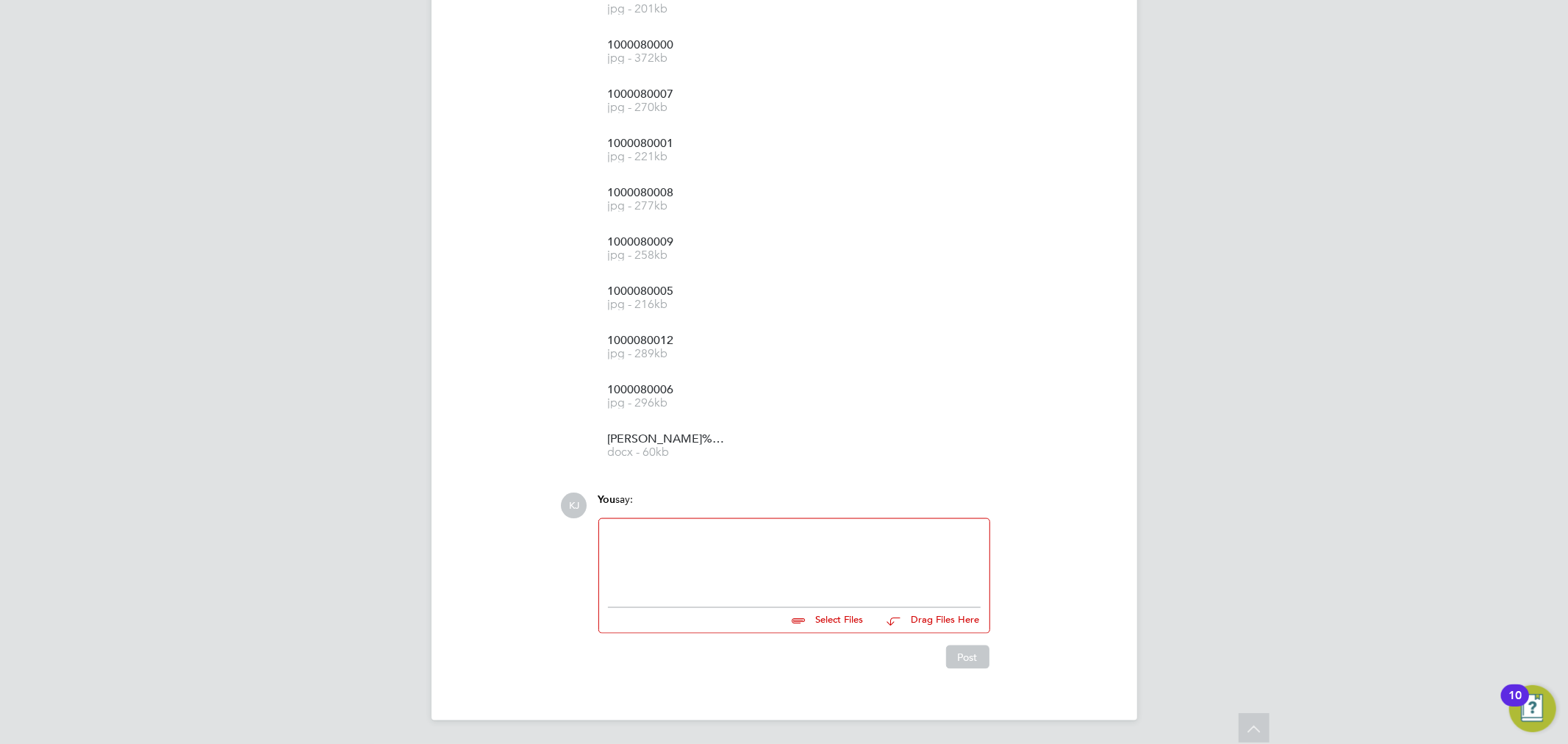
click at [840, 546] on div at bounding box center [794, 559] width 373 height 63
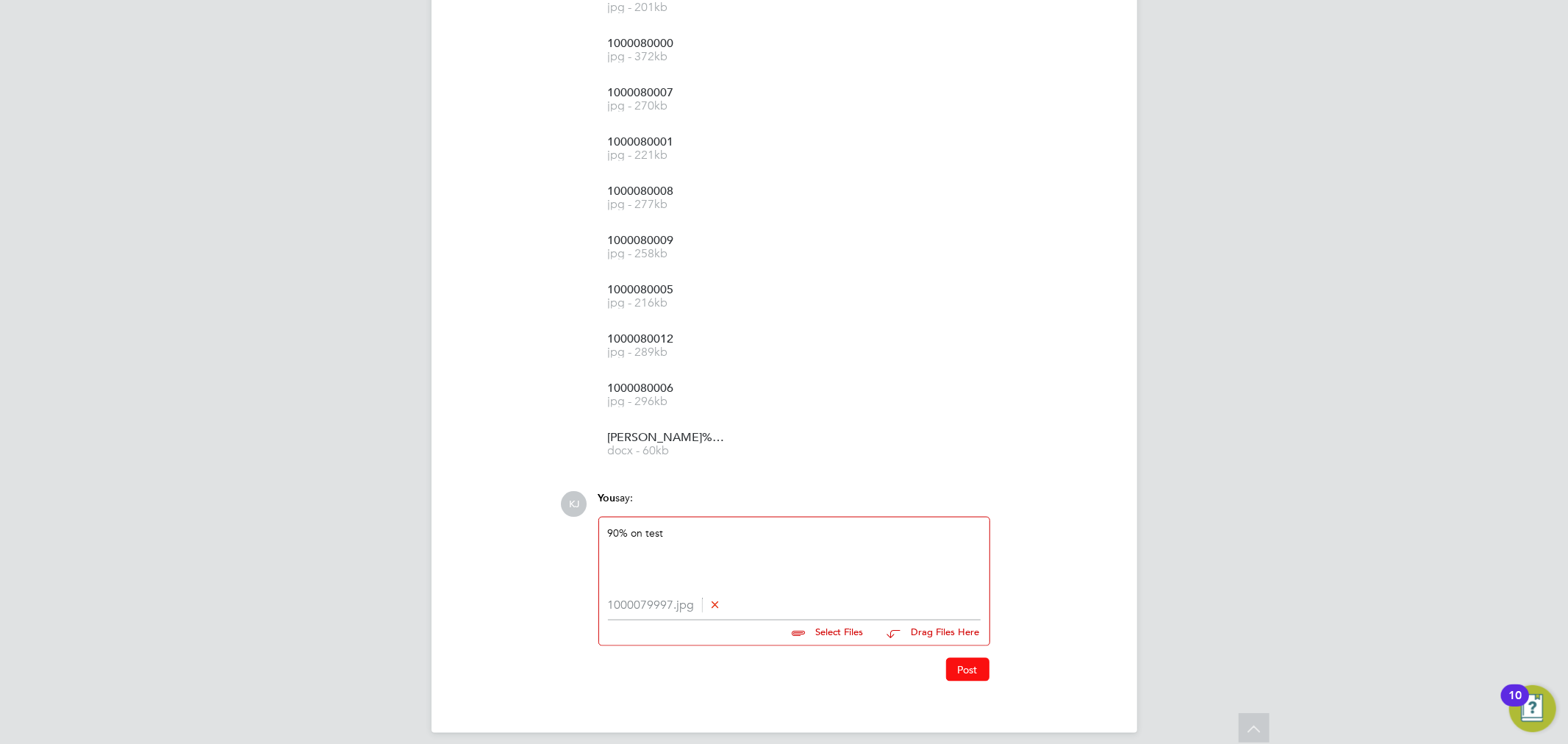
click at [951, 678] on button "Post" at bounding box center [967, 669] width 44 height 24
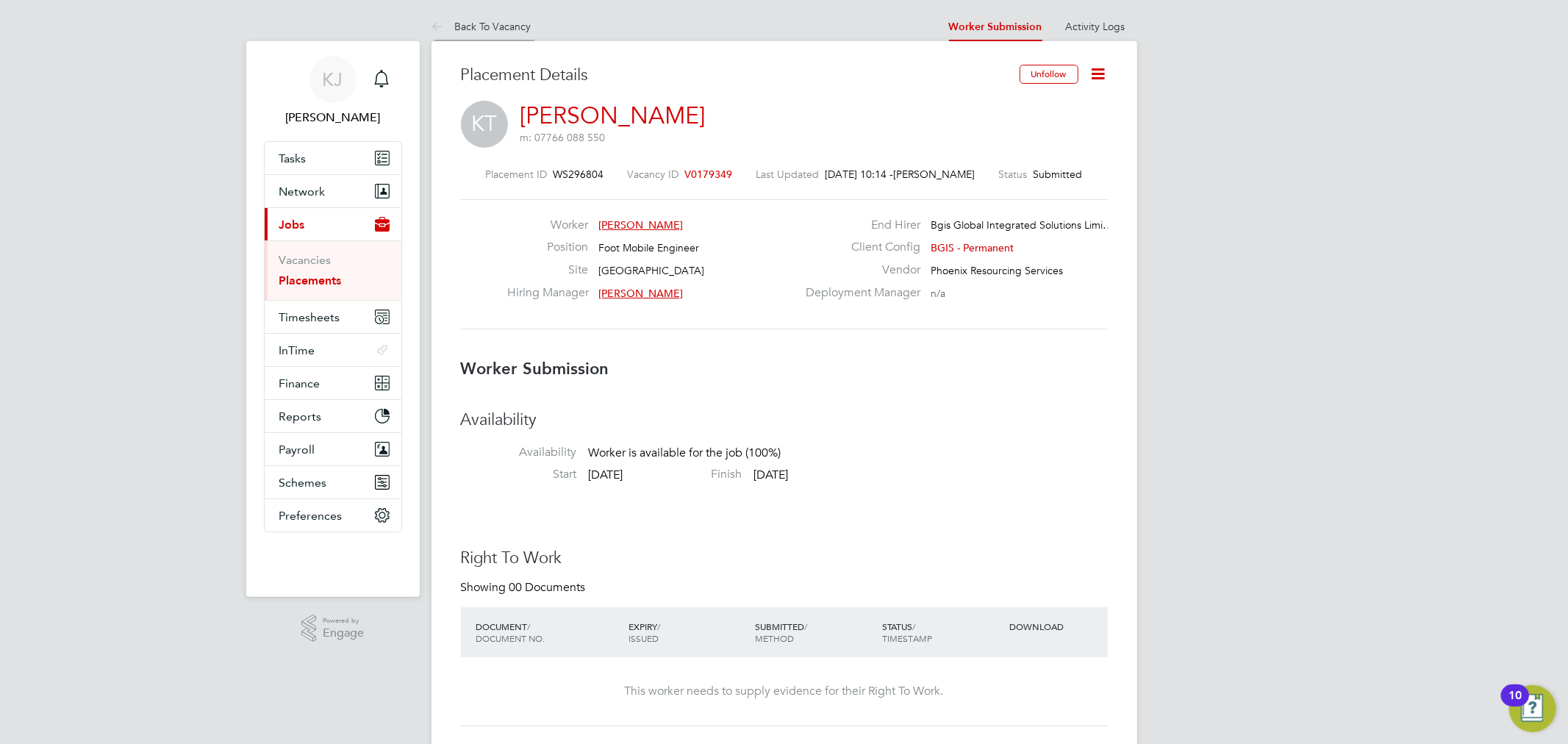
click at [488, 25] on link "Back To Vacancy" at bounding box center [482, 26] width 100 height 13
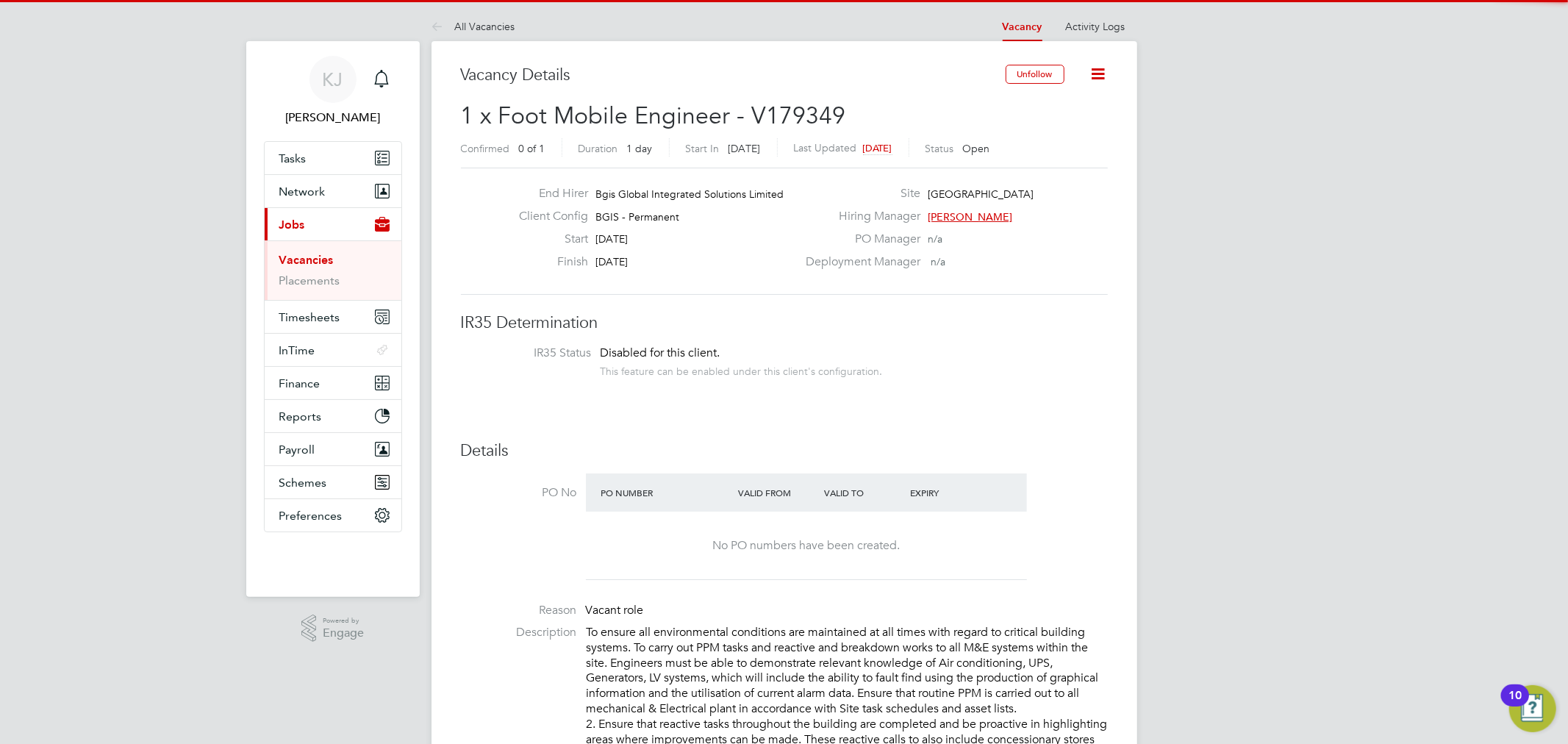
scroll to position [25, 128]
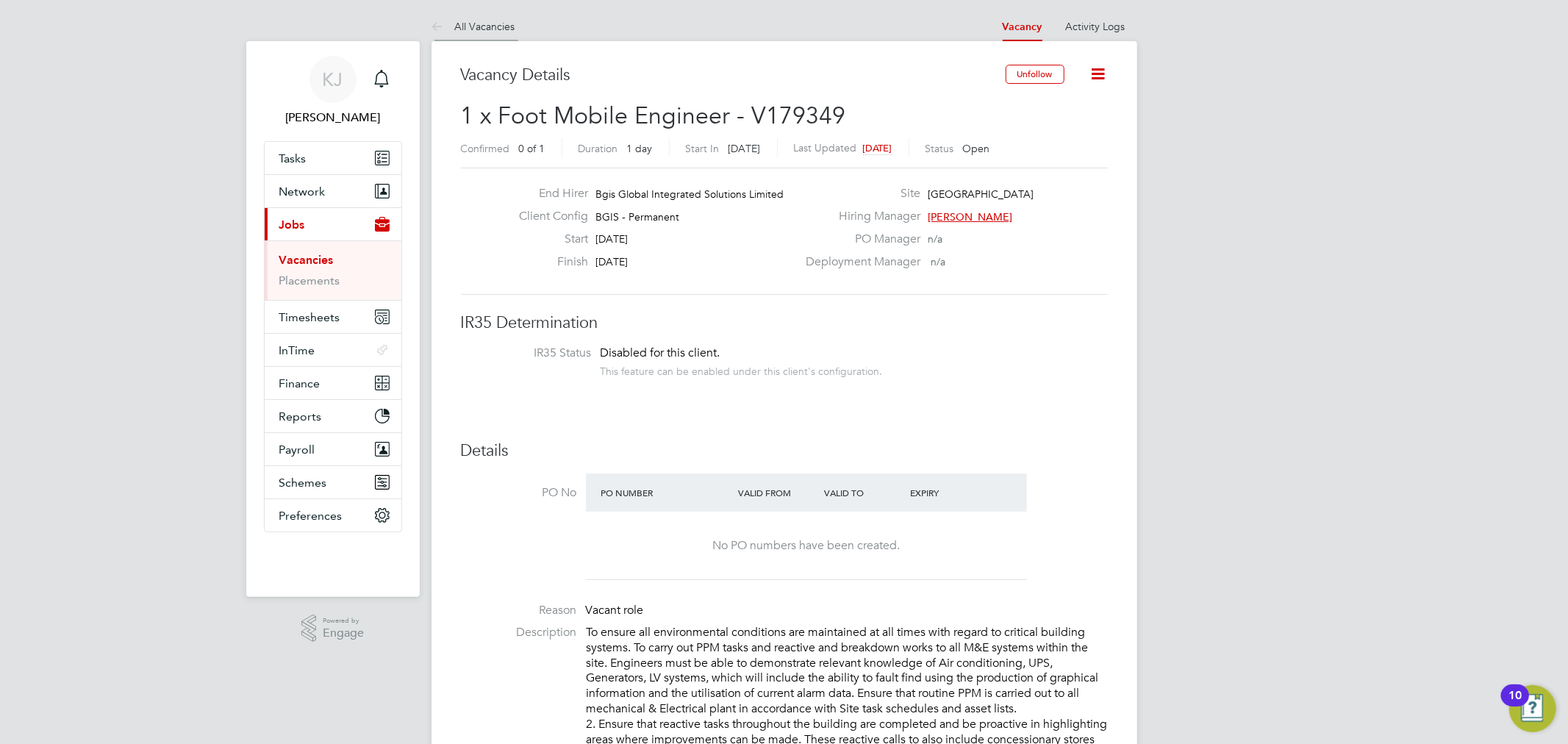
click at [444, 18] on icon at bounding box center [440, 27] width 18 height 18
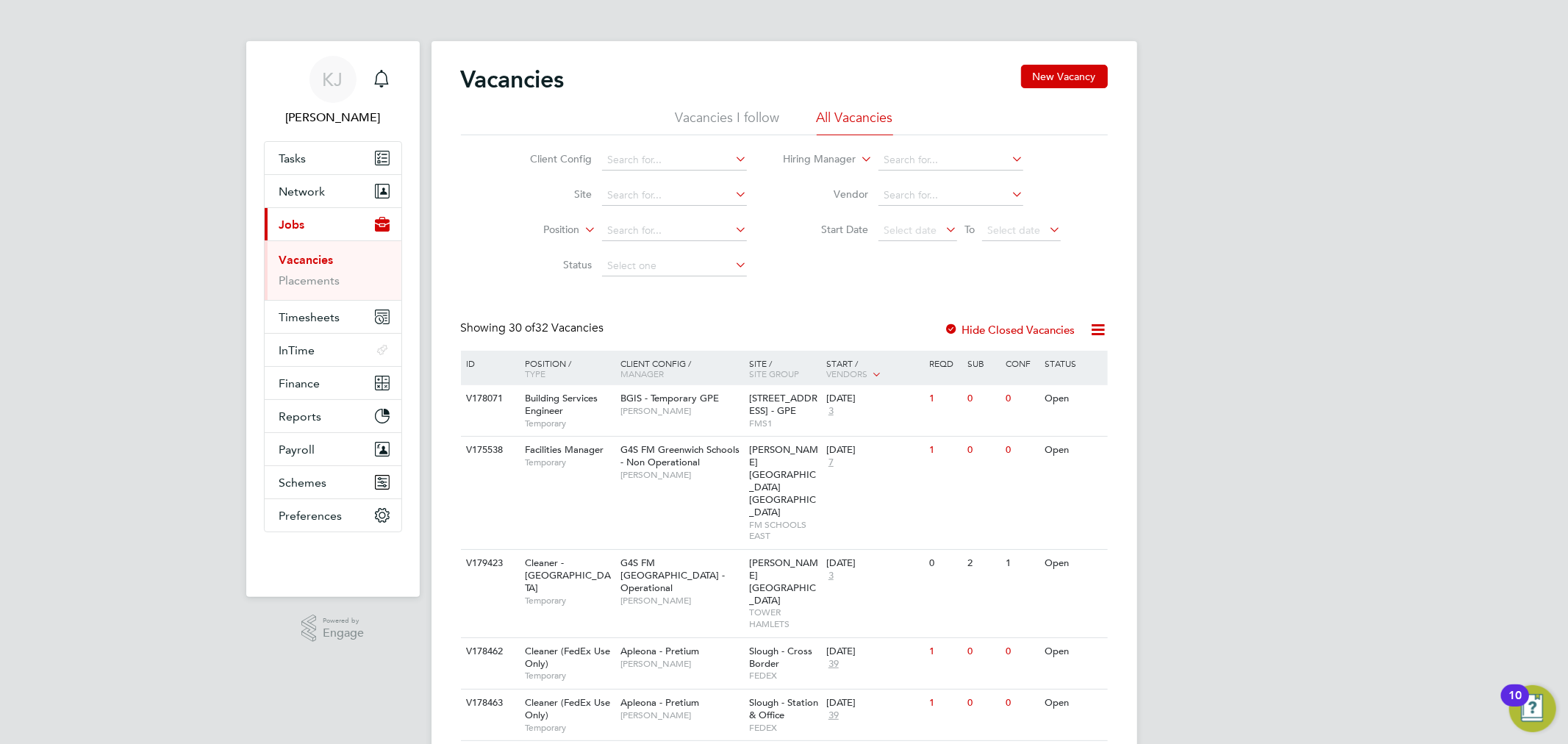
click at [735, 117] on li "Vacancies I follow" at bounding box center [728, 122] width 104 height 26
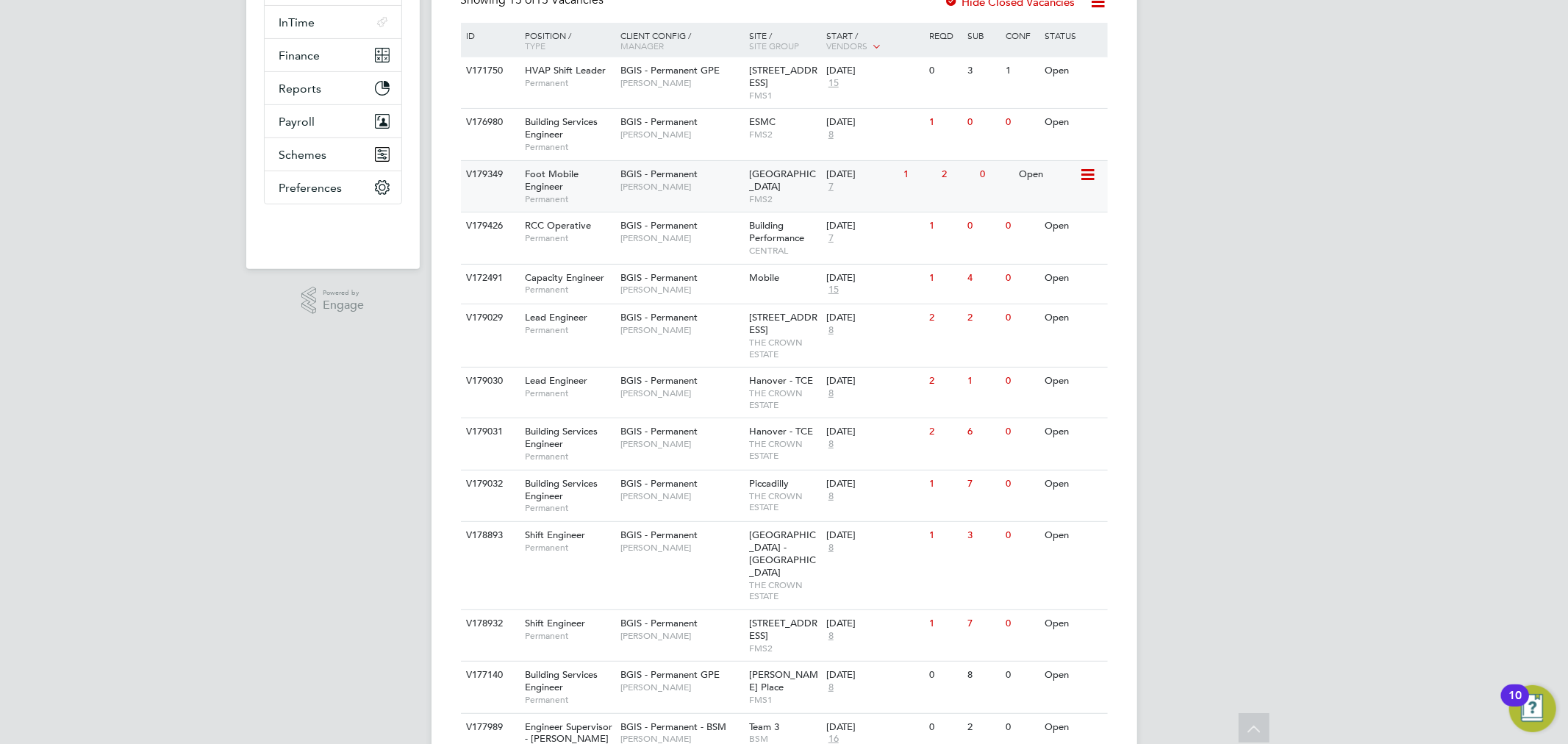
scroll to position [408, 0]
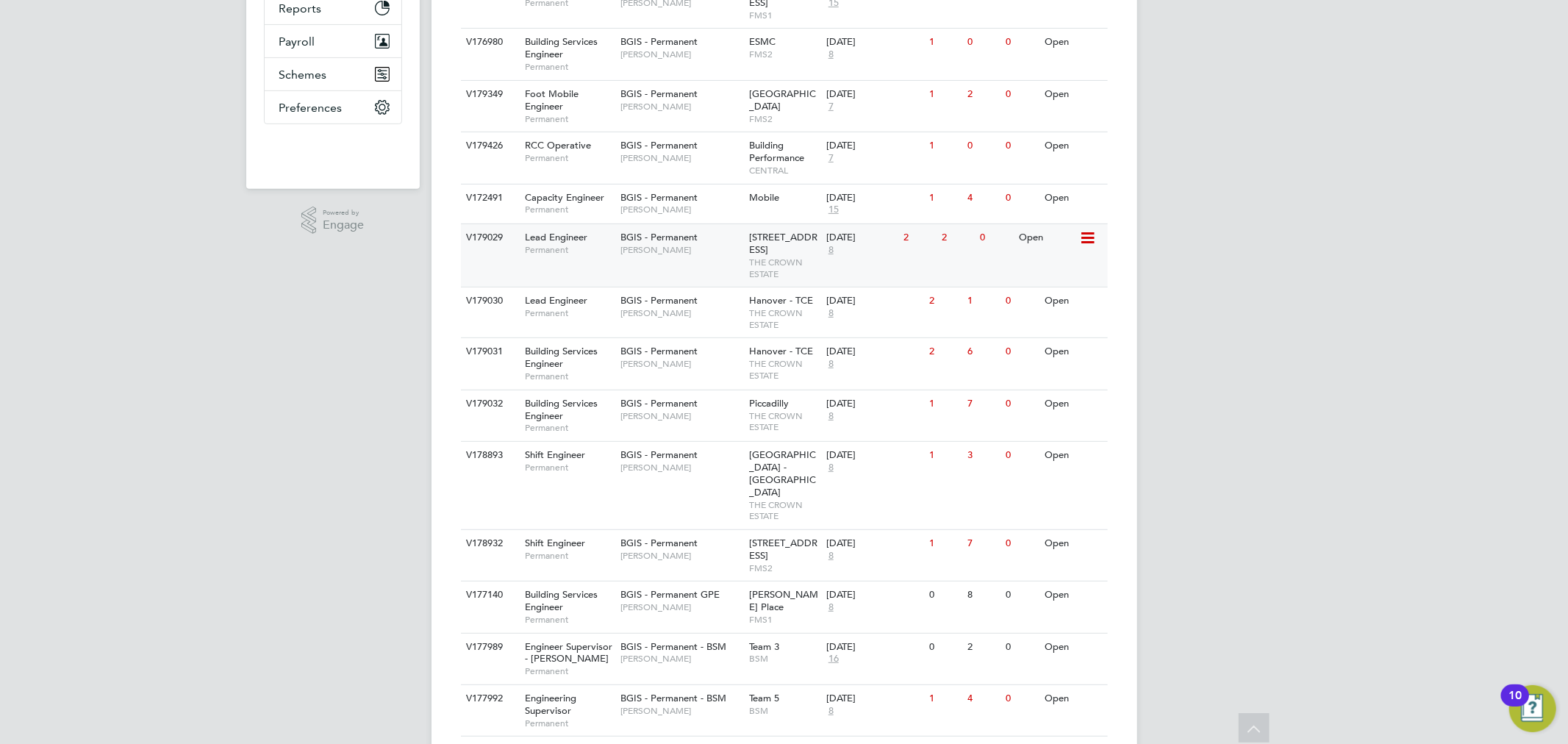
click at [699, 270] on div "V179029 Lead Engineer Permanent BGIS - Permanent Kyriacos Savva 10 New Burlingt…" at bounding box center [784, 255] width 647 height 63
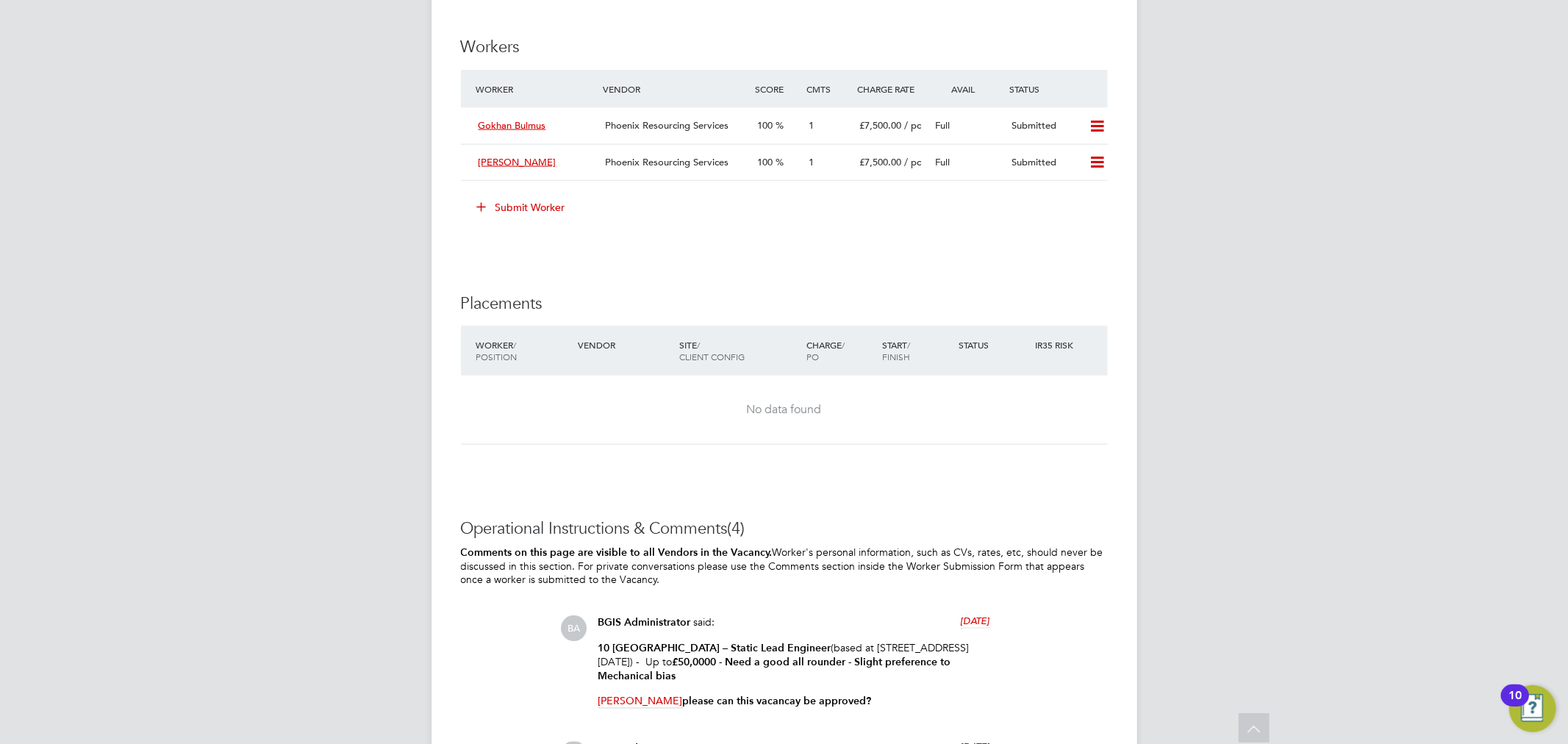
scroll to position [1562, 0]
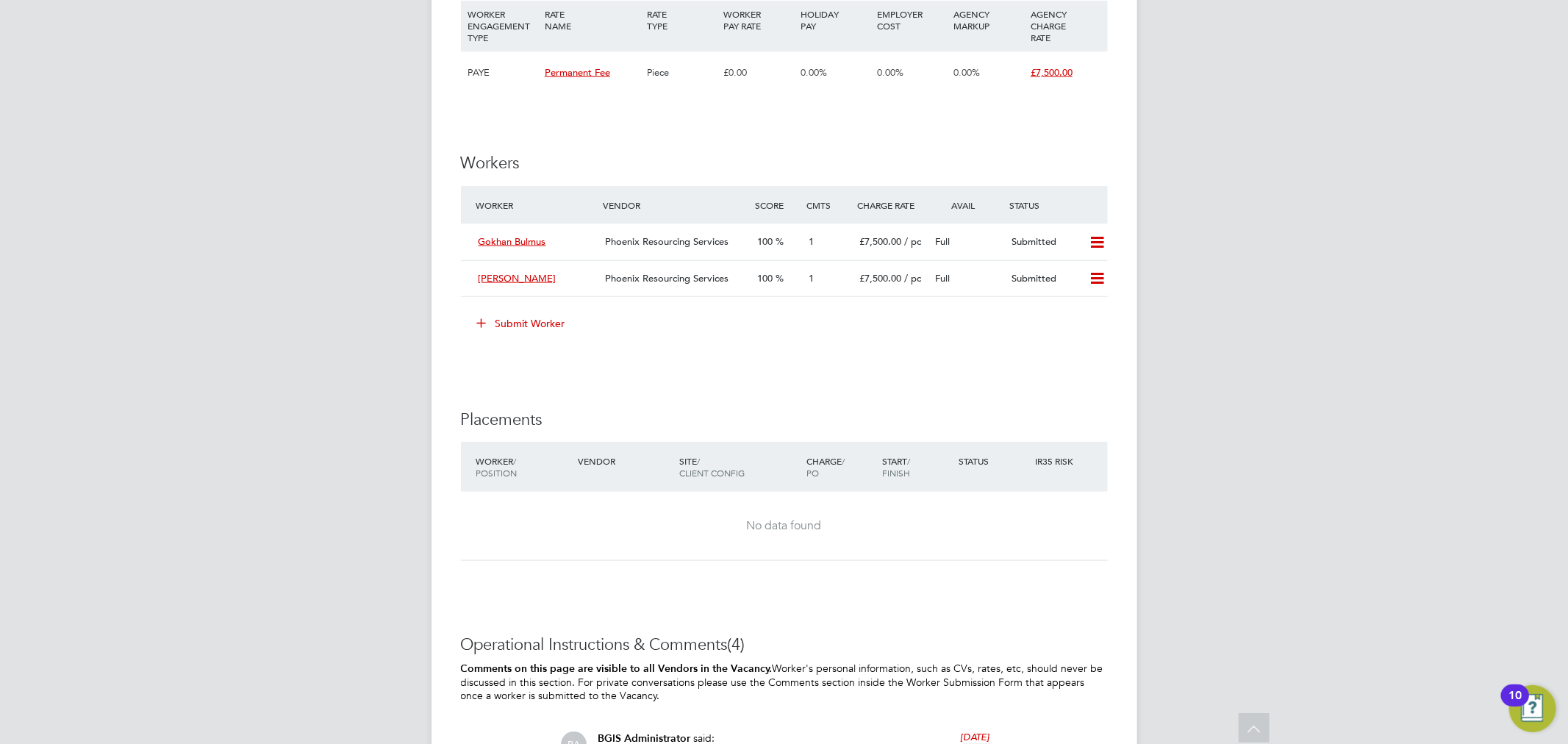
click at [511, 312] on button "Submit Worker" at bounding box center [522, 323] width 110 height 24
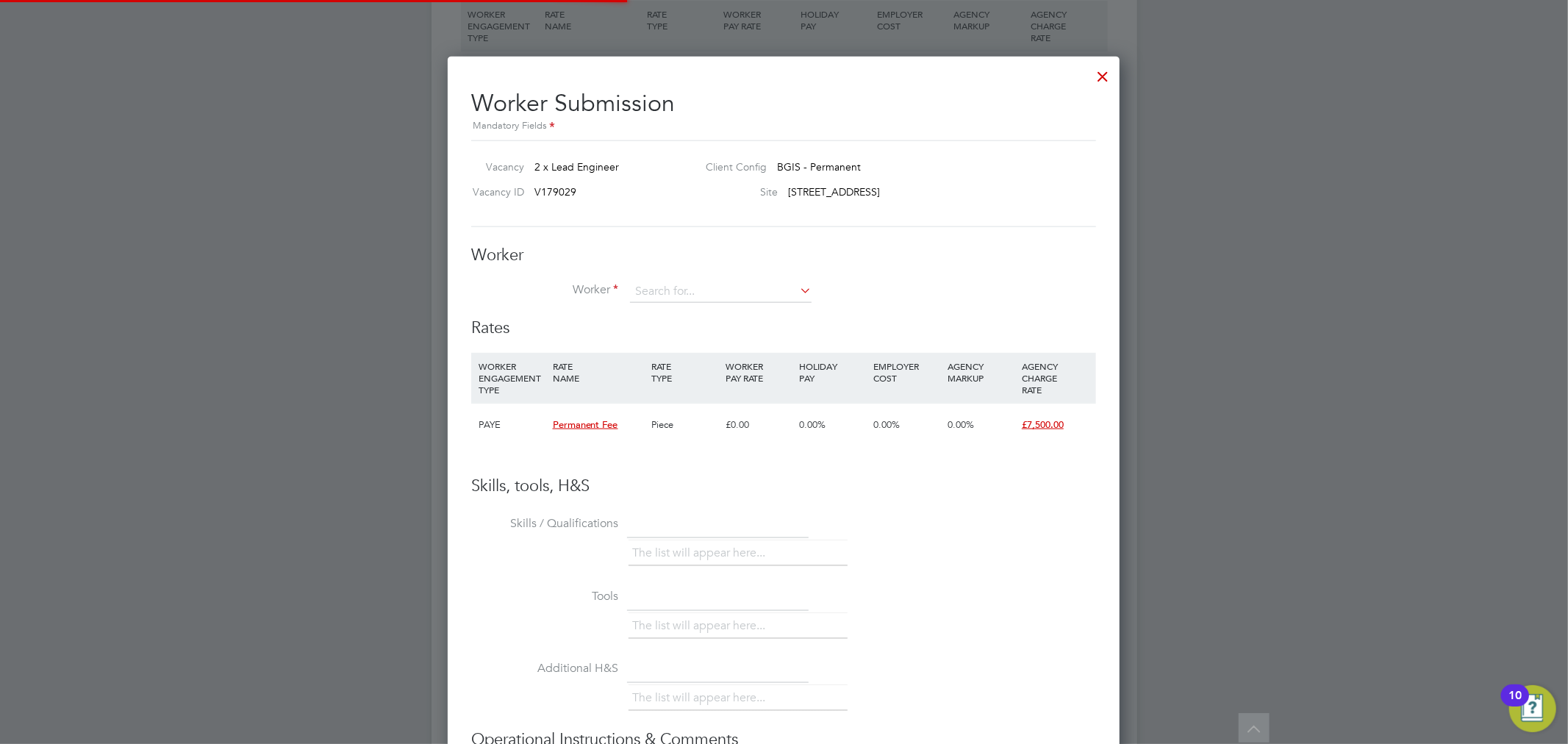
scroll to position [43, 99]
click at [754, 309] on li "[PERSON_NAME] (W81254)" at bounding box center [744, 312] width 230 height 20
type input "[PERSON_NAME] (W81254)"
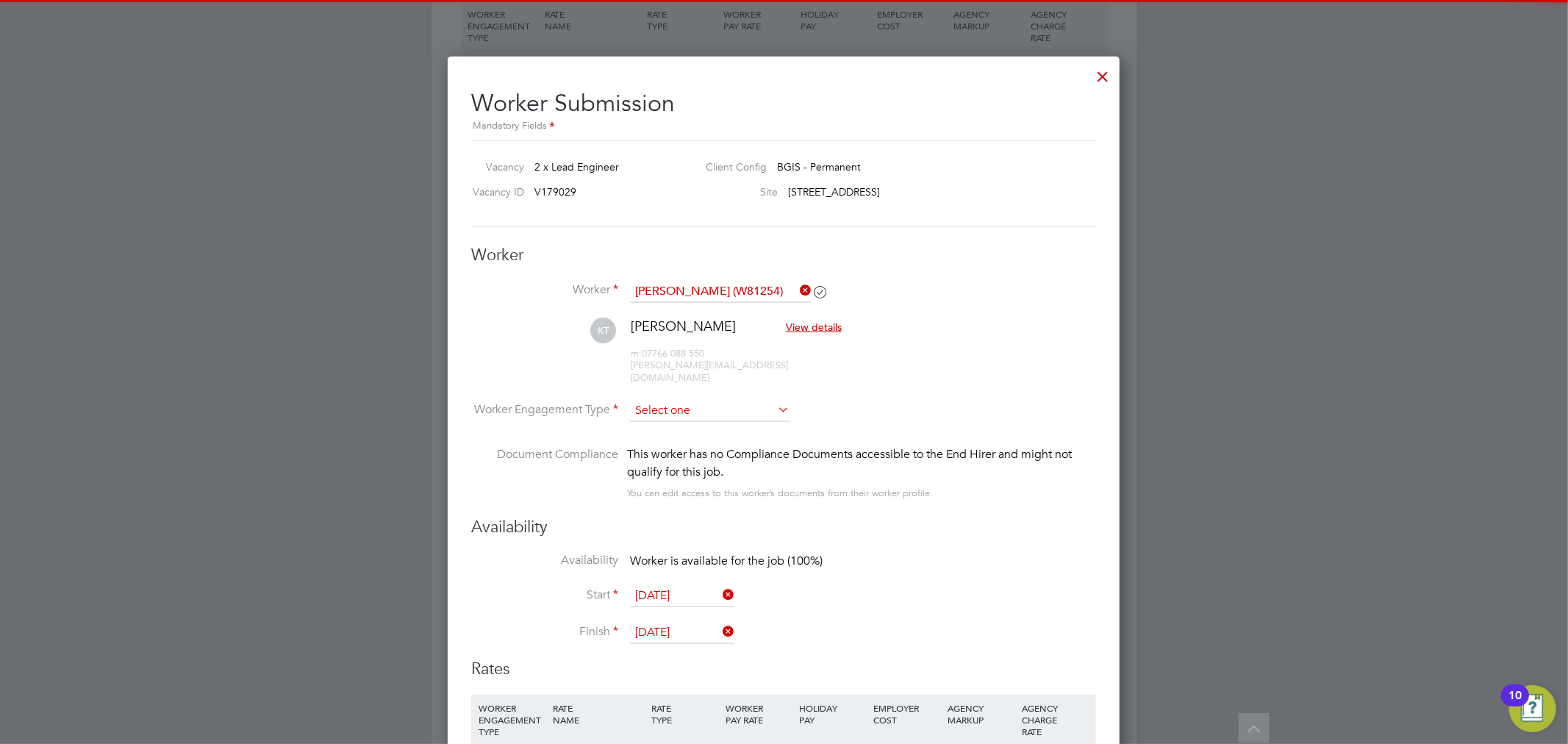
click at [706, 400] on input at bounding box center [709, 411] width 159 height 22
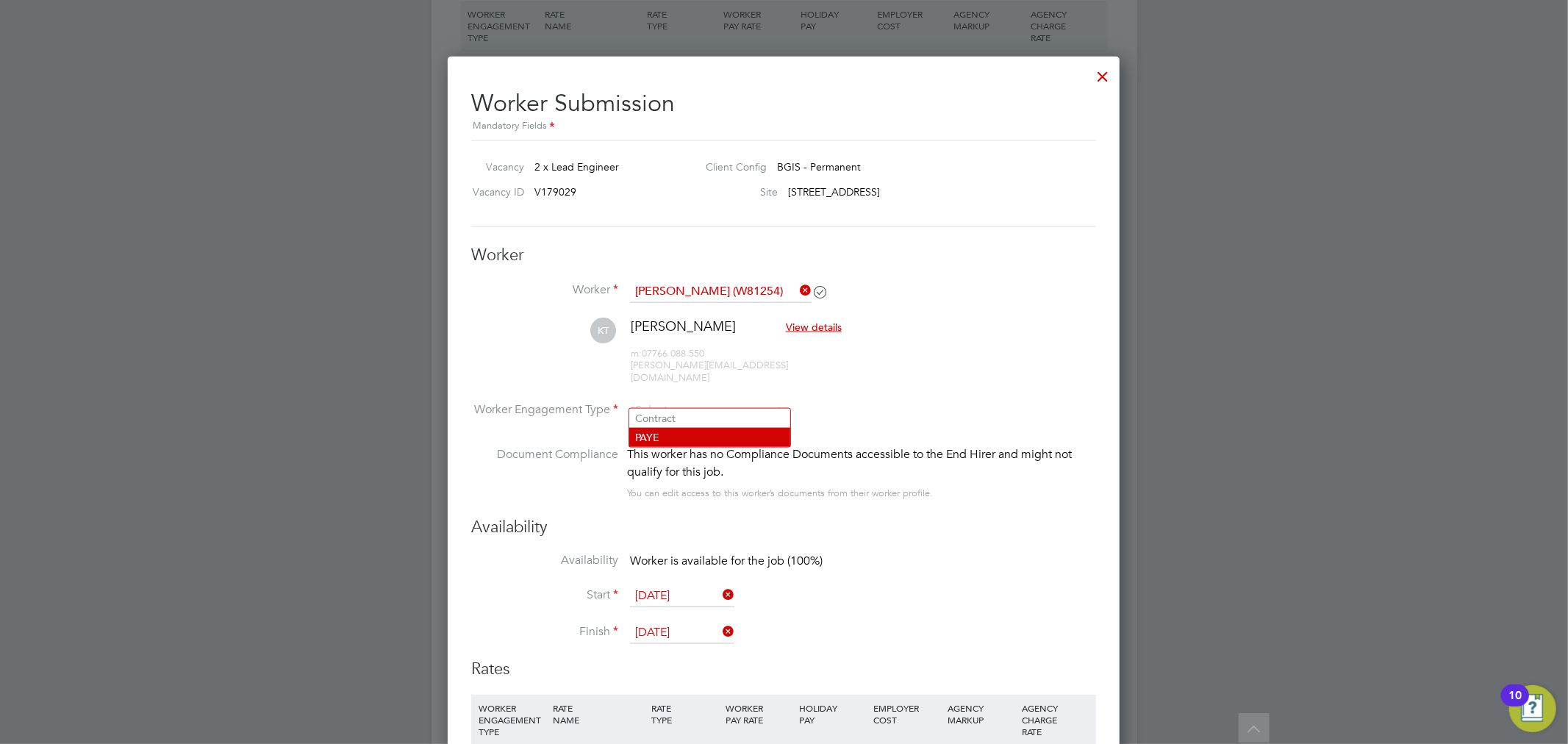
click at [688, 436] on li "PAYE" at bounding box center [710, 438] width 161 height 19
type input "PAYE"
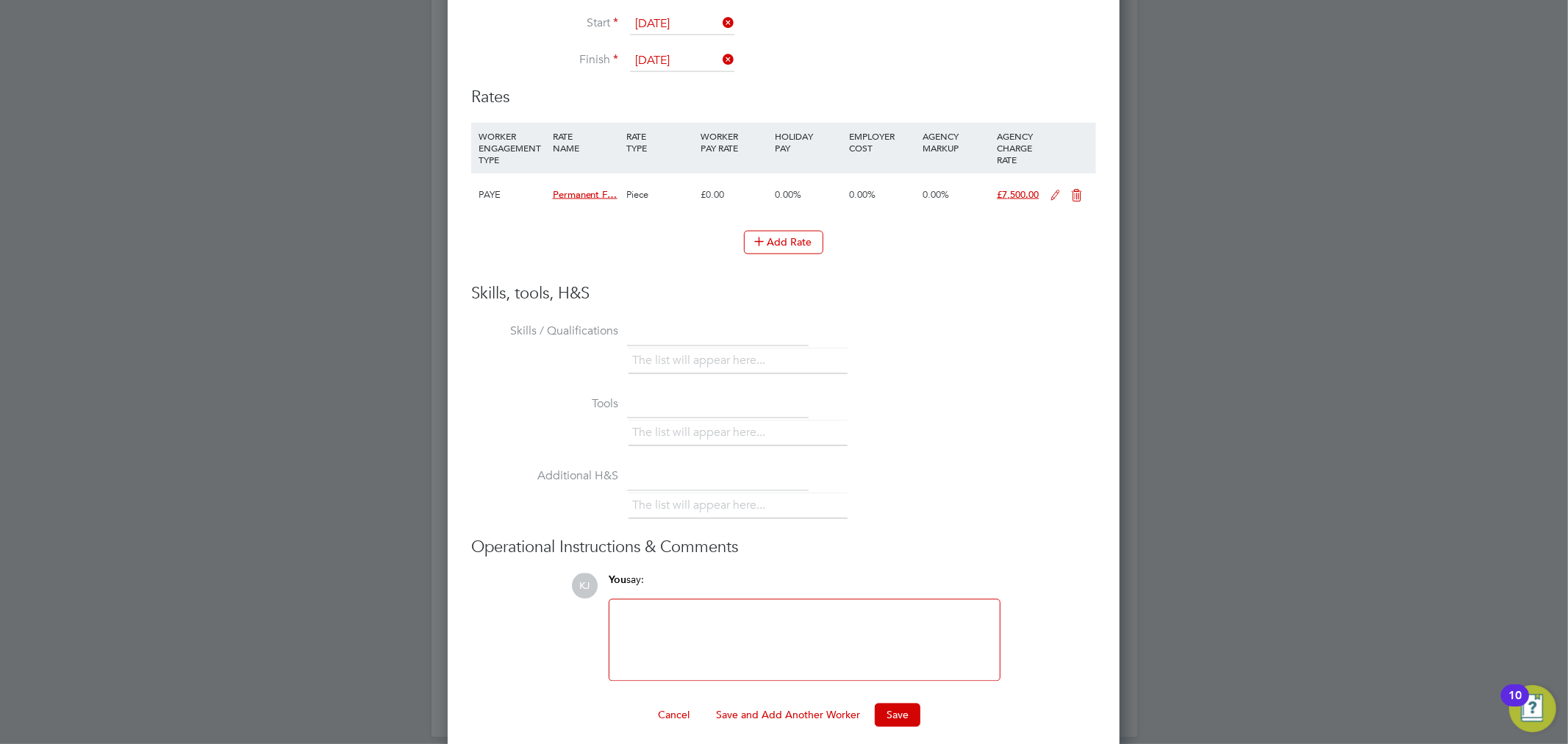
click at [886, 687] on ng-form "Worker Worker Kevin Tighe (W81254) KT Kevin Tighe View details m: 07766 088 550…" at bounding box center [784, 200] width 625 height 1054
click at [893, 703] on button "Save" at bounding box center [897, 714] width 46 height 24
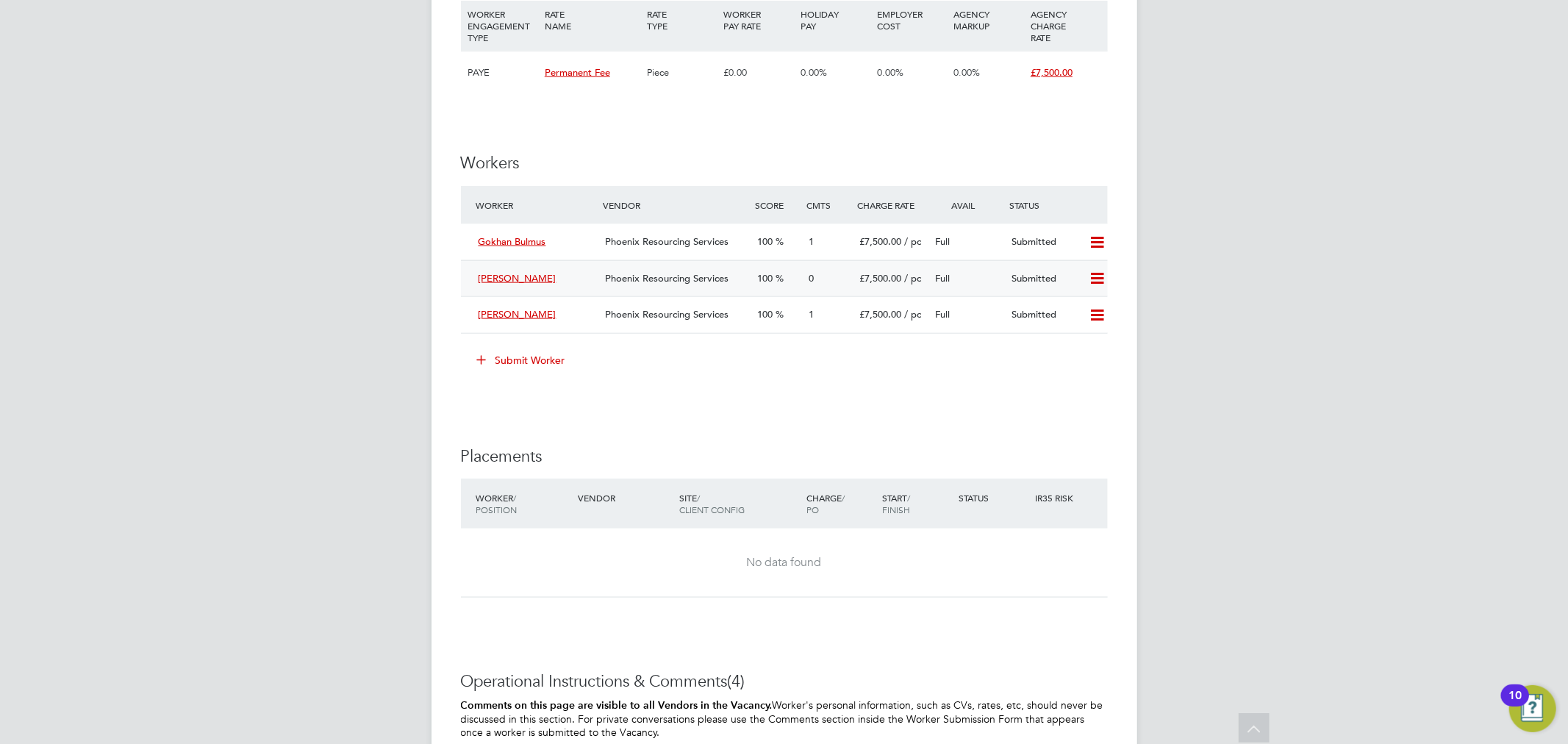
click at [819, 276] on div "0" at bounding box center [828, 279] width 51 height 25
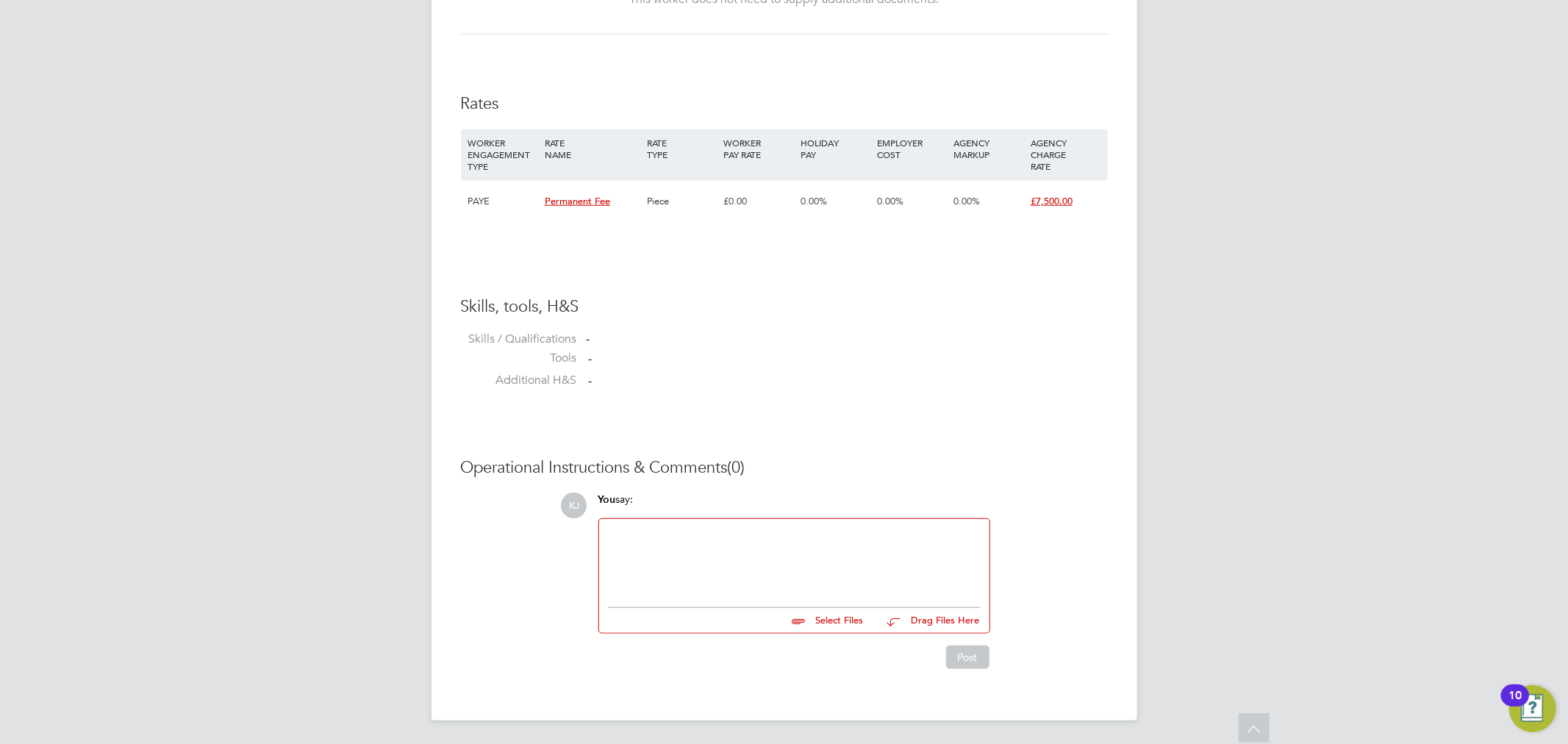
click at [723, 576] on div at bounding box center [794, 559] width 373 height 63
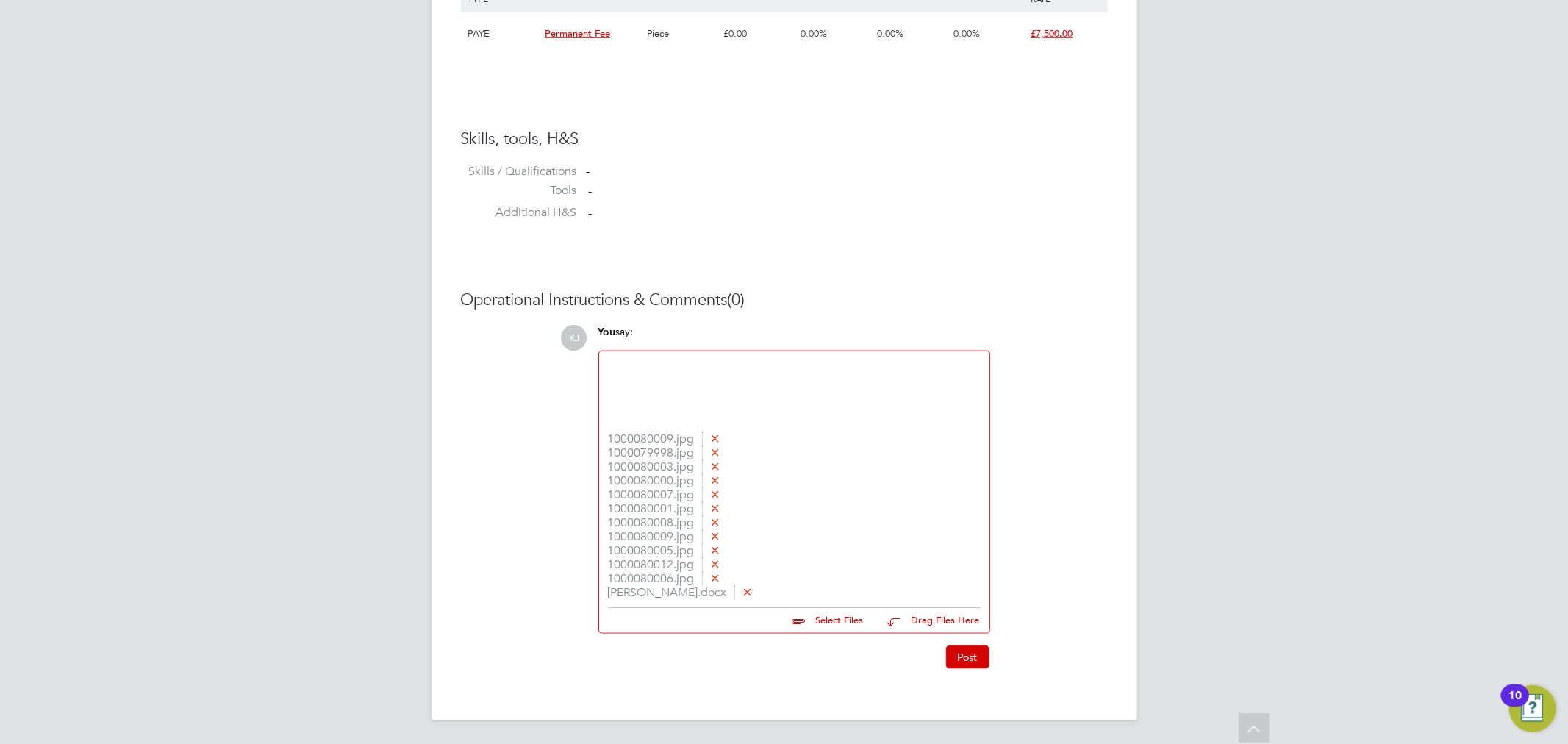
click at [964, 662] on button "Post" at bounding box center [967, 656] width 44 height 24
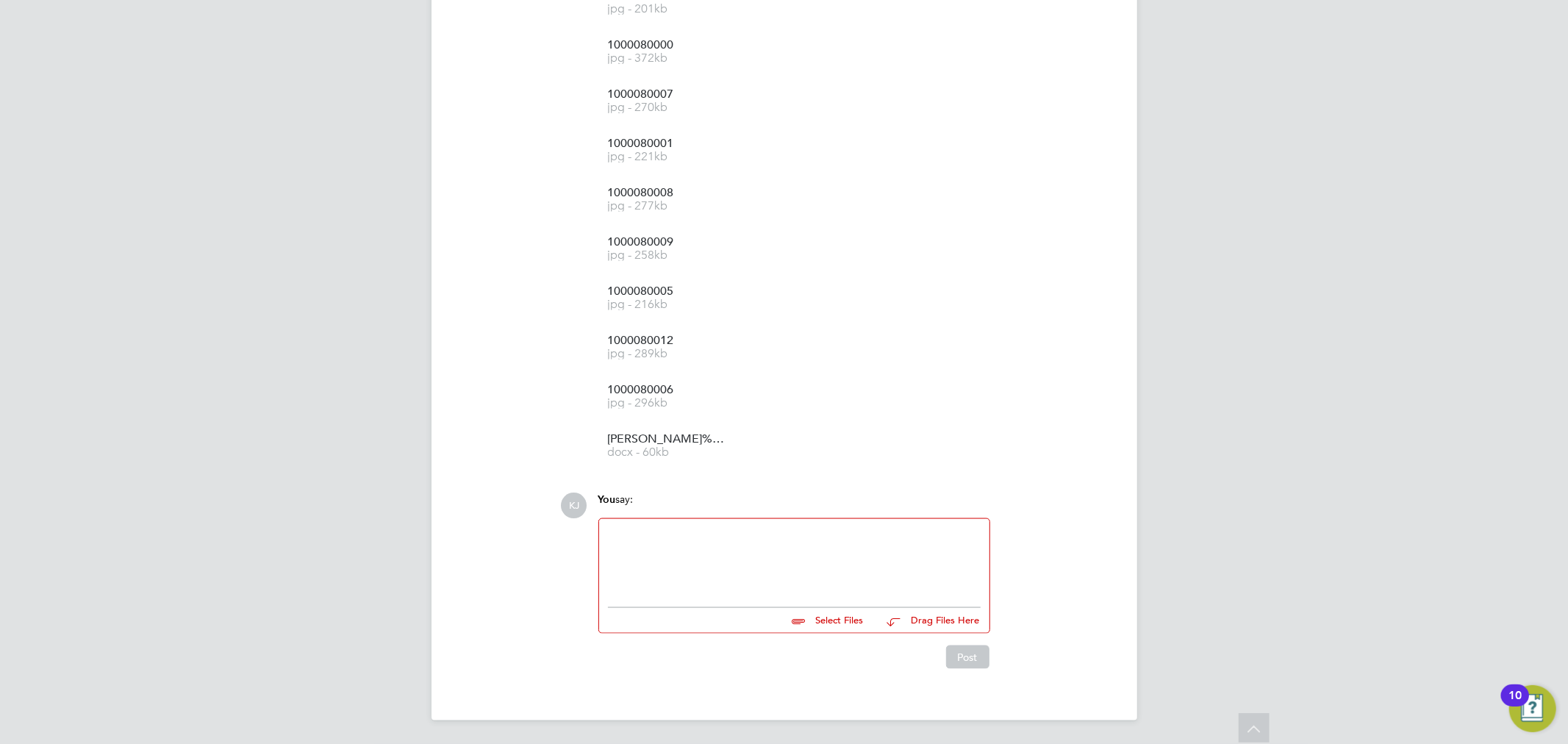
click at [795, 537] on div at bounding box center [794, 559] width 373 height 63
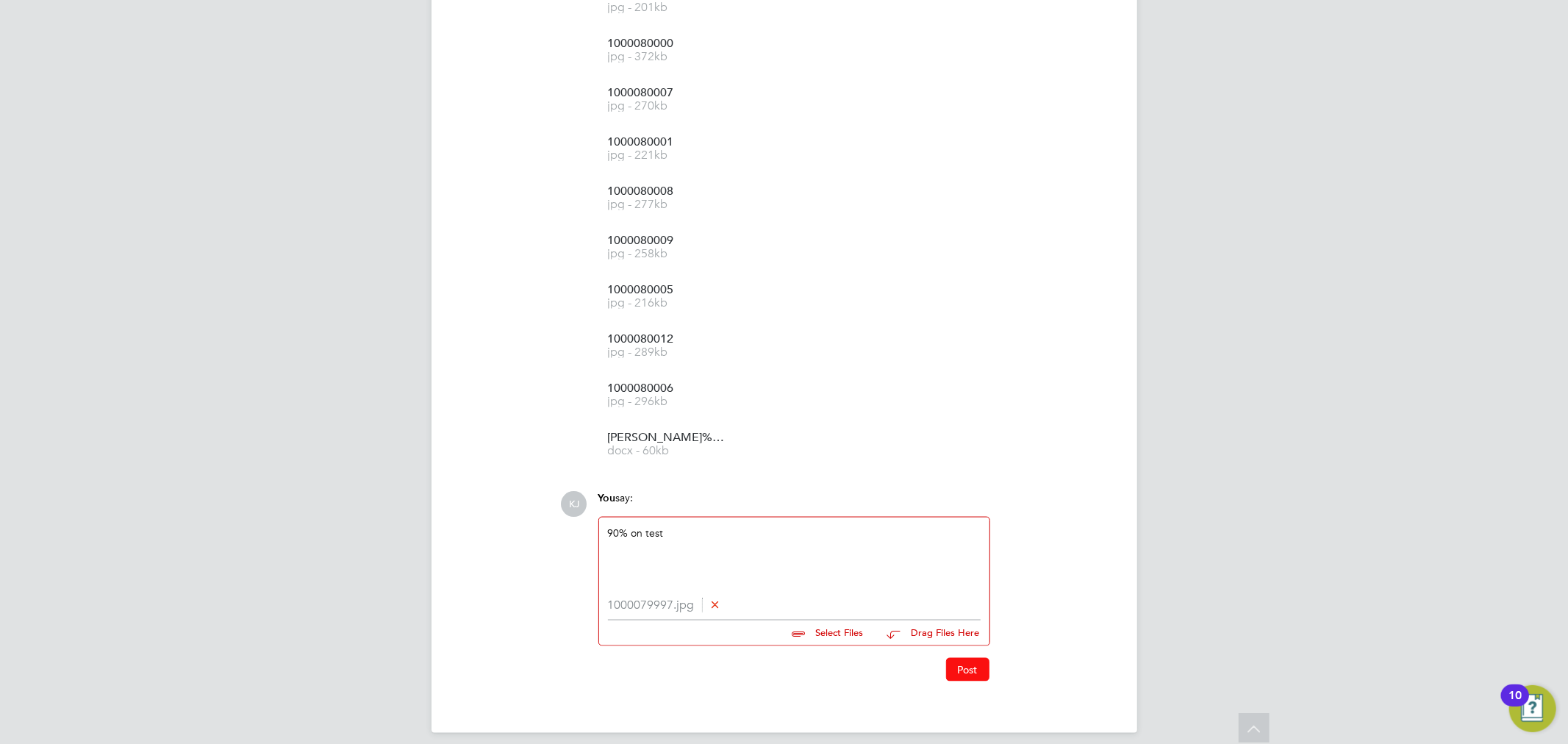
click at [965, 667] on button "Post" at bounding box center [967, 669] width 44 height 24
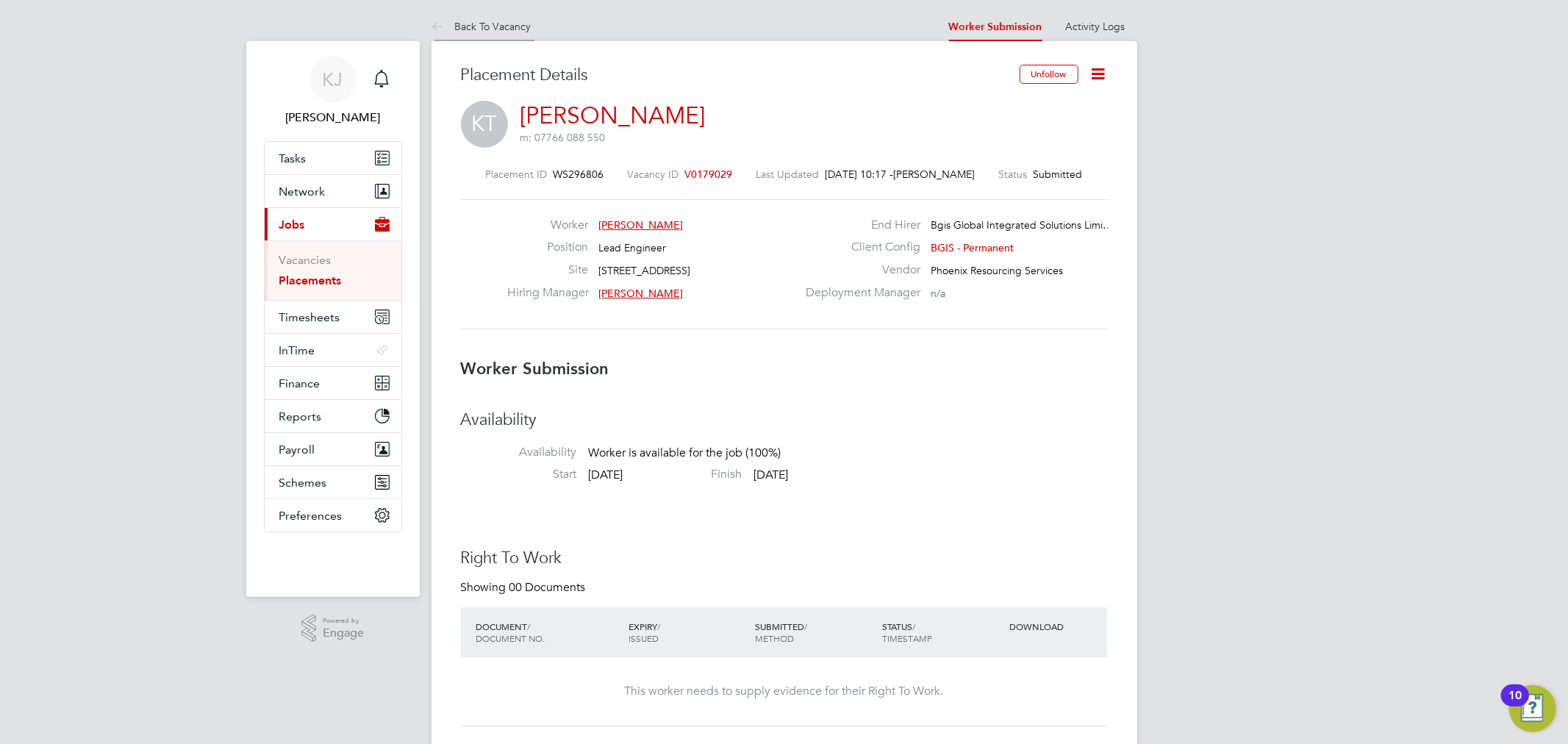
click at [456, 20] on link "Back To Vacancy" at bounding box center [482, 26] width 100 height 13
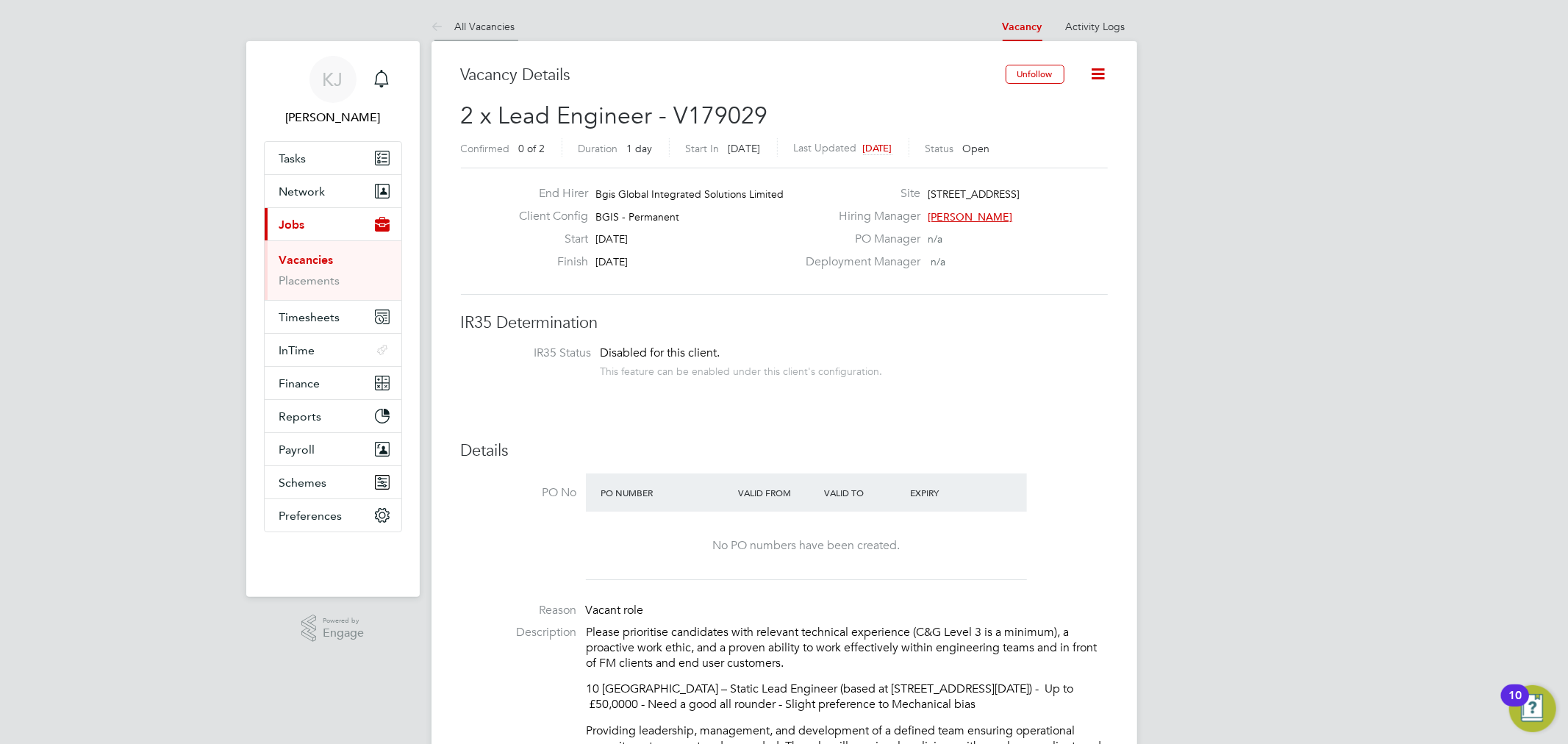
click at [486, 16] on li "All Vacancies" at bounding box center [474, 26] width 84 height 30
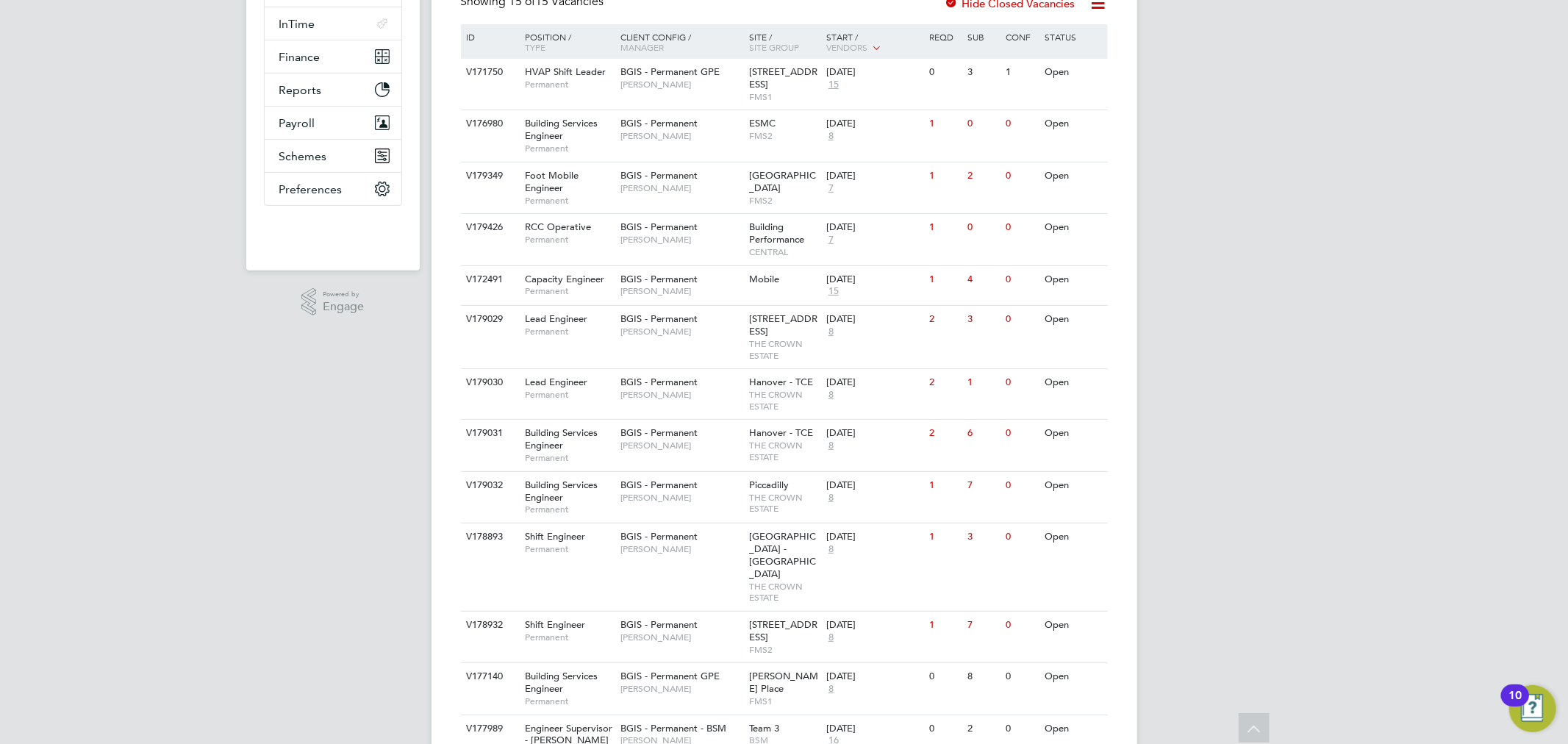
drag, startPoint x: 875, startPoint y: 359, endPoint x: 1276, endPoint y: 235, distance: 419.7
click at [1276, 235] on div "KJ Kyle Johnson Notifications Applications: Tasks Network Businesses Sites Work…" at bounding box center [784, 310] width 1568 height 1274
drag, startPoint x: 826, startPoint y: 291, endPoint x: 685, endPoint y: 291, distance: 141.0
click at [685, 291] on span "[PERSON_NAME]" at bounding box center [681, 291] width 122 height 11
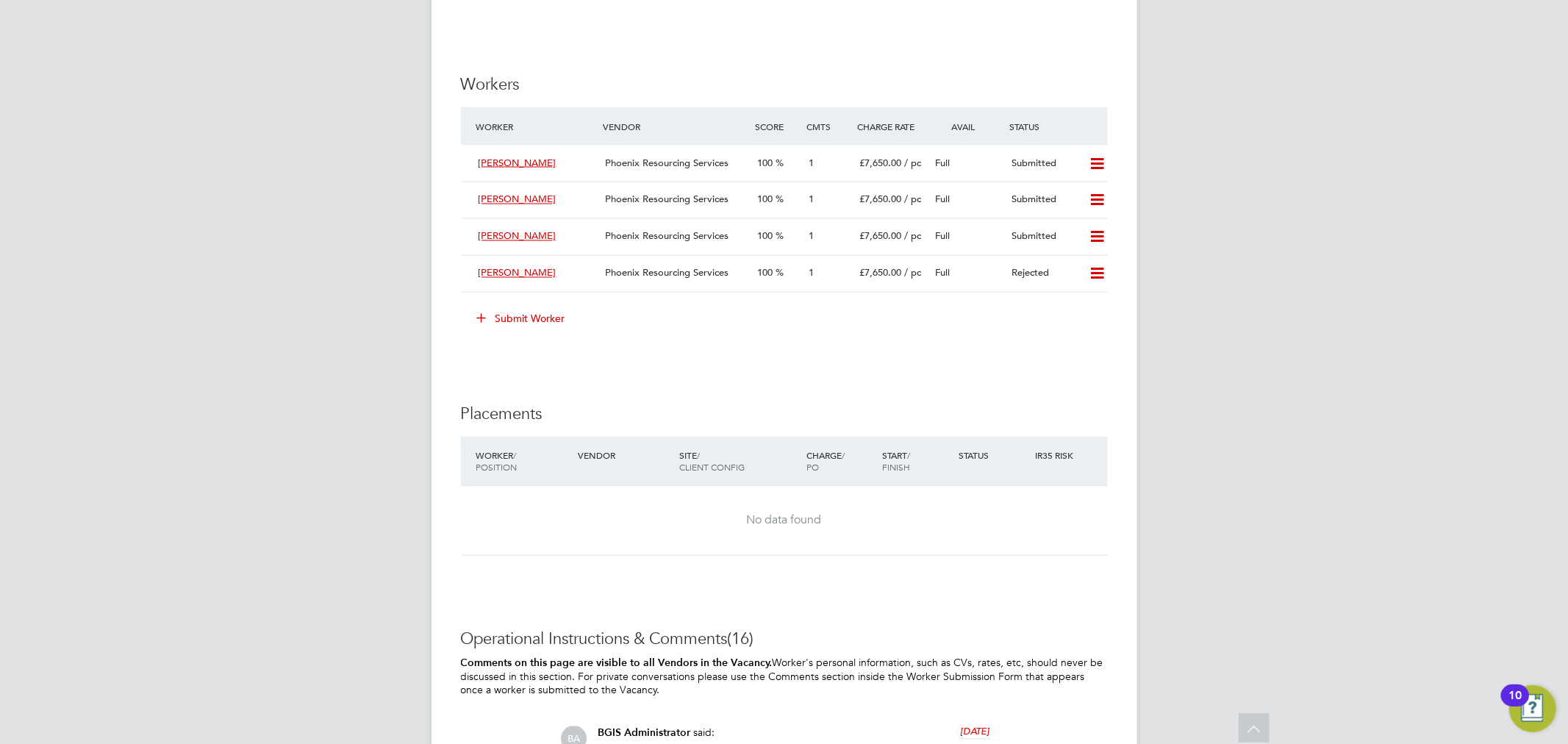
click at [524, 307] on button "Submit Worker" at bounding box center [522, 319] width 110 height 24
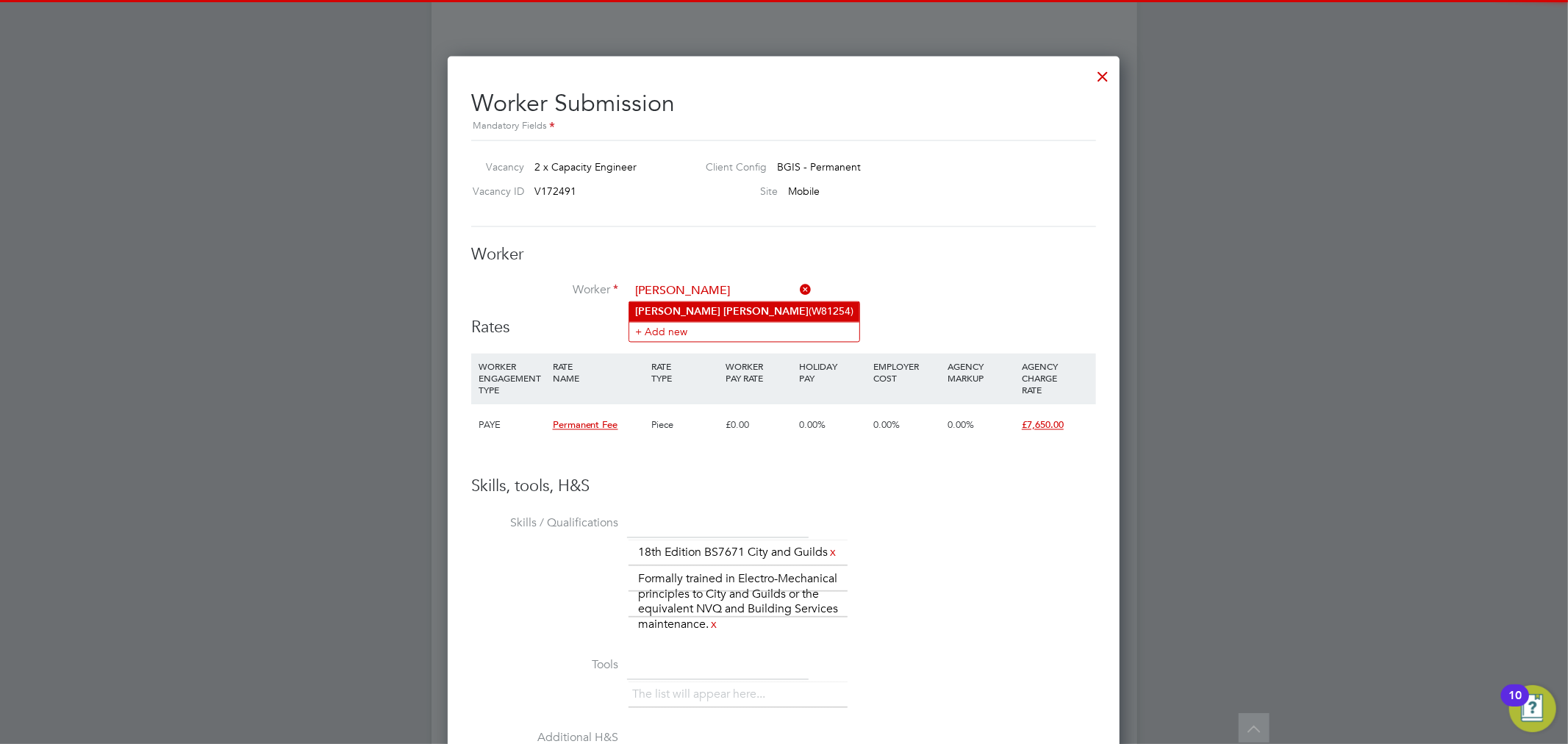
click at [718, 305] on li "[PERSON_NAME] (W81254)" at bounding box center [744, 312] width 230 height 20
type input "[PERSON_NAME] (W81254)"
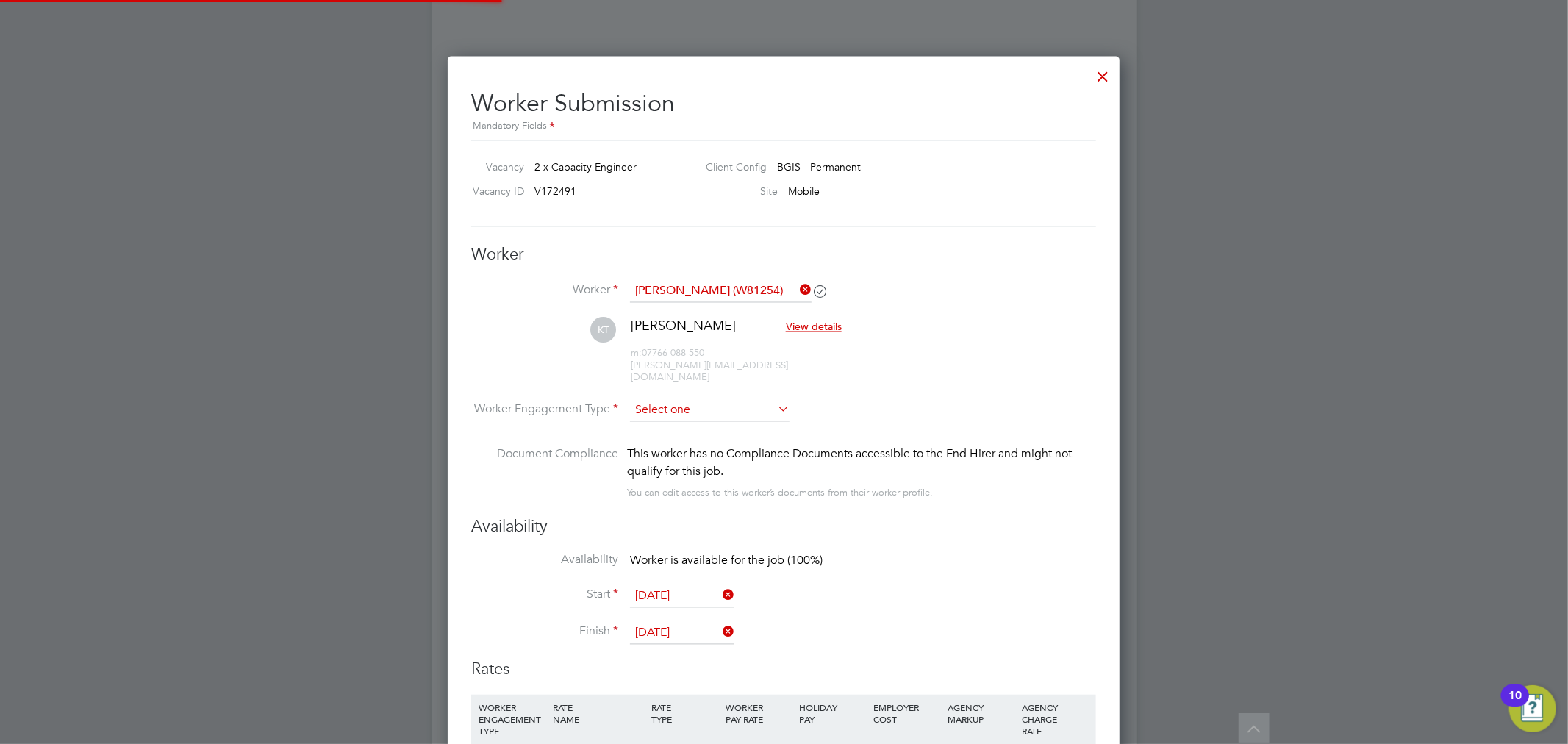
click at [688, 400] on input at bounding box center [709, 411] width 159 height 22
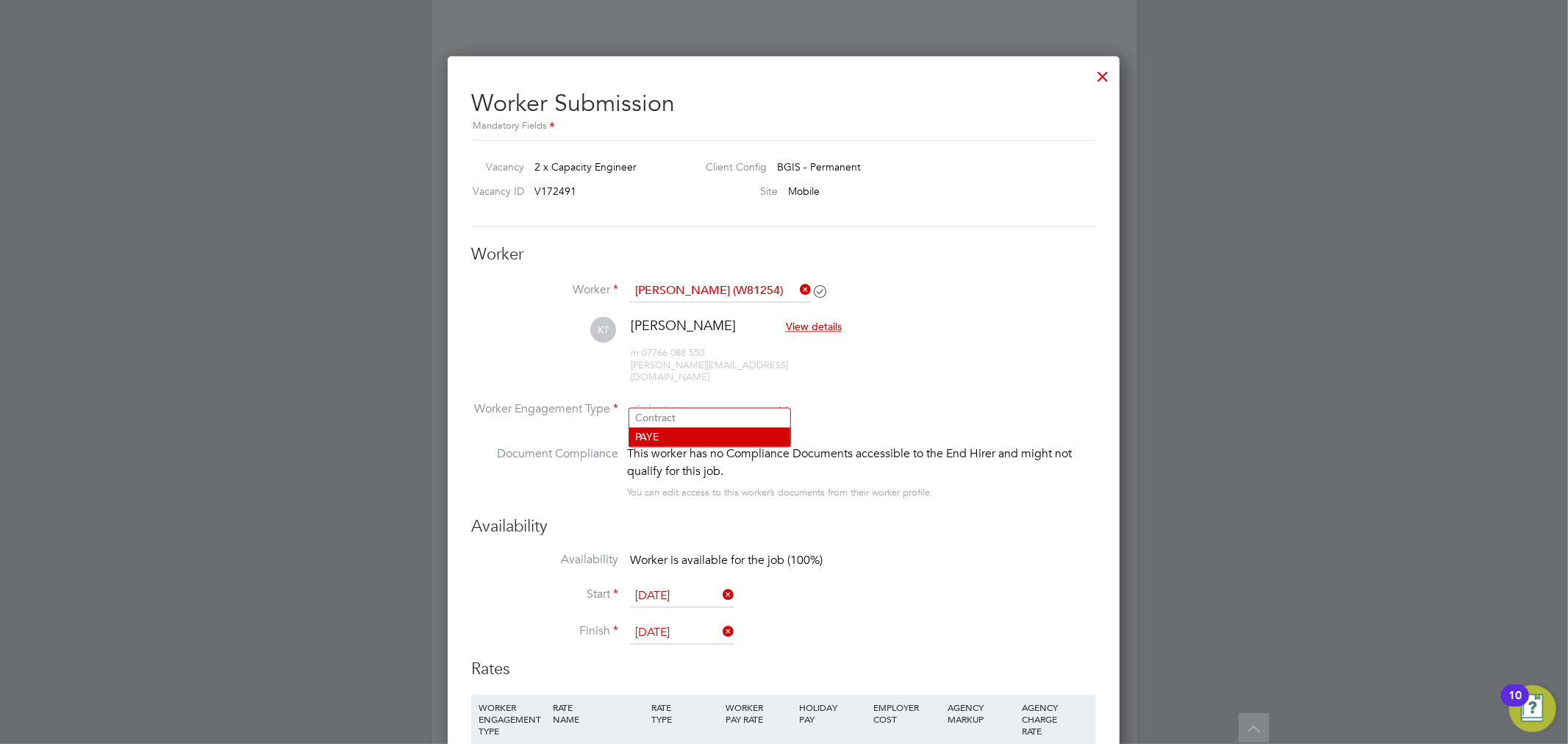
click at [686, 432] on li "PAYE" at bounding box center [710, 438] width 161 height 19
type input "PAYE"
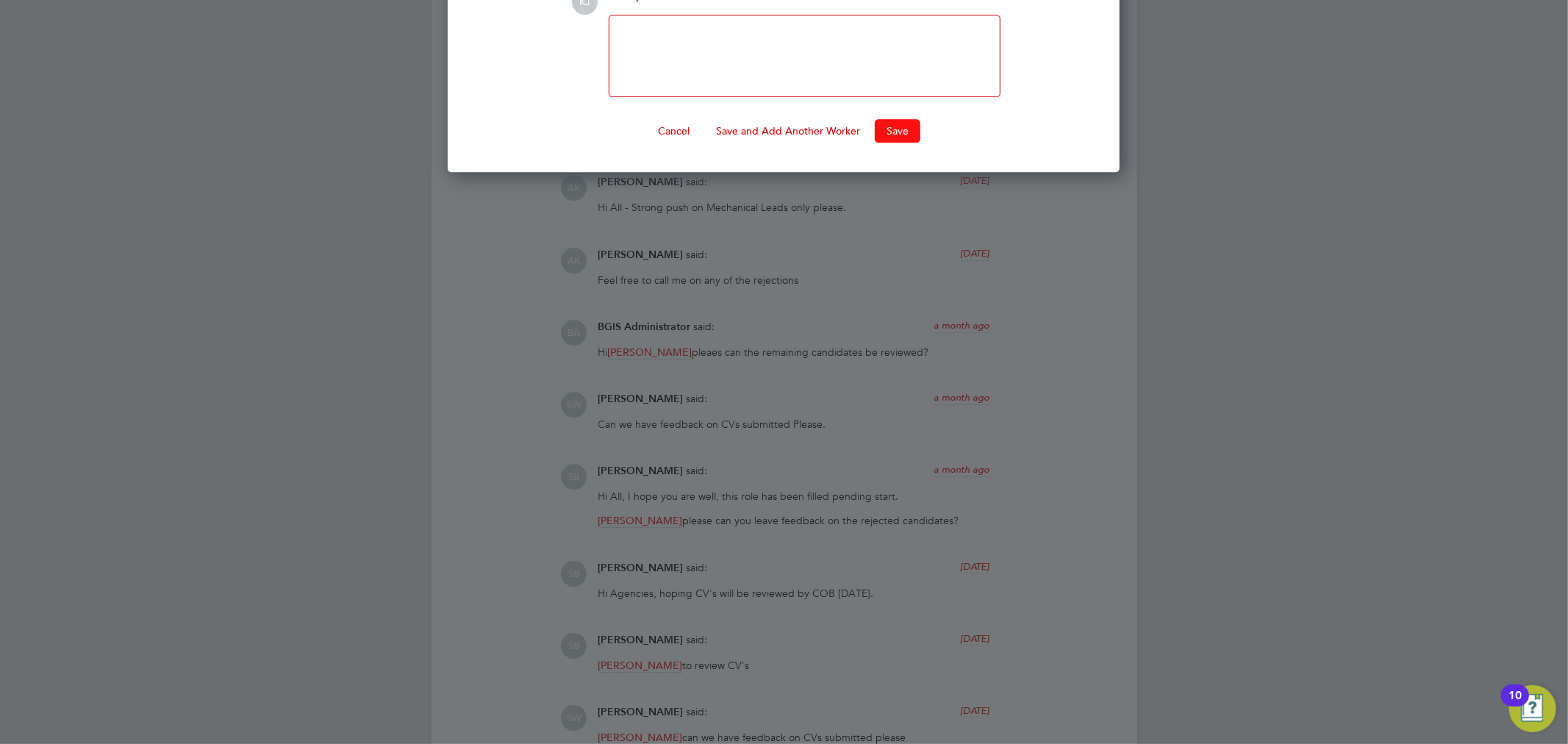
click at [887, 133] on button "Save" at bounding box center [897, 130] width 46 height 24
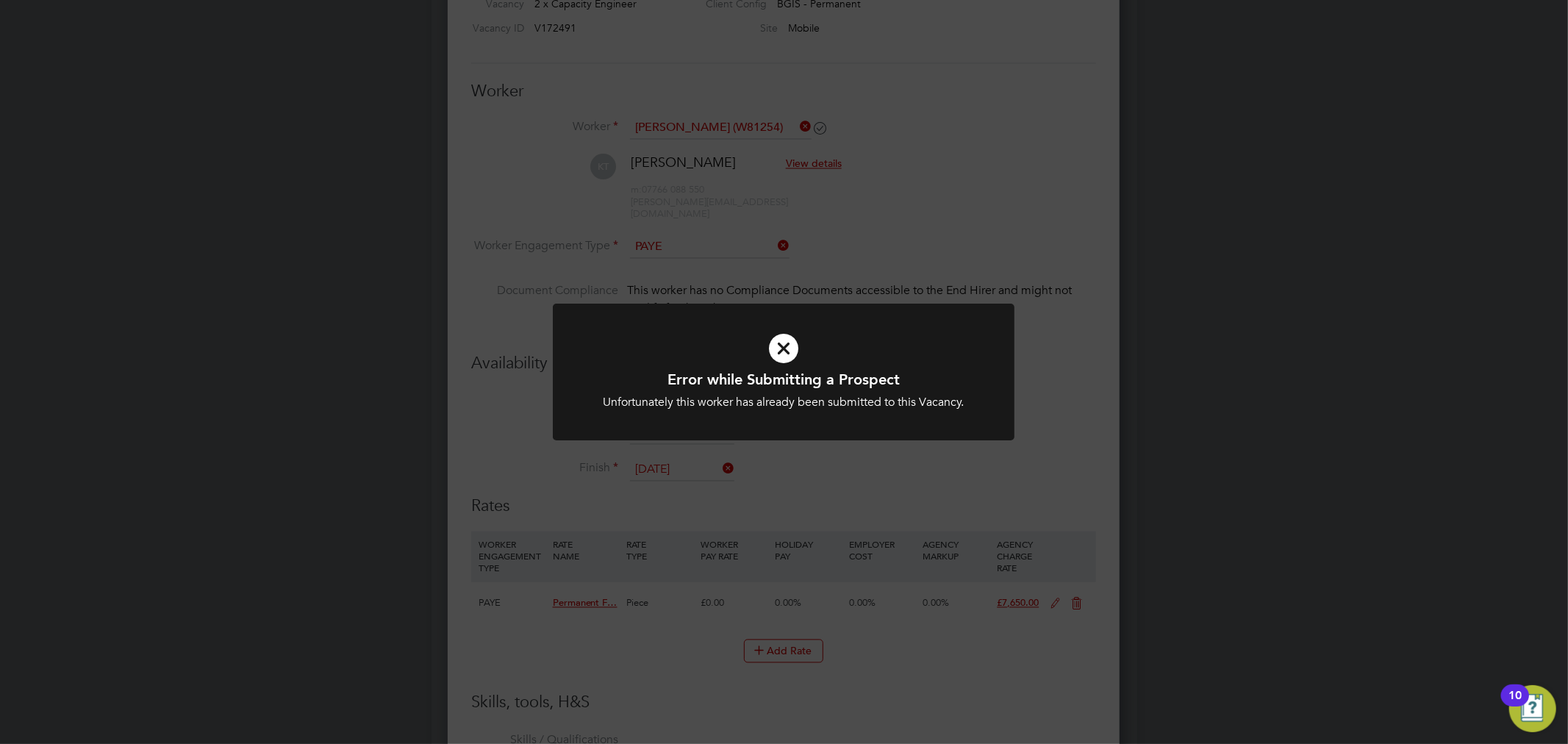
click at [1328, 249] on div "Error while Submitting a Prospect Unfortunately this worker has already been su…" at bounding box center [784, 372] width 1568 height 744
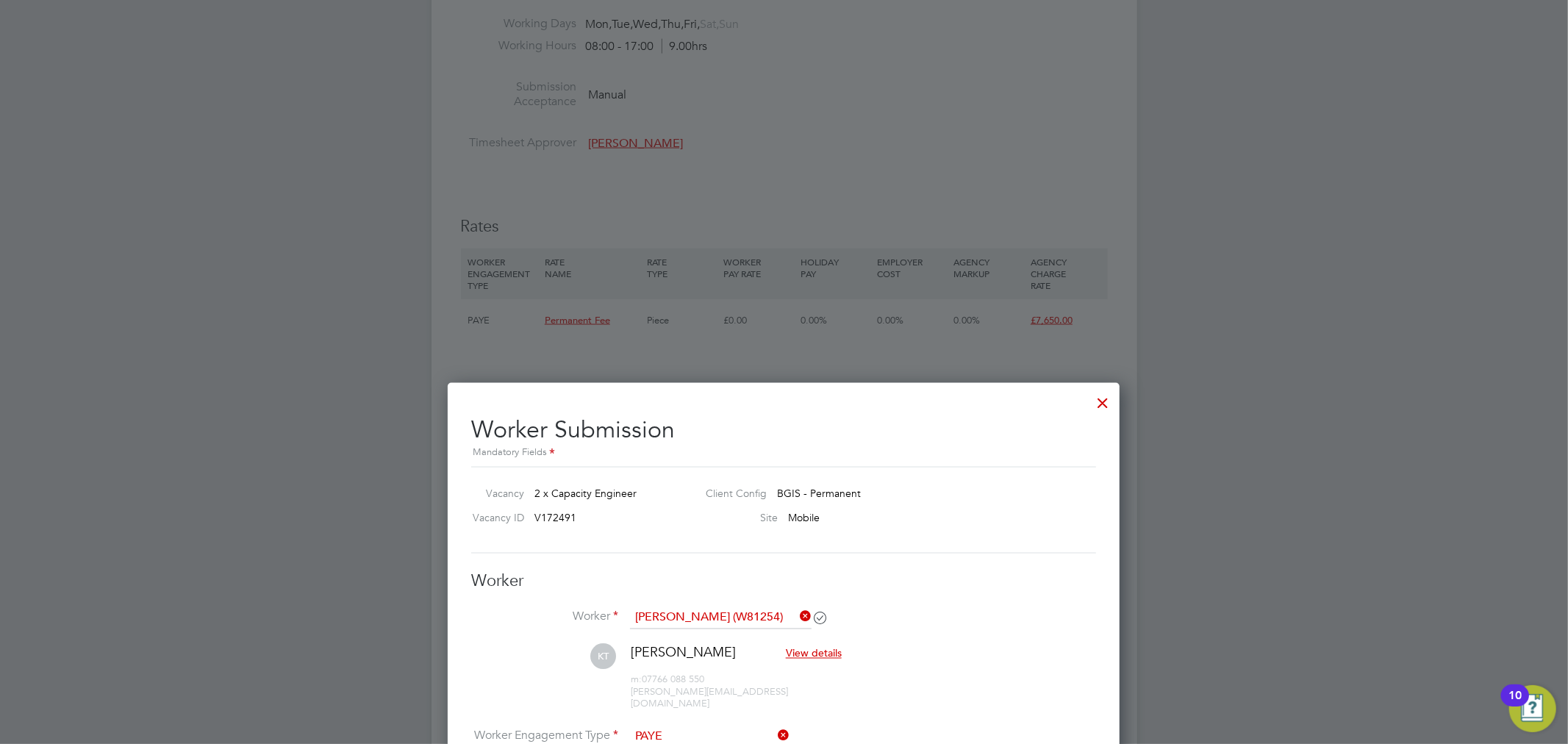
click at [1106, 400] on div at bounding box center [1102, 399] width 26 height 26
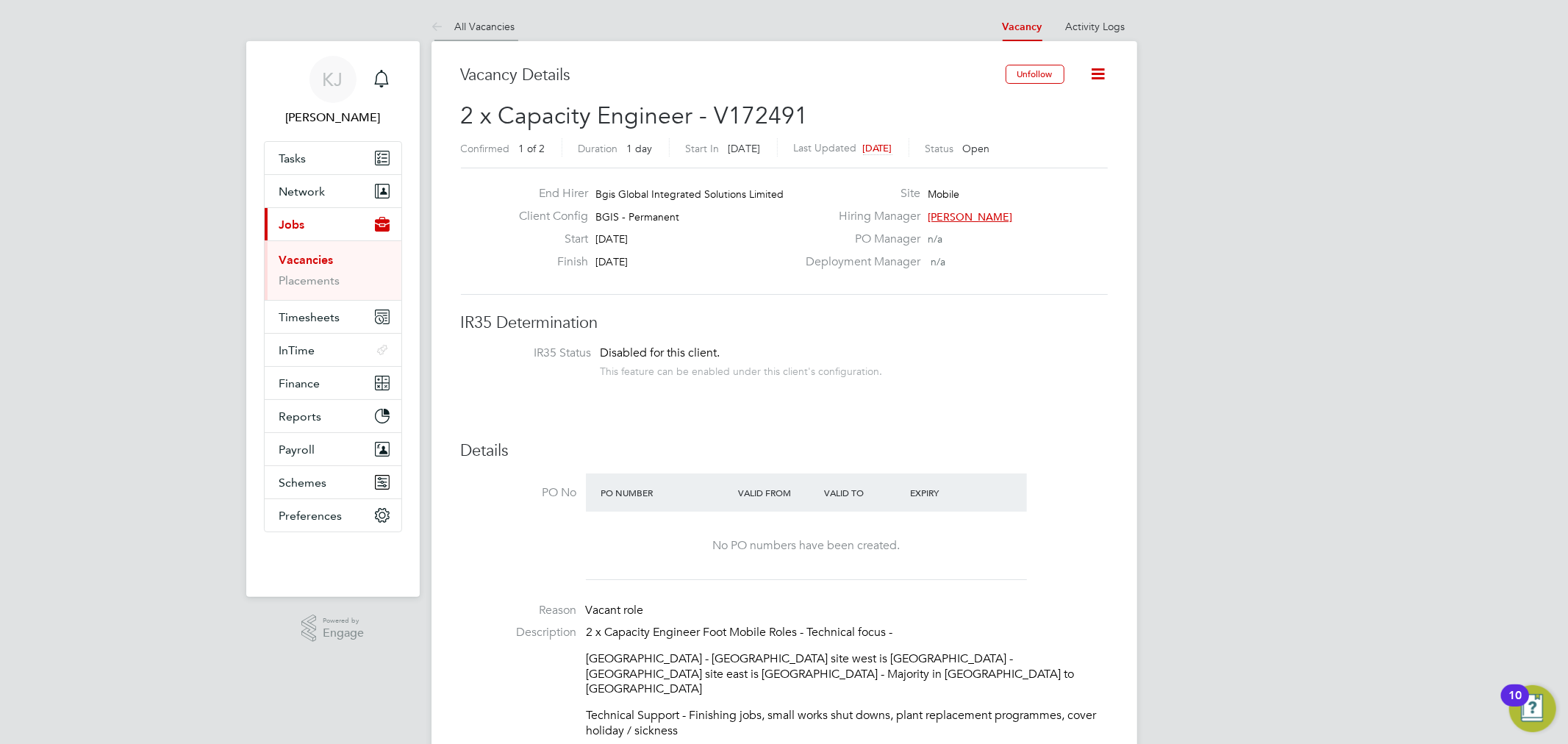
click at [489, 27] on link "All Vacancies" at bounding box center [474, 26] width 84 height 13
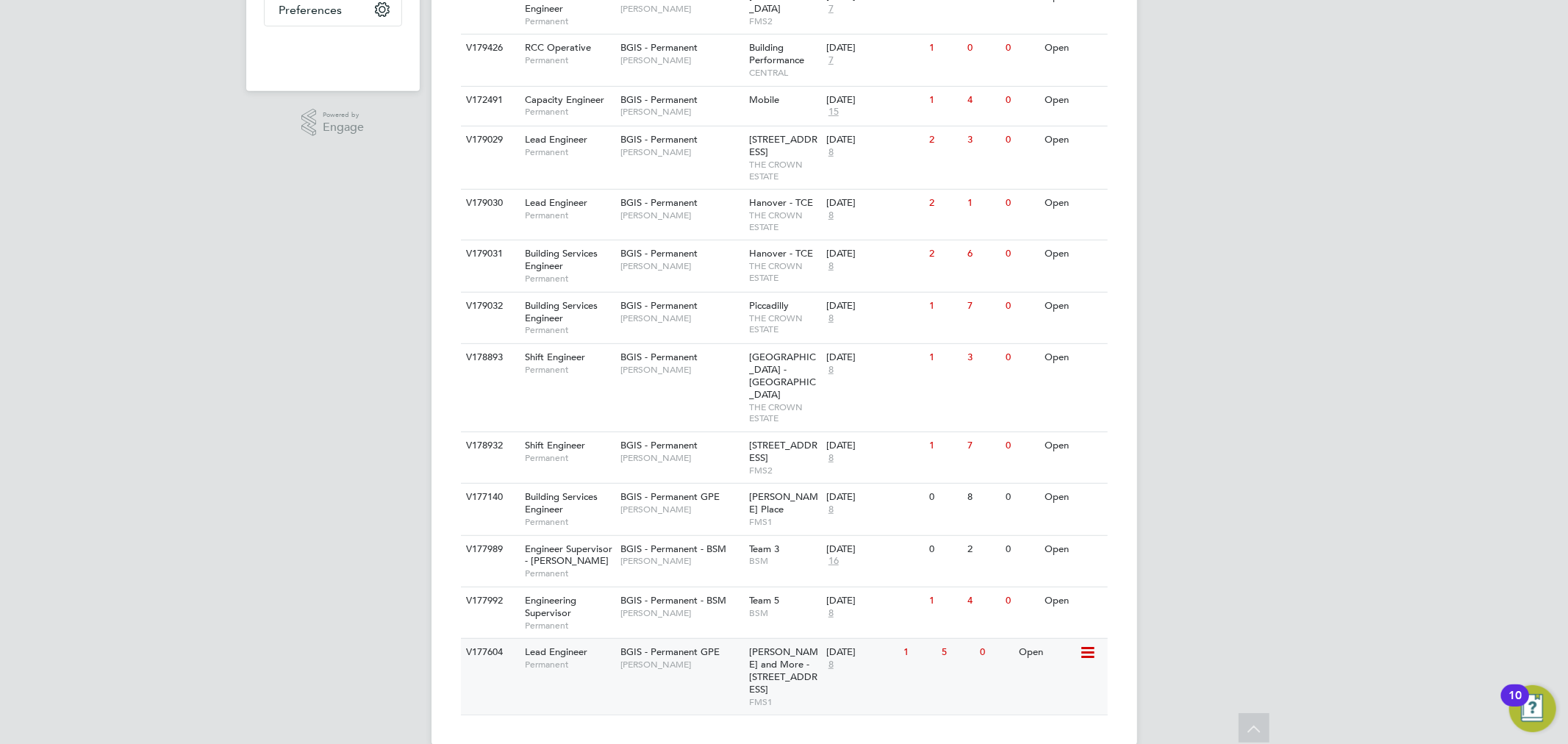
click at [707, 670] on div "V177604 Lead Engineer Permanent BGIS - Permanent GPE John Hadland Wells and Mor…" at bounding box center [784, 676] width 647 height 76
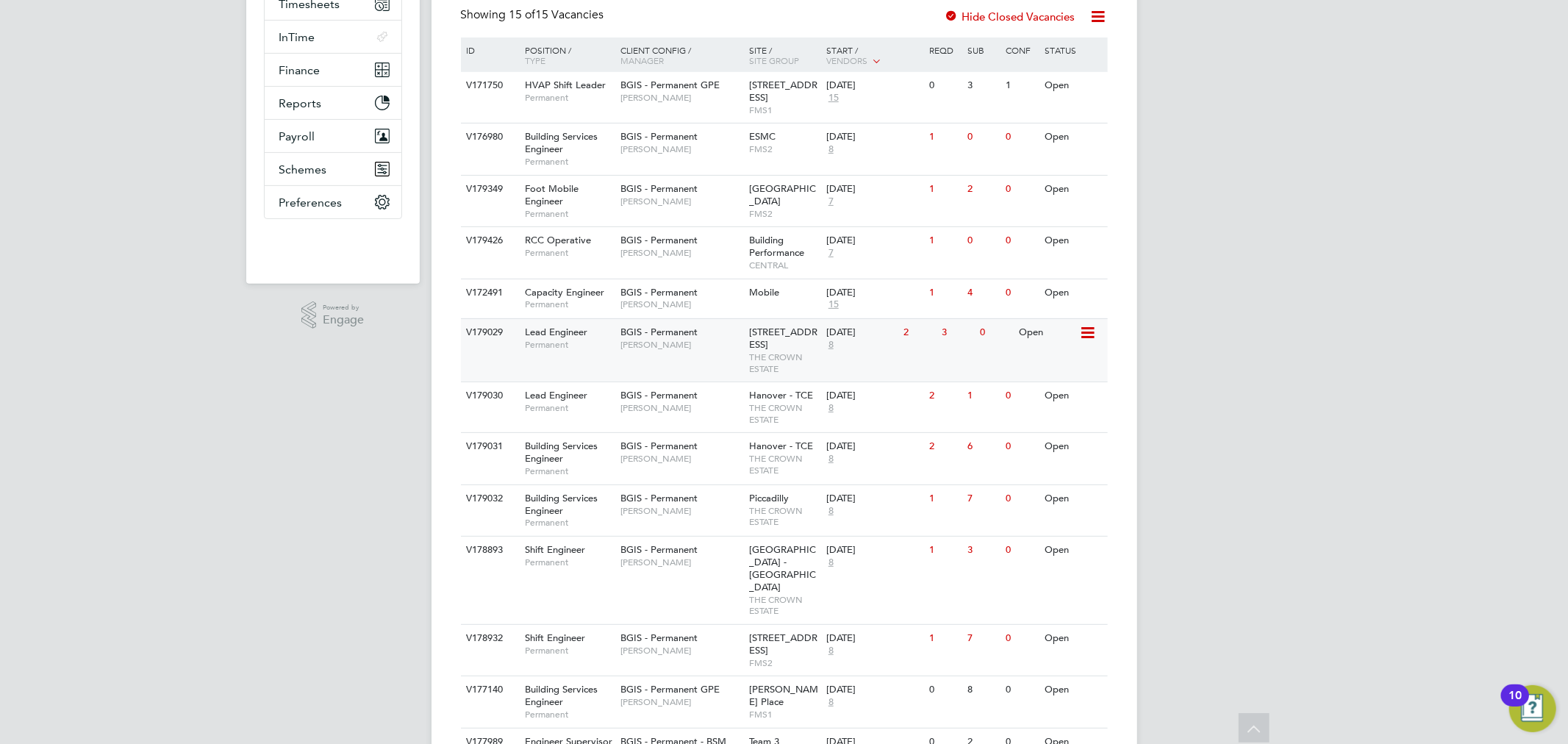
scroll to position [342, 0]
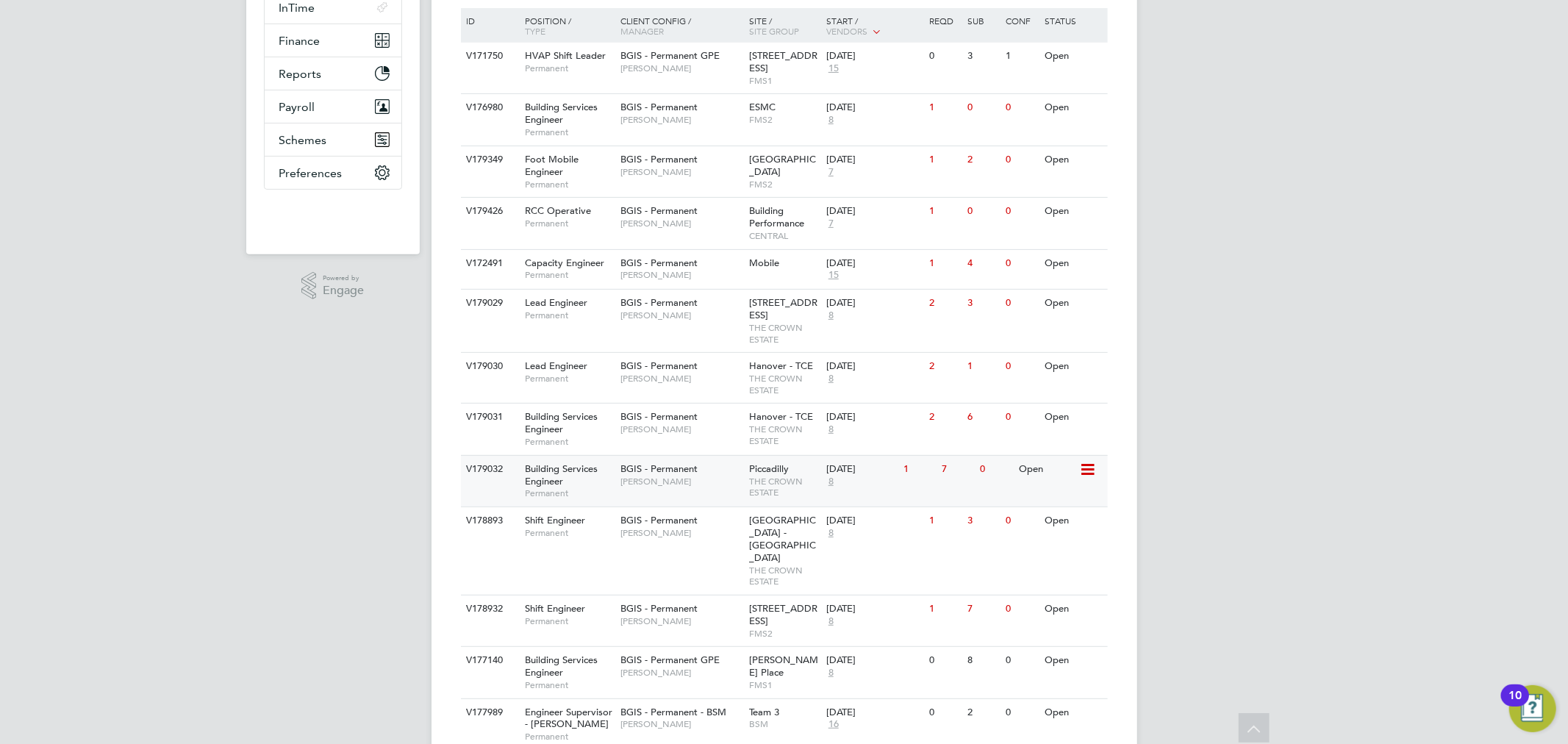
click at [689, 494] on div "BGIS - Permanent Kyriacos Savva" at bounding box center [680, 475] width 129 height 39
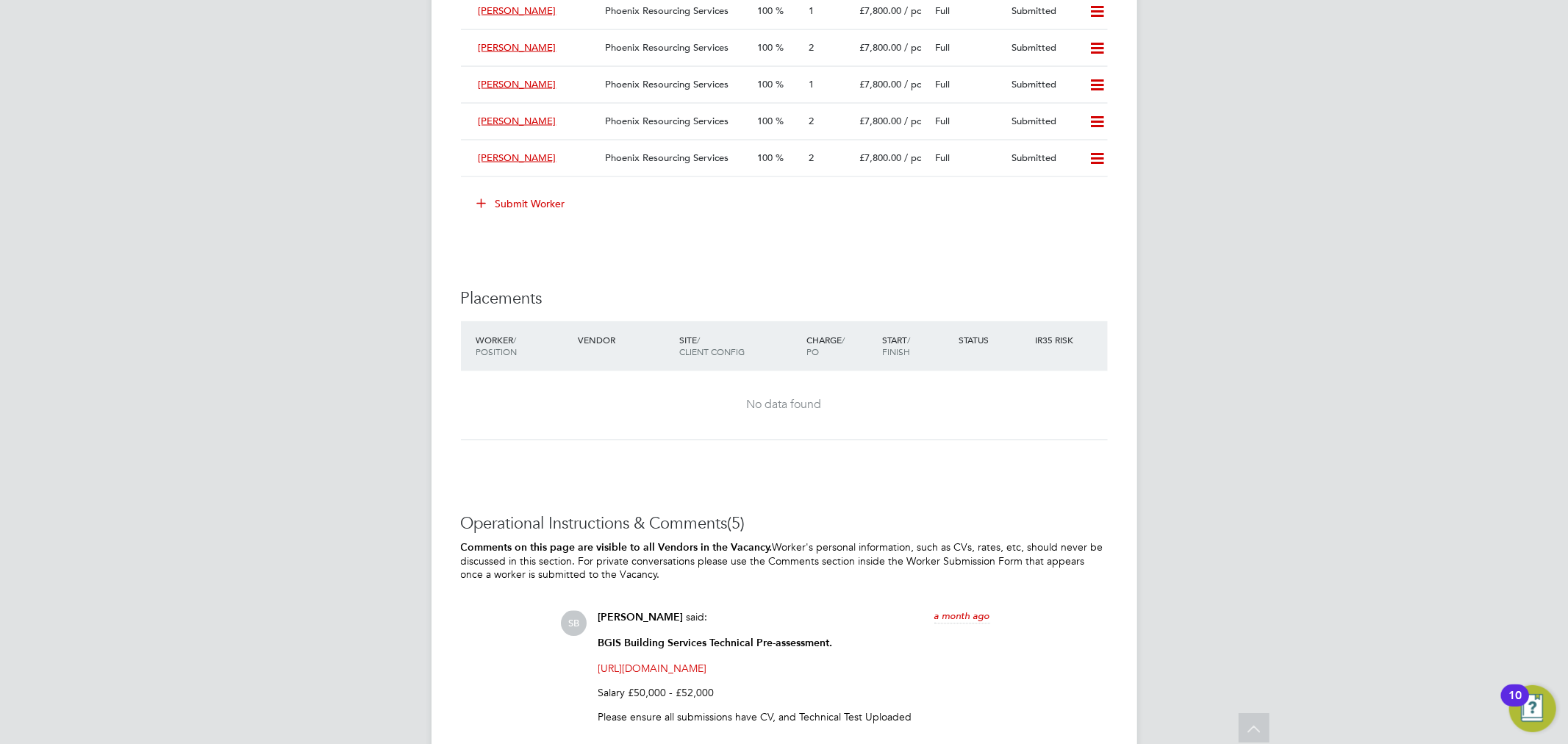
click at [552, 208] on button "Submit Worker" at bounding box center [522, 203] width 110 height 24
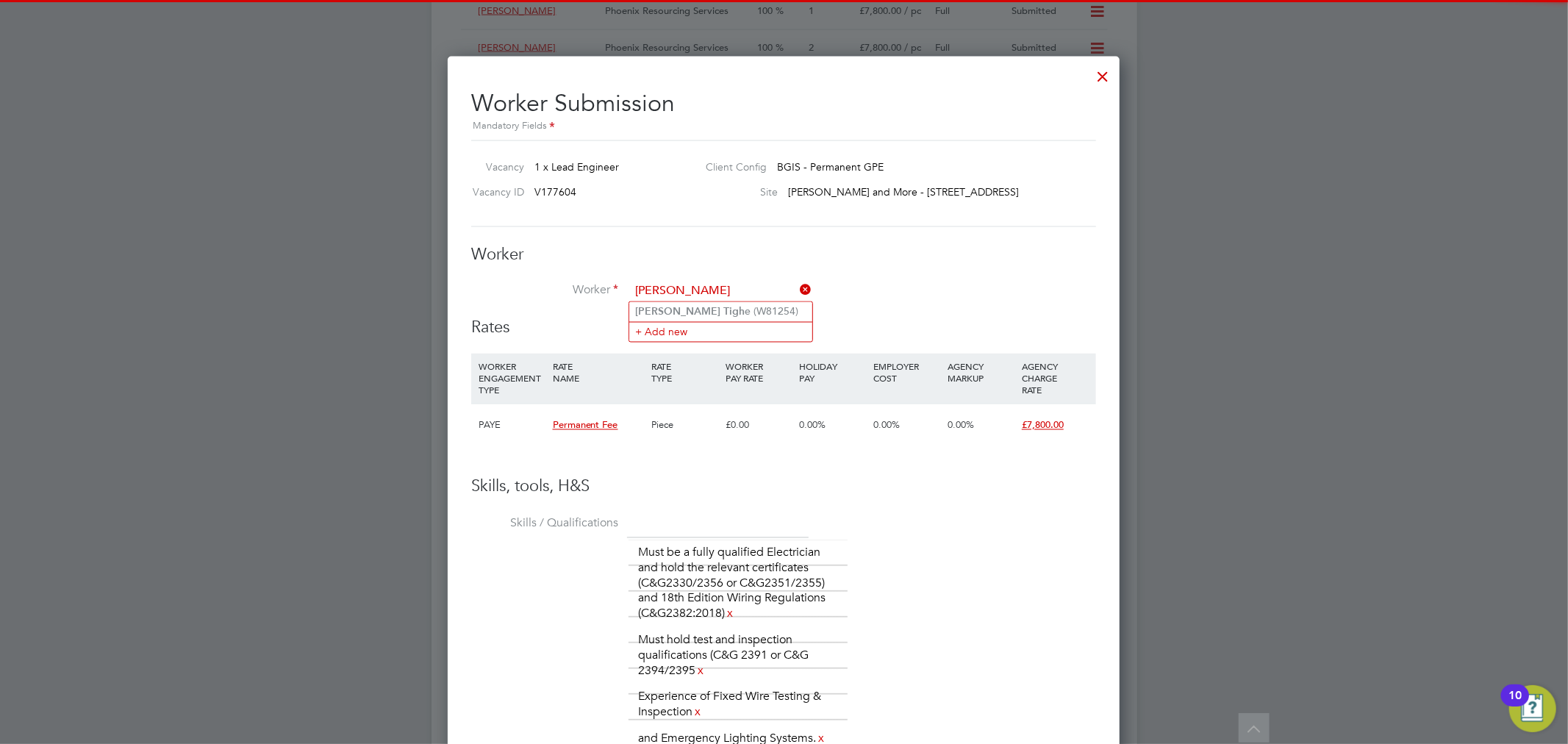
click at [699, 298] on input "[PERSON_NAME]" at bounding box center [720, 291] width 181 height 22
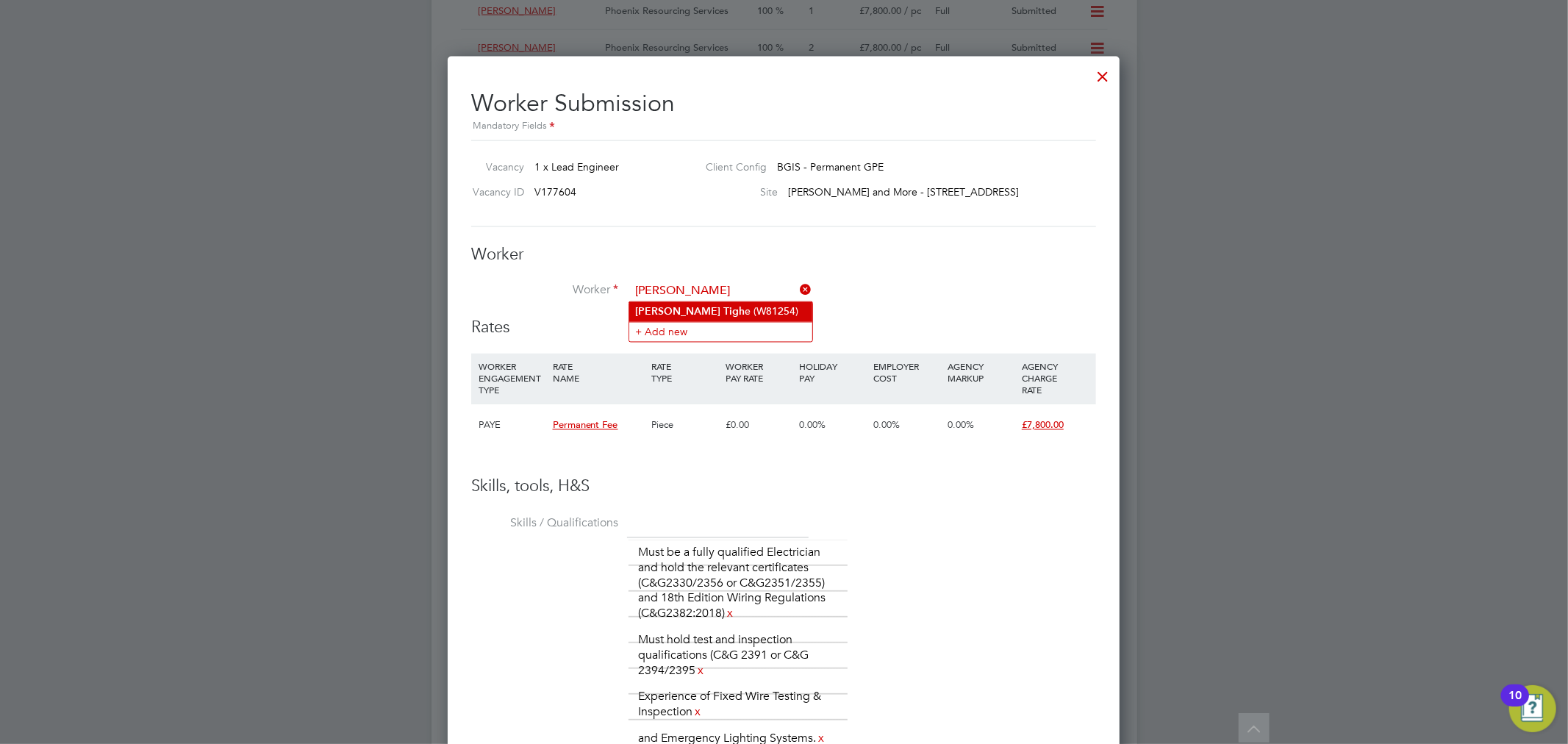
click at [696, 309] on li "[PERSON_NAME] e (W81254)" at bounding box center [721, 312] width 183 height 20
type input "[PERSON_NAME] (W81254)"
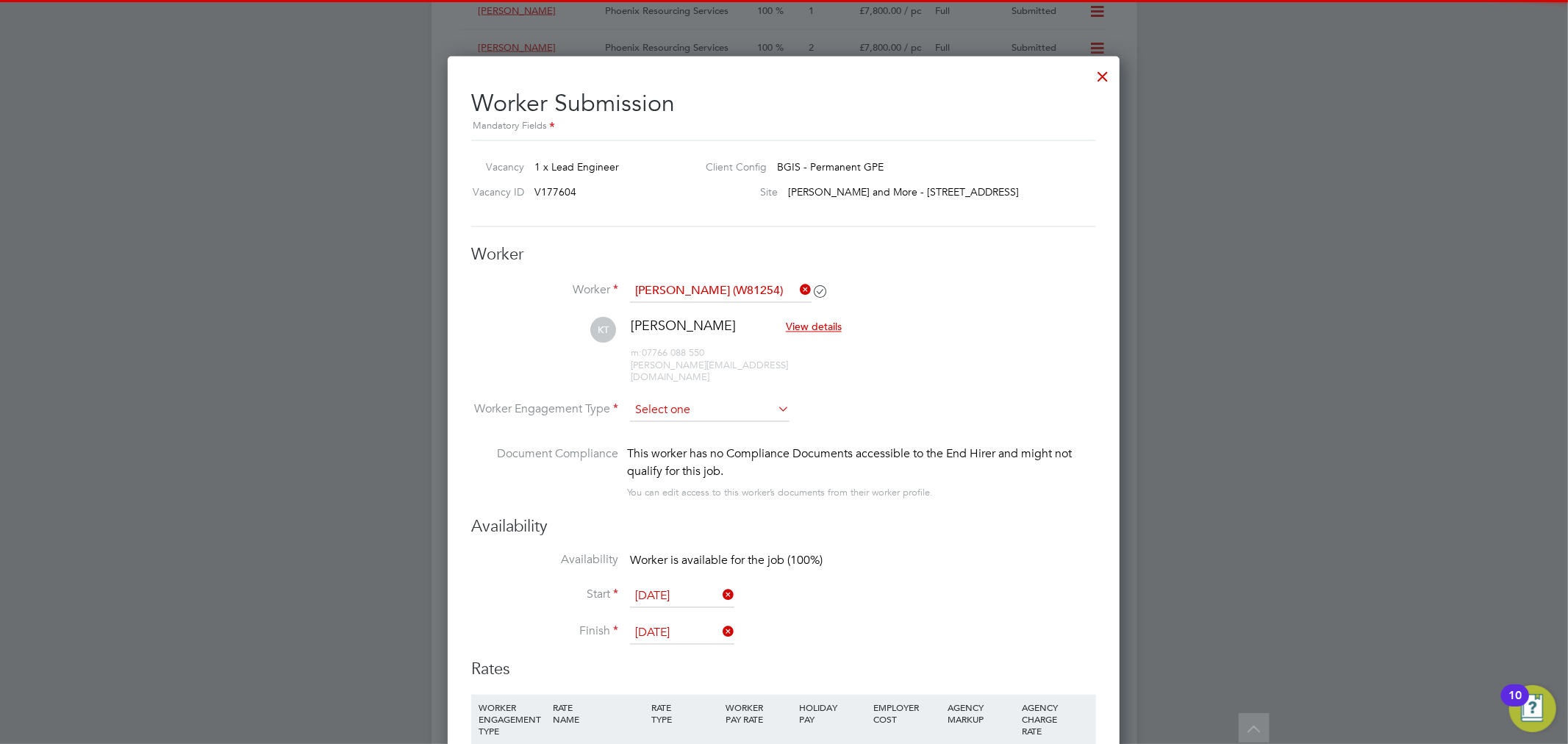
click at [713, 400] on input at bounding box center [709, 411] width 159 height 22
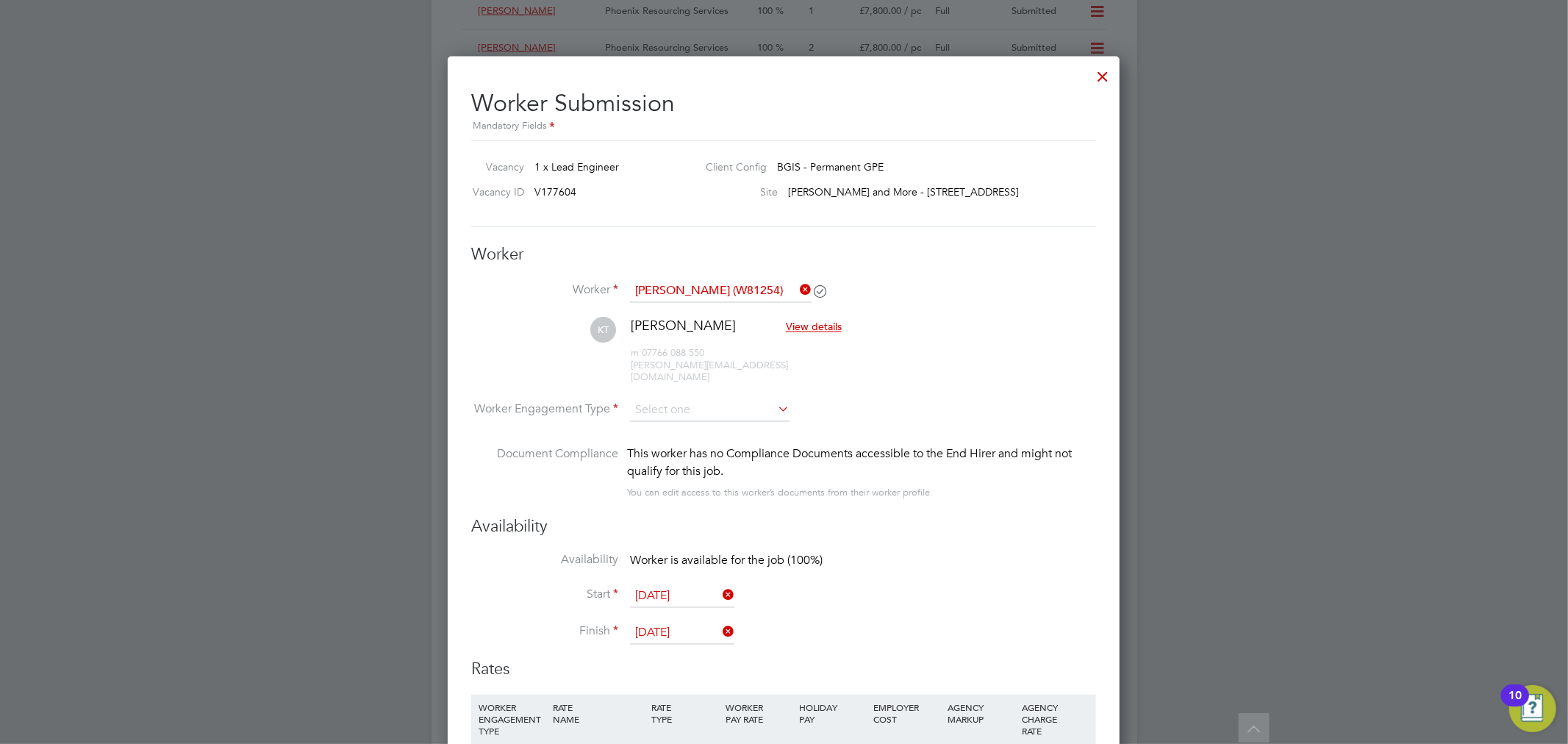
click at [681, 433] on li "PAYE" at bounding box center [710, 438] width 161 height 19
type input "PAYE"
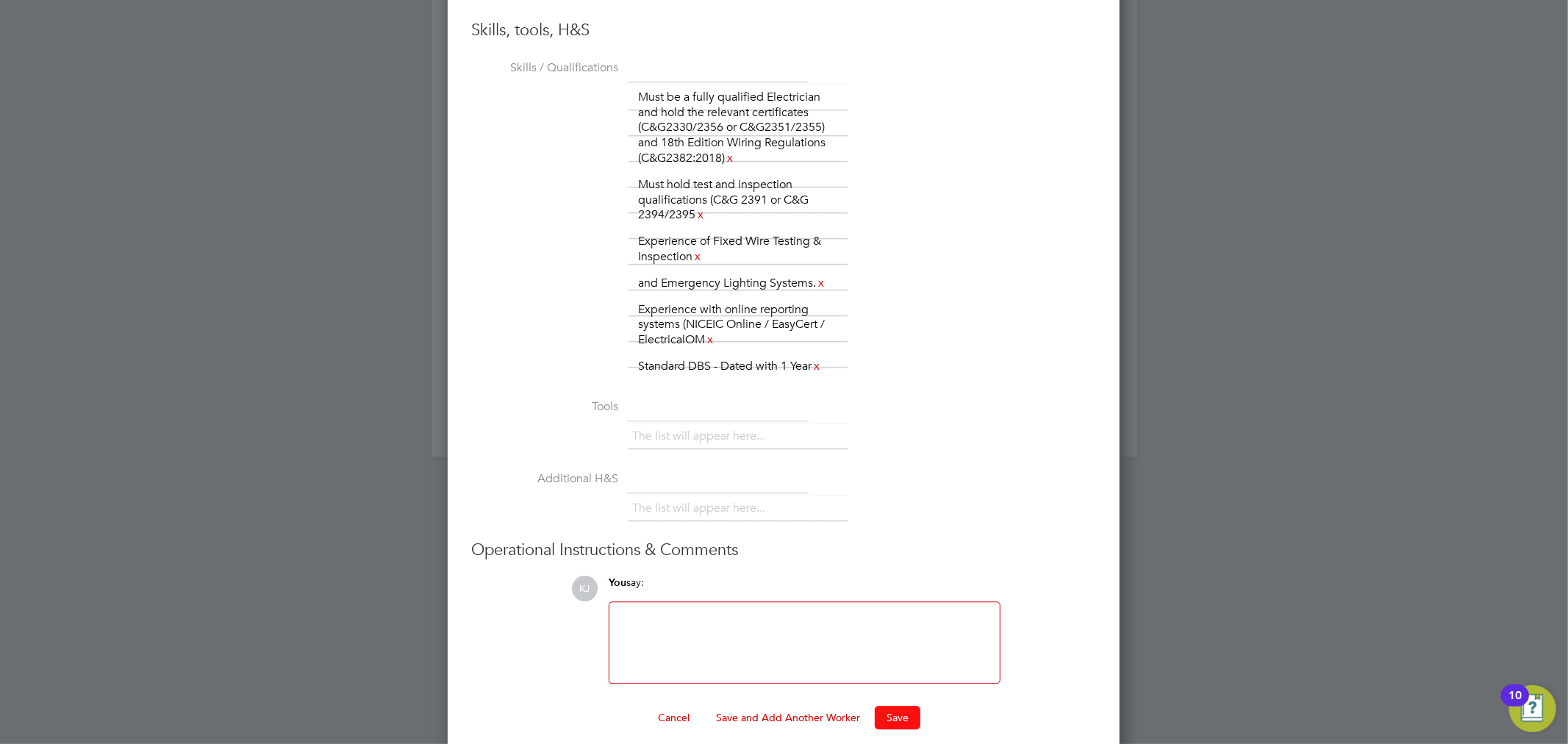
click at [896, 705] on button "Save" at bounding box center [897, 717] width 46 height 24
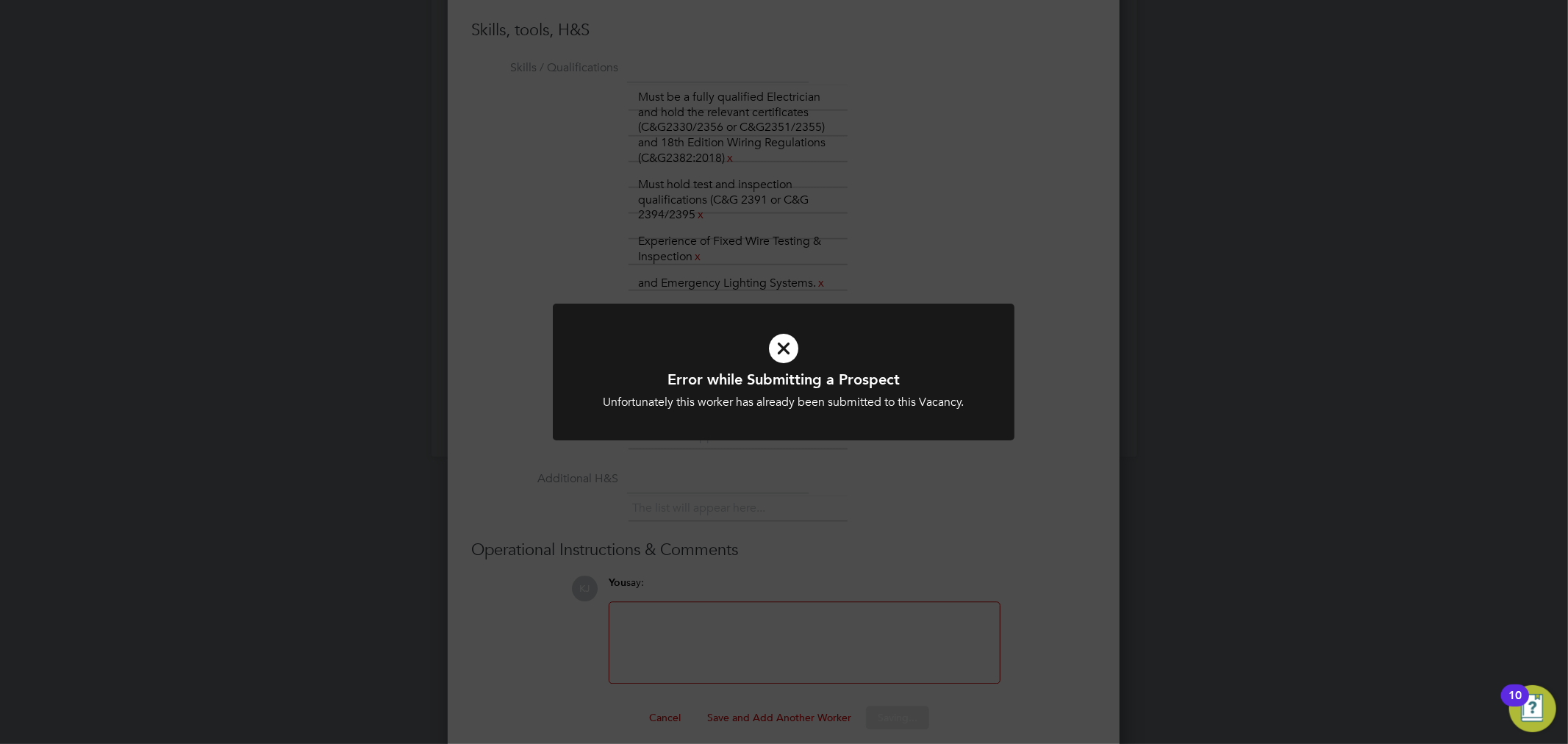
click at [1086, 525] on div "Error while Submitting a Prospect Unfortunately this worker has already been su…" at bounding box center [784, 372] width 1568 height 744
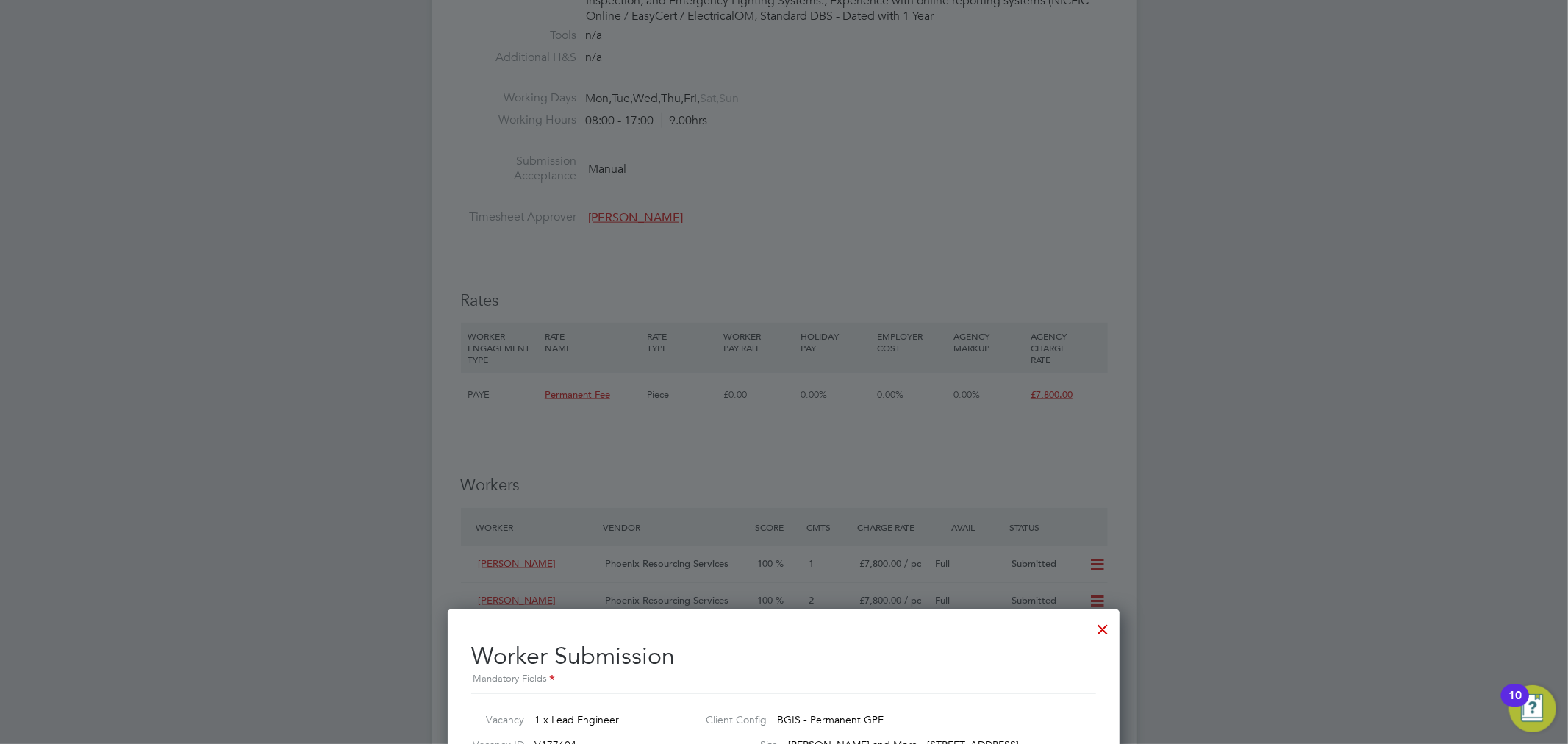
click at [1097, 628] on div at bounding box center [1102, 625] width 26 height 26
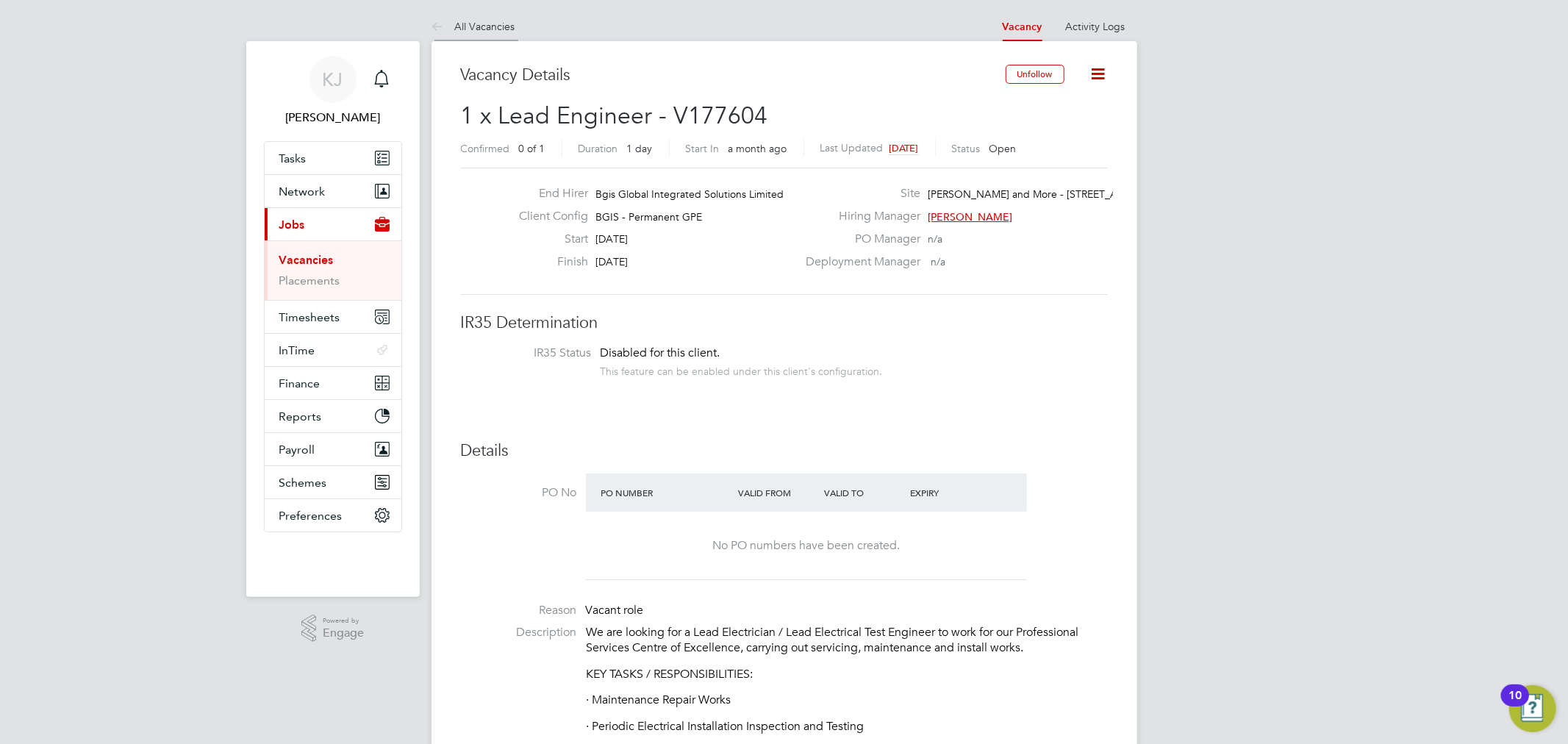
click at [473, 15] on li "All Vacancies" at bounding box center [474, 26] width 84 height 30
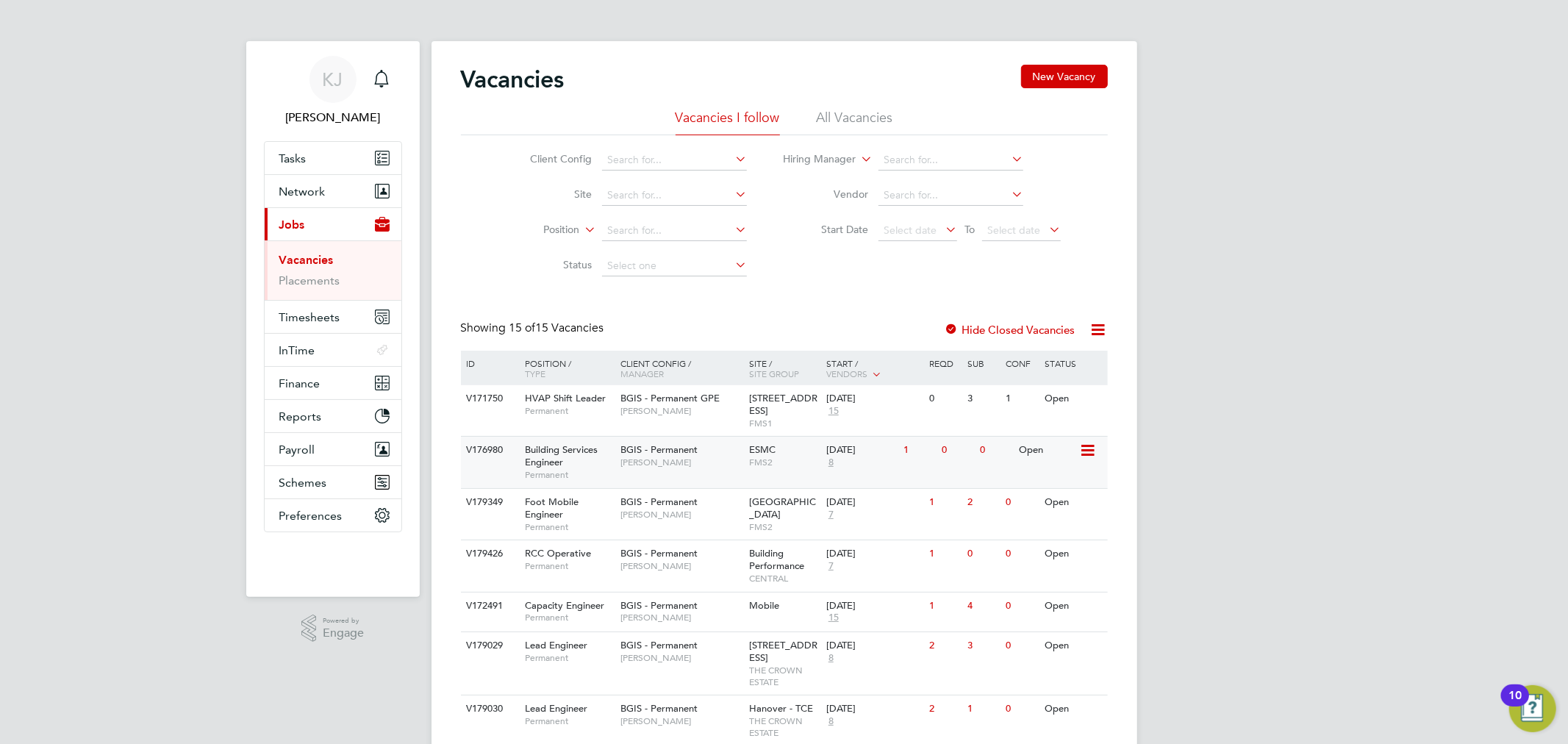
click at [861, 465] on div "01 Sep 2025 8" at bounding box center [861, 456] width 77 height 39
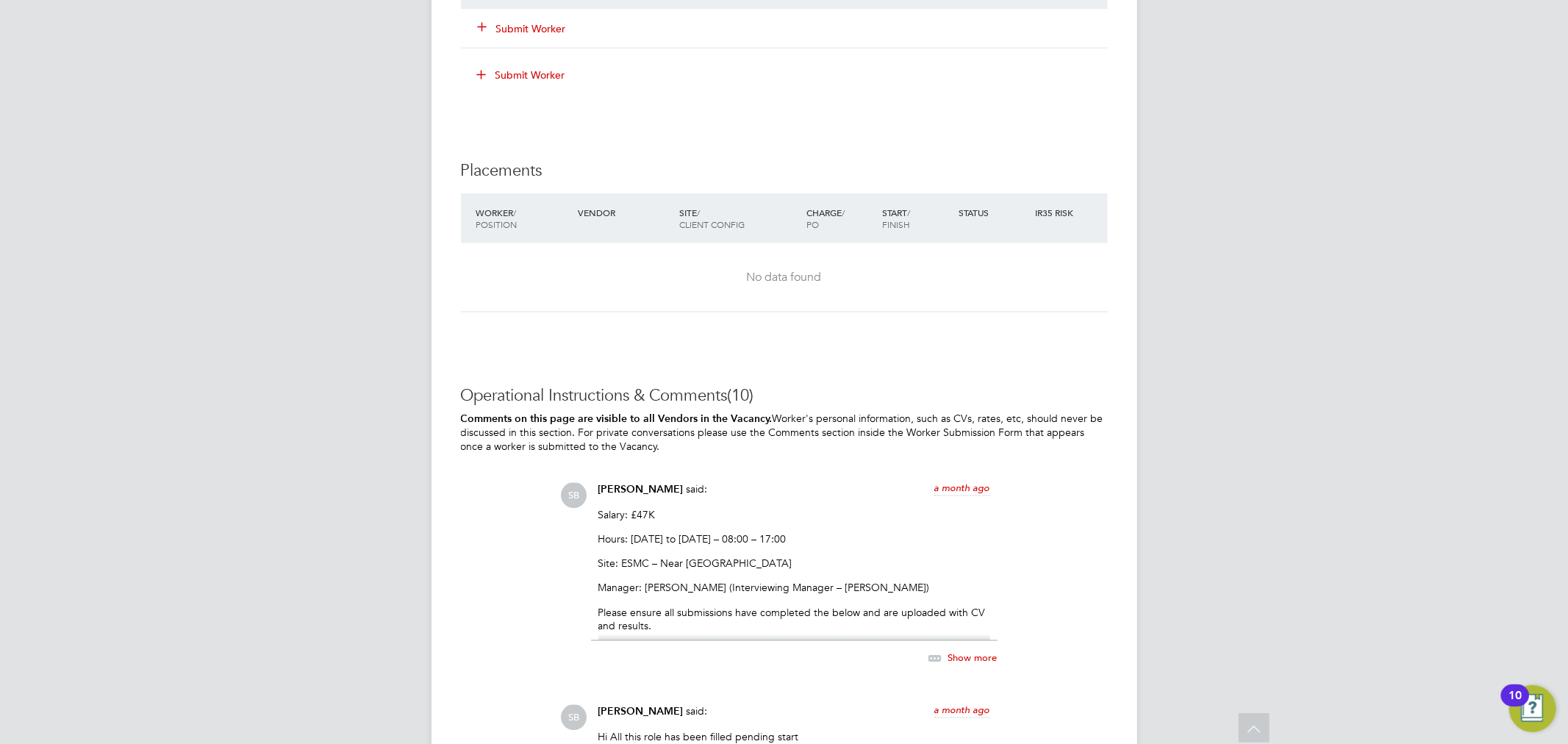
scroll to position [2123, 0]
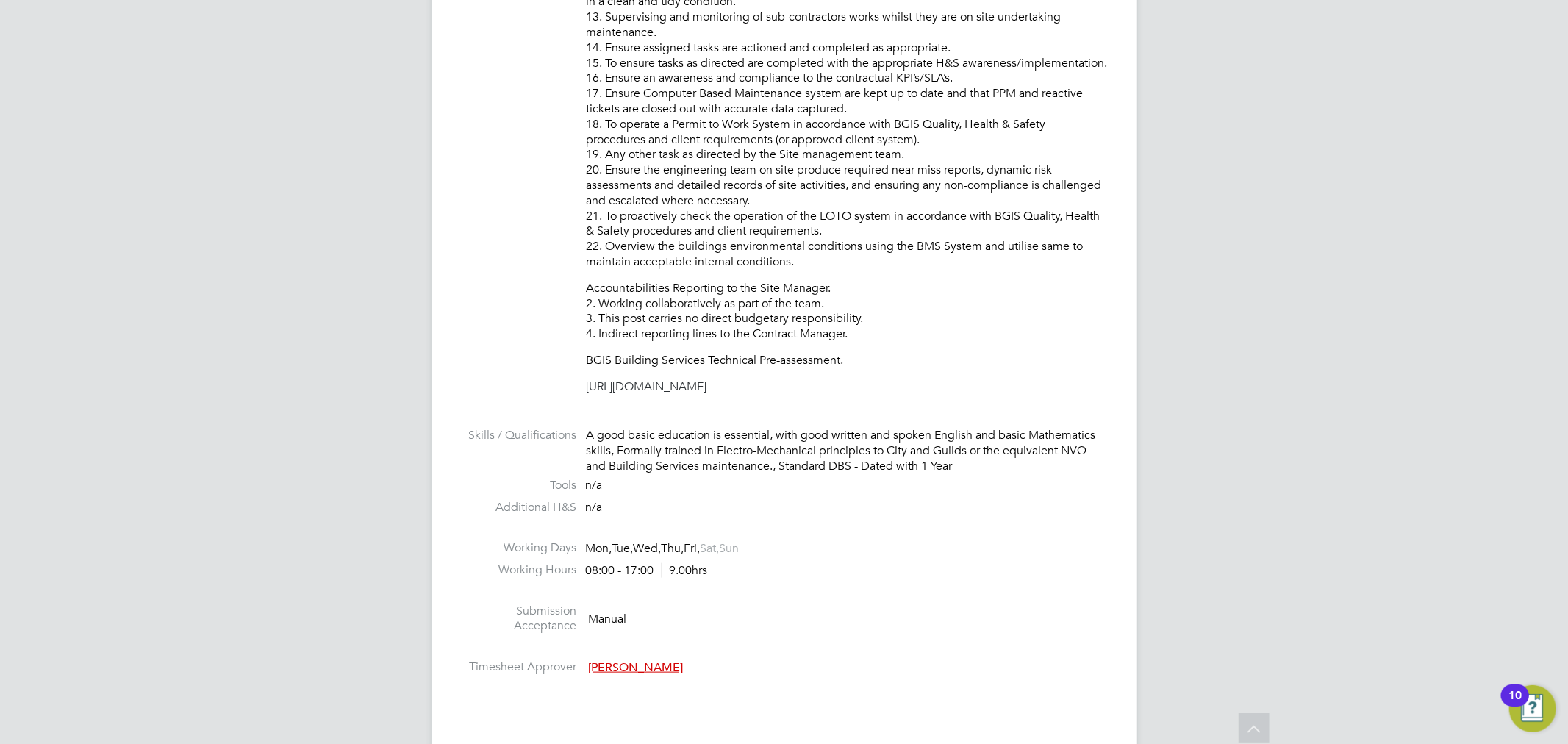
drag, startPoint x: 588, startPoint y: 217, endPoint x: 907, endPoint y: 329, distance: 338.1
copy div "Piccadilly Team – Engineer (Based at 1 Vine Street, London W1J 0AH) - £43,000 t…"
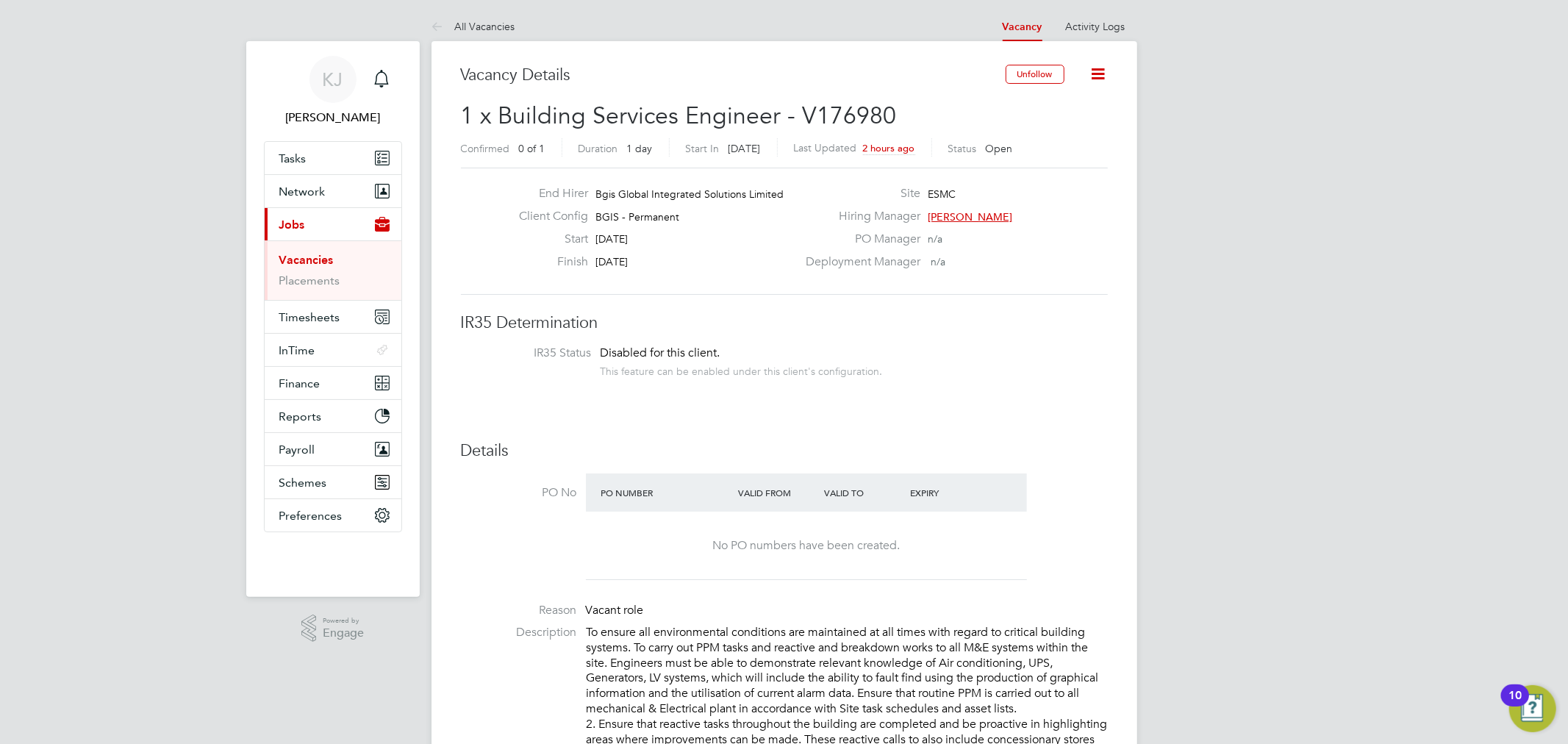
scroll to position [43, 103]
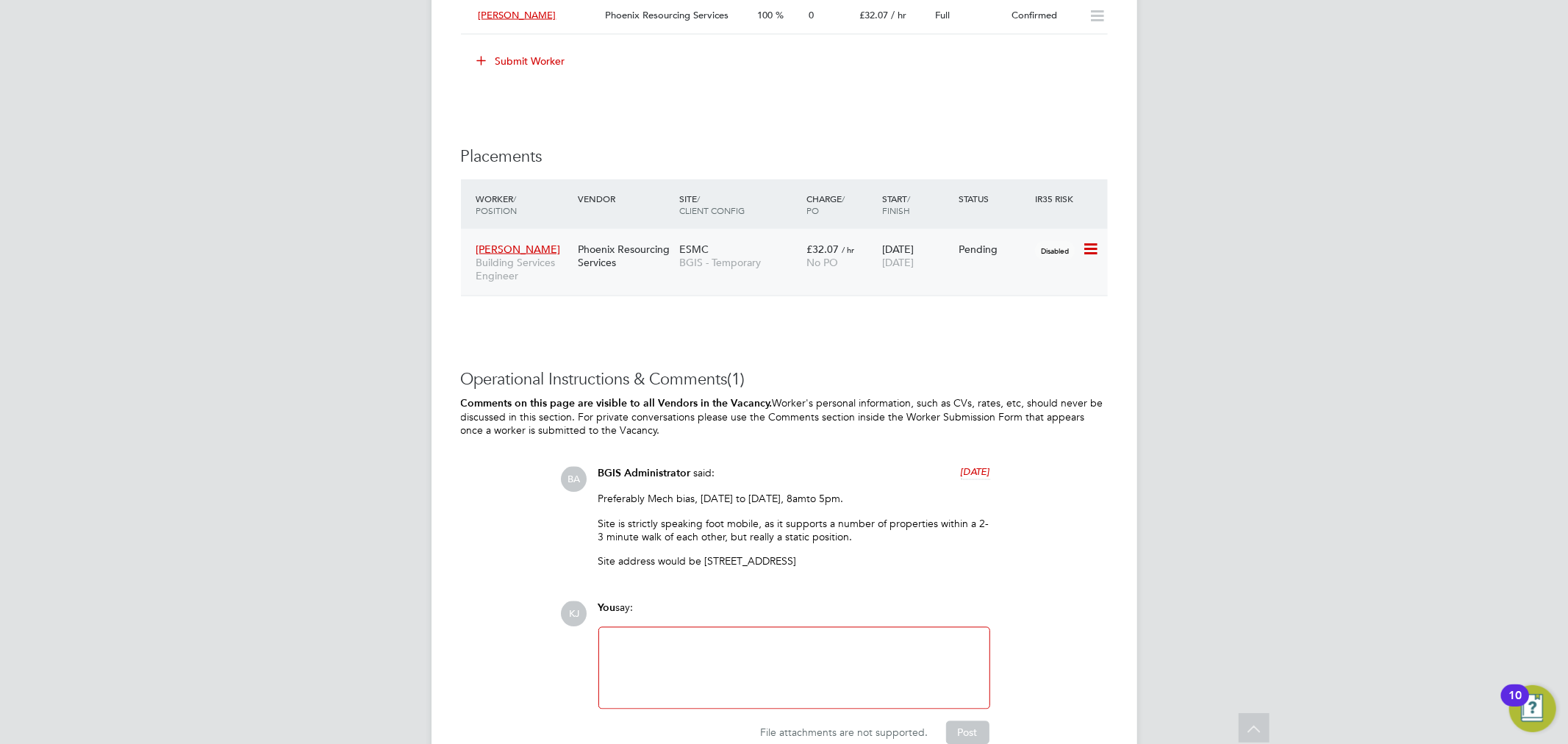
click at [747, 285] on div "Daniel Ajay Building Services Engineer Phoenix Resourcing Services ESMC BGIS - …" at bounding box center [784, 263] width 647 height 67
click at [745, 274] on div "ESMC BGIS - Temporary" at bounding box center [739, 256] width 127 height 41
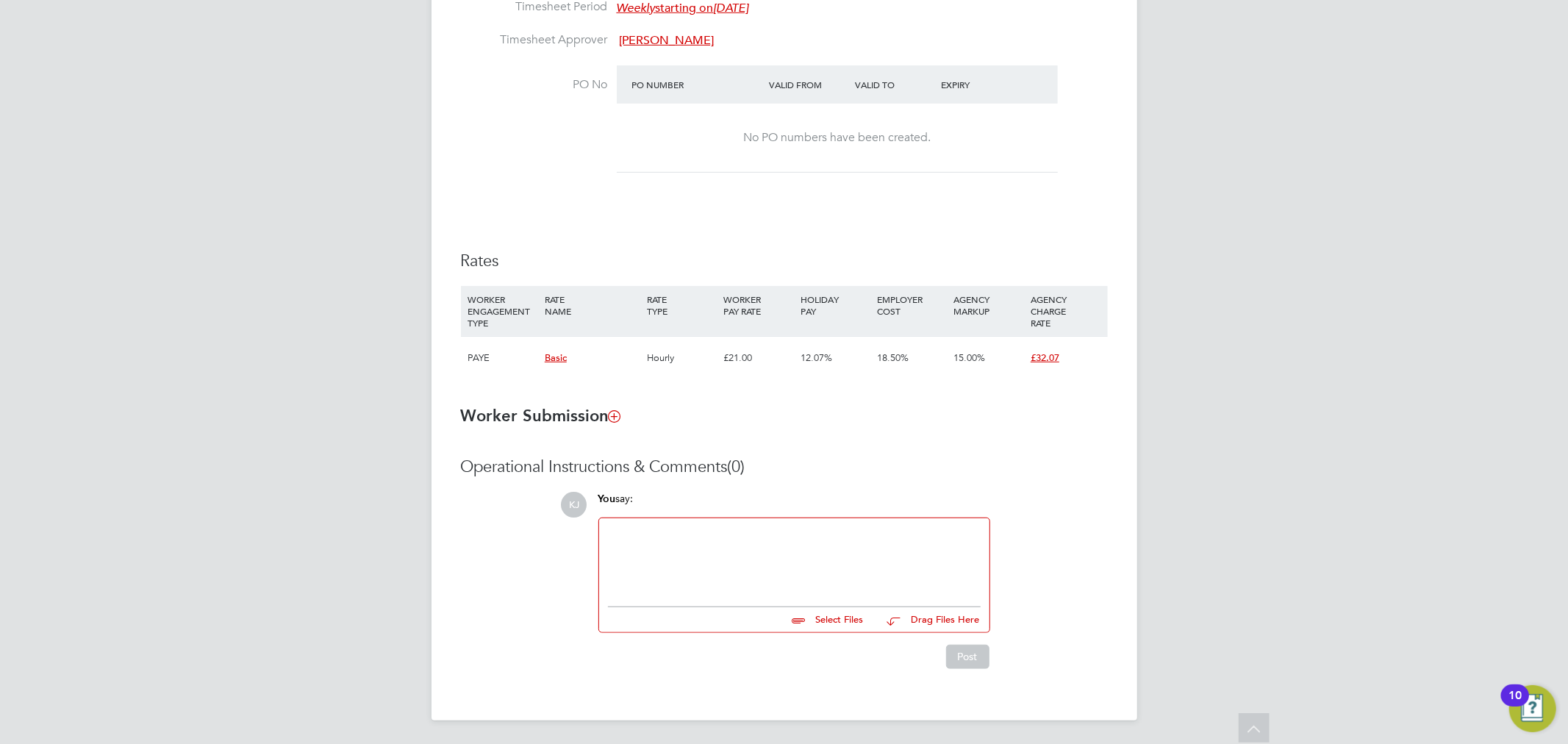
click at [721, 554] on div at bounding box center [794, 558] width 373 height 63
click at [958, 660] on button "Post" at bounding box center [967, 656] width 44 height 24
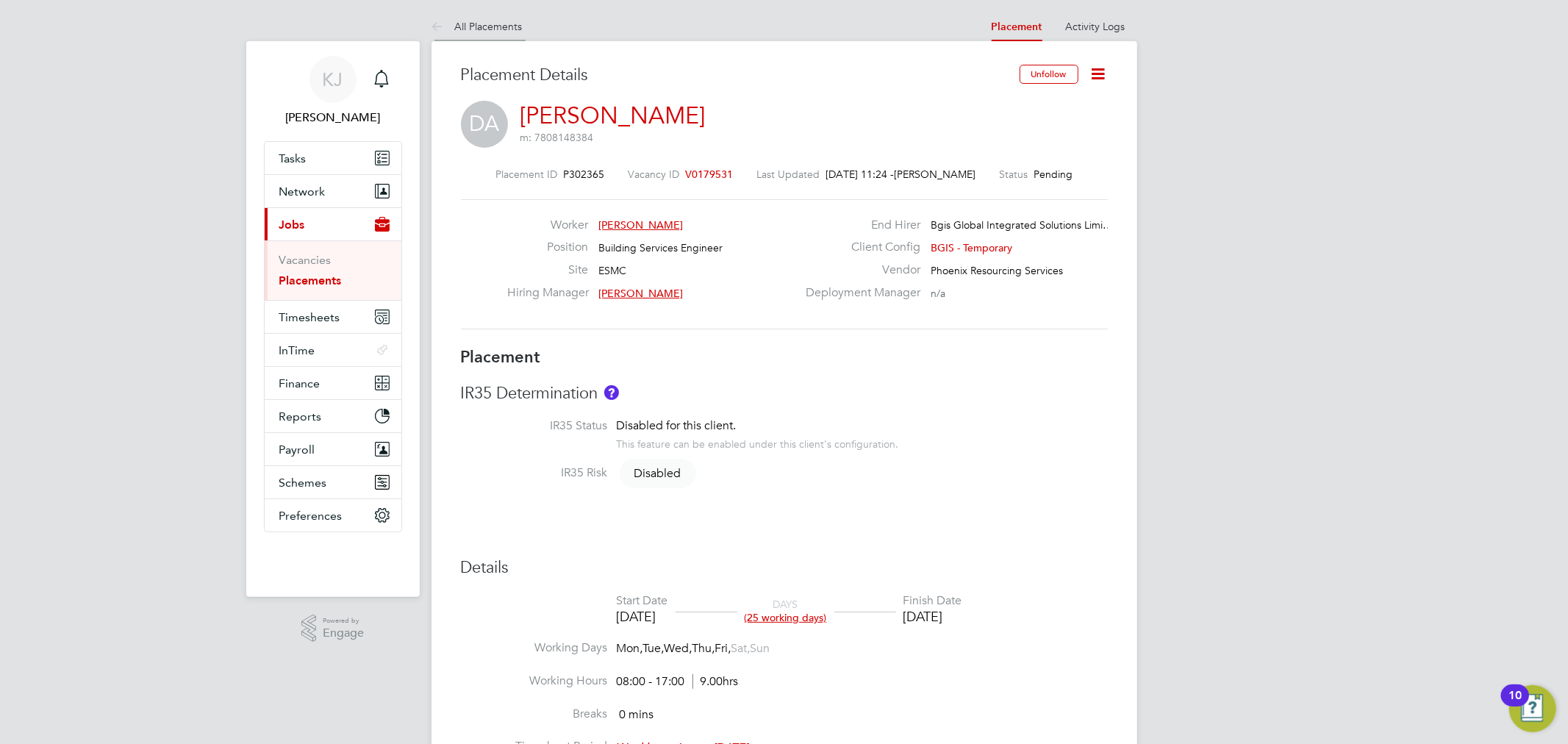
click at [497, 25] on link "All Placements" at bounding box center [477, 26] width 91 height 13
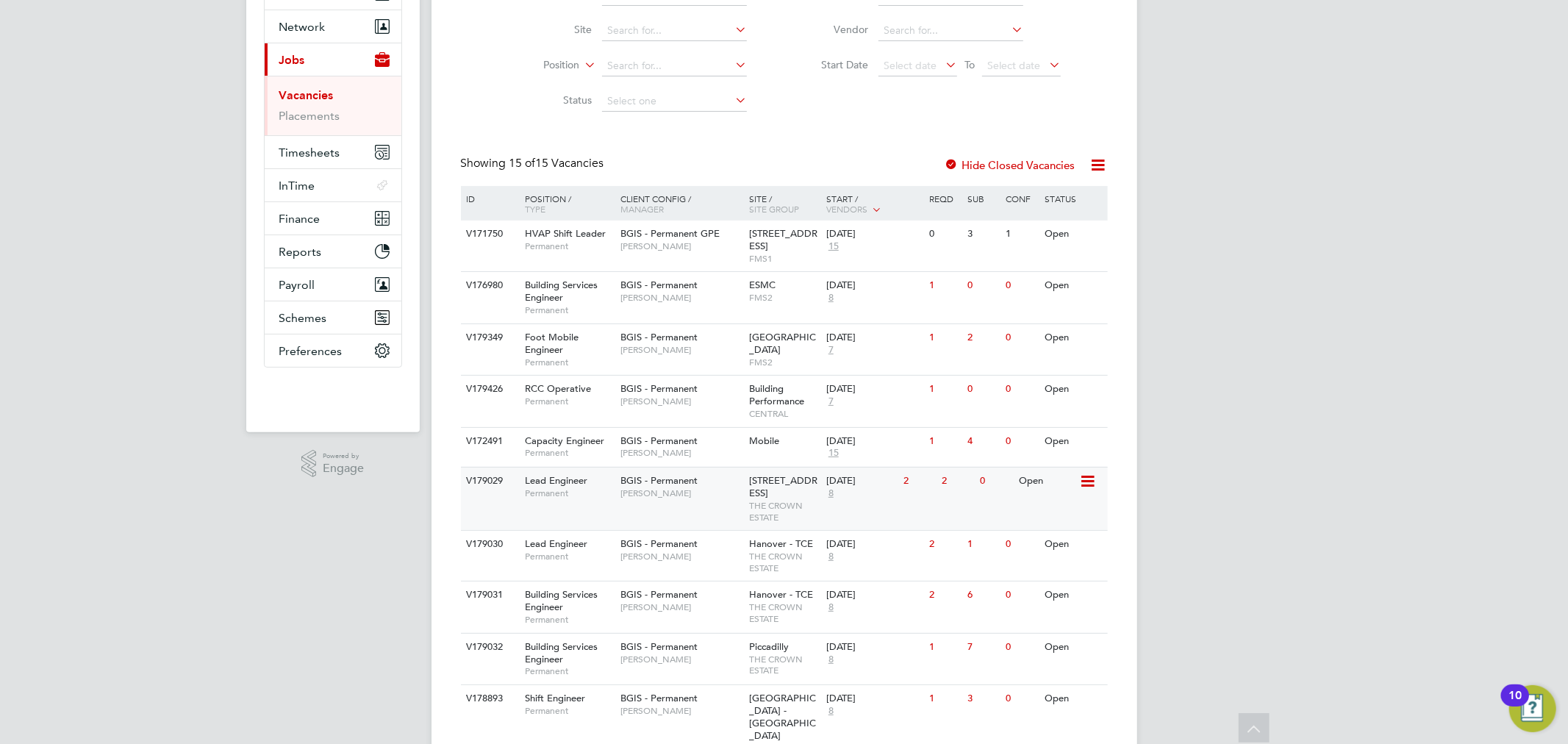
scroll to position [245, 0]
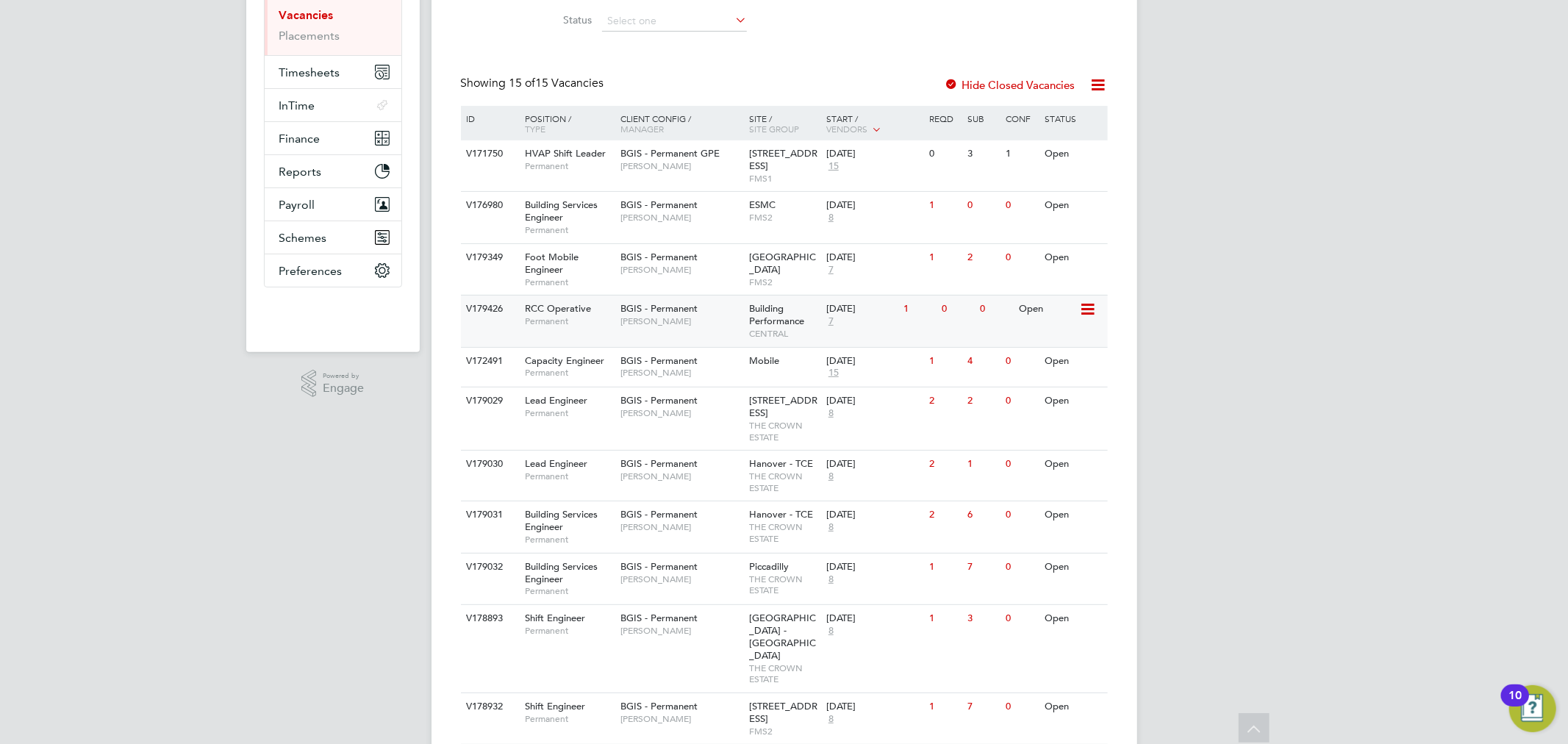
click at [656, 338] on div "V179426 RCC Operative Permanent BGIS - Permanent [PERSON_NAME] Building Perform…" at bounding box center [784, 320] width 647 height 52
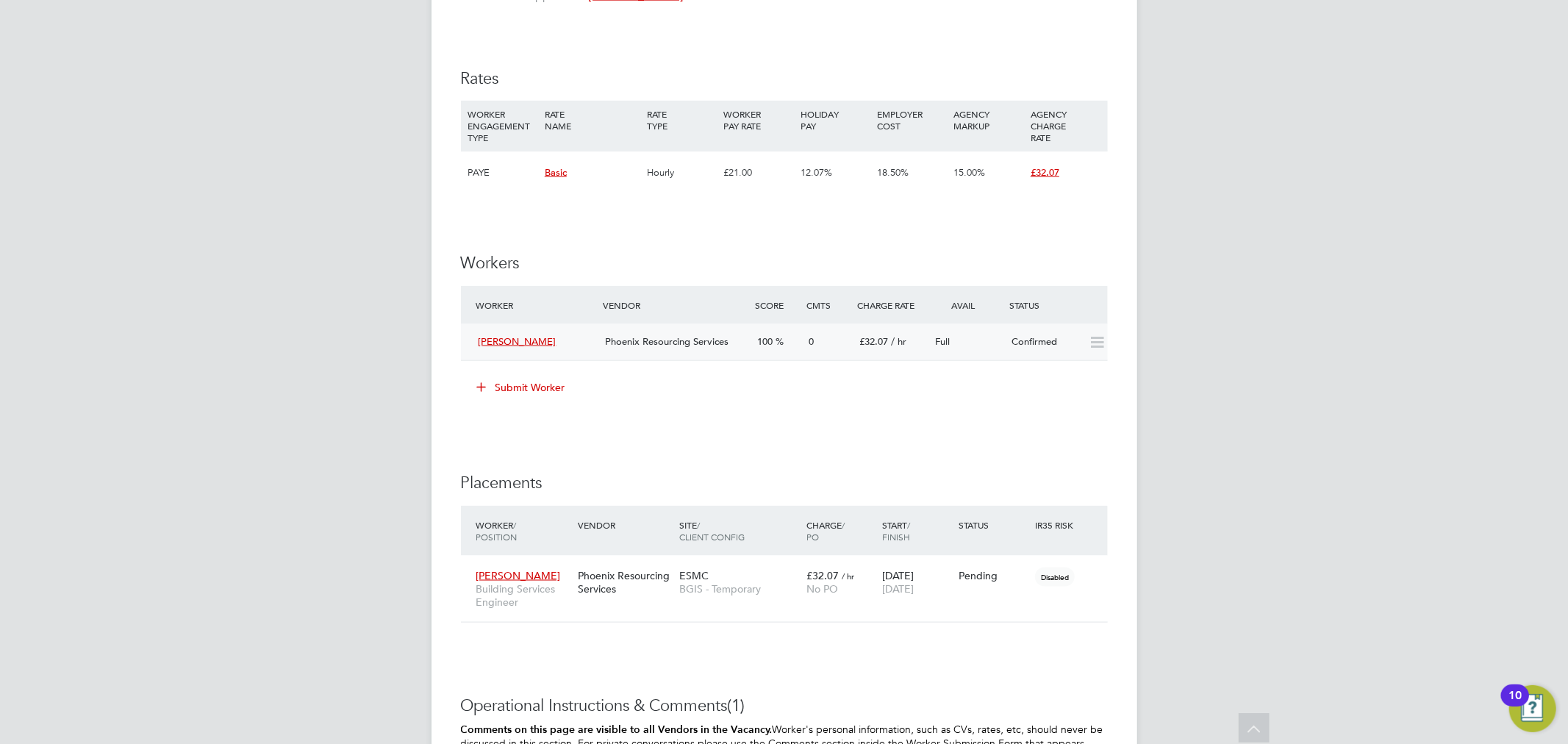
click at [714, 339] on span "Phoenix Resourcing Services" at bounding box center [666, 341] width 123 height 12
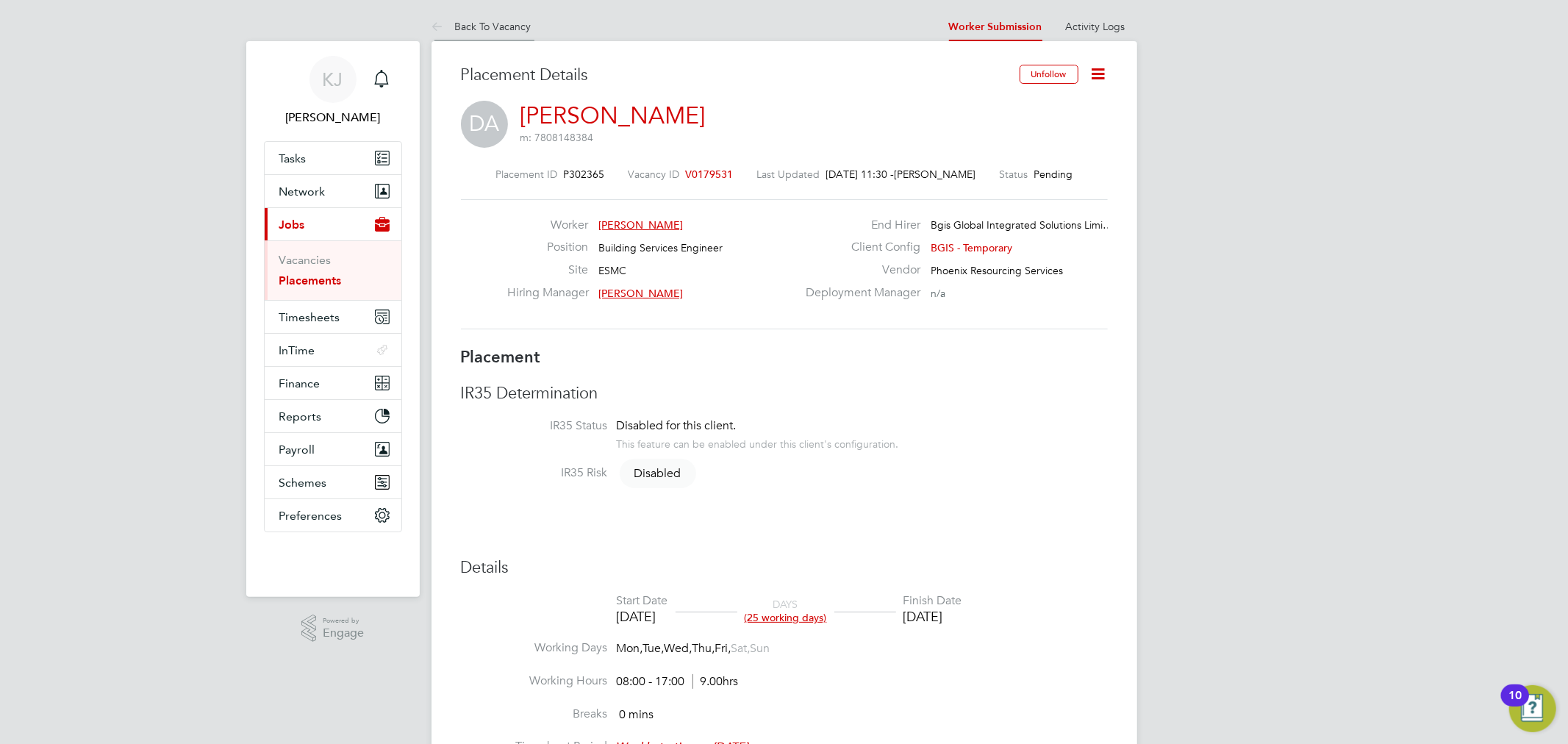
click at [445, 18] on icon at bounding box center [440, 27] width 18 height 18
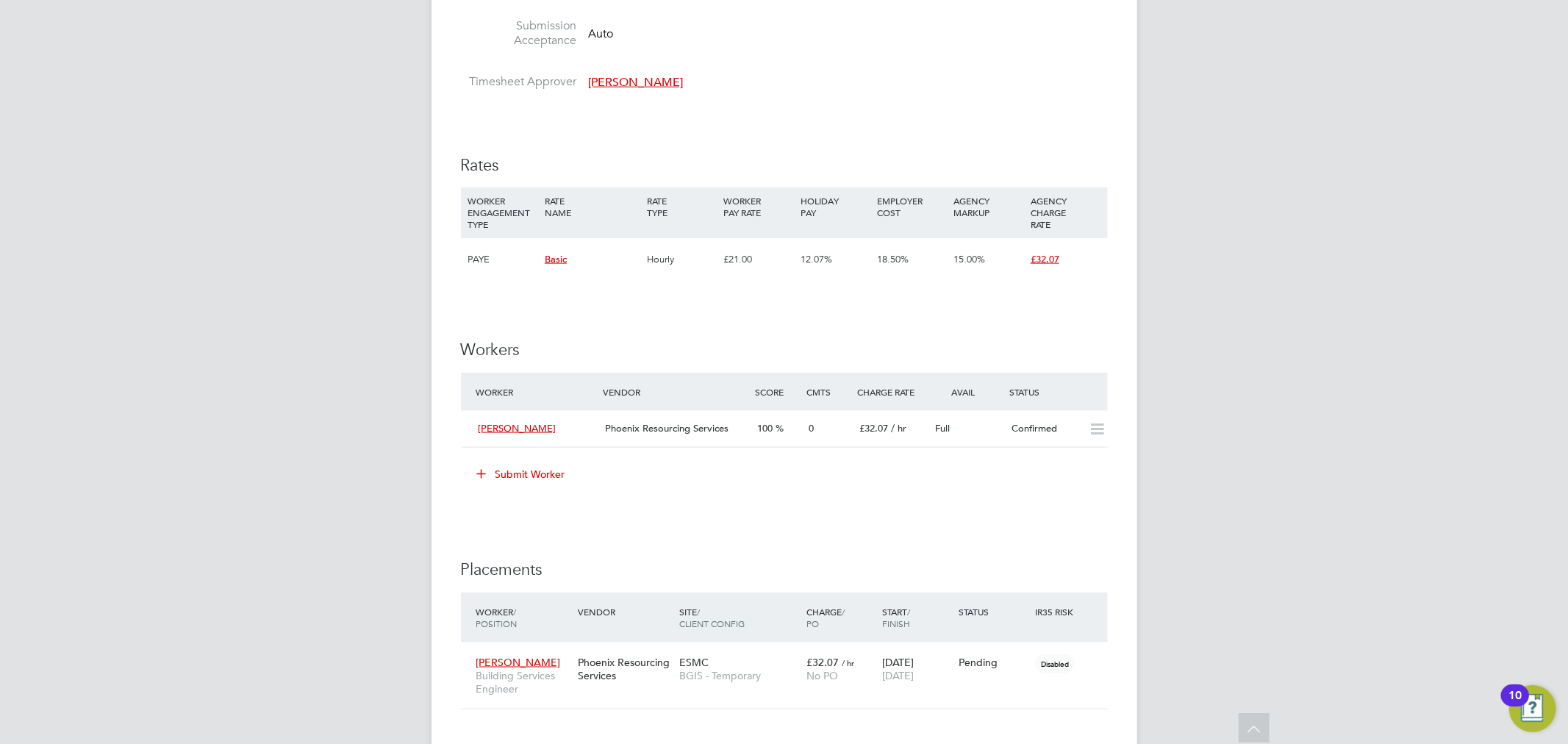
scroll to position [1955, 0]
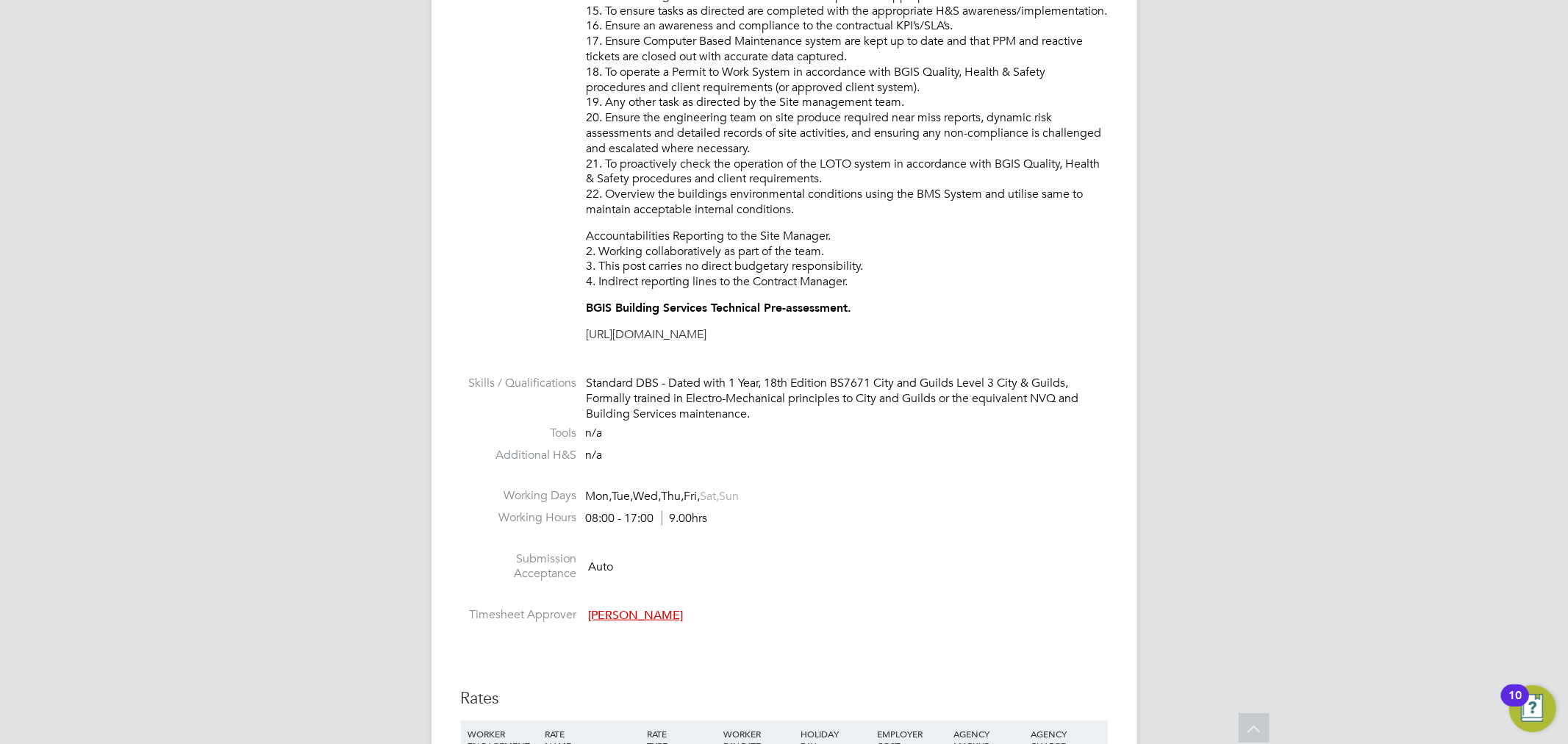
scroll to position [974, 0]
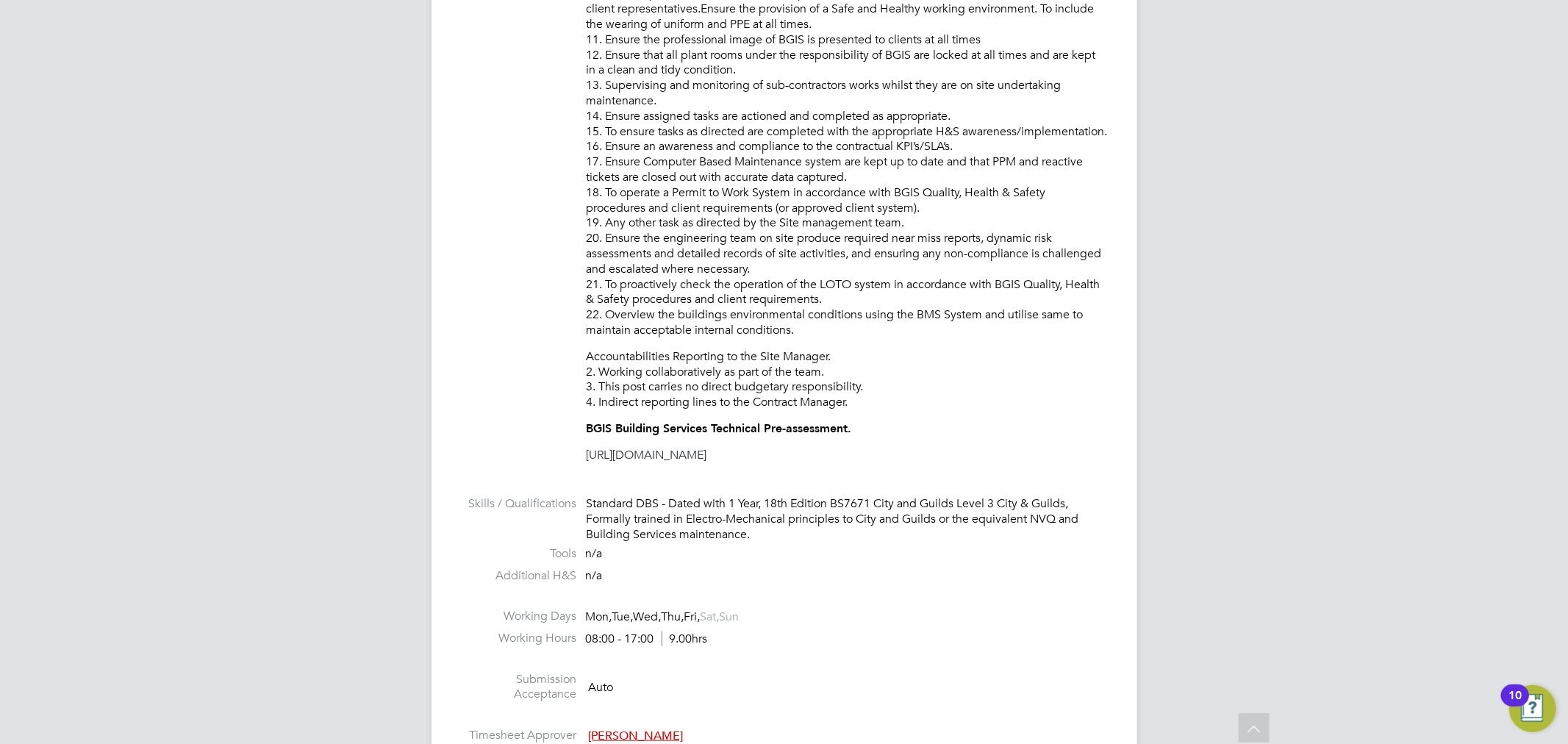
drag, startPoint x: 868, startPoint y: 456, endPoint x: 532, endPoint y: 429, distance: 337.1
click at [532, 429] on li "Description To ensure all environmental conditions are maintained at all times …" at bounding box center [784, 63] width 647 height 827
copy div "BGIS Building Services Technical Pre-assessment. https://www.testportal.net/tes…"
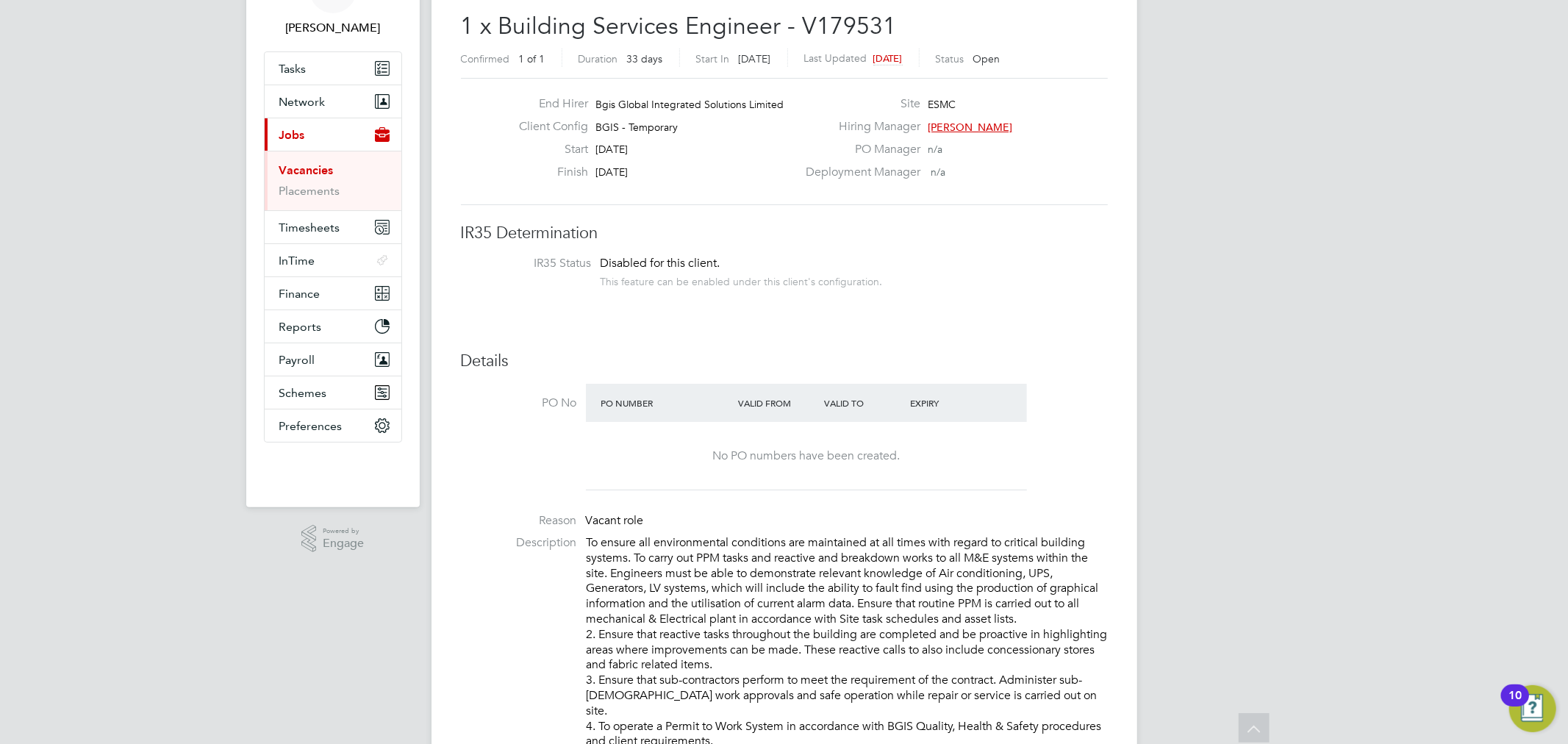
scroll to position [0, 0]
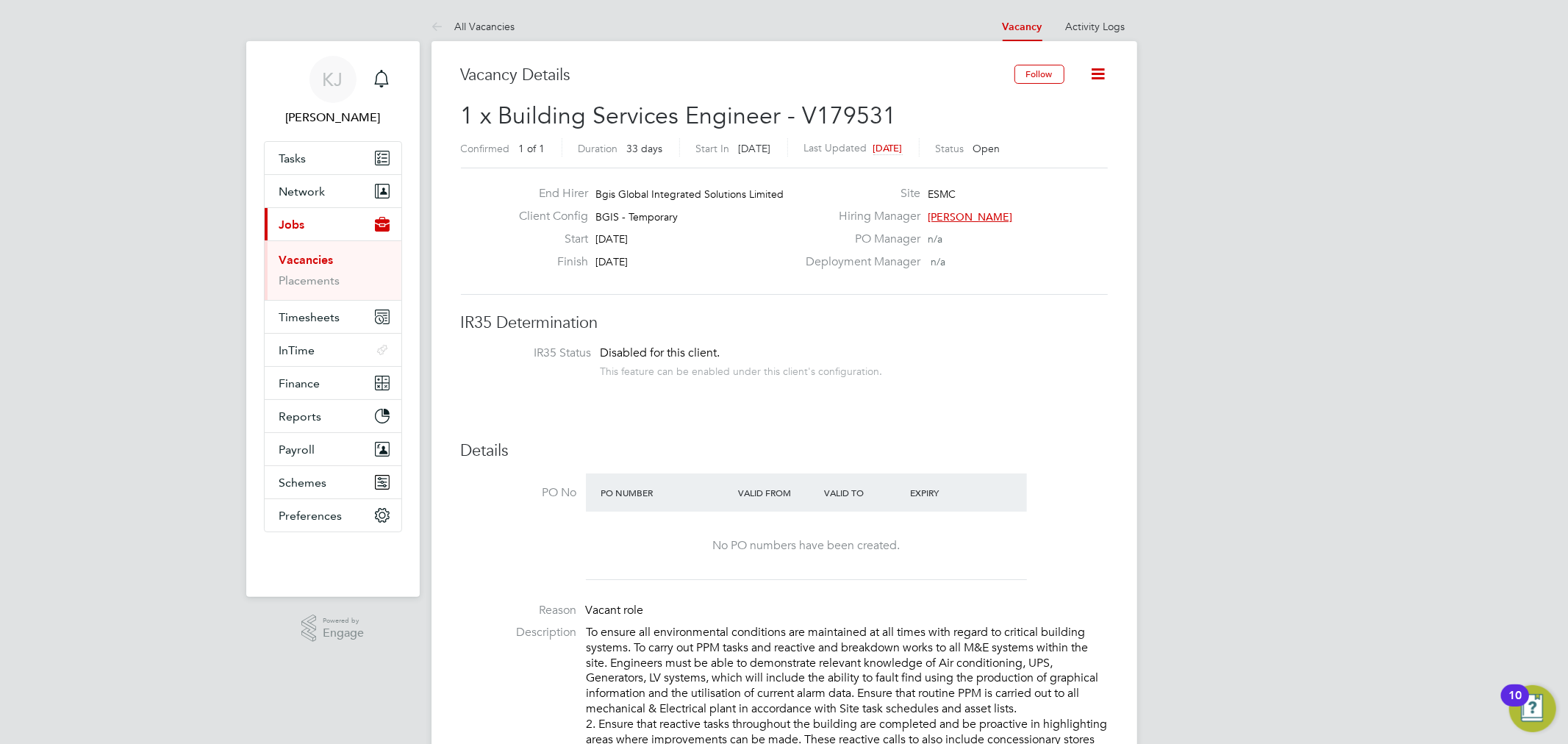
click at [491, 20] on link "All Vacancies" at bounding box center [474, 26] width 84 height 13
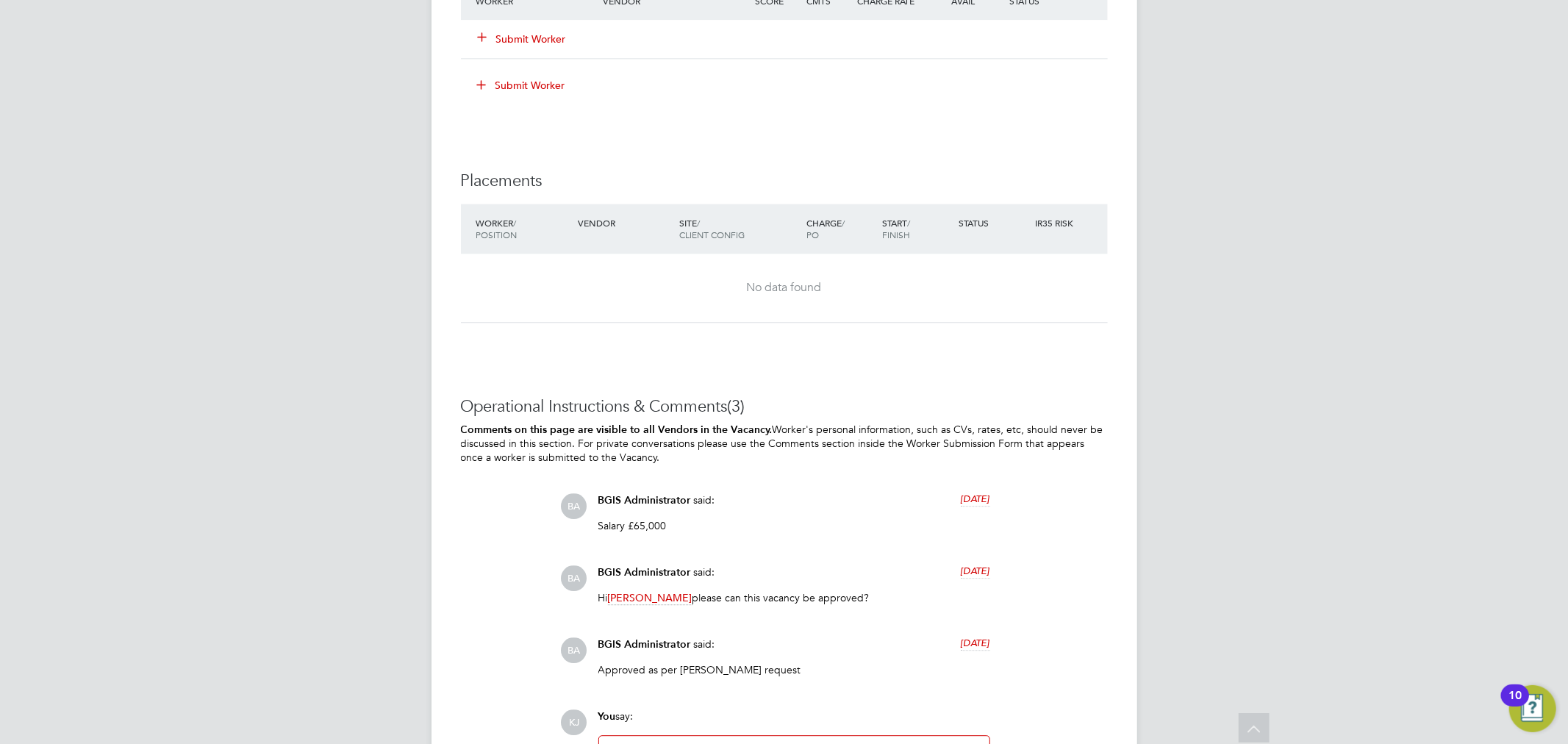
scroll to position [3334, 0]
